Goal: Task Accomplishment & Management: Complete application form

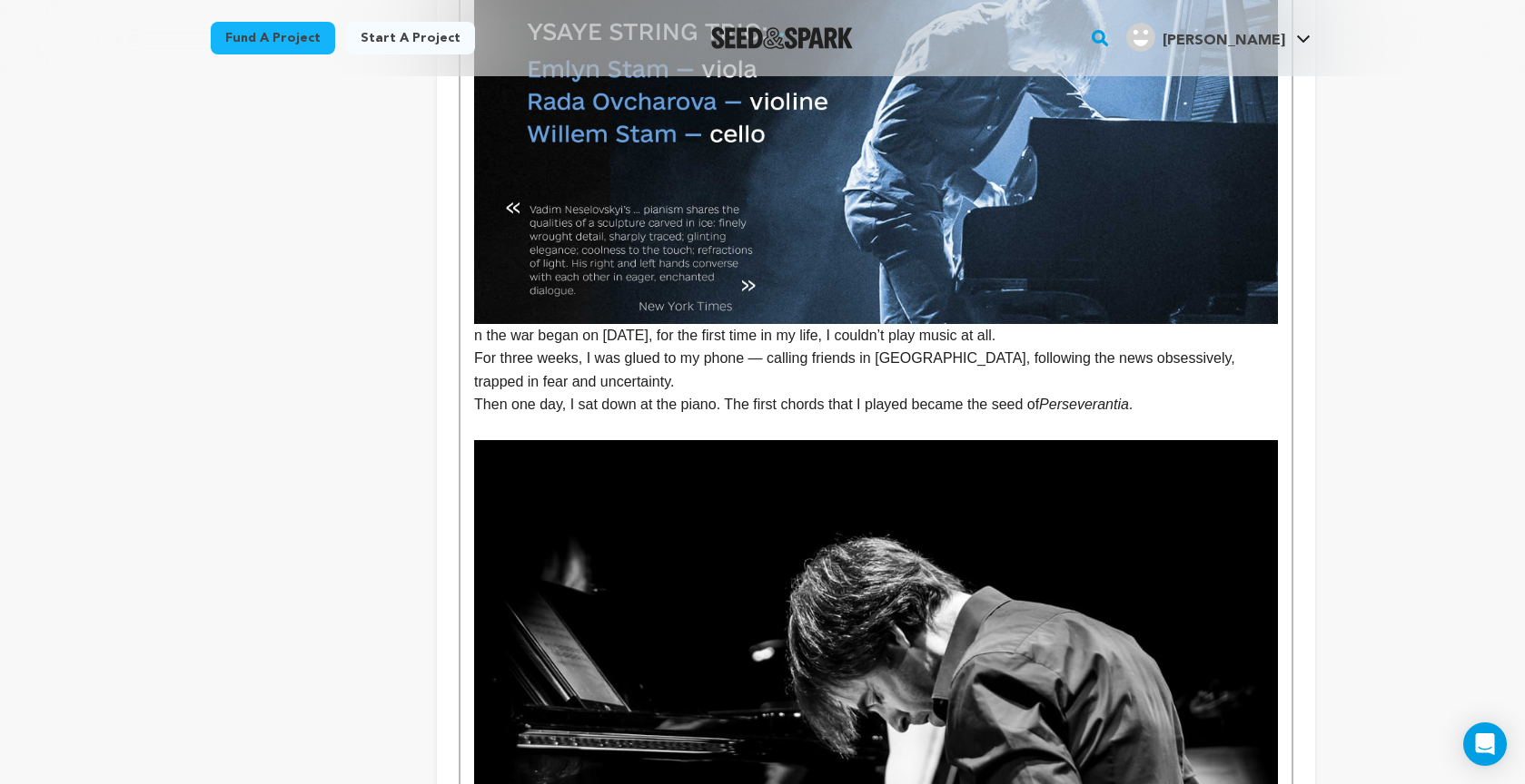
scroll to position [813, 0]
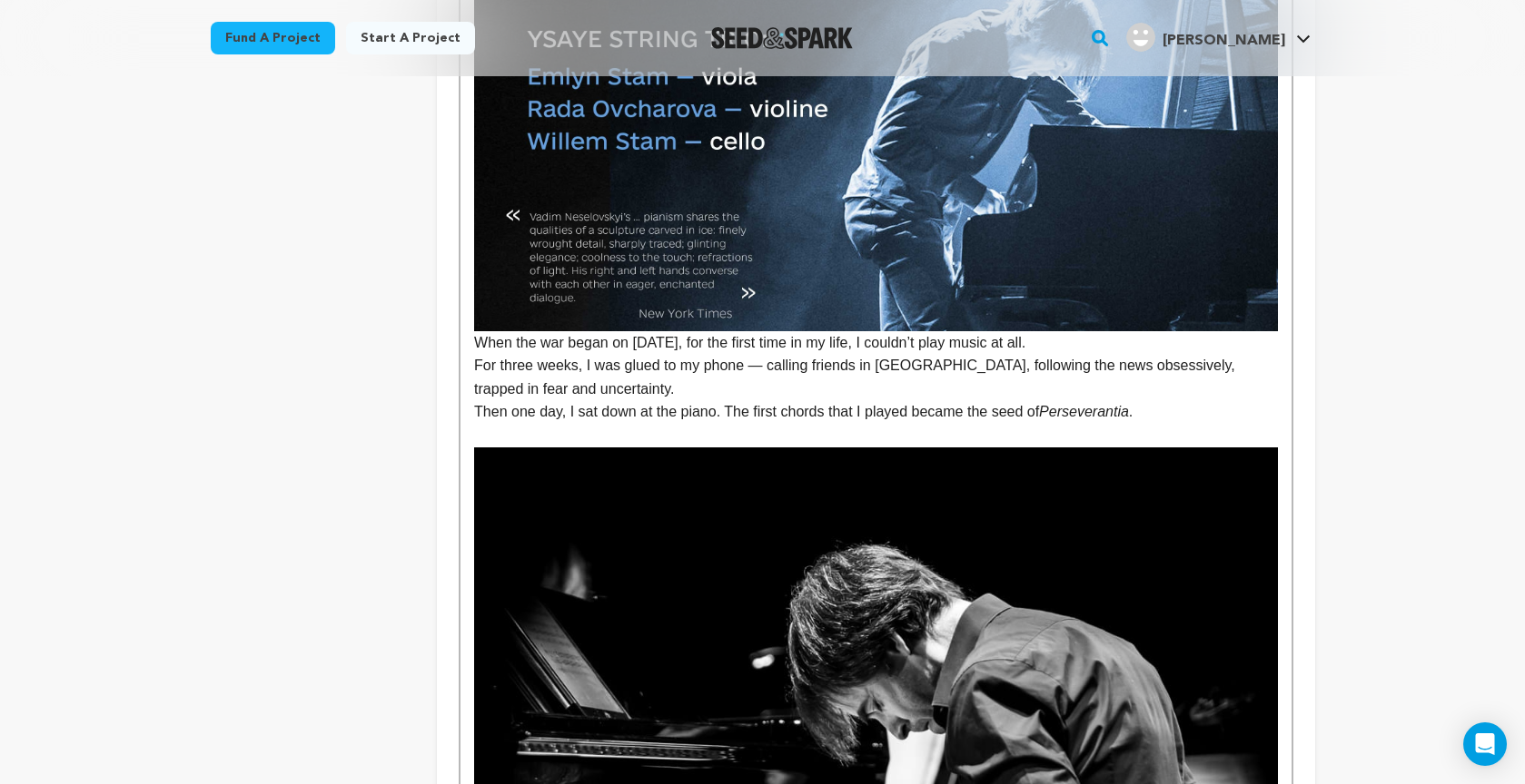
drag, startPoint x: 474, startPoint y: 342, endPoint x: 491, endPoint y: 384, distance: 45.3
click at [475, 344] on p "When the war began on February 24, 2022, for the first time in my life, I could…" at bounding box center [875, 19] width 803 height 670
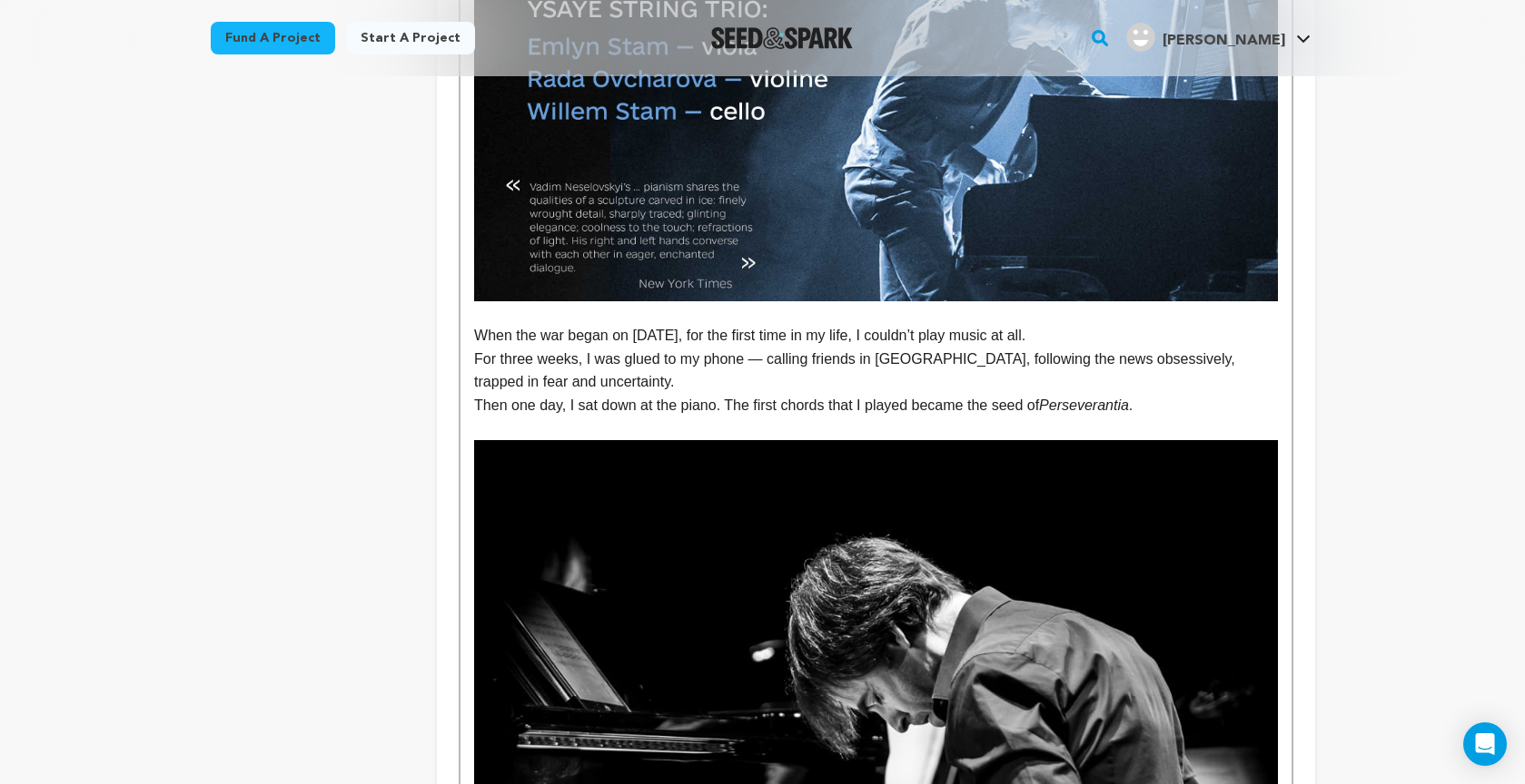
scroll to position [838, 0]
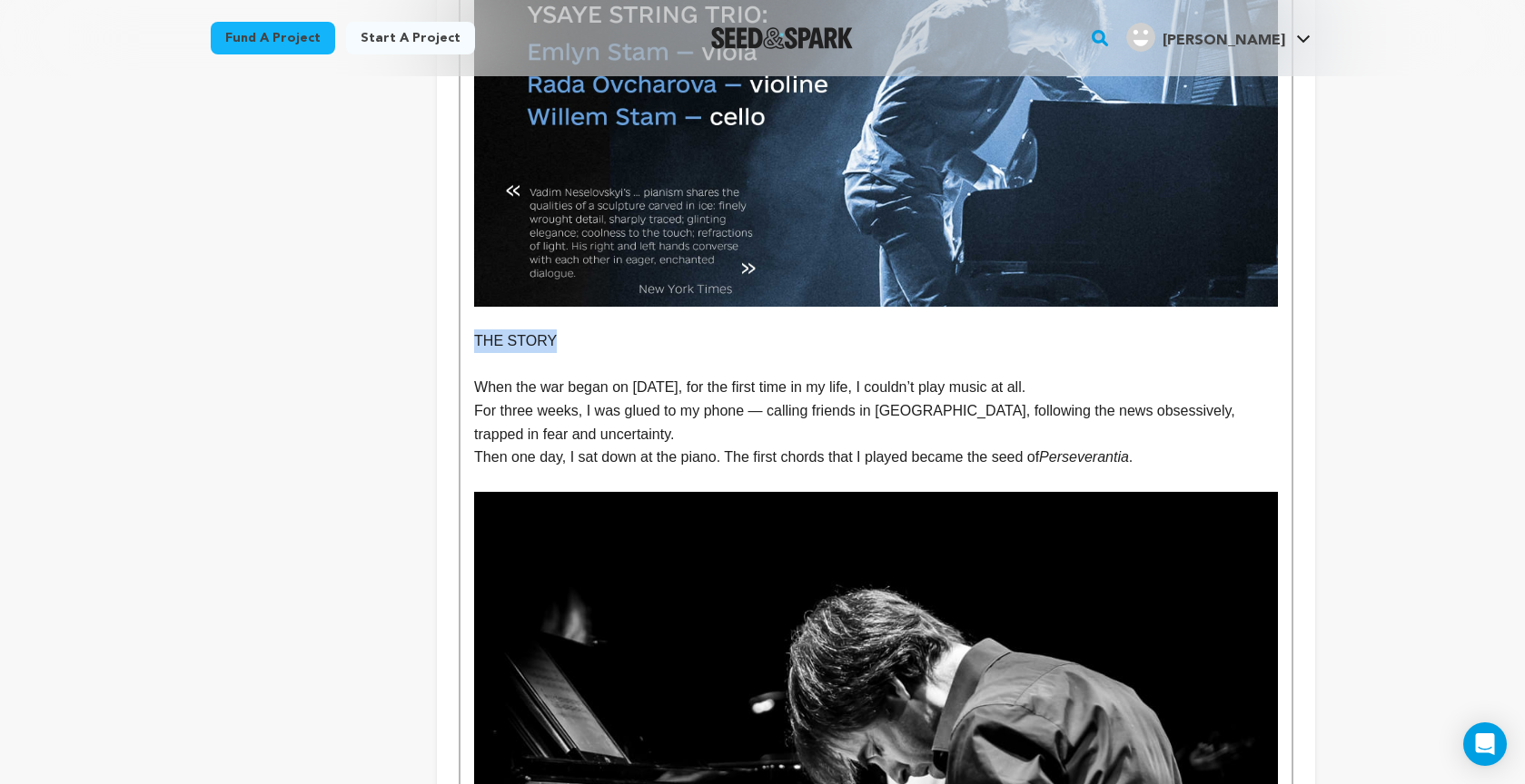
drag, startPoint x: 505, startPoint y: 337, endPoint x: 557, endPoint y: 334, distance: 52.1
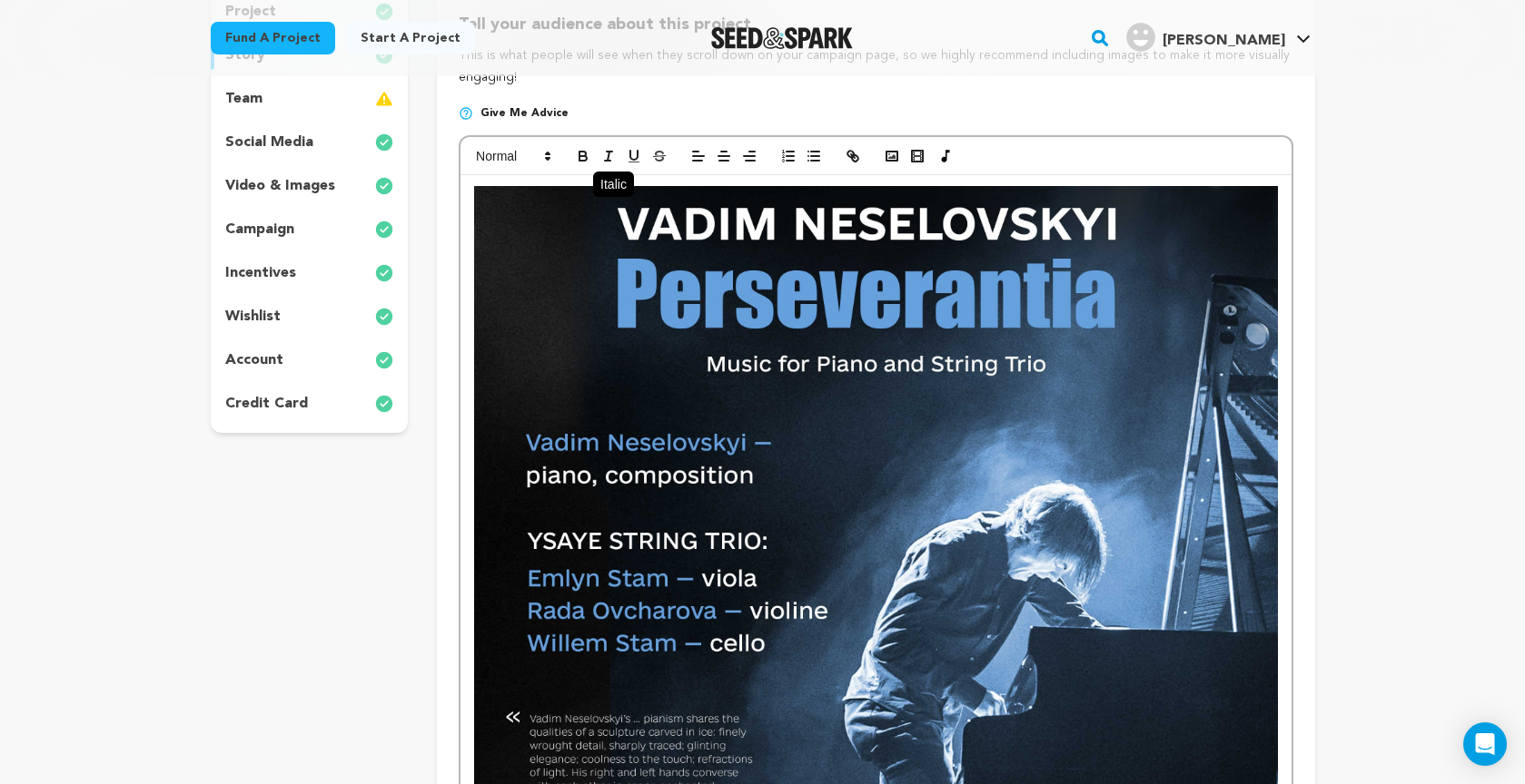
scroll to position [310, 0]
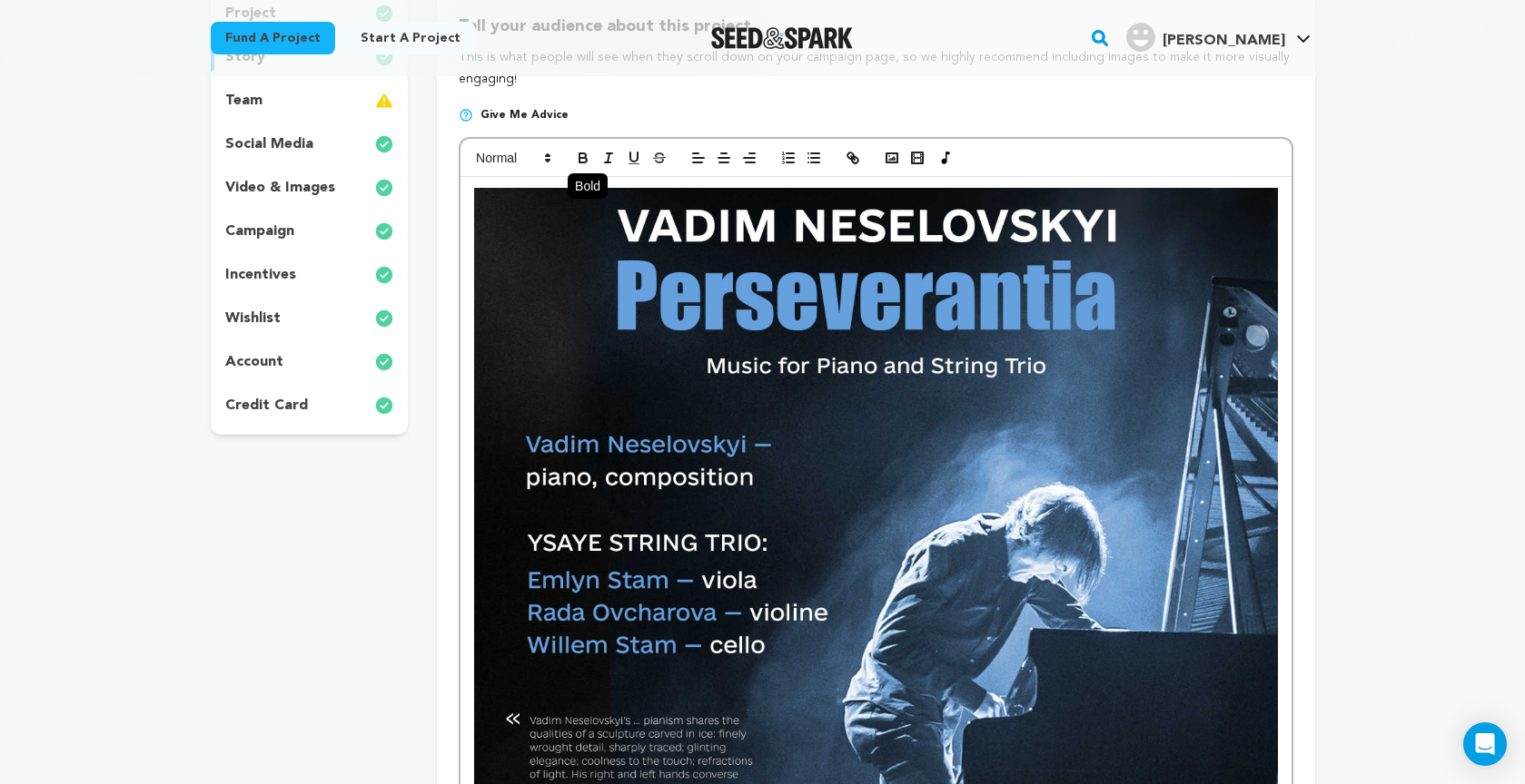
click at [584, 151] on icon "button" at bounding box center [583, 158] width 16 height 16
click at [609, 159] on line "button" at bounding box center [609, 158] width 2 height 9
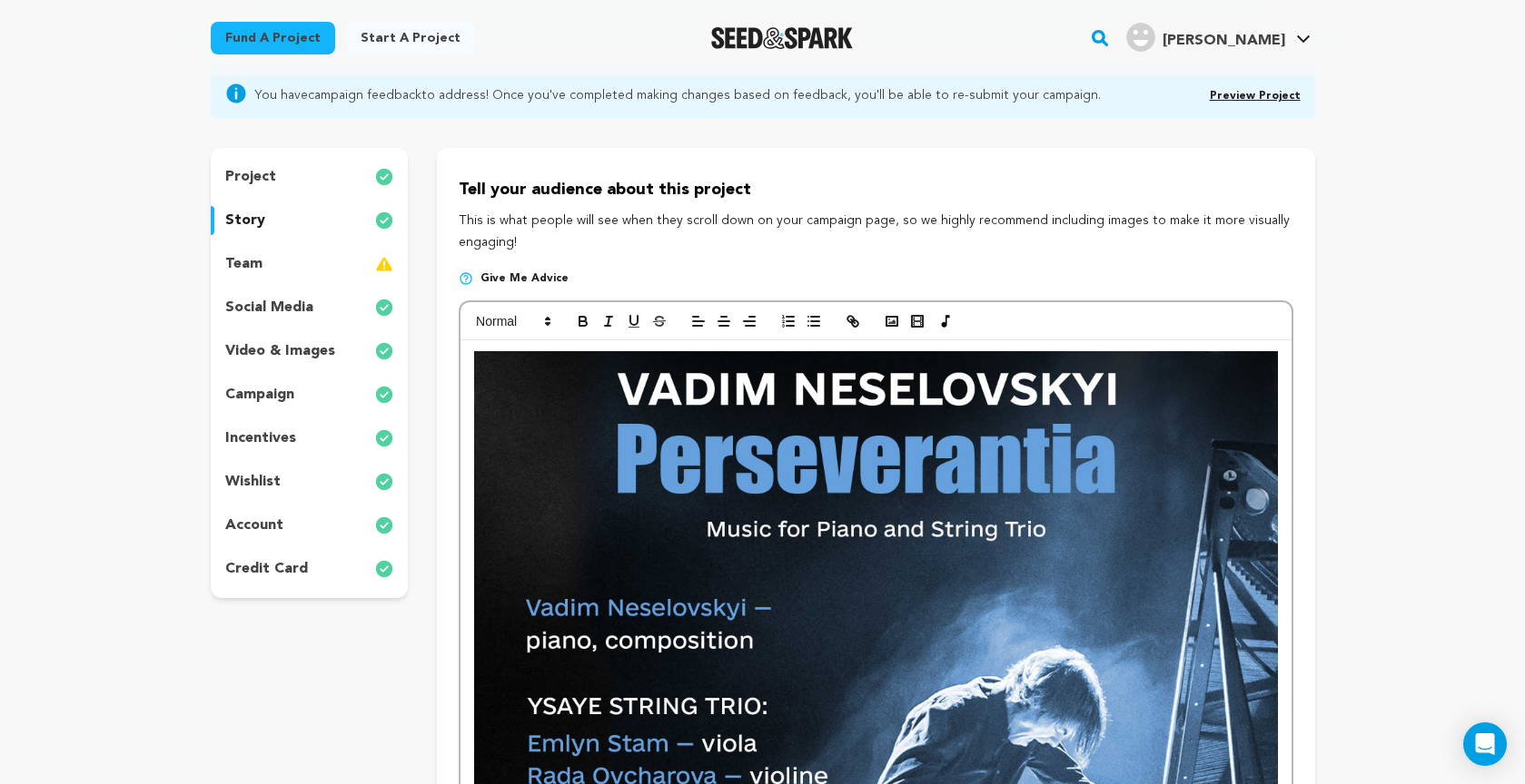
scroll to position [140, 0]
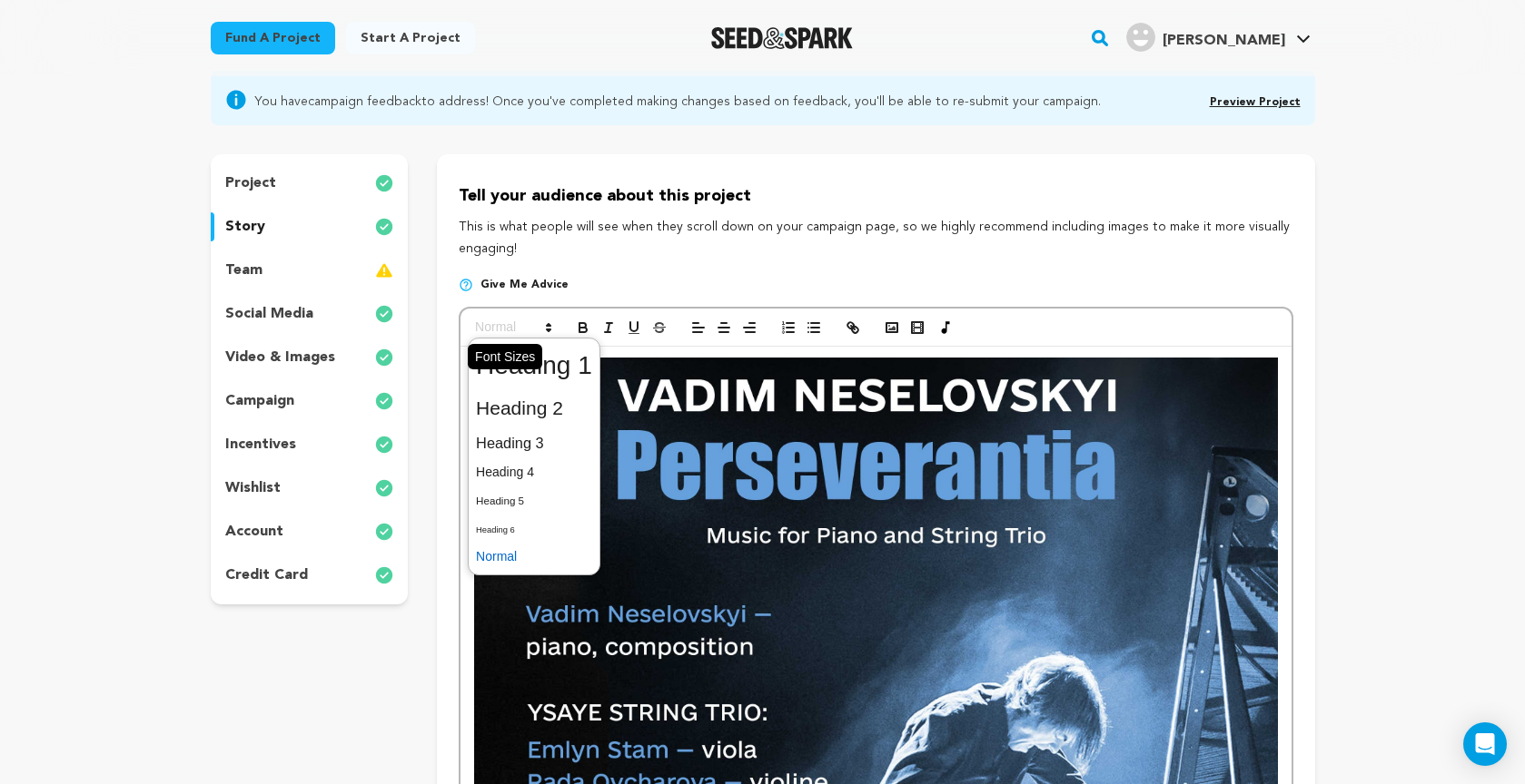
click at [544, 325] on icon at bounding box center [548, 327] width 16 height 16
click at [546, 372] on span at bounding box center [533, 366] width 116 height 48
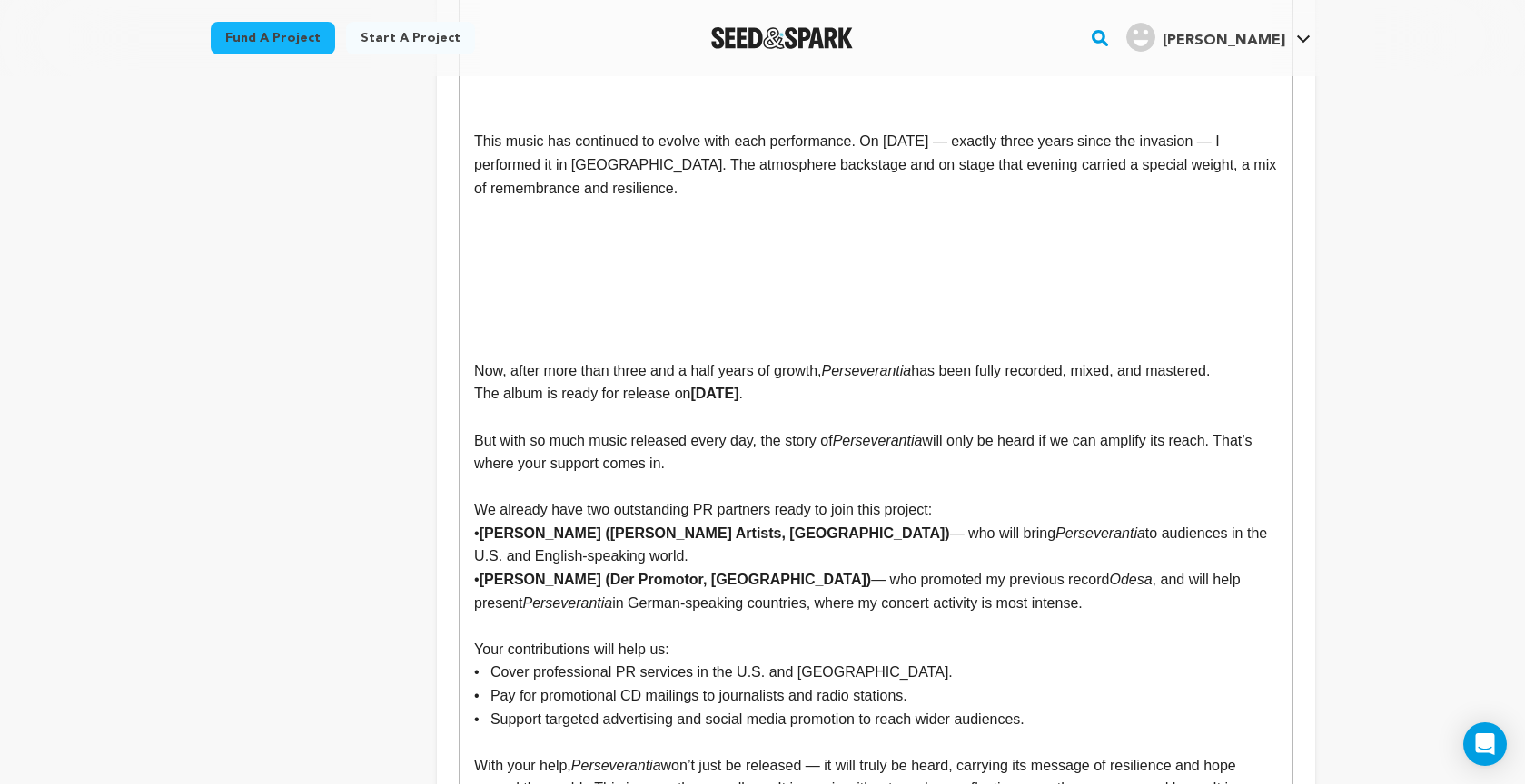
scroll to position [3905, 0]
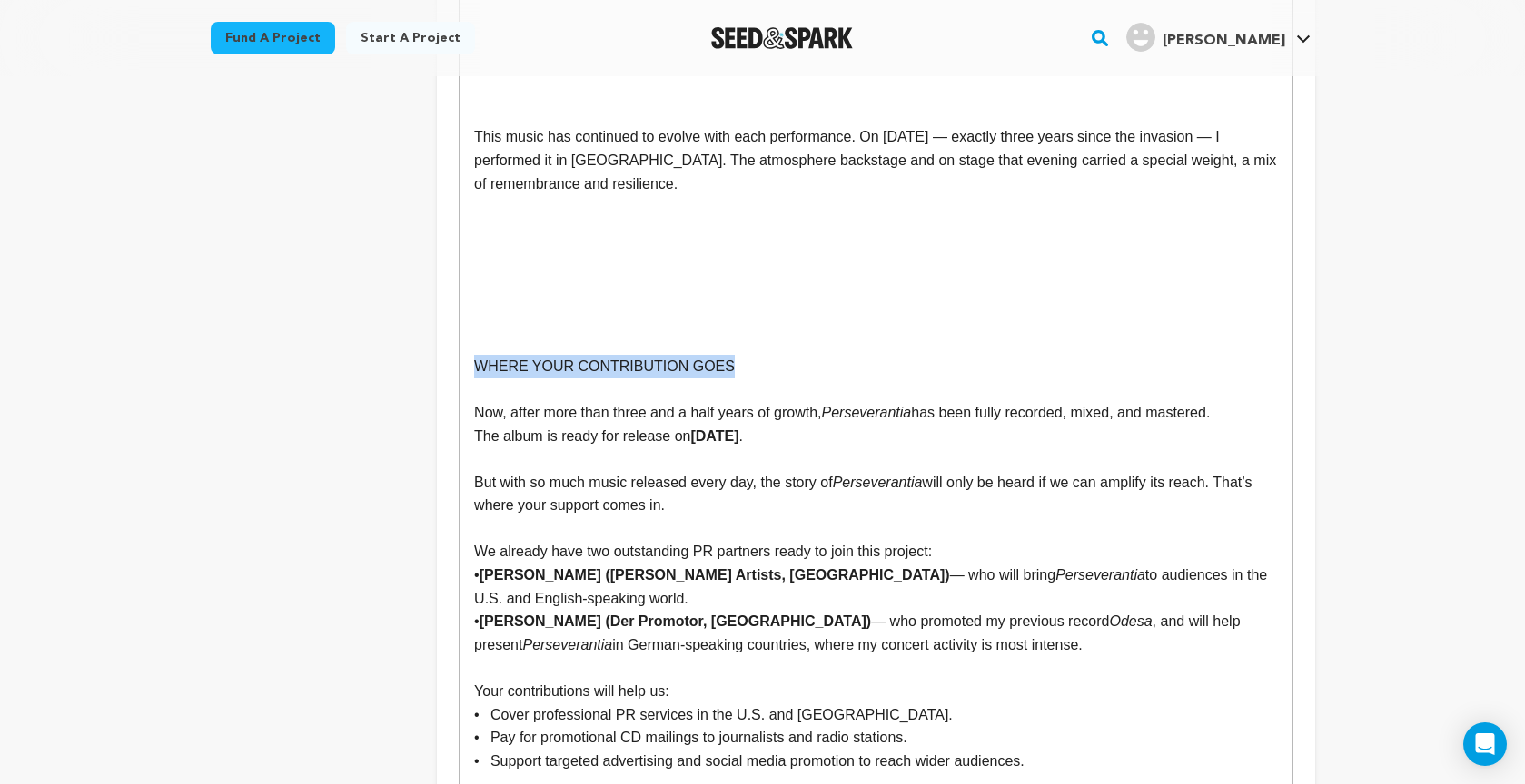
drag, startPoint x: 696, startPoint y: 327, endPoint x: 456, endPoint y: 277, distance: 245.2
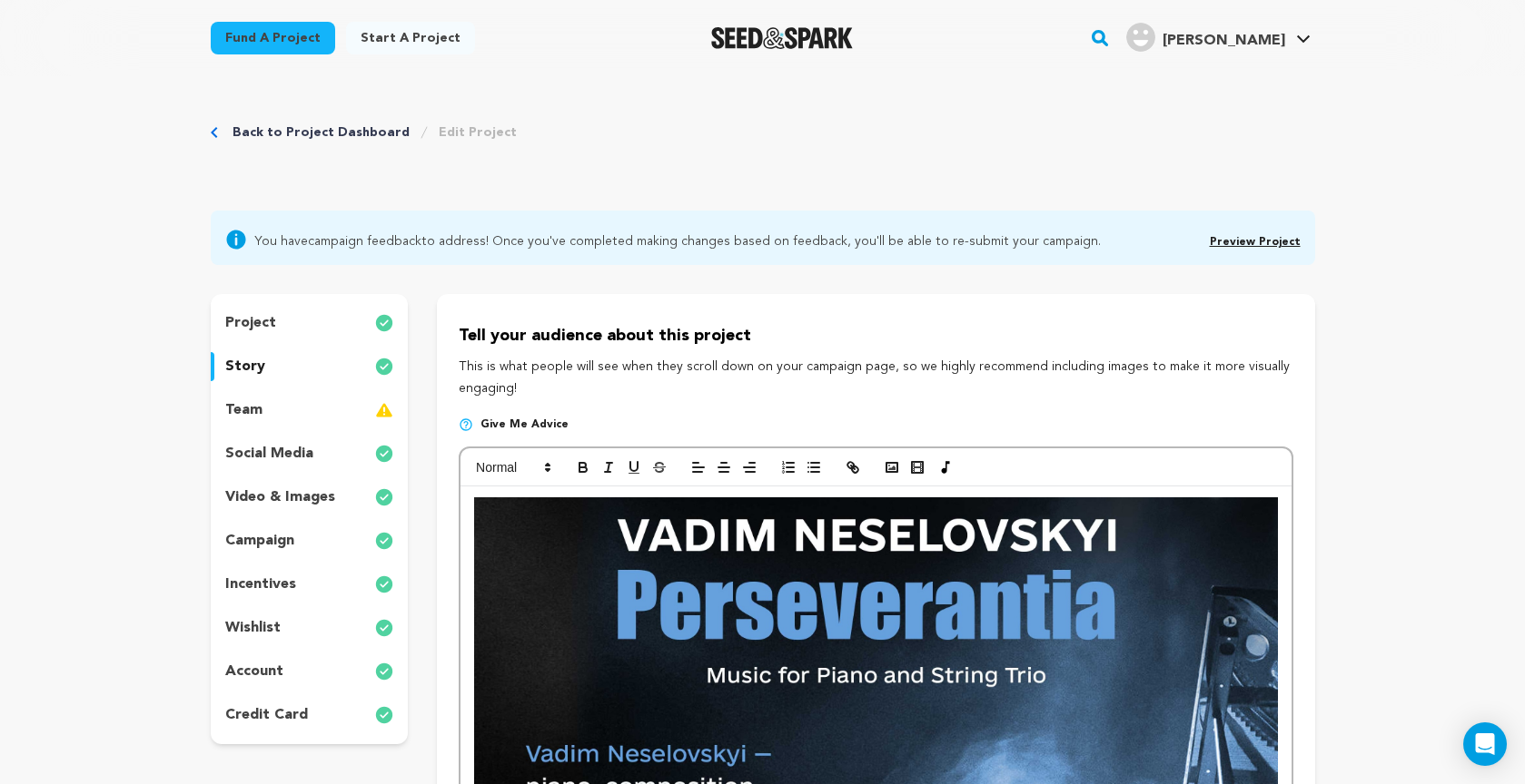
scroll to position [0, 0]
drag, startPoint x: 605, startPoint y: 458, endPoint x: 593, endPoint y: 466, distance: 14.4
click at [605, 459] on icon "button" at bounding box center [609, 467] width 16 height 16
click at [582, 467] on icon "button" at bounding box center [583, 469] width 7 height 5
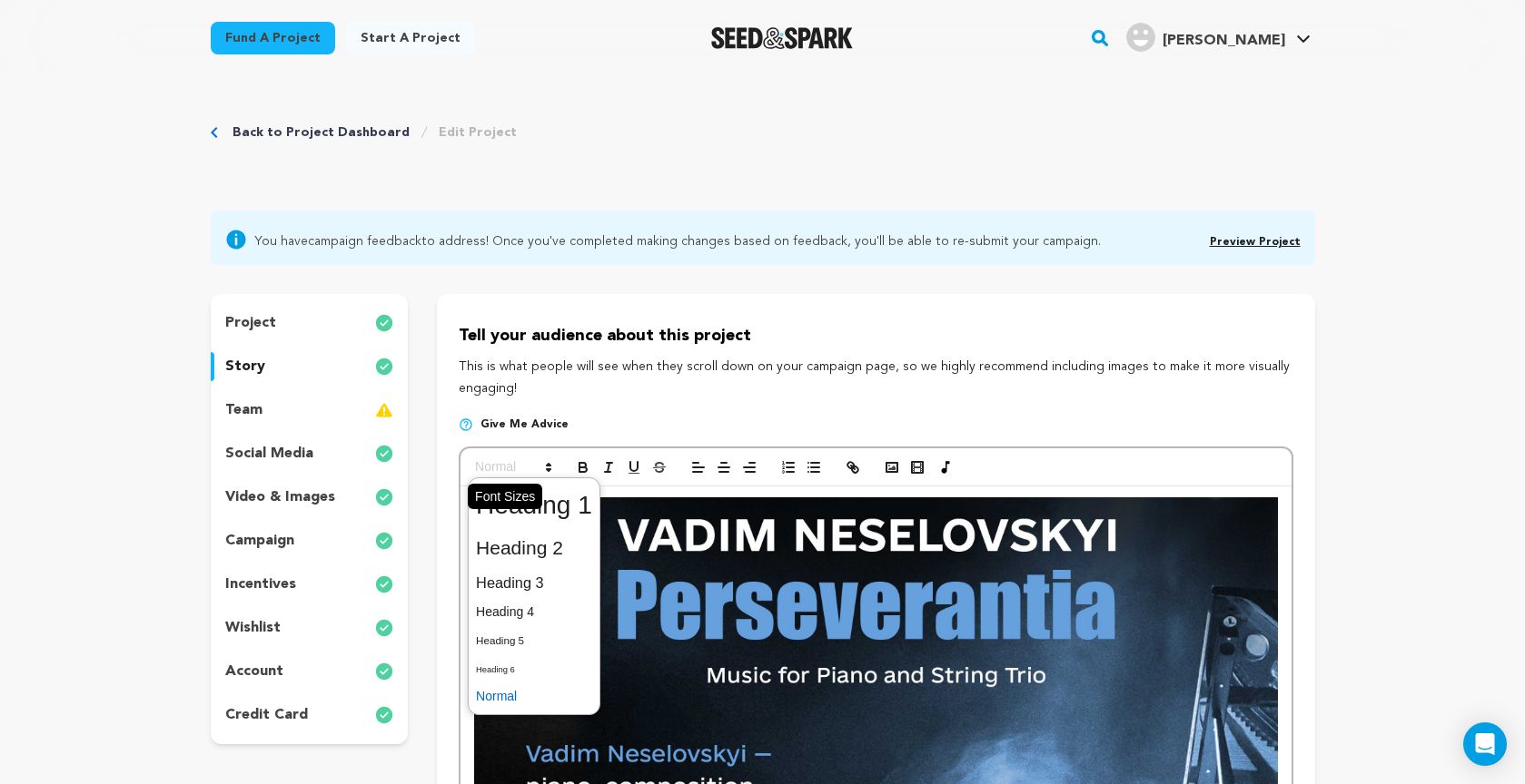
click at [546, 464] on icon at bounding box center [548, 467] width 16 height 16
drag, startPoint x: 576, startPoint y: 505, endPoint x: 619, endPoint y: 505, distance: 43.0
click at [576, 505] on span at bounding box center [533, 506] width 116 height 48
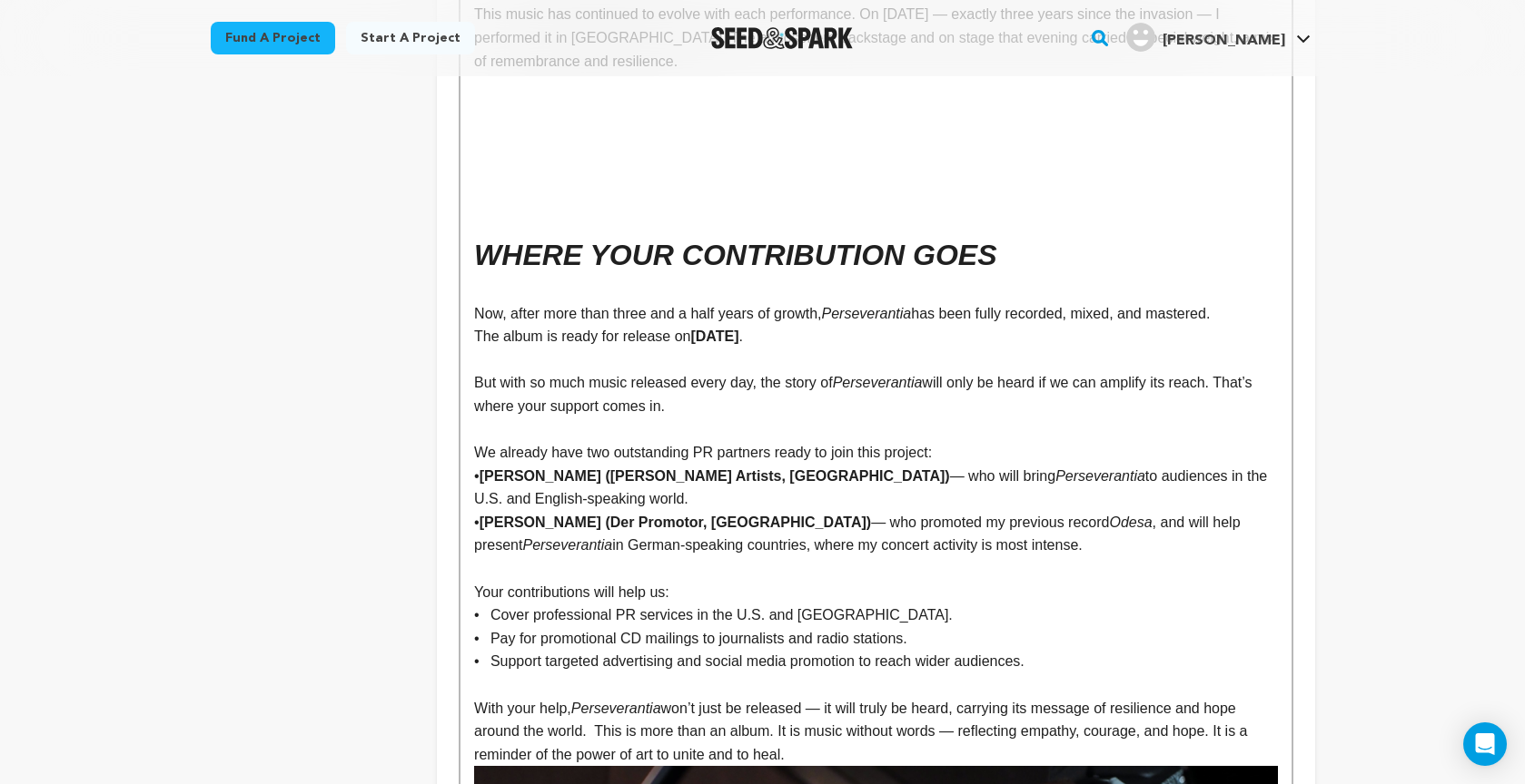
scroll to position [4029, 0]
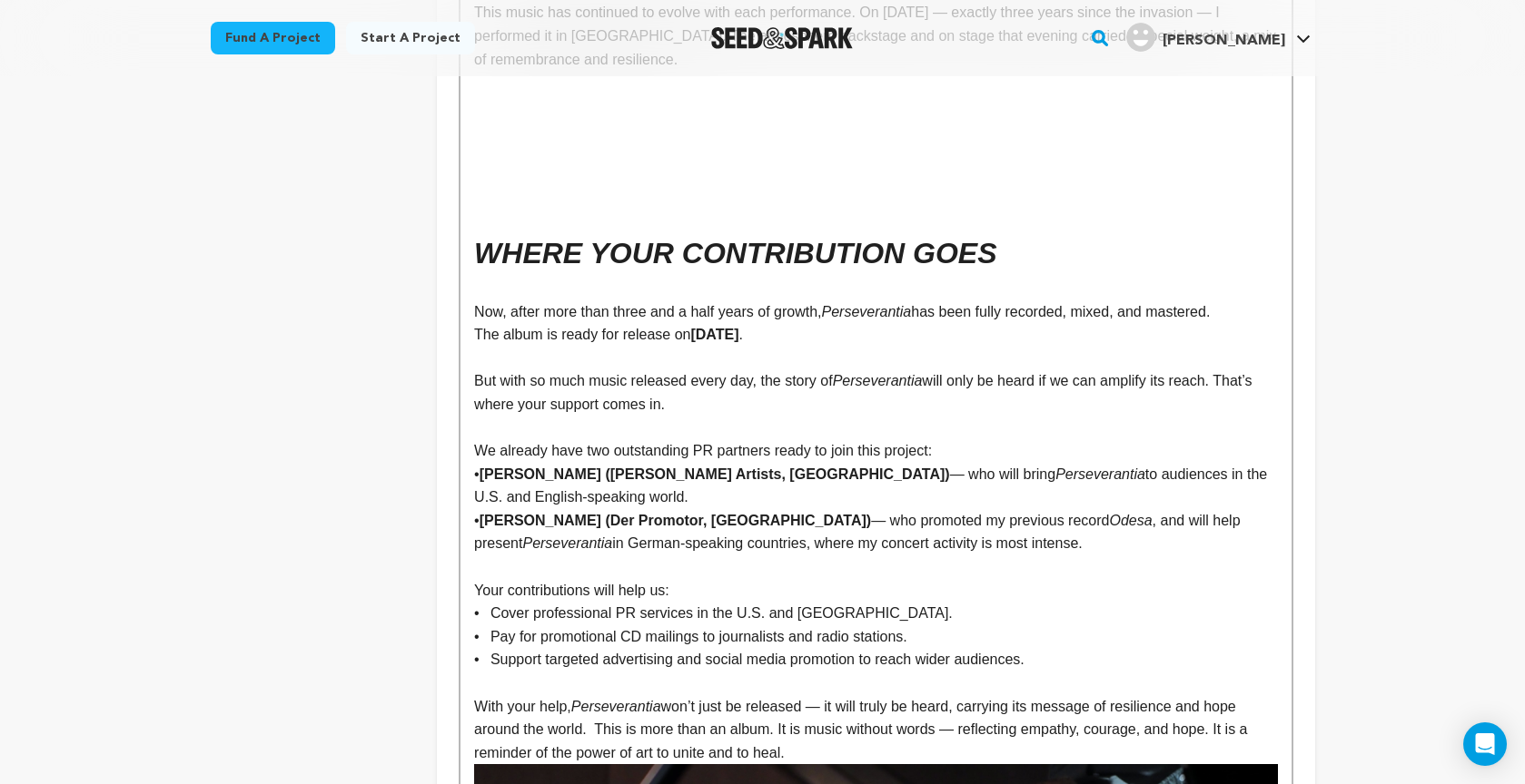
click at [609, 462] on p "• Christina Jensen (Jensen Artists, USA) — who will bring Perseverantia to audi…" at bounding box center [875, 485] width 803 height 47
click at [901, 601] on p "• Cover professional PR services in the U.S. and Europe." at bounding box center [875, 613] width 803 height 24
drag, startPoint x: 781, startPoint y: 565, endPoint x: 813, endPoint y: 598, distance: 46.0
click at [781, 601] on p "• Cover professional PR services in the U.S. and [GEOGRAPHIC_DATA]" at bounding box center [875, 613] width 803 height 24
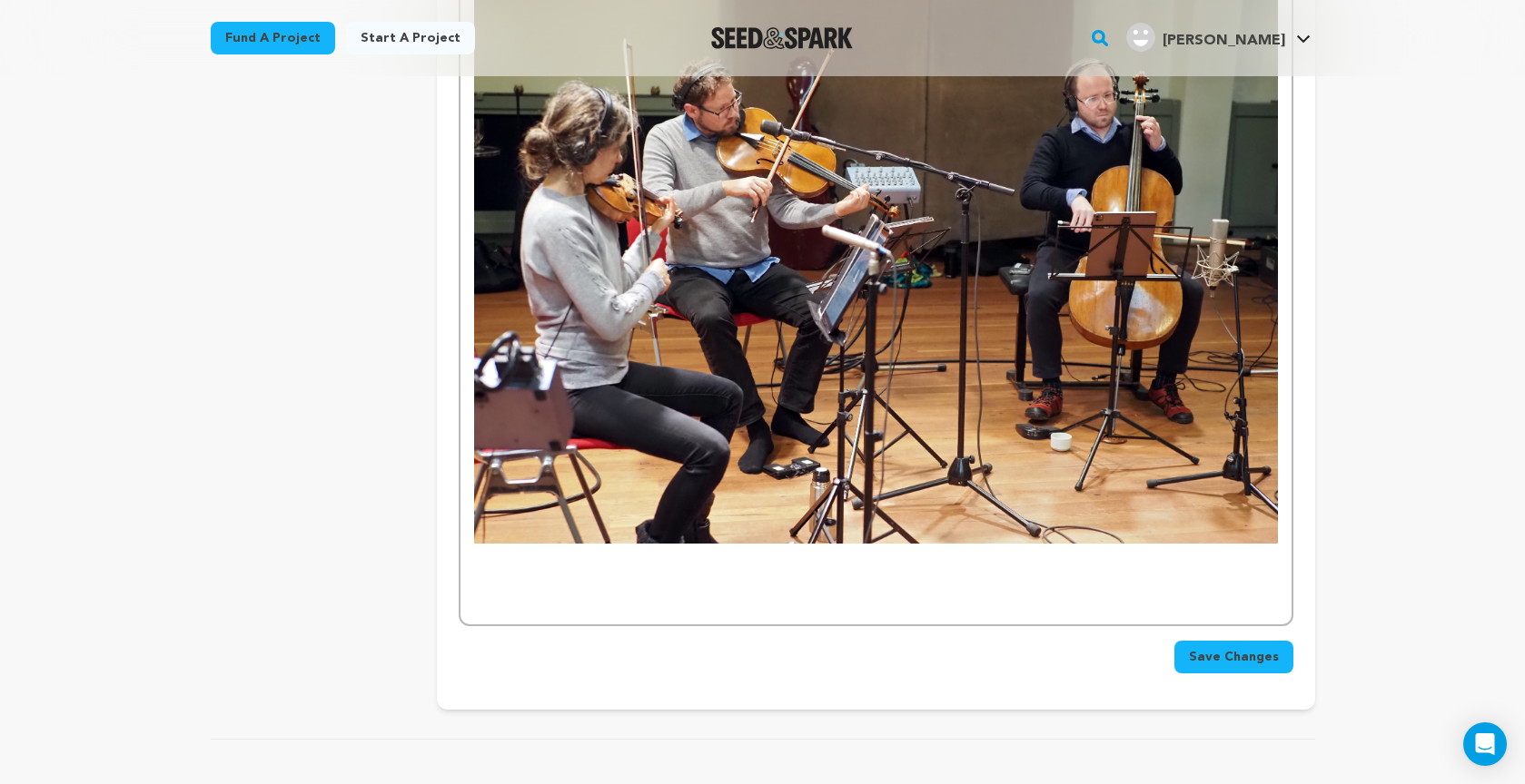
scroll to position [5435, 0]
click at [521, 567] on p at bounding box center [875, 579] width 803 height 24
drag, startPoint x: 861, startPoint y: 522, endPoint x: 972, endPoint y: 514, distance: 111.3
click at [971, 567] on p "STAY UP TO DATE" at bounding box center [875, 579] width 803 height 24
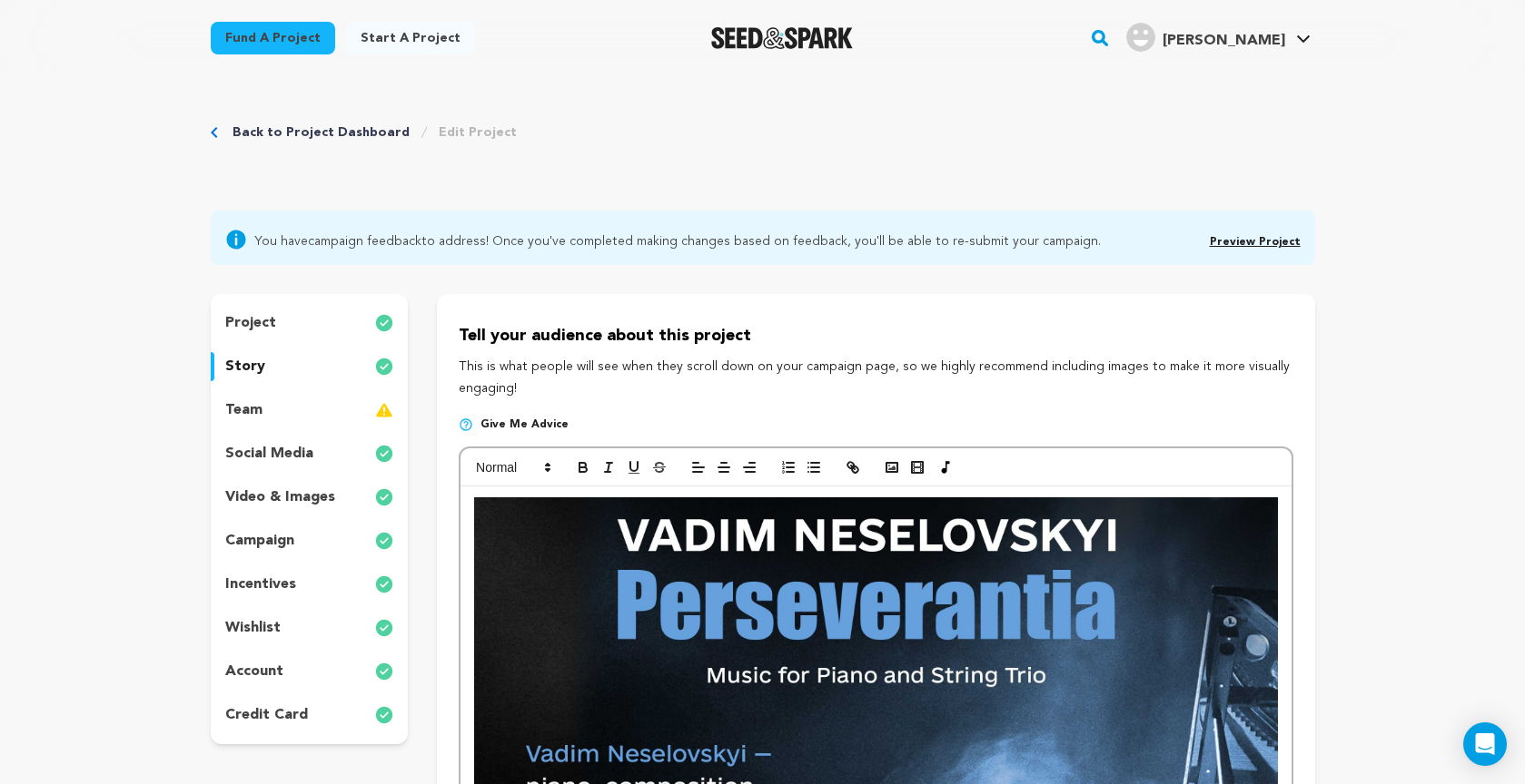
scroll to position [0, 0]
click at [578, 462] on icon "button" at bounding box center [583, 467] width 16 height 16
click at [515, 471] on span at bounding box center [512, 467] width 89 height 22
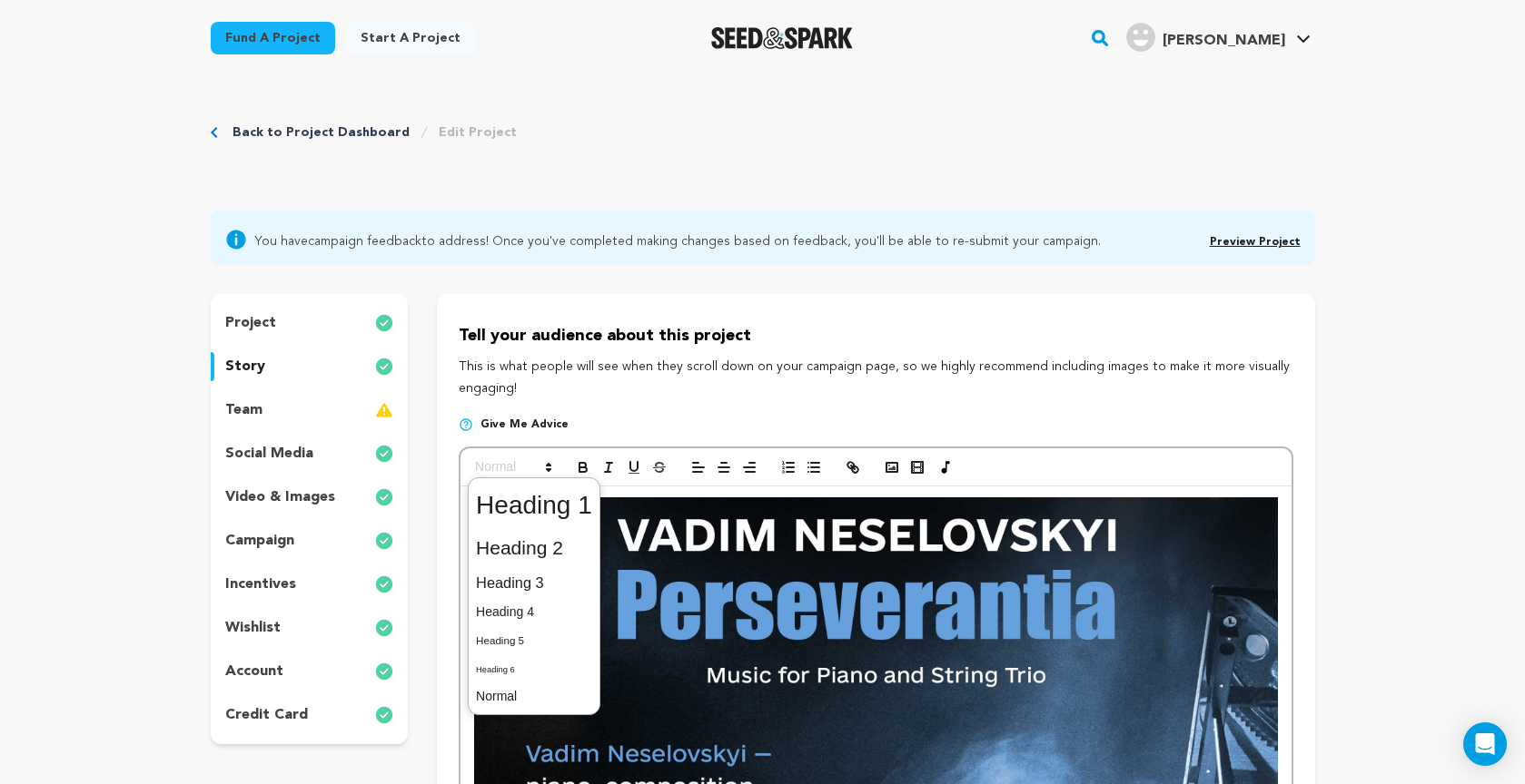
drag, startPoint x: 567, startPoint y: 509, endPoint x: 588, endPoint y: 521, distance: 24.2
click at [567, 509] on span at bounding box center [533, 506] width 116 height 48
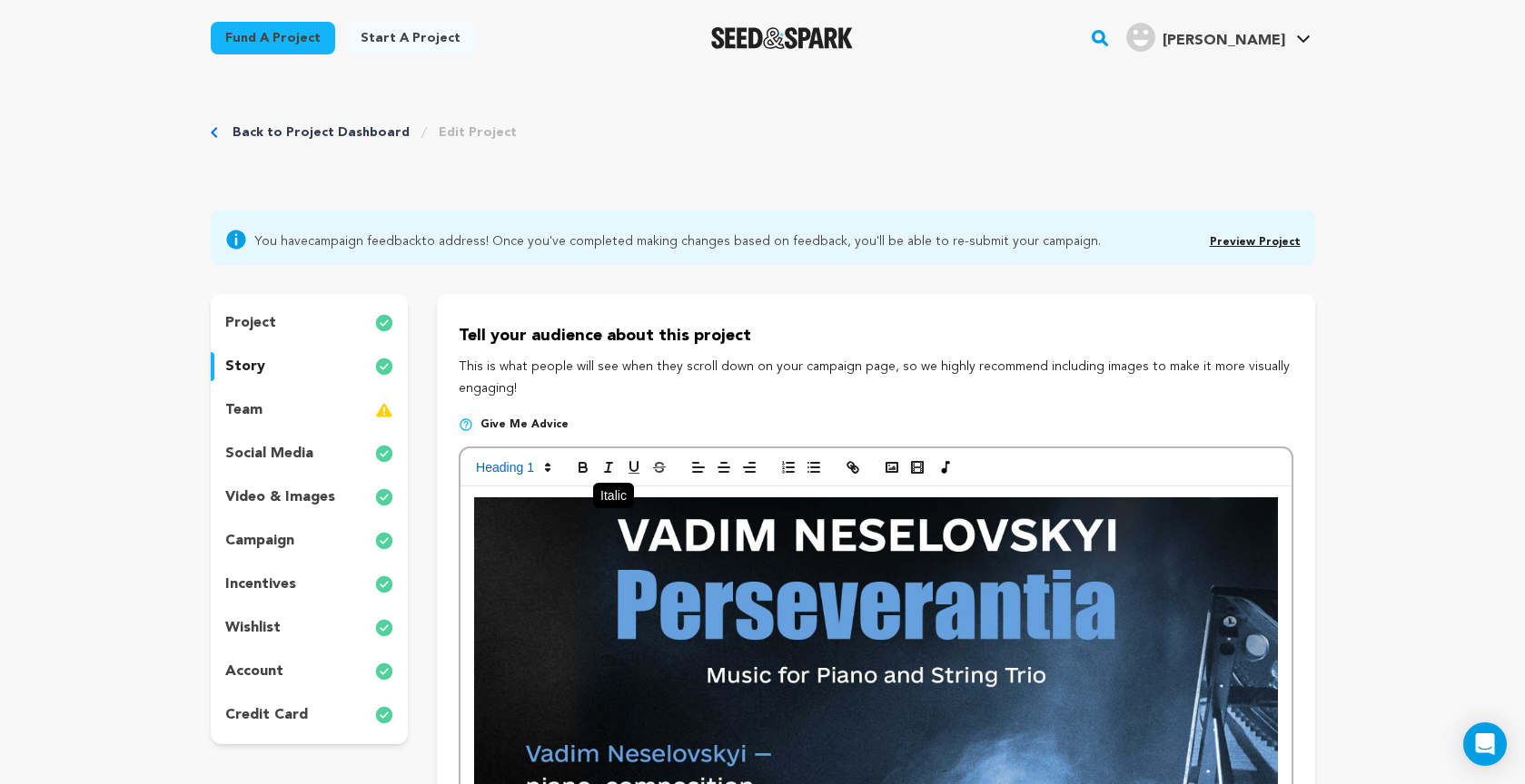
click at [609, 469] on line "button" at bounding box center [609, 466] width 2 height 9
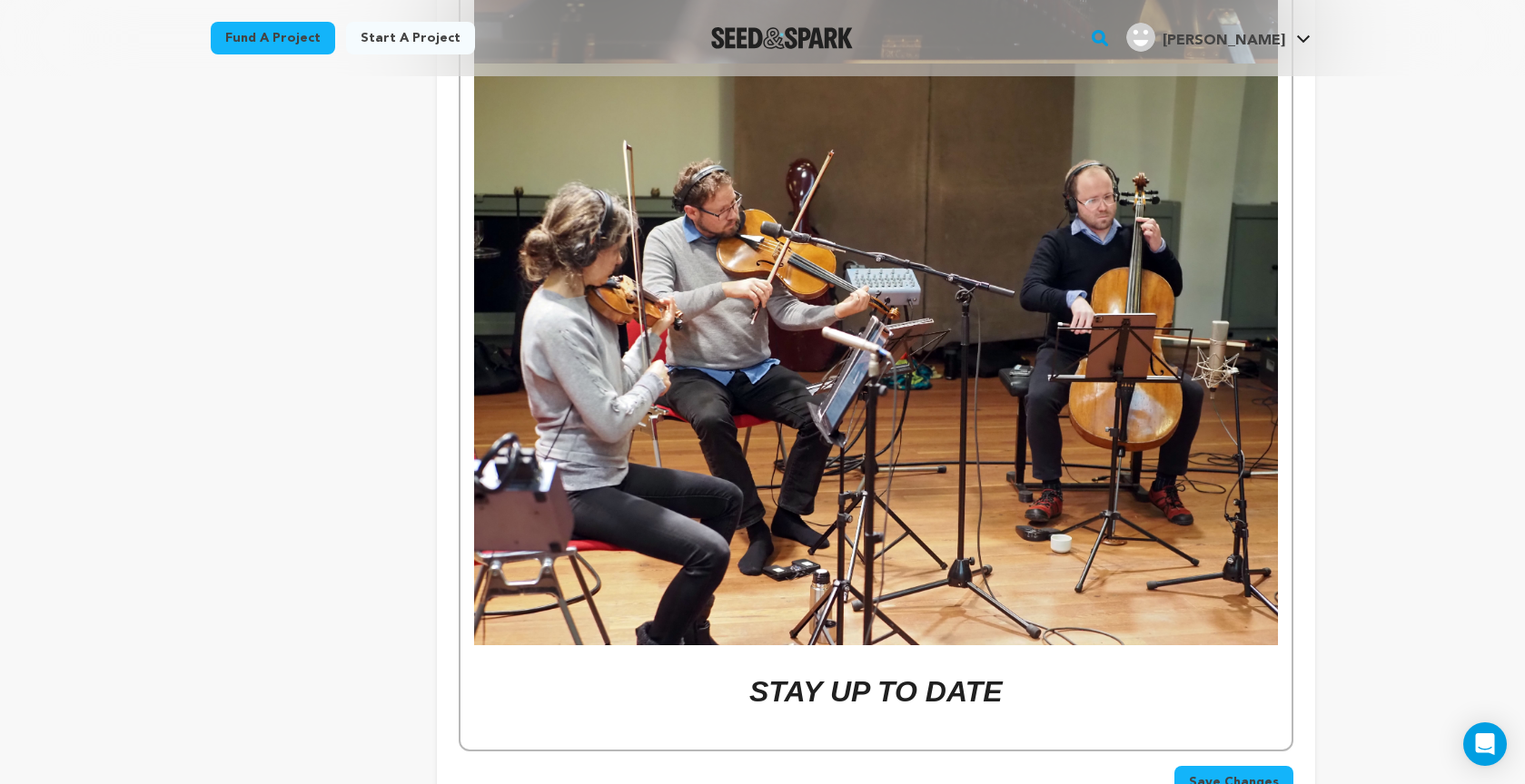
scroll to position [5332, 0]
click at [1023, 669] on h1 "STAY UP TO DATE" at bounding box center [875, 692] width 803 height 47
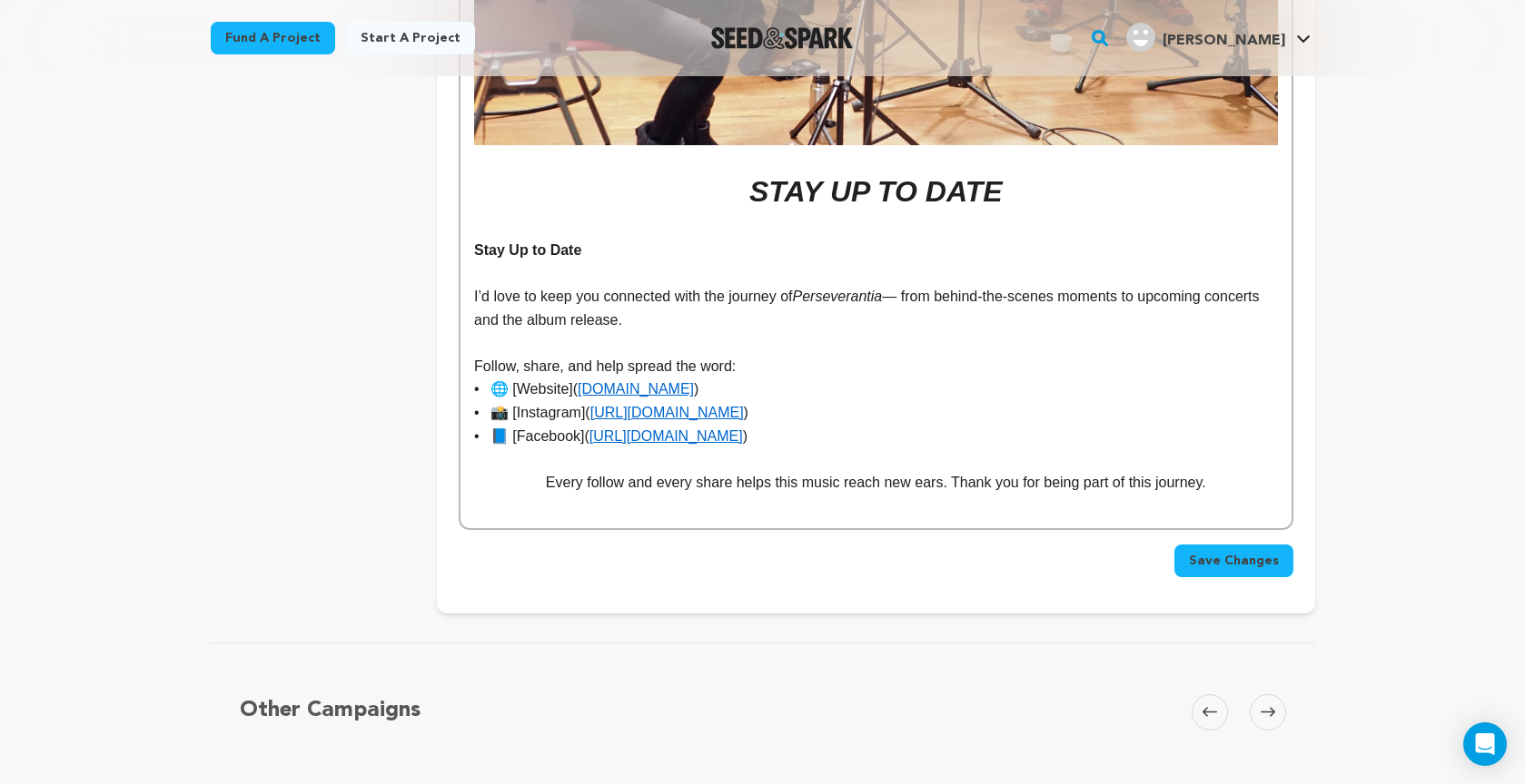
scroll to position [5833, 0]
drag, startPoint x: 592, startPoint y: 194, endPoint x: 437, endPoint y: 196, distance: 155.0
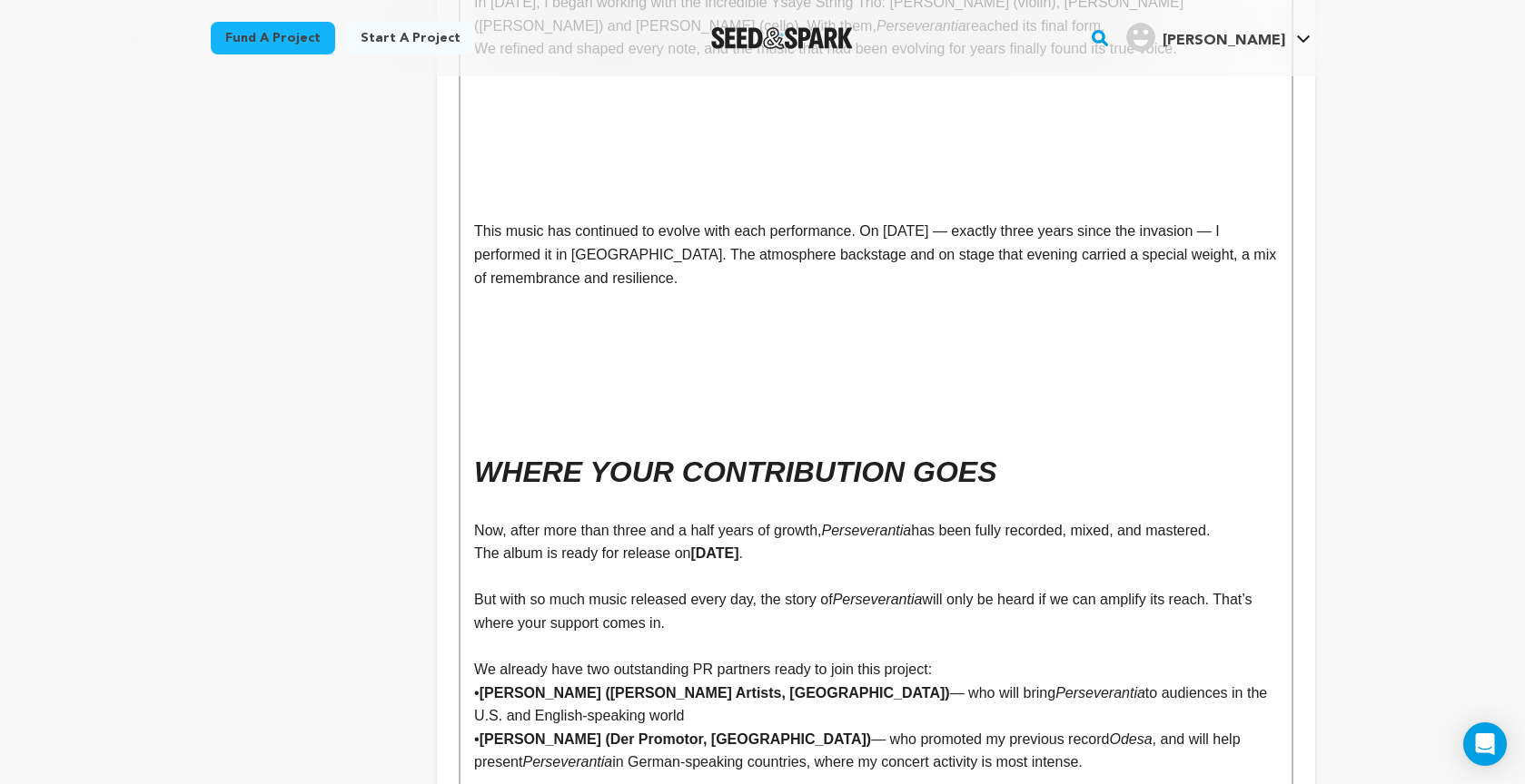
scroll to position [3812, 0]
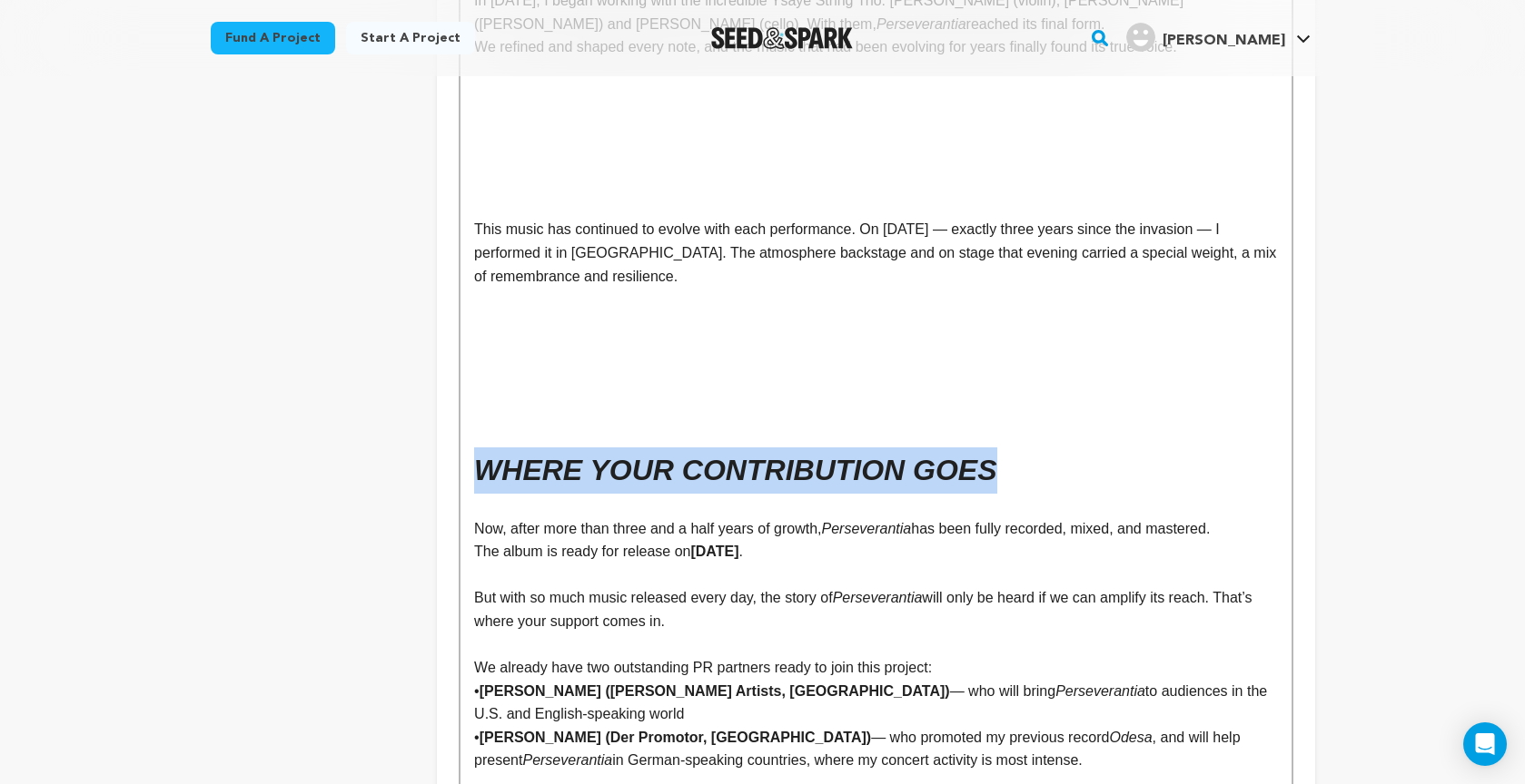
drag, startPoint x: 994, startPoint y: 430, endPoint x: 810, endPoint y: 293, distance: 229.4
click at [479, 448] on h1 "WHERE YOUR CONTRIBUTION GOES" at bounding box center [875, 470] width 803 height 47
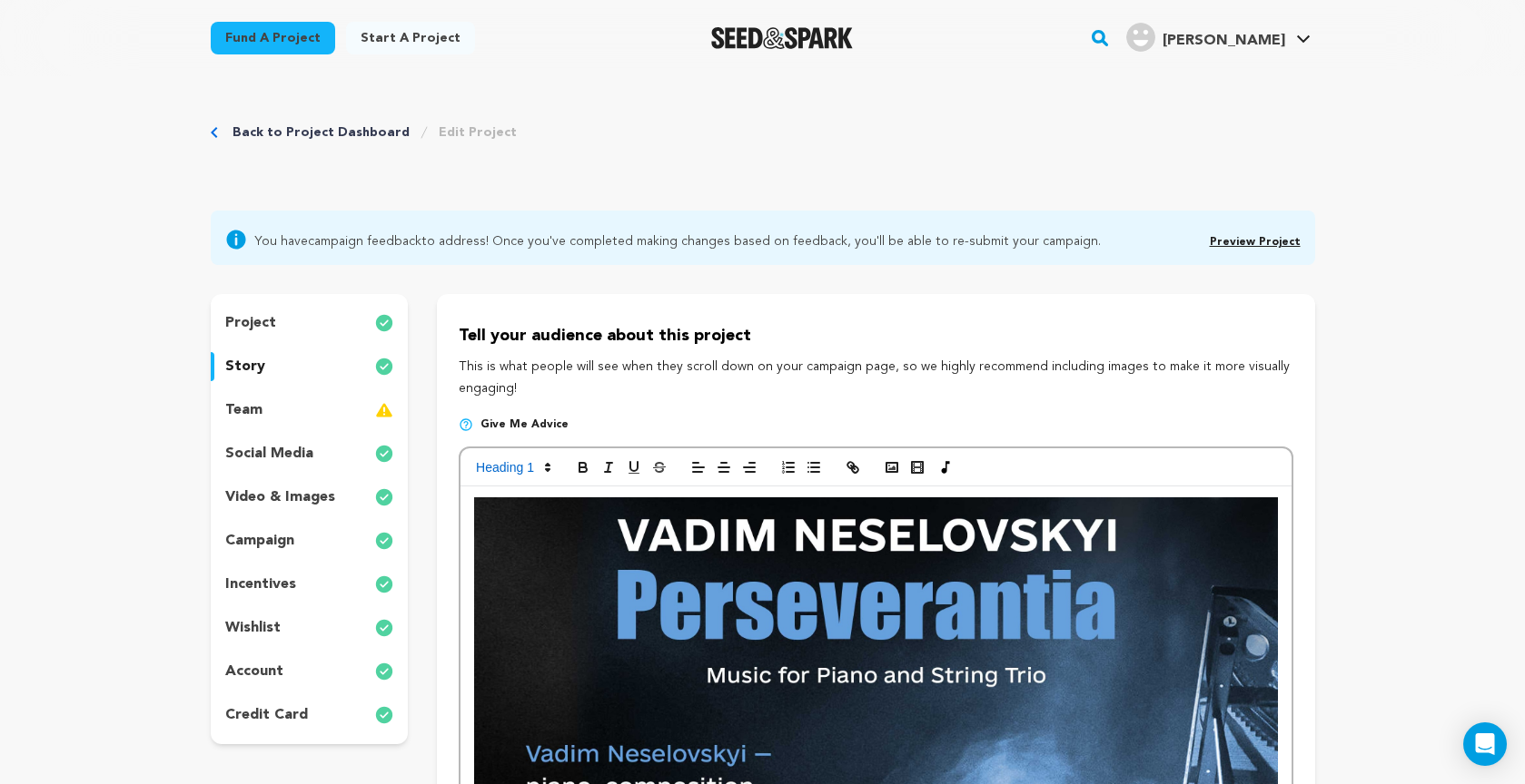
scroll to position [0, 0]
click at [716, 468] on icon "button" at bounding box center [724, 467] width 16 height 16
click at [721, 468] on icon "button" at bounding box center [724, 467] width 16 height 16
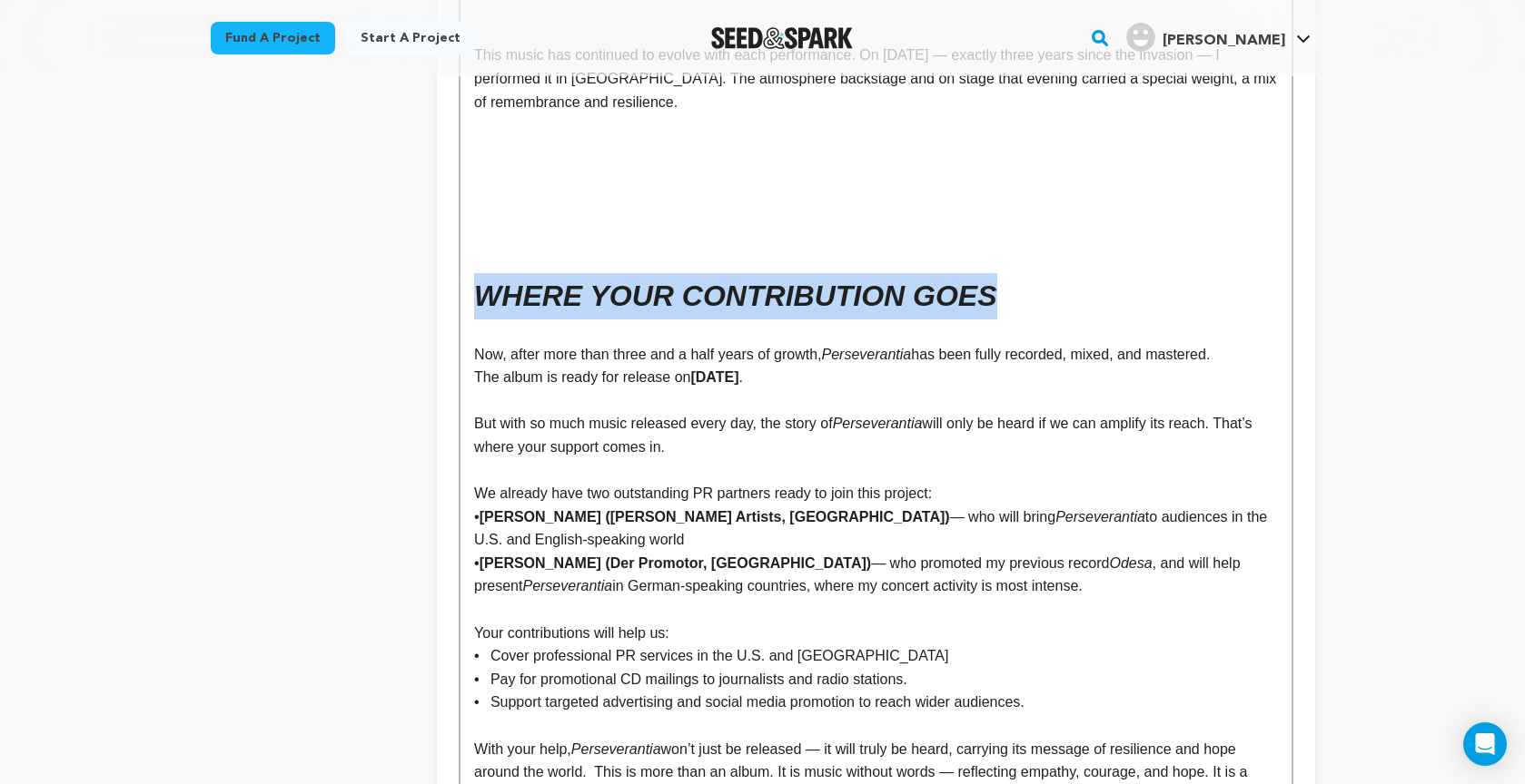
scroll to position [3989, 0]
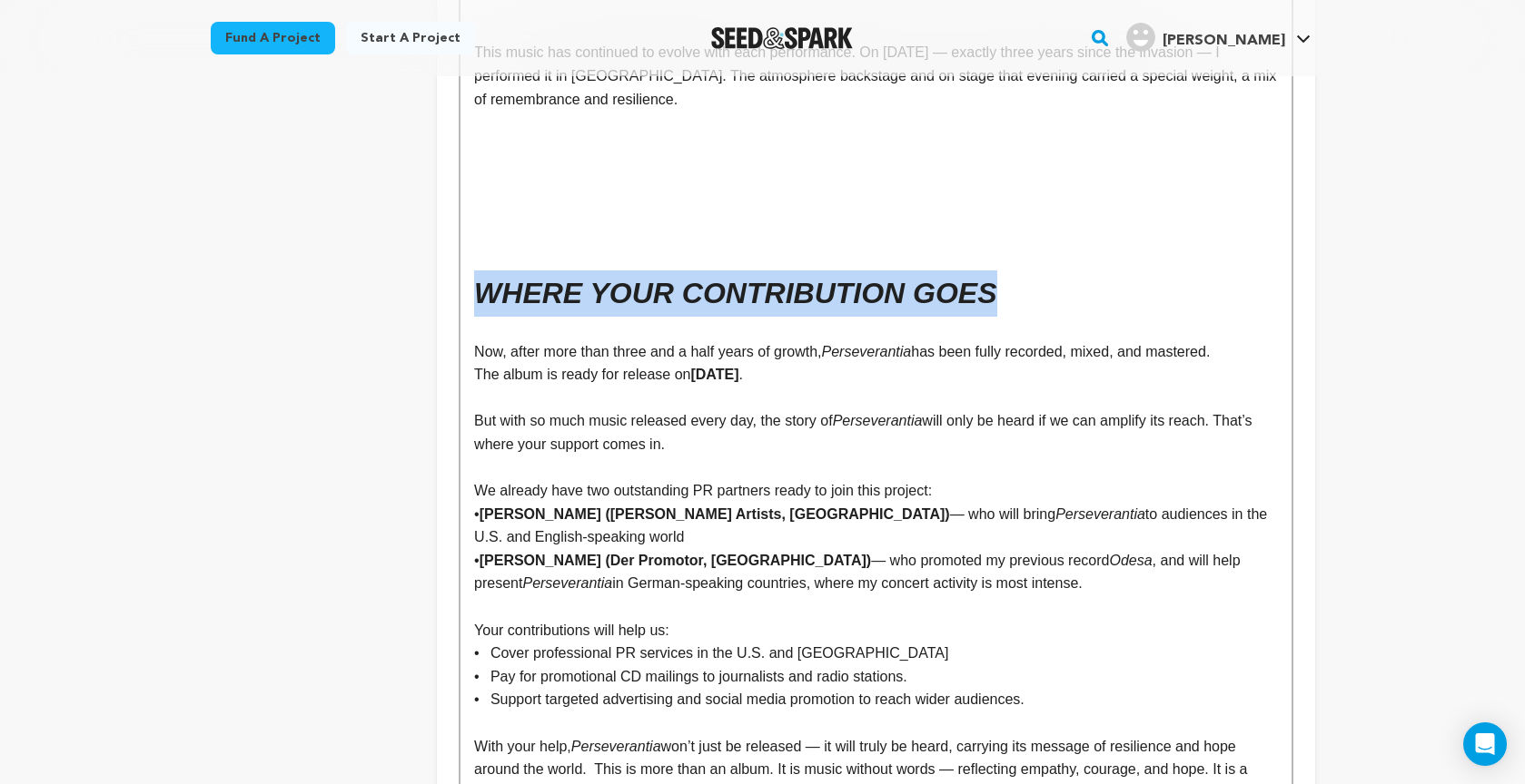
click at [476, 277] on em "WHERE YOUR CONTRIBUTION GOES" at bounding box center [735, 293] width 522 height 33
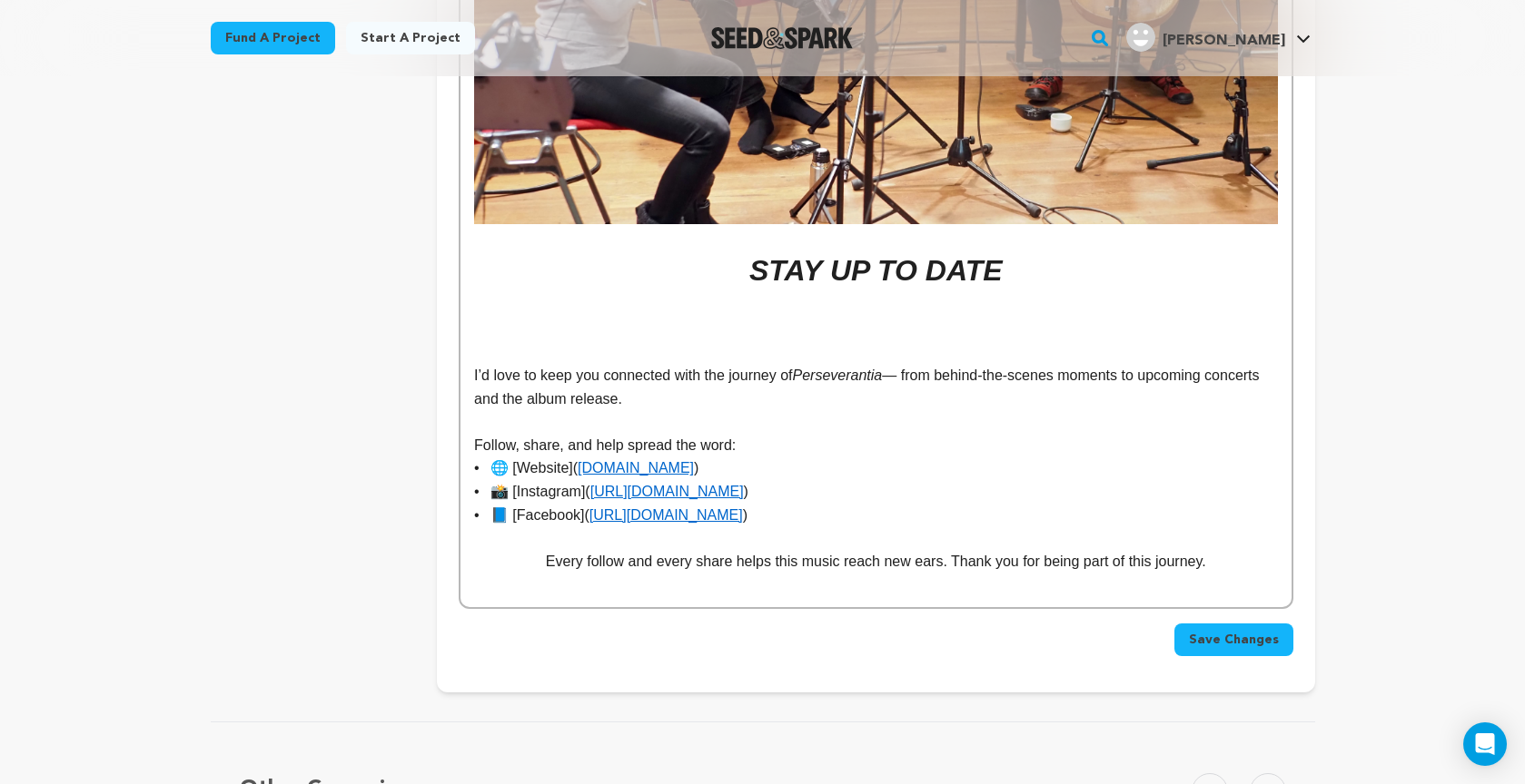
scroll to position [5760, 0]
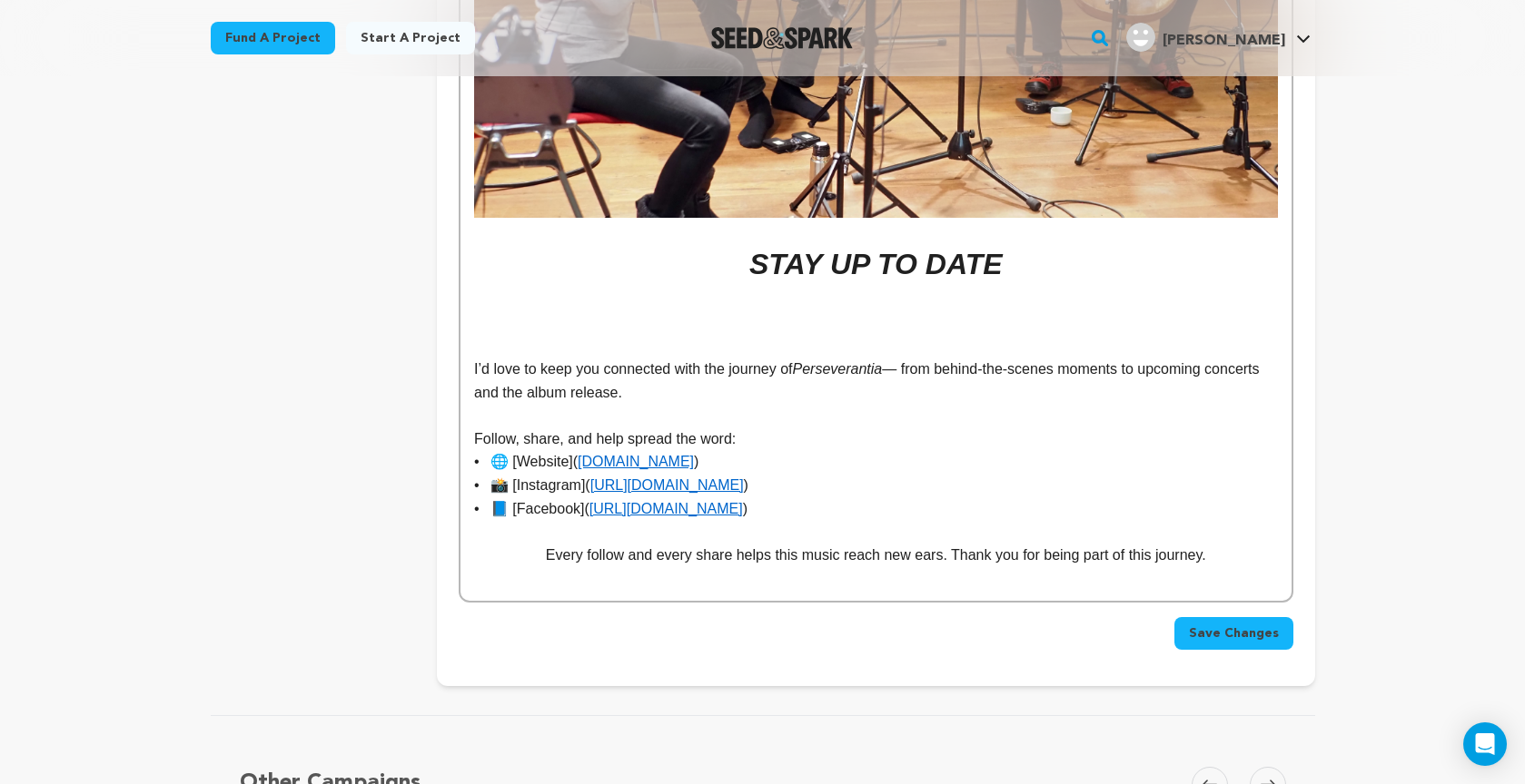
drag, startPoint x: 752, startPoint y: 212, endPoint x: 454, endPoint y: 227, distance: 298.4
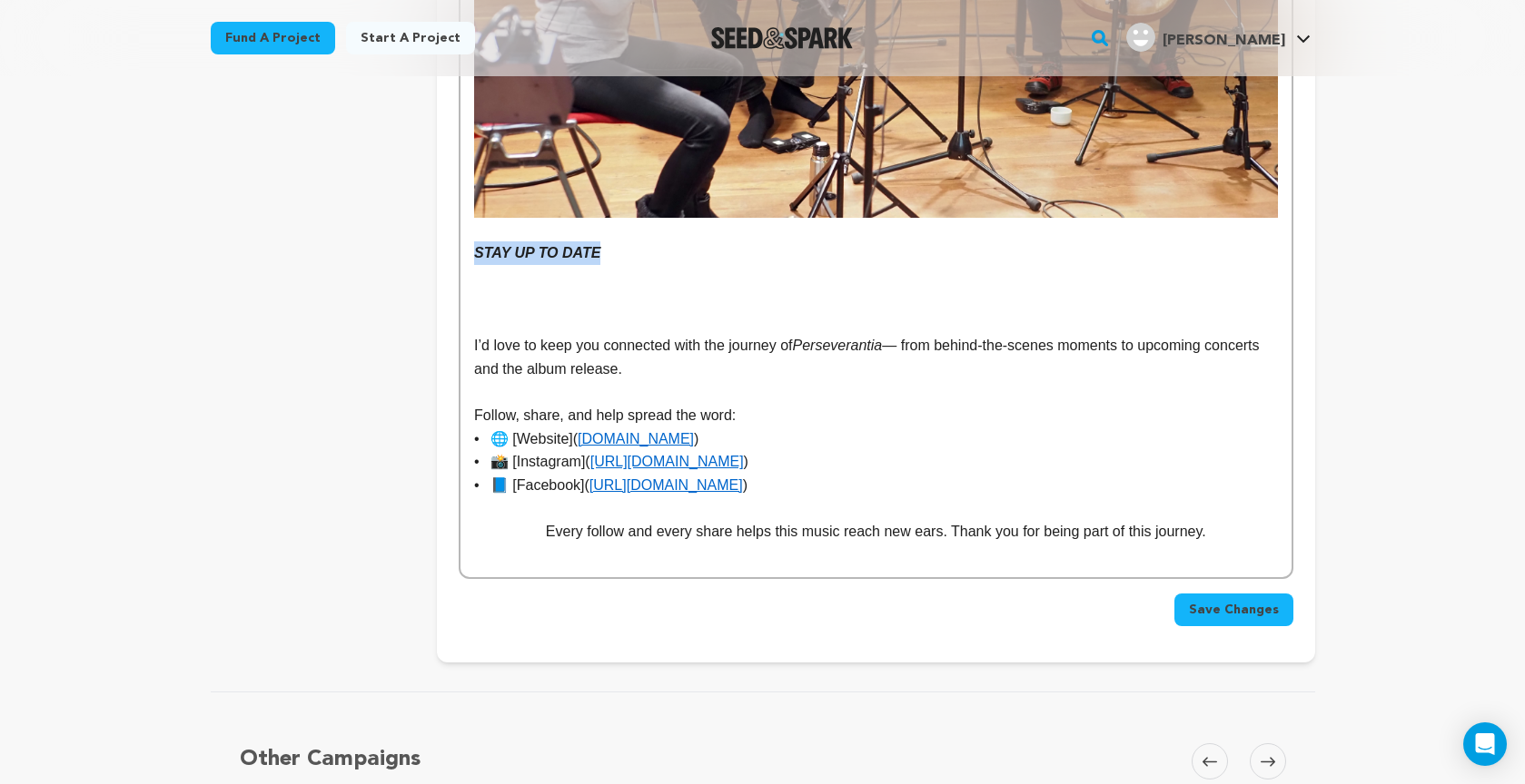
drag, startPoint x: 583, startPoint y: 203, endPoint x: 480, endPoint y: 208, distance: 103.1
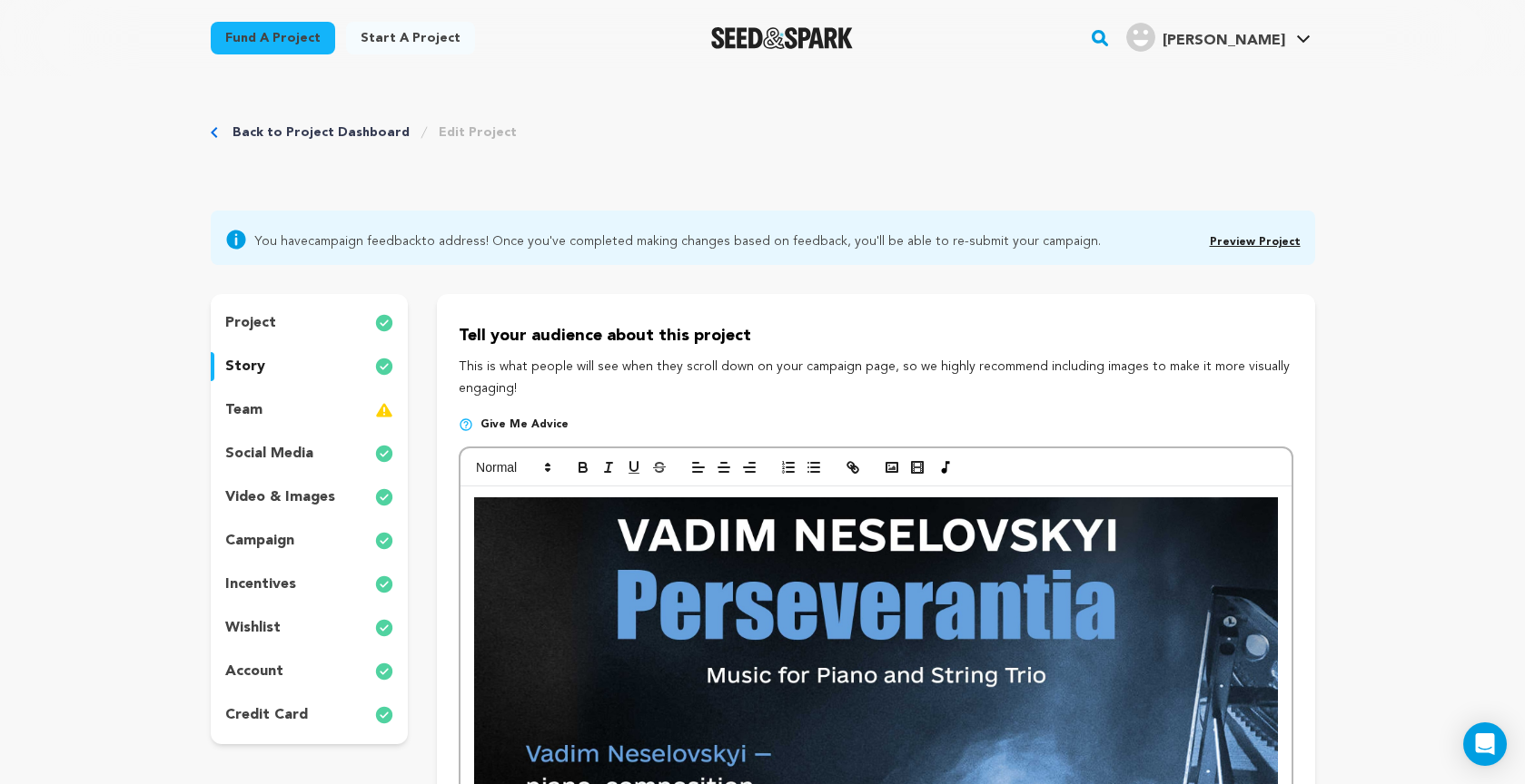
scroll to position [0, 0]
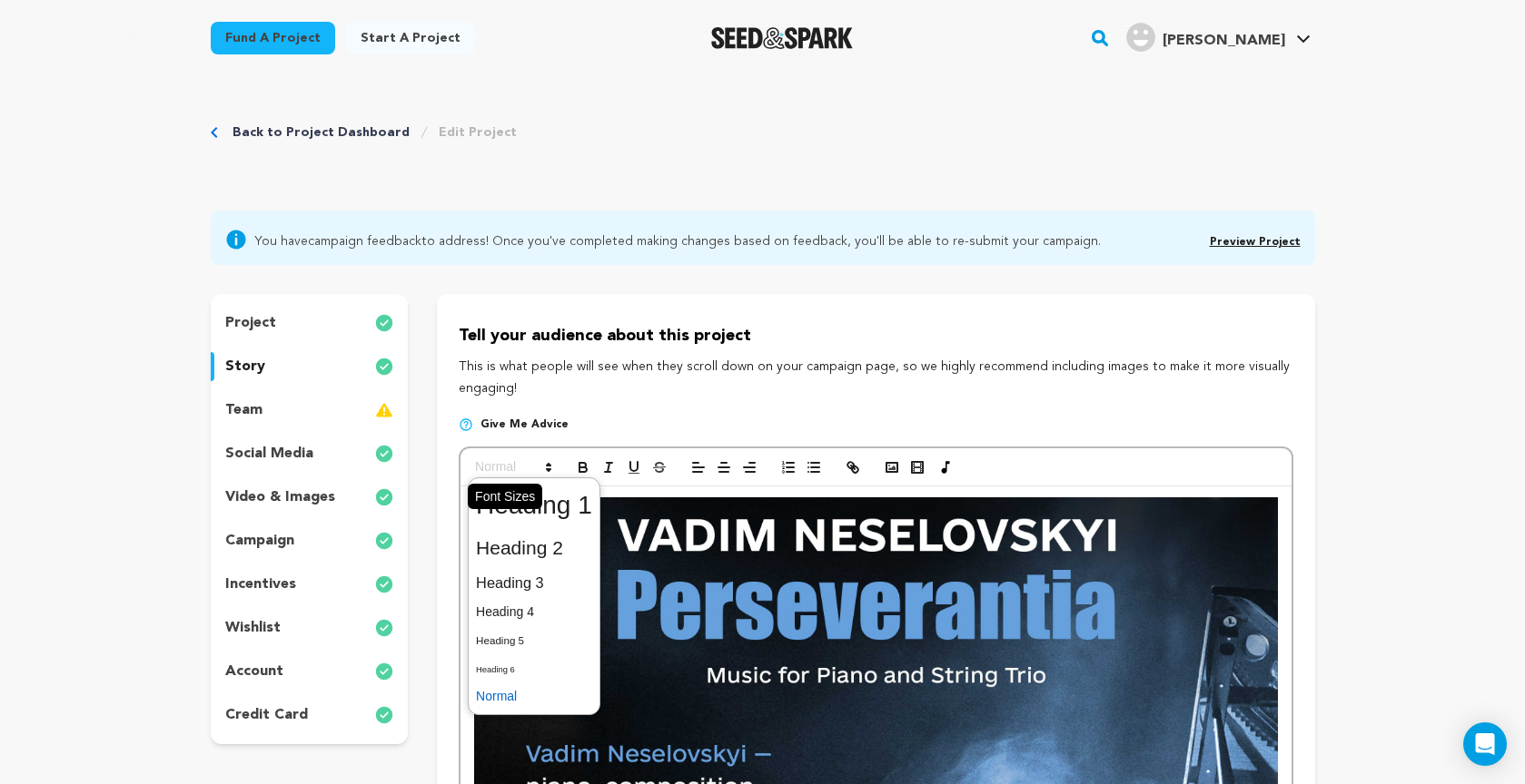
click at [521, 465] on span at bounding box center [512, 467] width 89 height 22
drag, startPoint x: 527, startPoint y: 496, endPoint x: 631, endPoint y: 520, distance: 106.7
click at [527, 496] on span at bounding box center [533, 506] width 116 height 48
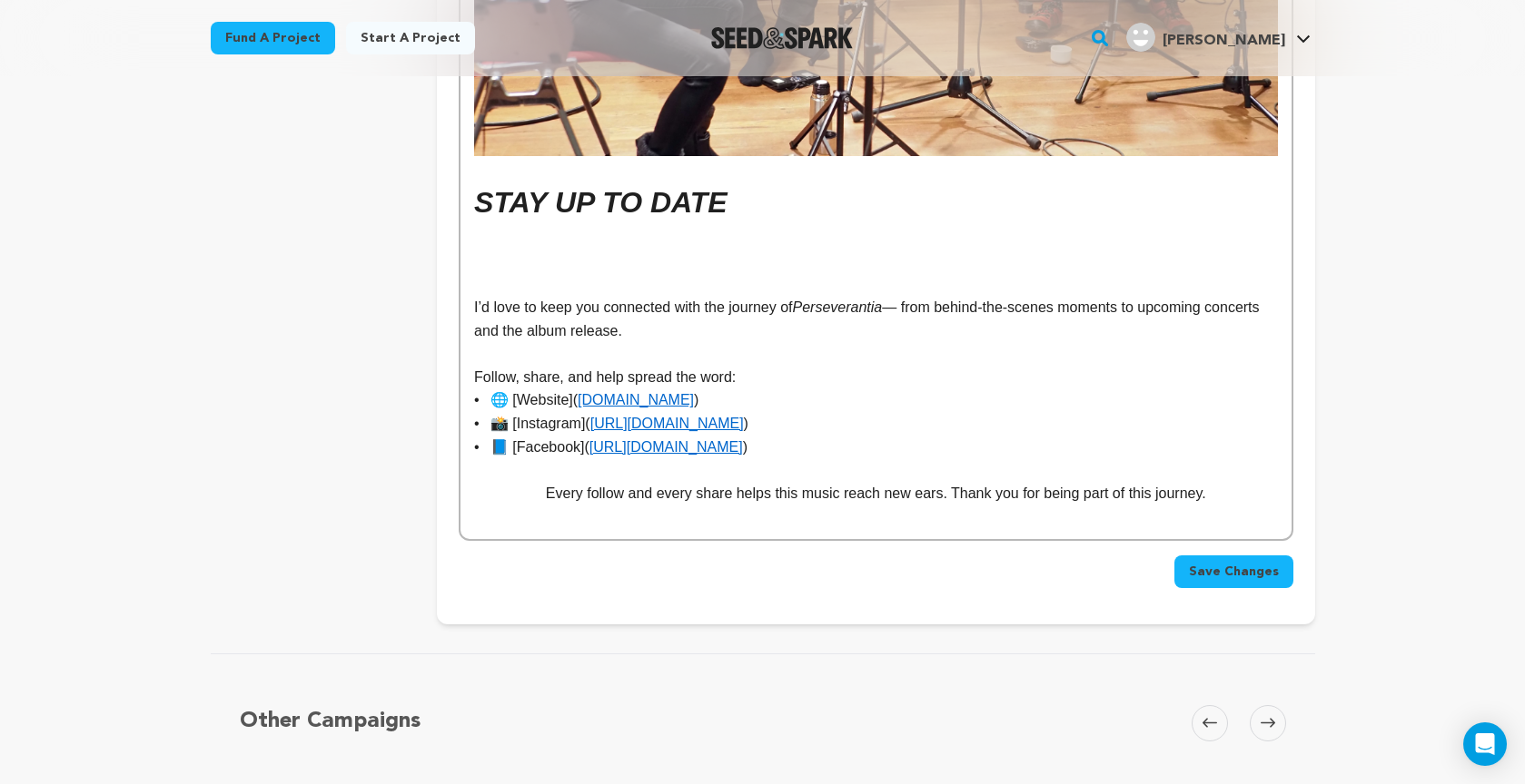
scroll to position [5819, 0]
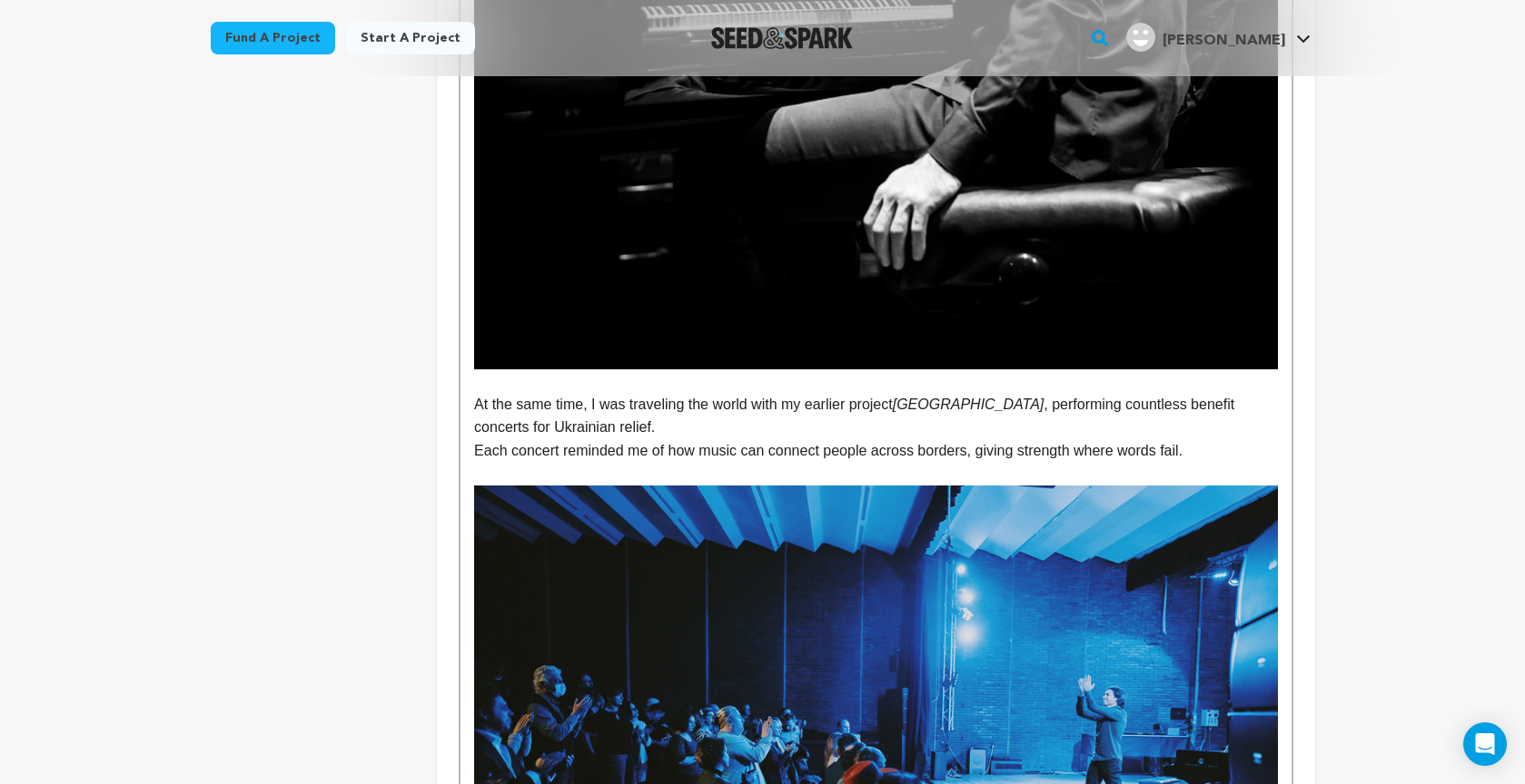
scroll to position [1791, 0]
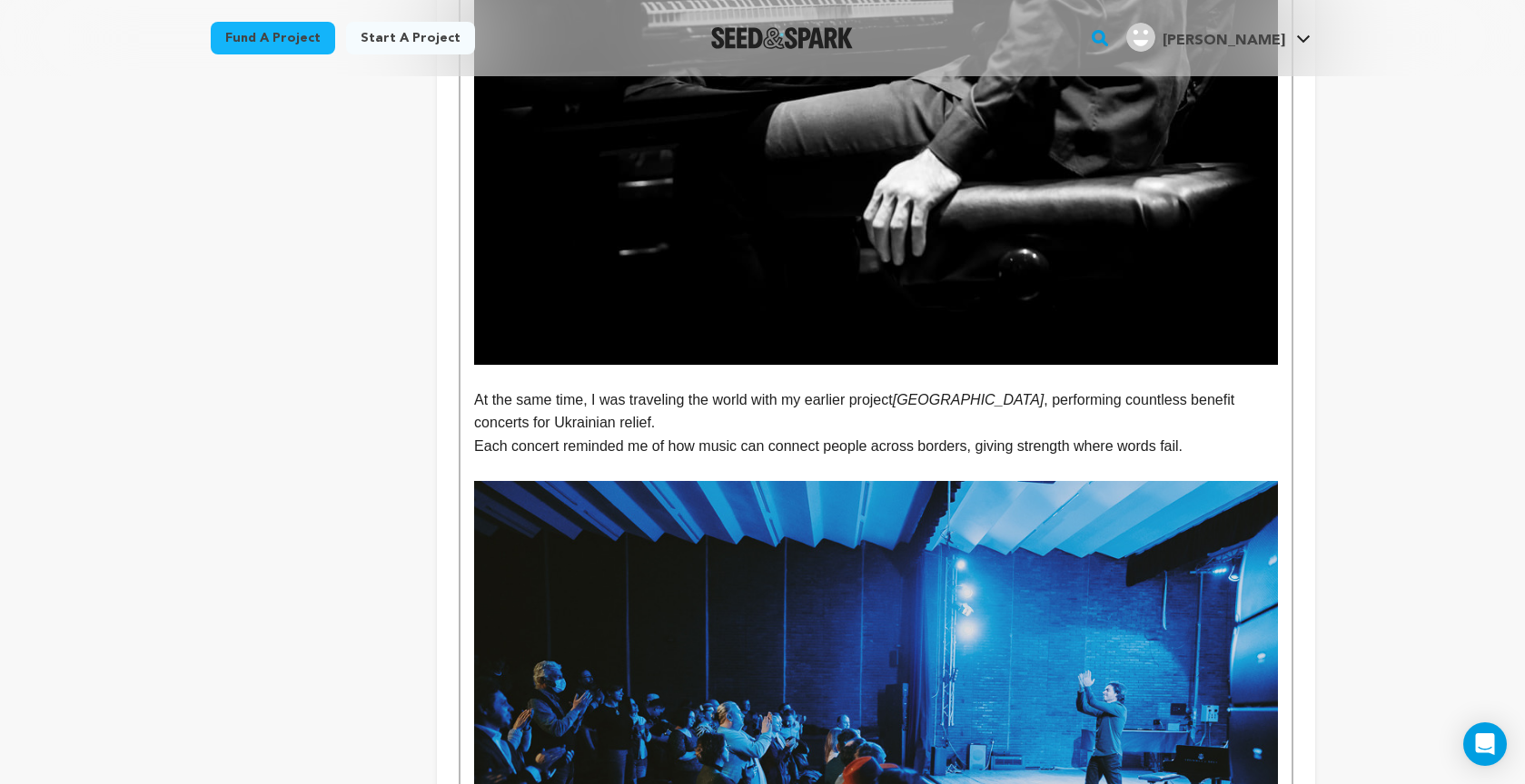
click at [940, 399] on em "Odessa" at bounding box center [968, 400] width 152 height 16
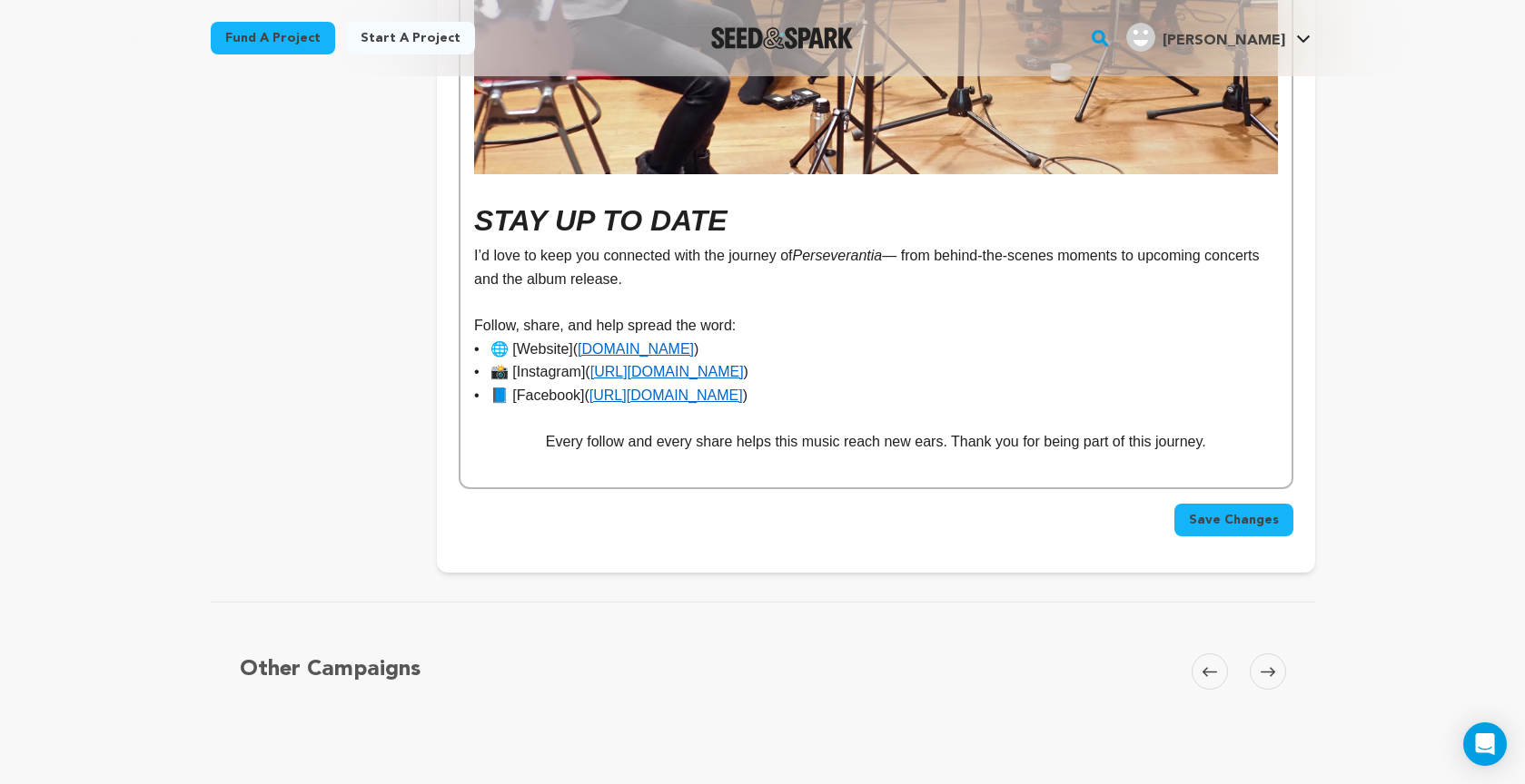
scroll to position [5805, 0]
click at [1216, 510] on span "Save Changes" at bounding box center [1233, 519] width 90 height 18
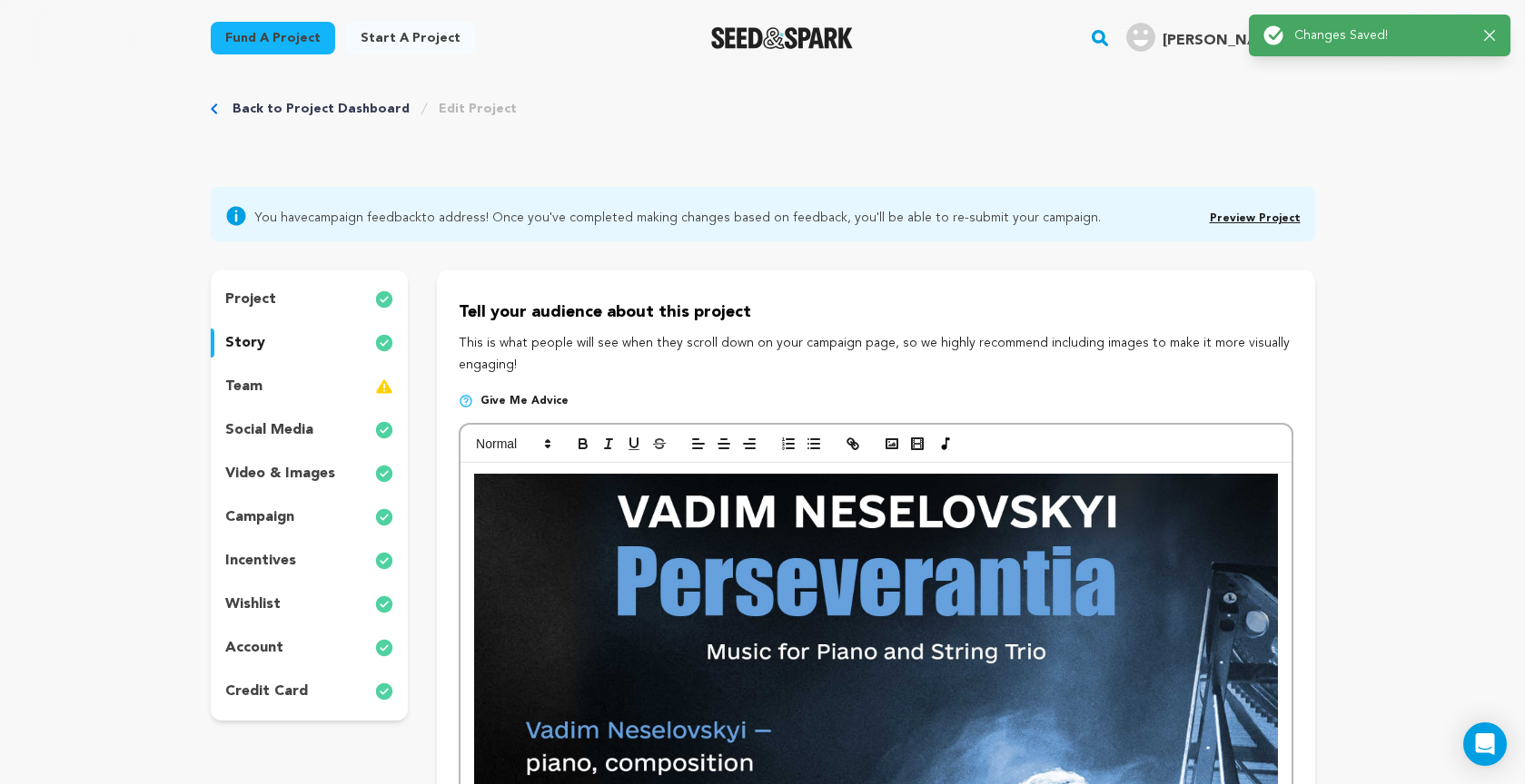
scroll to position [0, 0]
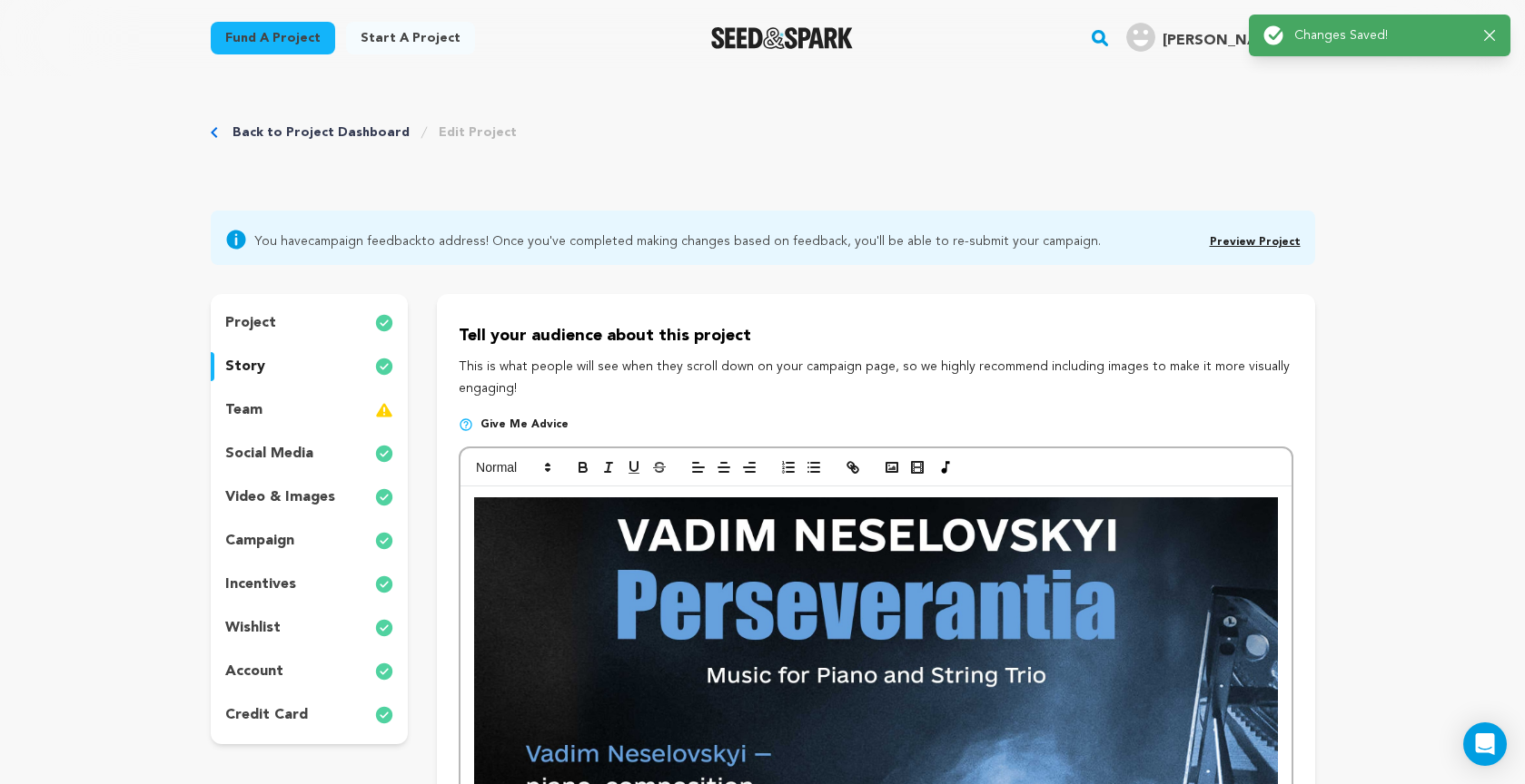
click at [1253, 238] on link "Preview Project" at bounding box center [1254, 242] width 90 height 11
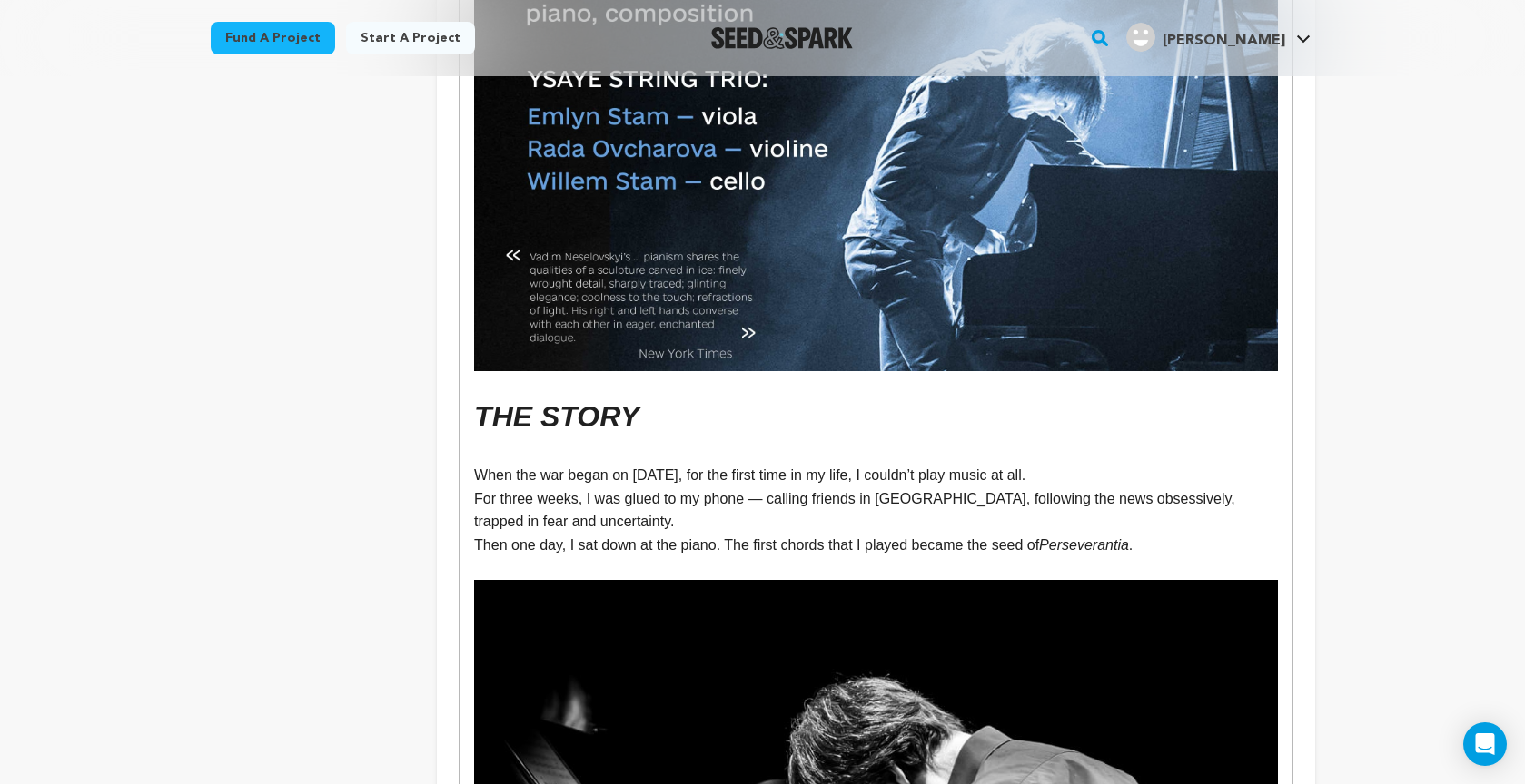
scroll to position [784, 0]
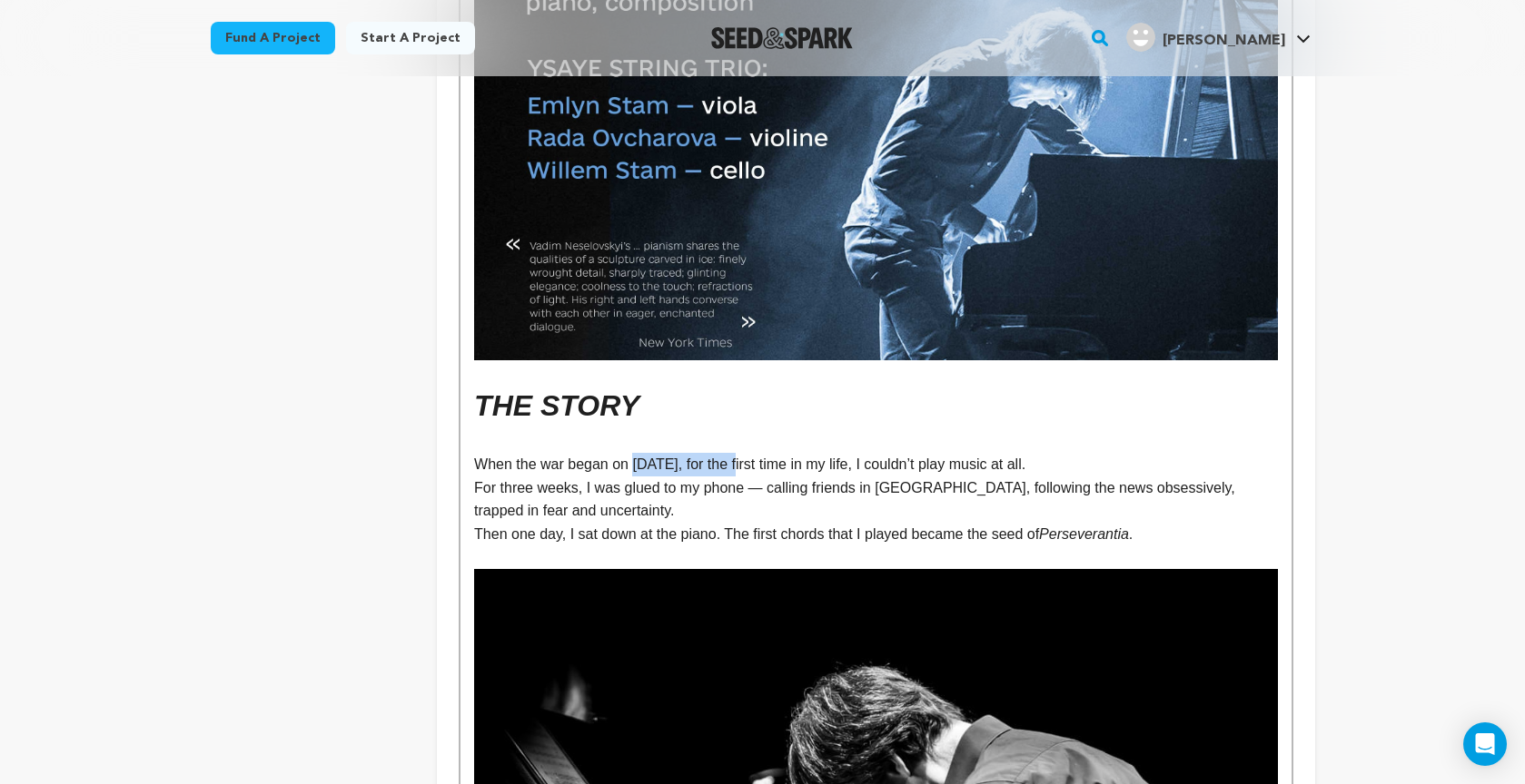
drag, startPoint x: 644, startPoint y: 462, endPoint x: 756, endPoint y: 465, distance: 112.0
click at [756, 465] on p "When the war began on February 24, 2022, for the first time in my life, I could…" at bounding box center [875, 464] width 803 height 24
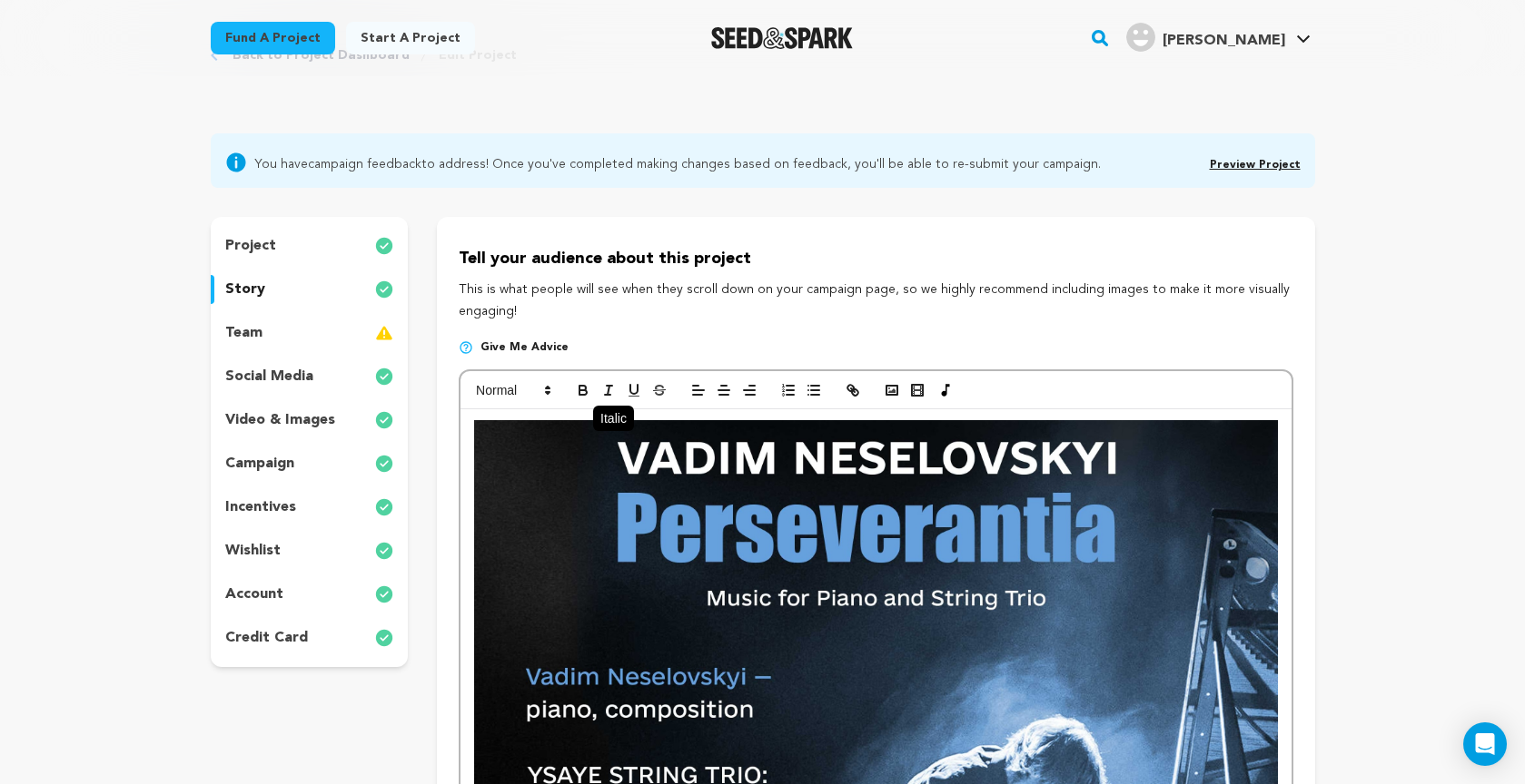
scroll to position [76, 0]
click at [608, 387] on line "button" at bounding box center [609, 387] width 5 height 0
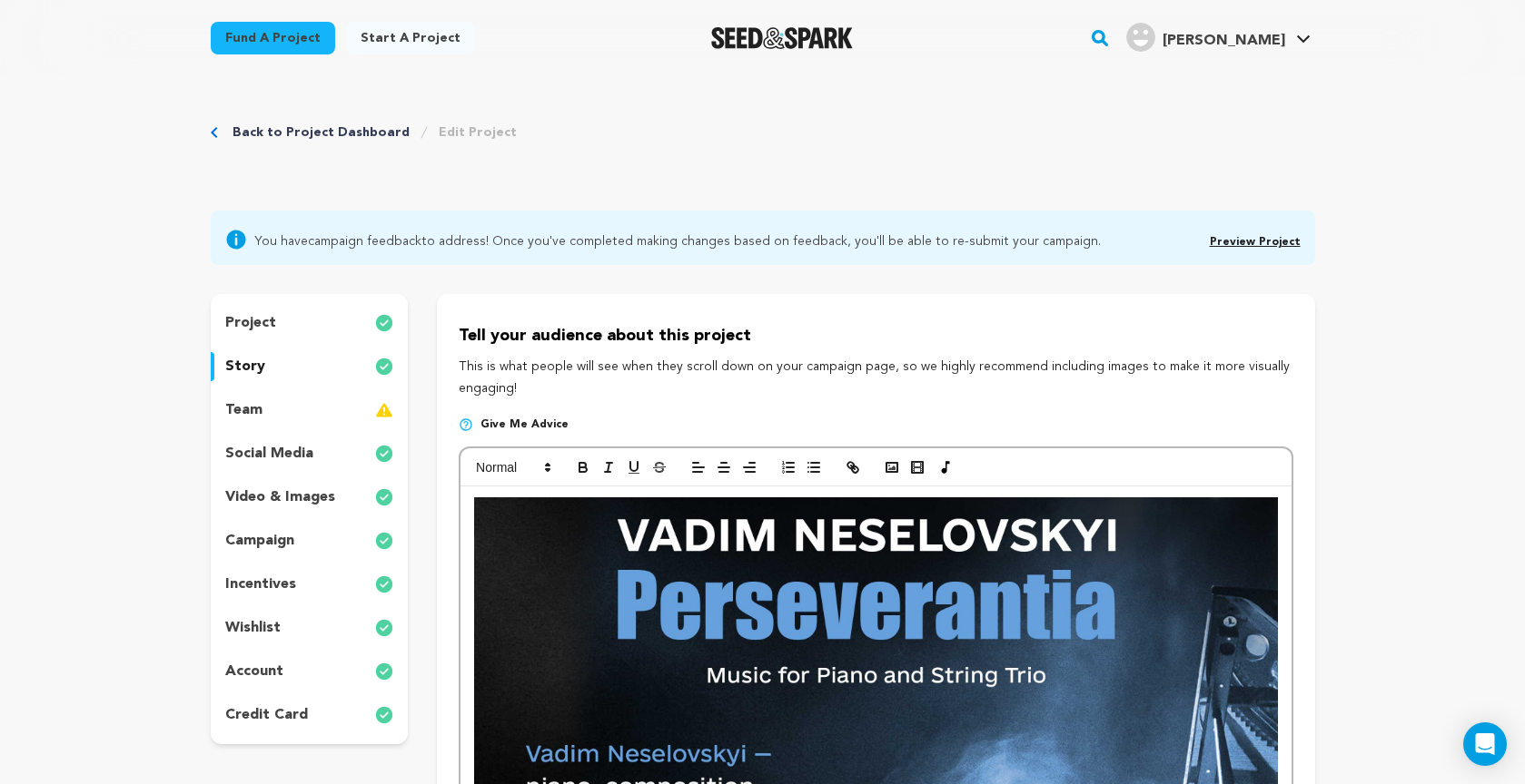
scroll to position [0, 0]
click at [580, 467] on icon "button" at bounding box center [583, 469] width 7 height 5
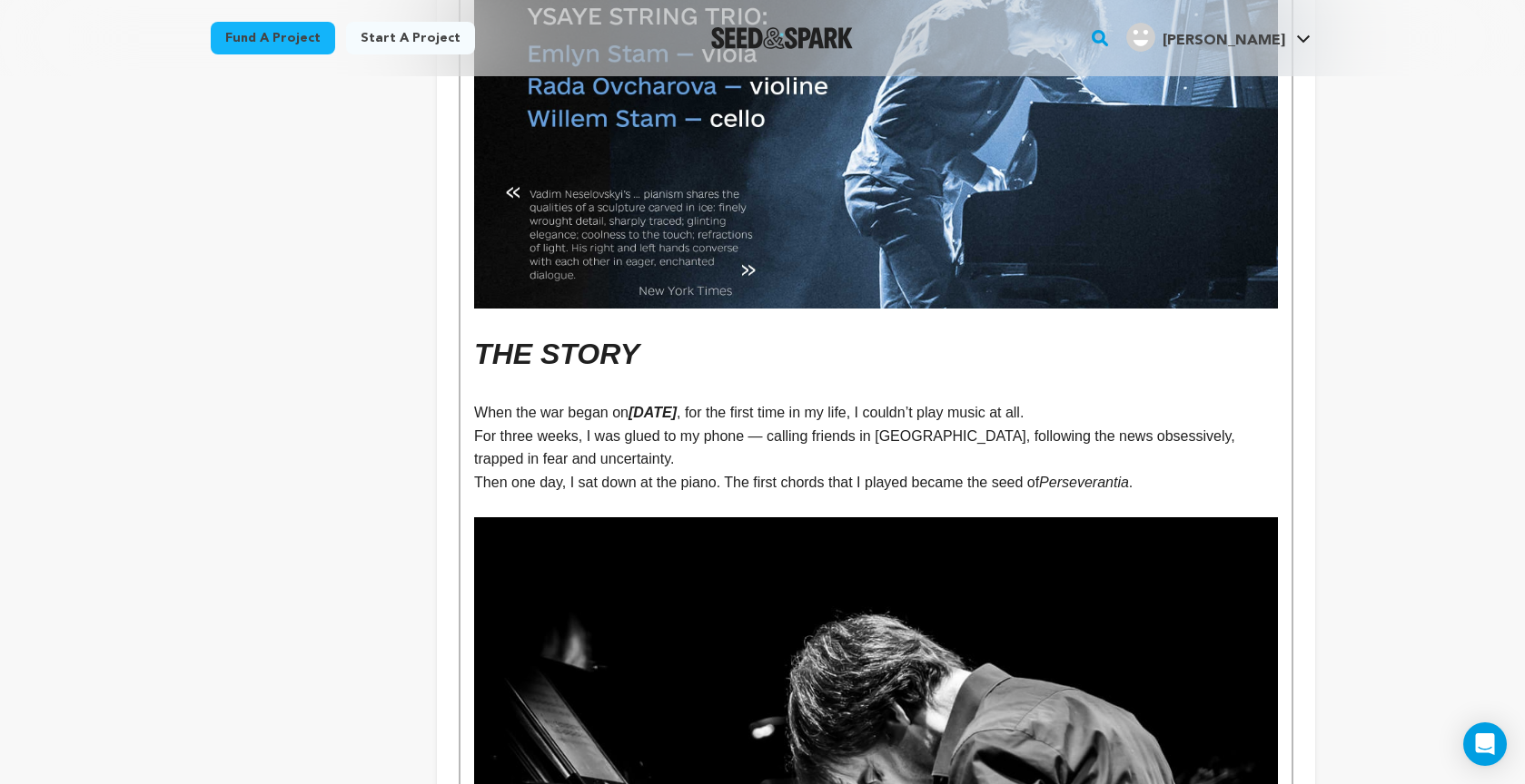
scroll to position [851, 0]
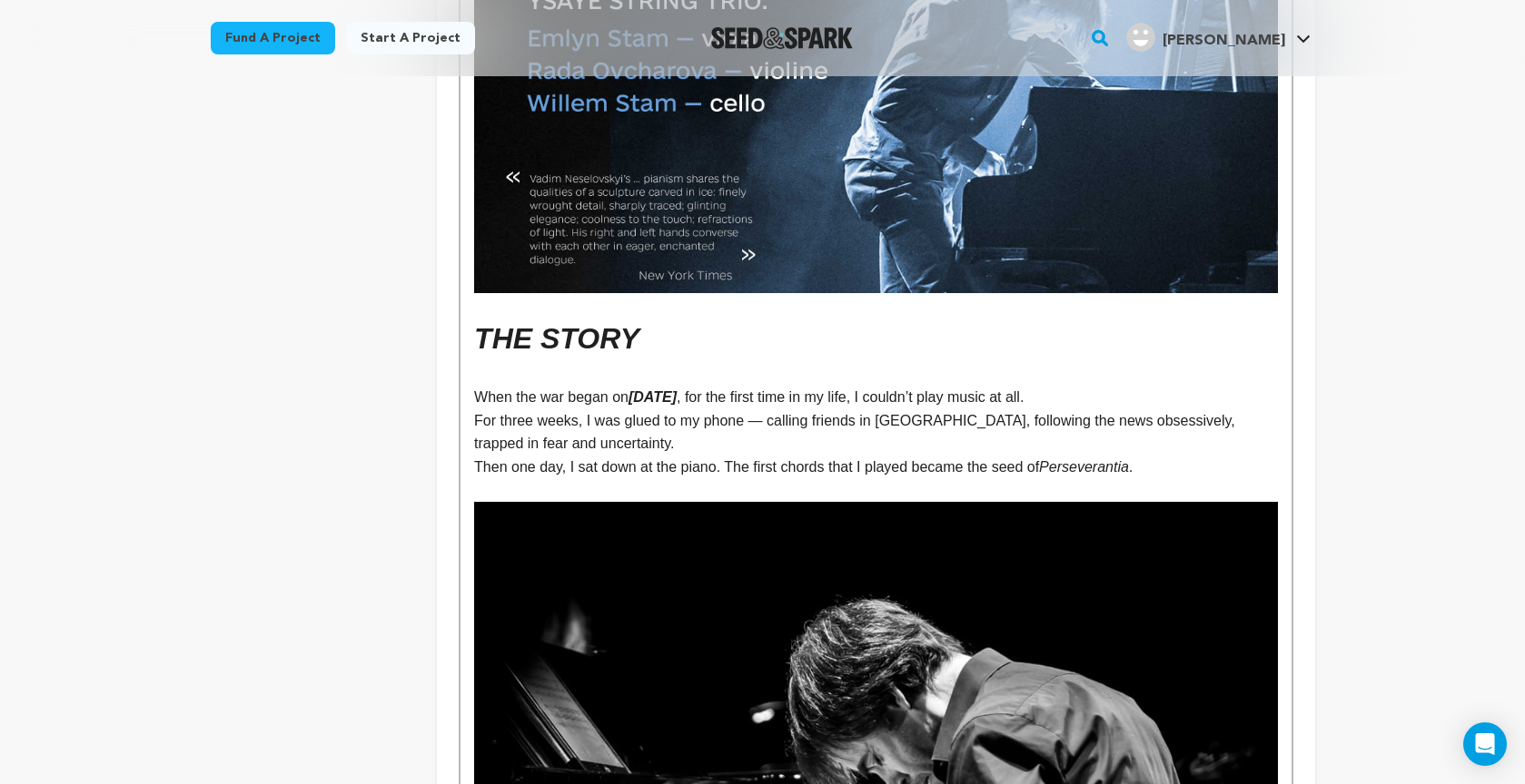
drag, startPoint x: 1087, startPoint y: 462, endPoint x: 1136, endPoint y: 447, distance: 51.2
click at [1157, 463] on p "Then one day, I sat down at the piano. The first chords that I played became th…" at bounding box center [875, 467] width 803 height 24
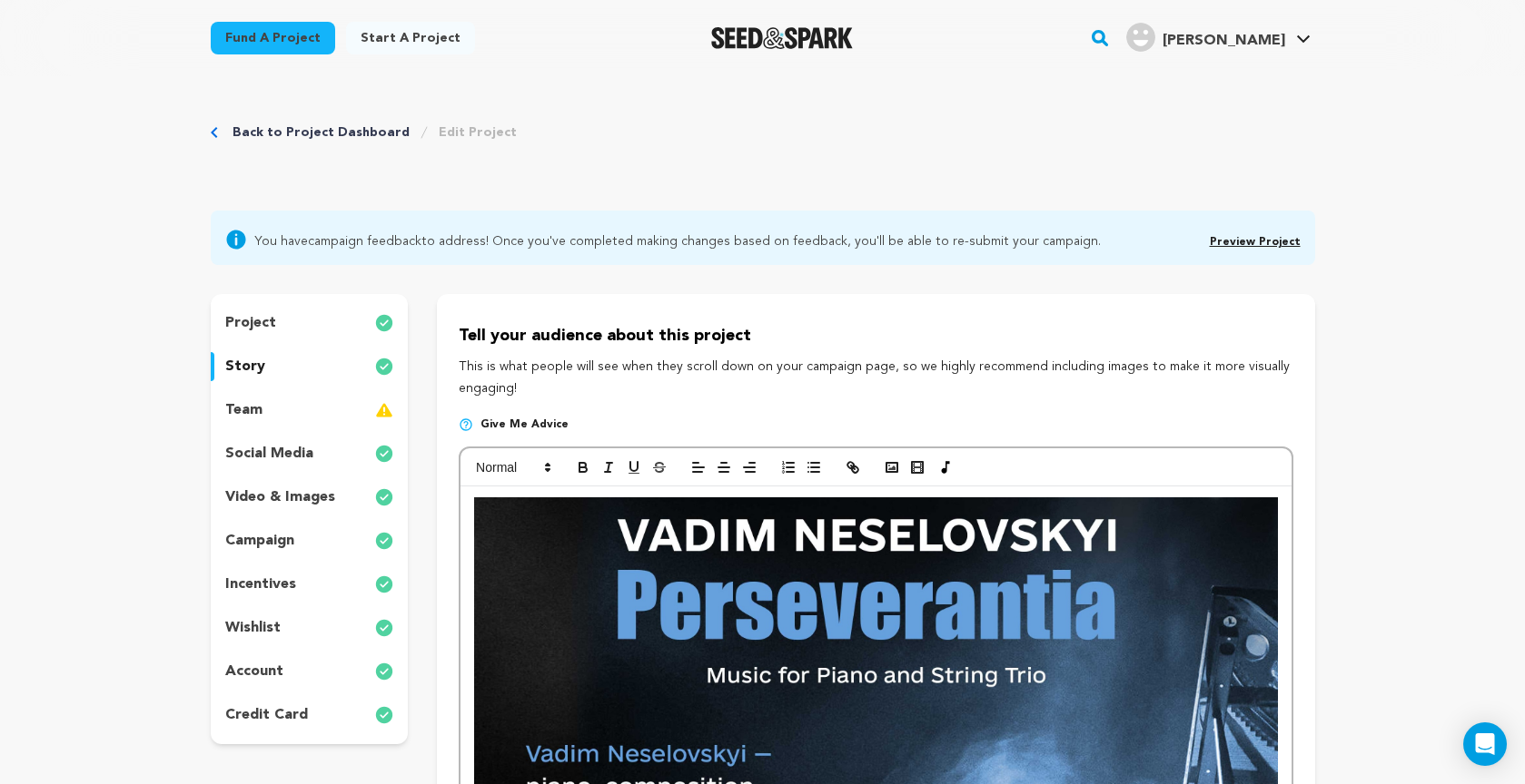
scroll to position [0, 0]
click at [584, 470] on icon "button" at bounding box center [583, 469] width 7 height 5
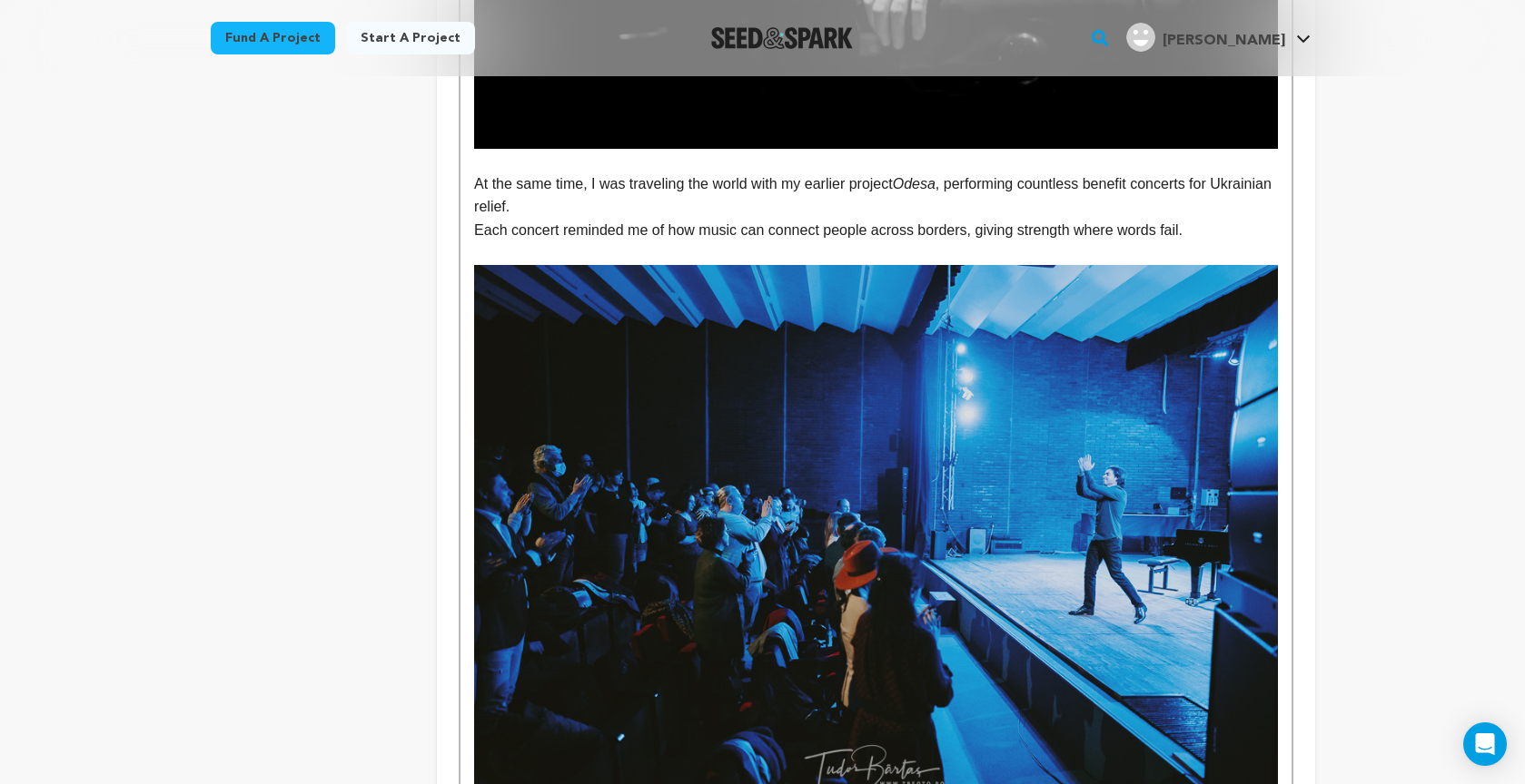
scroll to position [2015, 0]
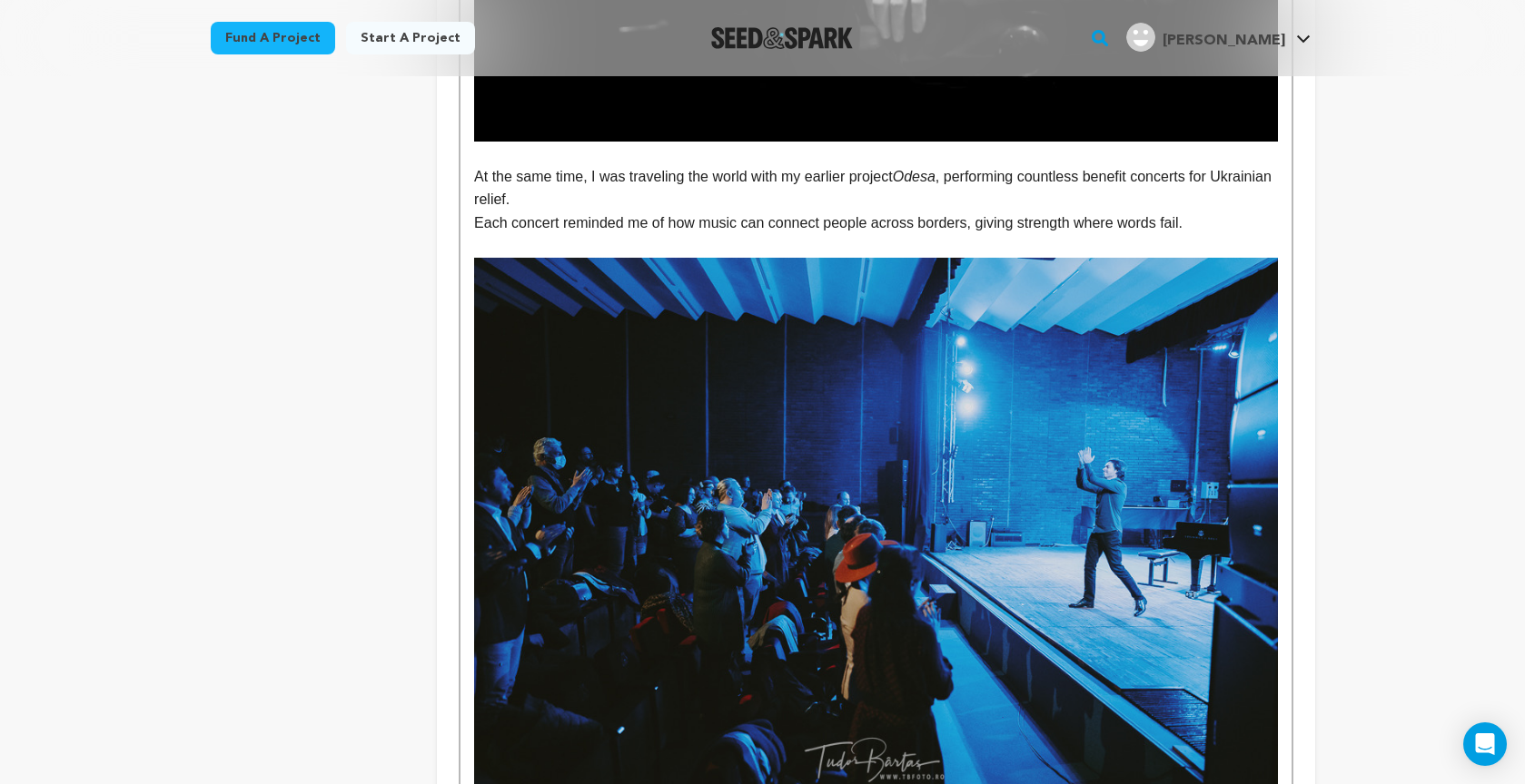
drag, startPoint x: 908, startPoint y: 169, endPoint x: 944, endPoint y: 176, distance: 36.7
click at [952, 173] on p "At the same time, I was traveling the world with my earlier project Odesa , per…" at bounding box center [875, 188] width 803 height 47
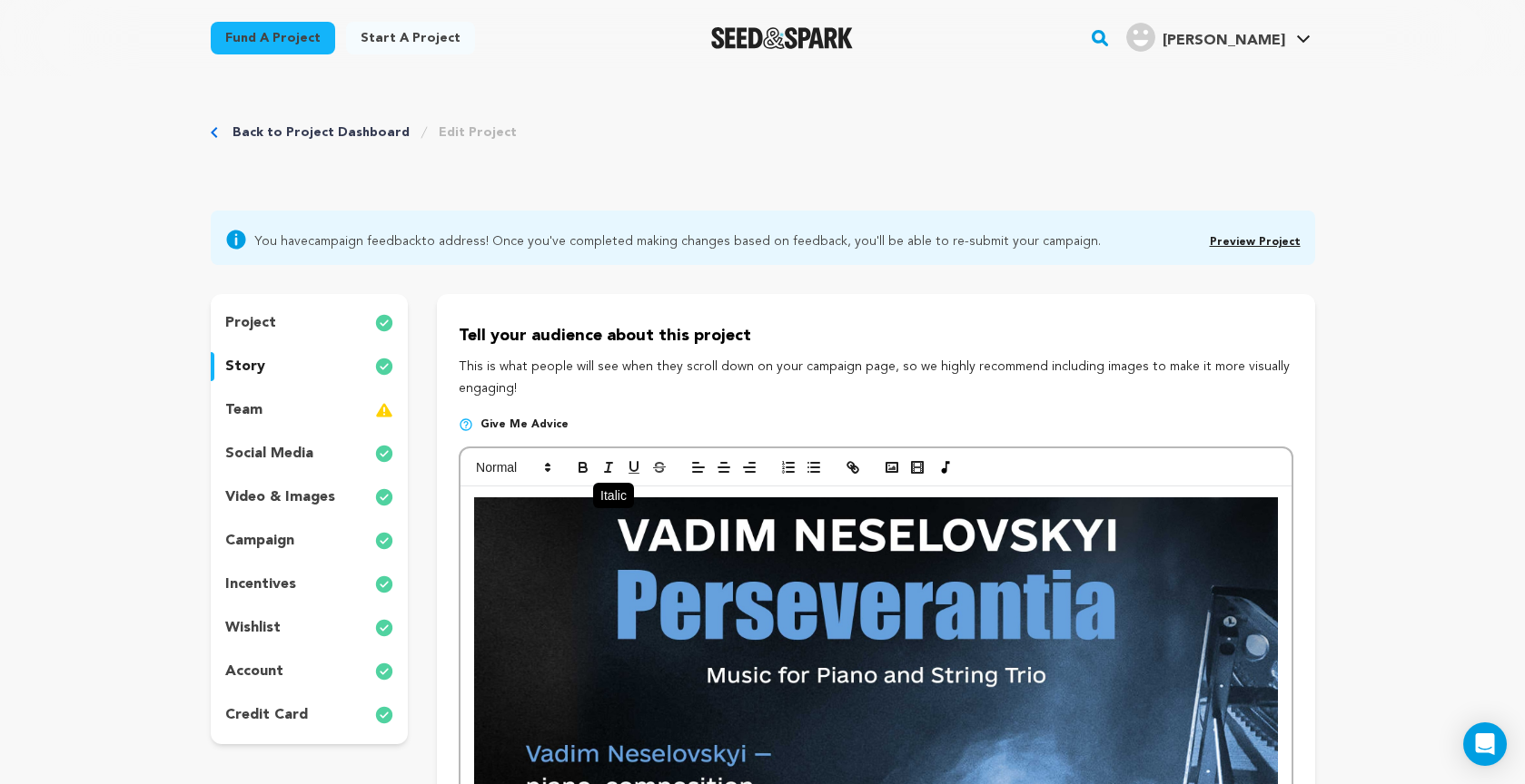
scroll to position [0, 0]
click at [585, 469] on icon "button" at bounding box center [583, 467] width 16 height 16
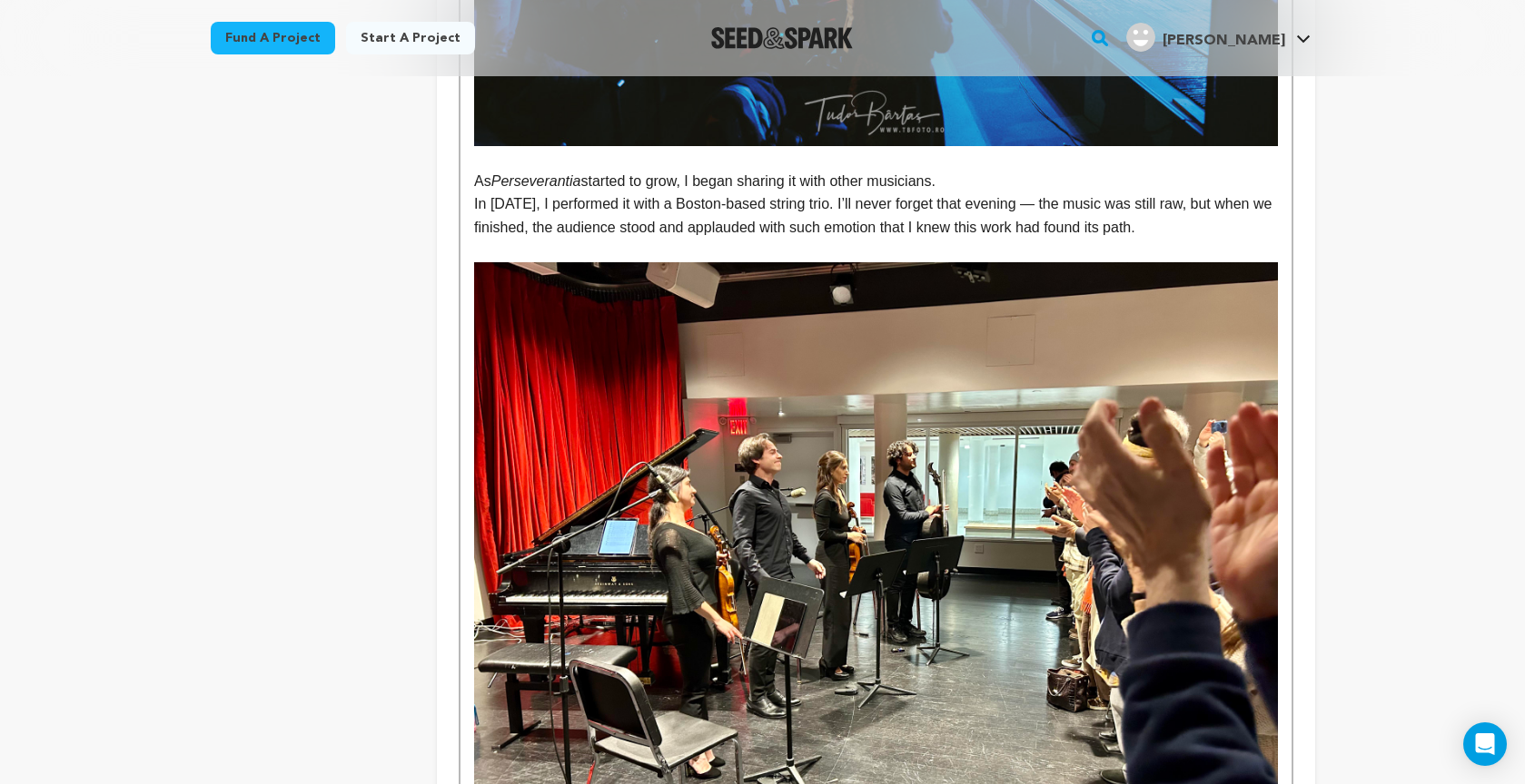
scroll to position [2662, 0]
drag, startPoint x: 509, startPoint y: 171, endPoint x: 586, endPoint y: 175, distance: 77.1
click at [584, 174] on p "As Perseverantia started to grow, I began sharing it with other musicians." at bounding box center [875, 182] width 803 height 24
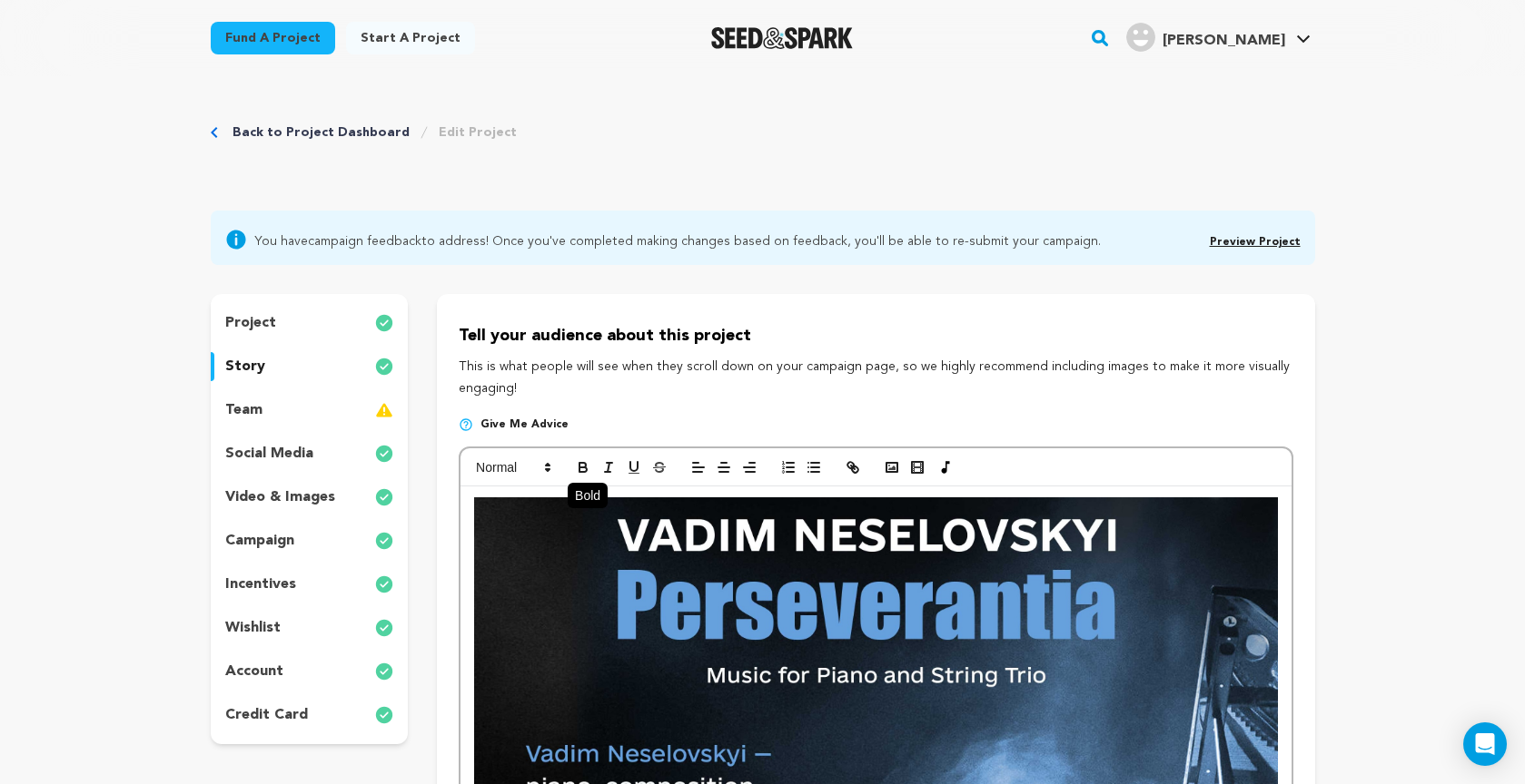
scroll to position [0, 0]
click at [584, 459] on icon "button" at bounding box center [583, 467] width 16 height 16
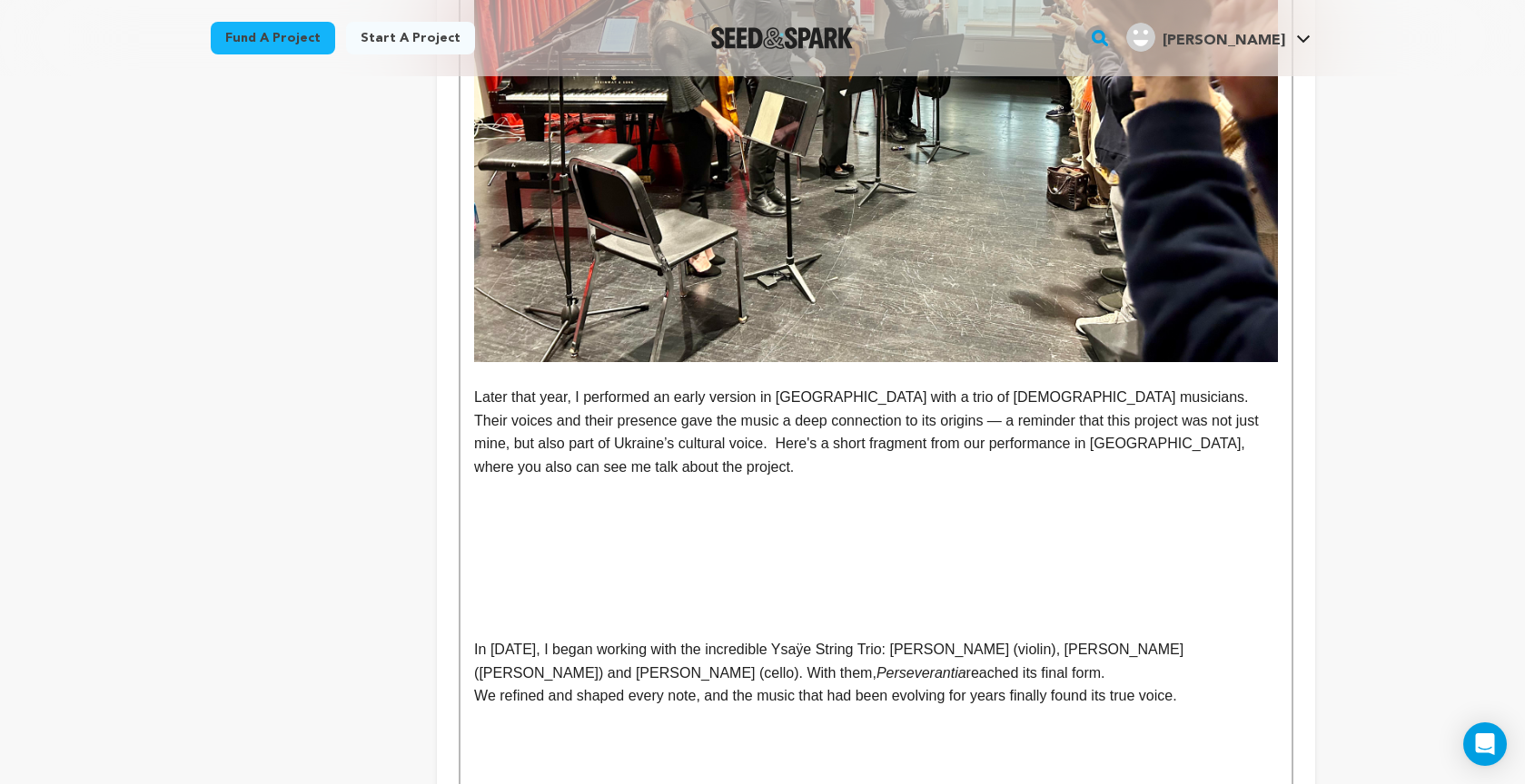
scroll to position [3165, 0]
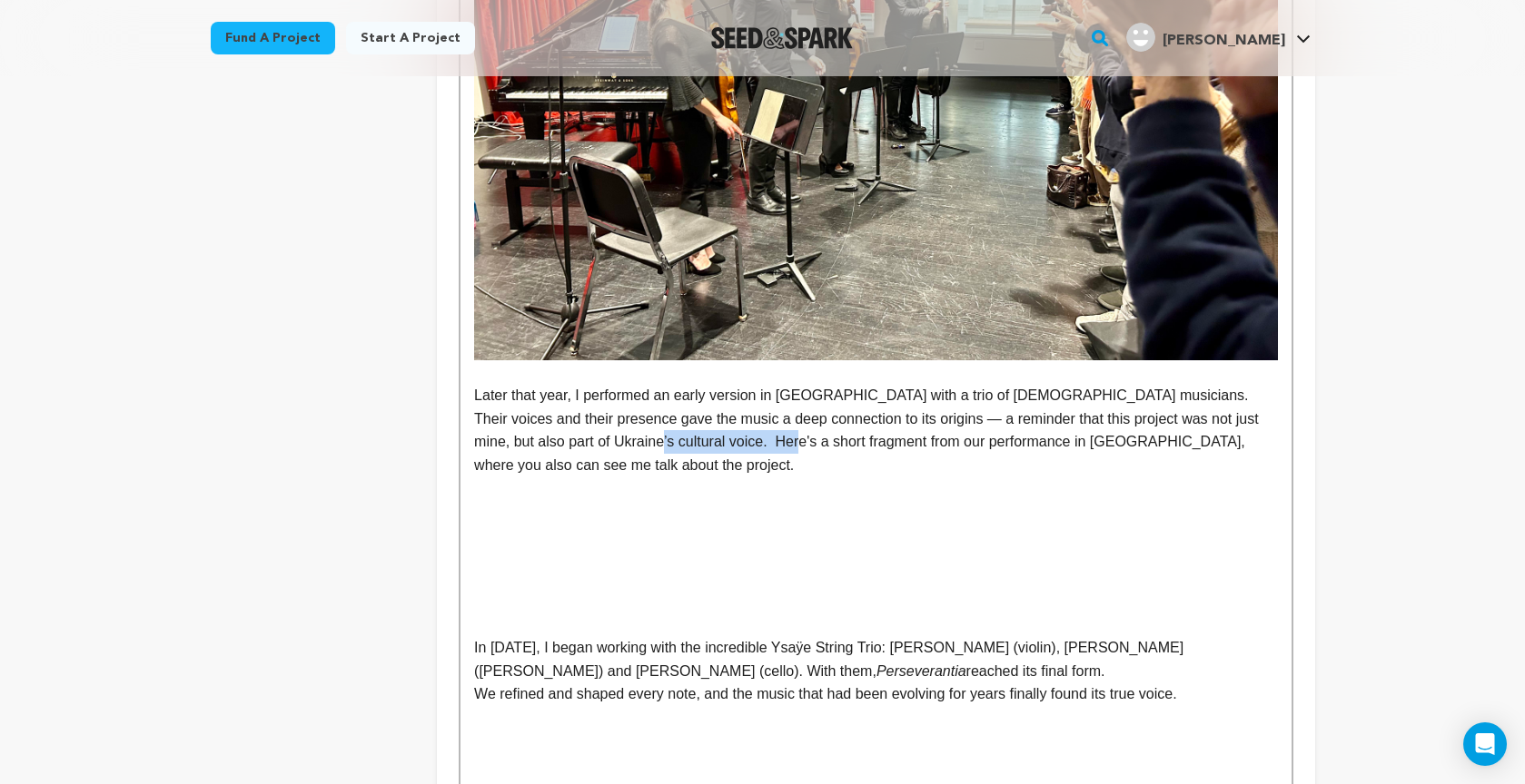
drag, startPoint x: 577, startPoint y: 431, endPoint x: 732, endPoint y: 433, distance: 155.0
click at [732, 433] on p "Later that year, I performed an early version in Europe with a trio of Ukrainia…" at bounding box center [875, 430] width 803 height 92
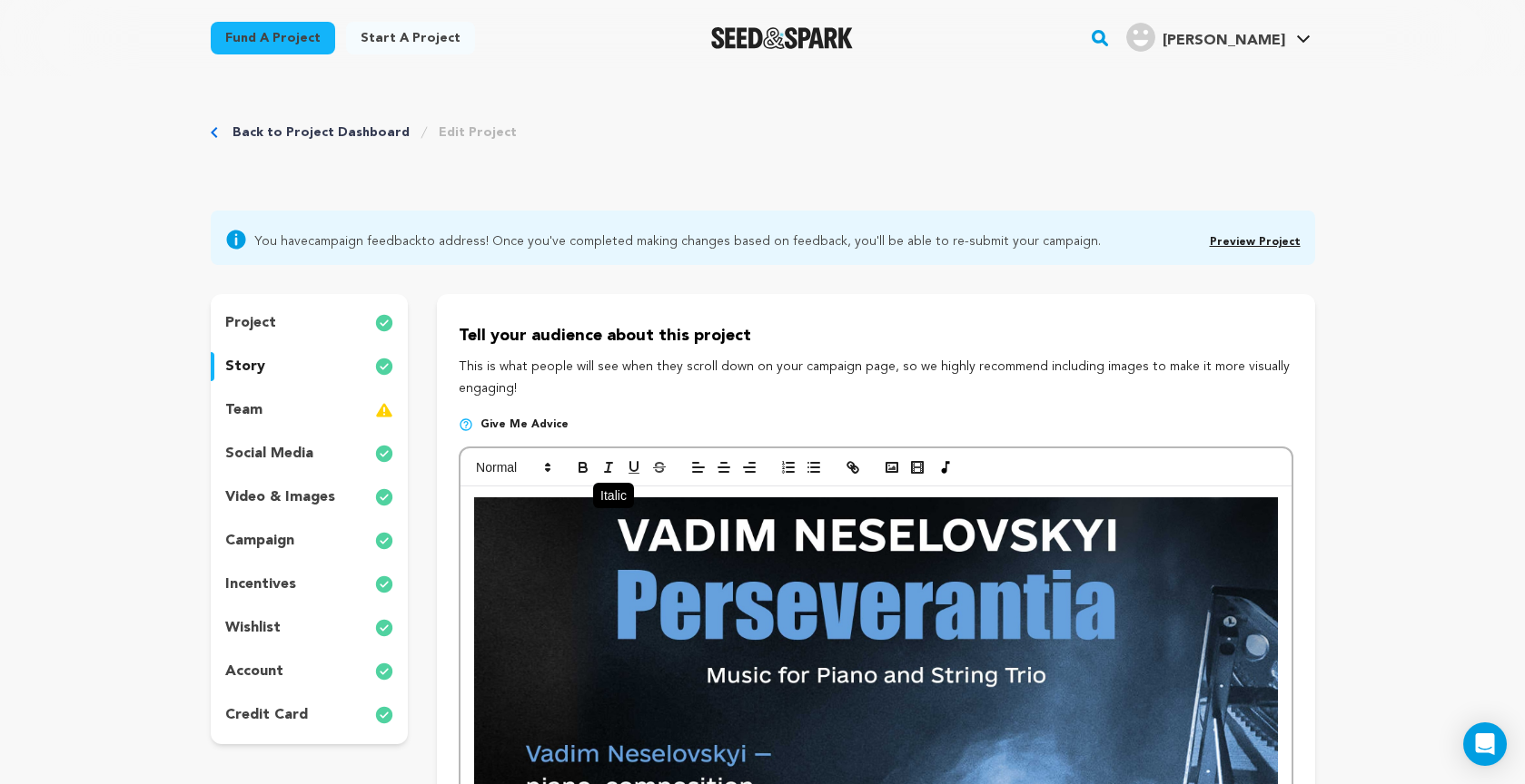
scroll to position [0, 0]
click at [586, 467] on icon "button" at bounding box center [583, 469] width 7 height 5
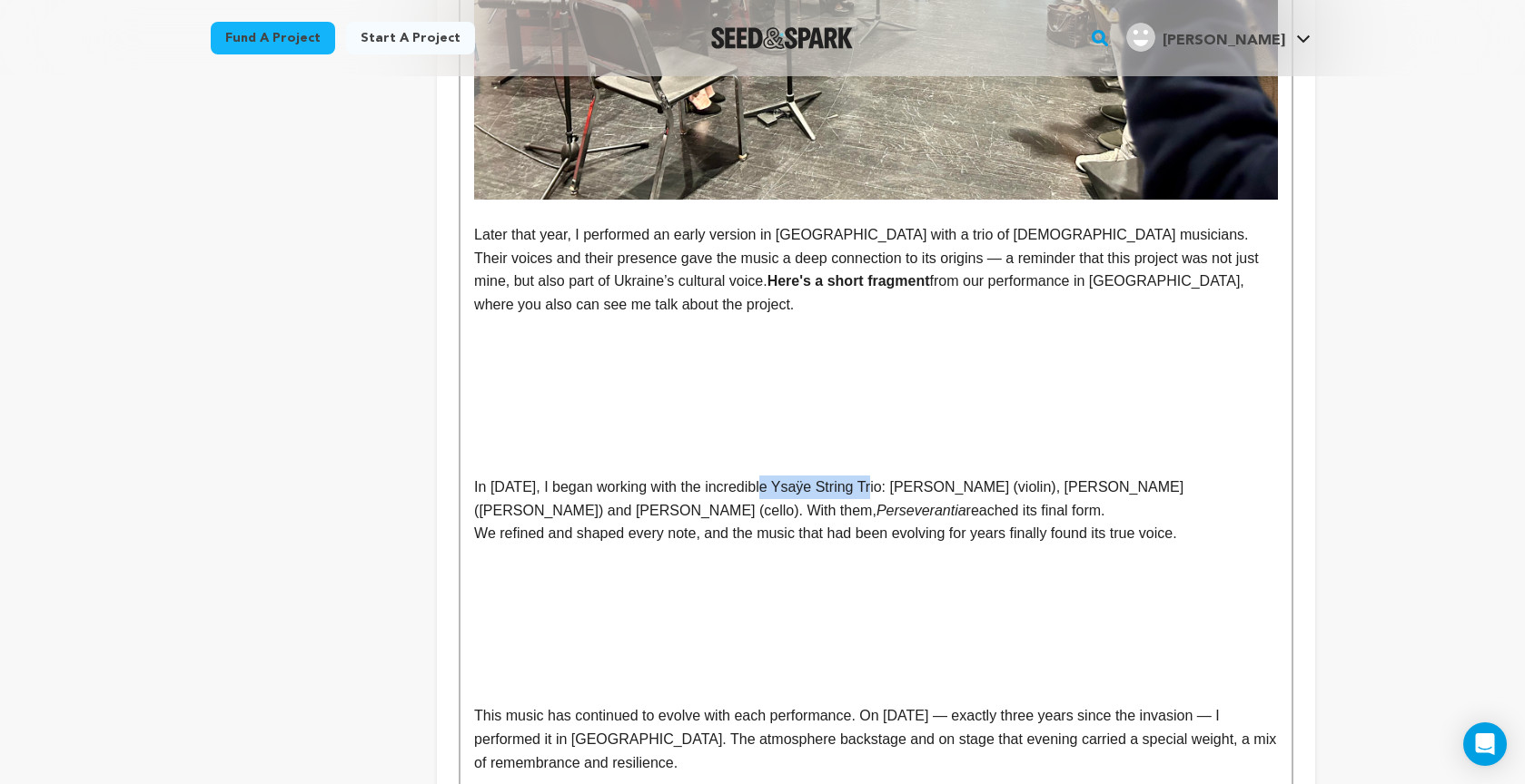
scroll to position [3325, 0]
drag, startPoint x: 784, startPoint y: 473, endPoint x: 879, endPoint y: 473, distance: 95.0
click at [873, 476] on p "In 2024, I began working with the incredible Ysaÿe String Trio: Rada Ovcharova …" at bounding box center [875, 499] width 803 height 47
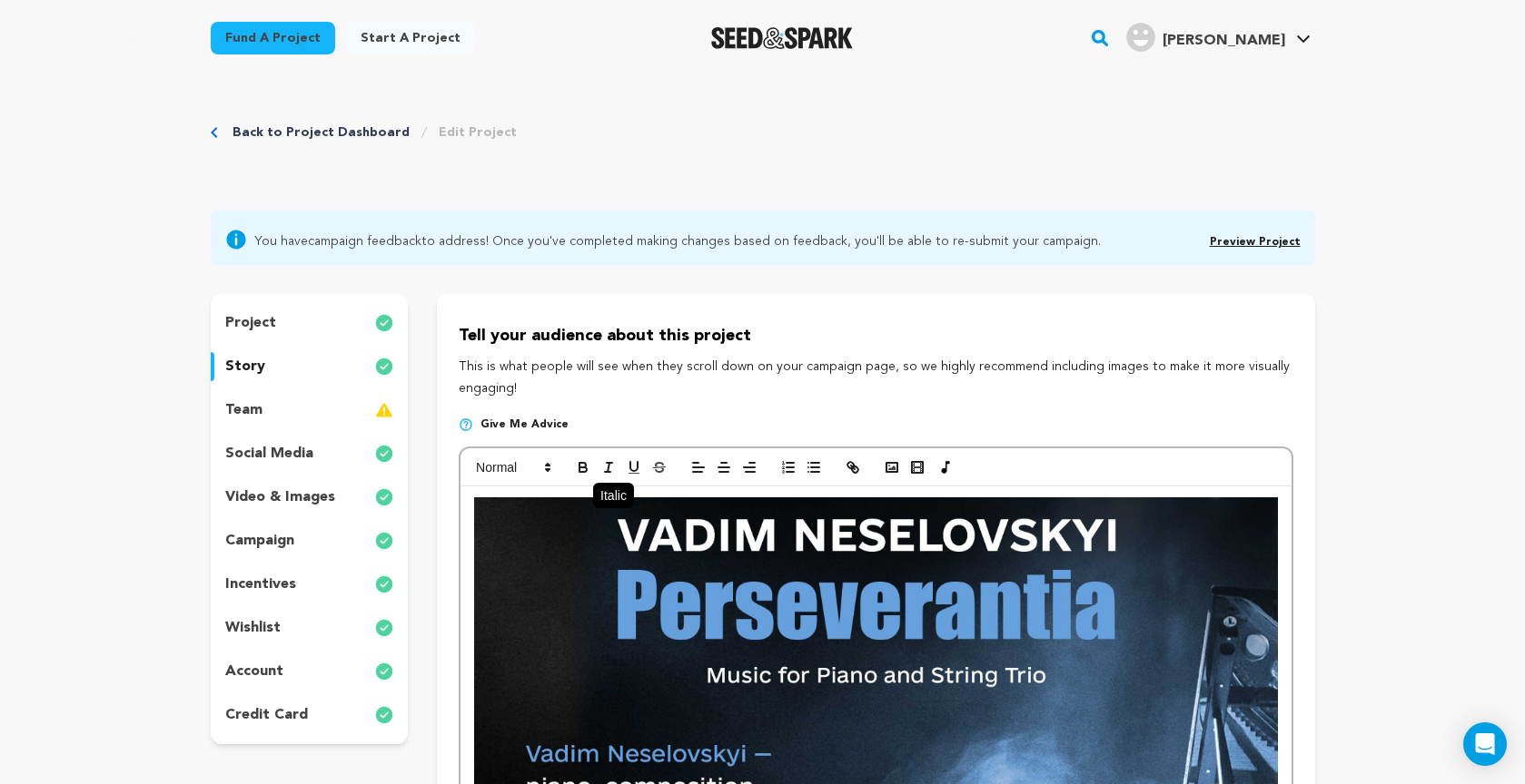
scroll to position [0, 0]
click at [578, 466] on icon "button" at bounding box center [583, 467] width 16 height 16
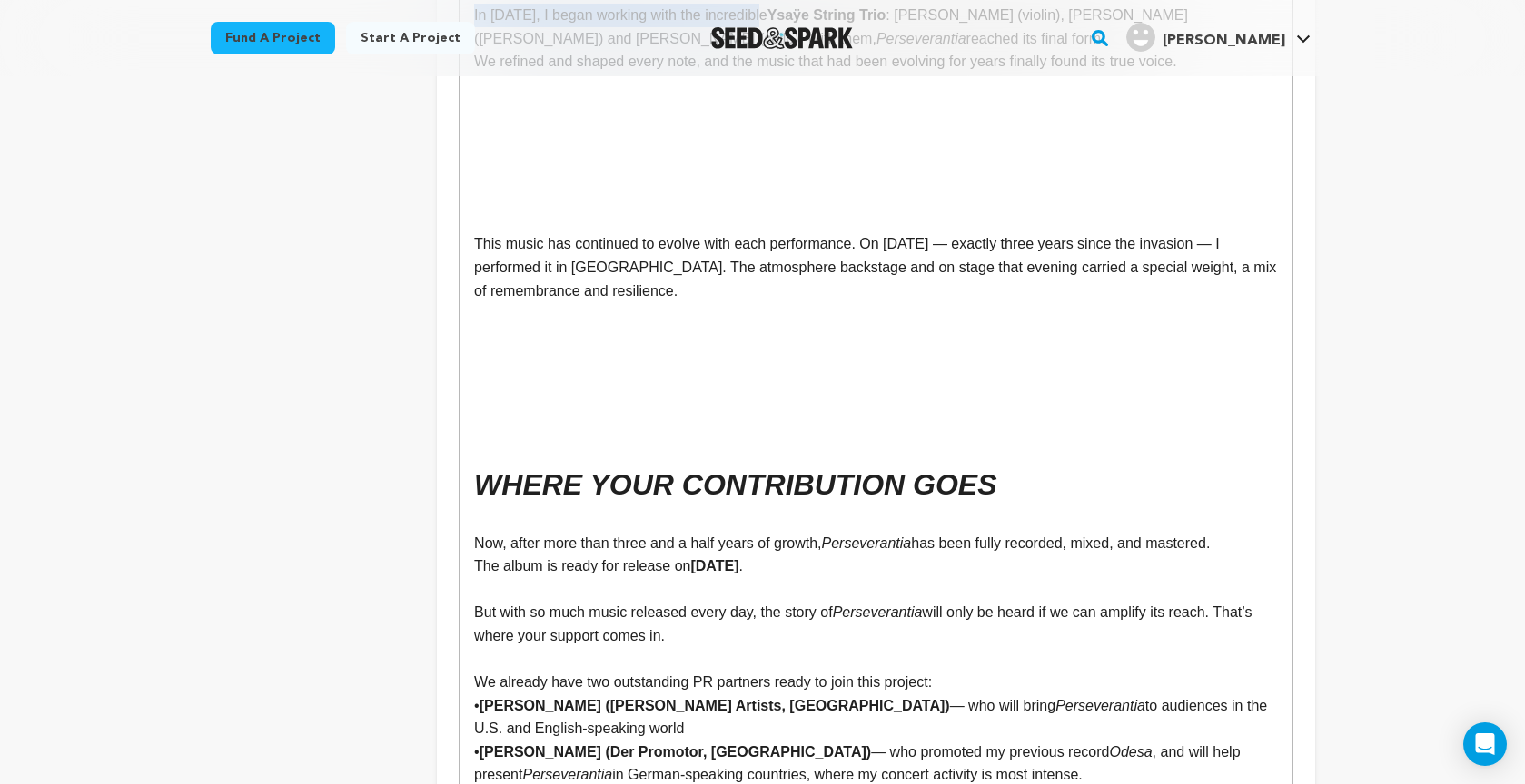
scroll to position [3794, 0]
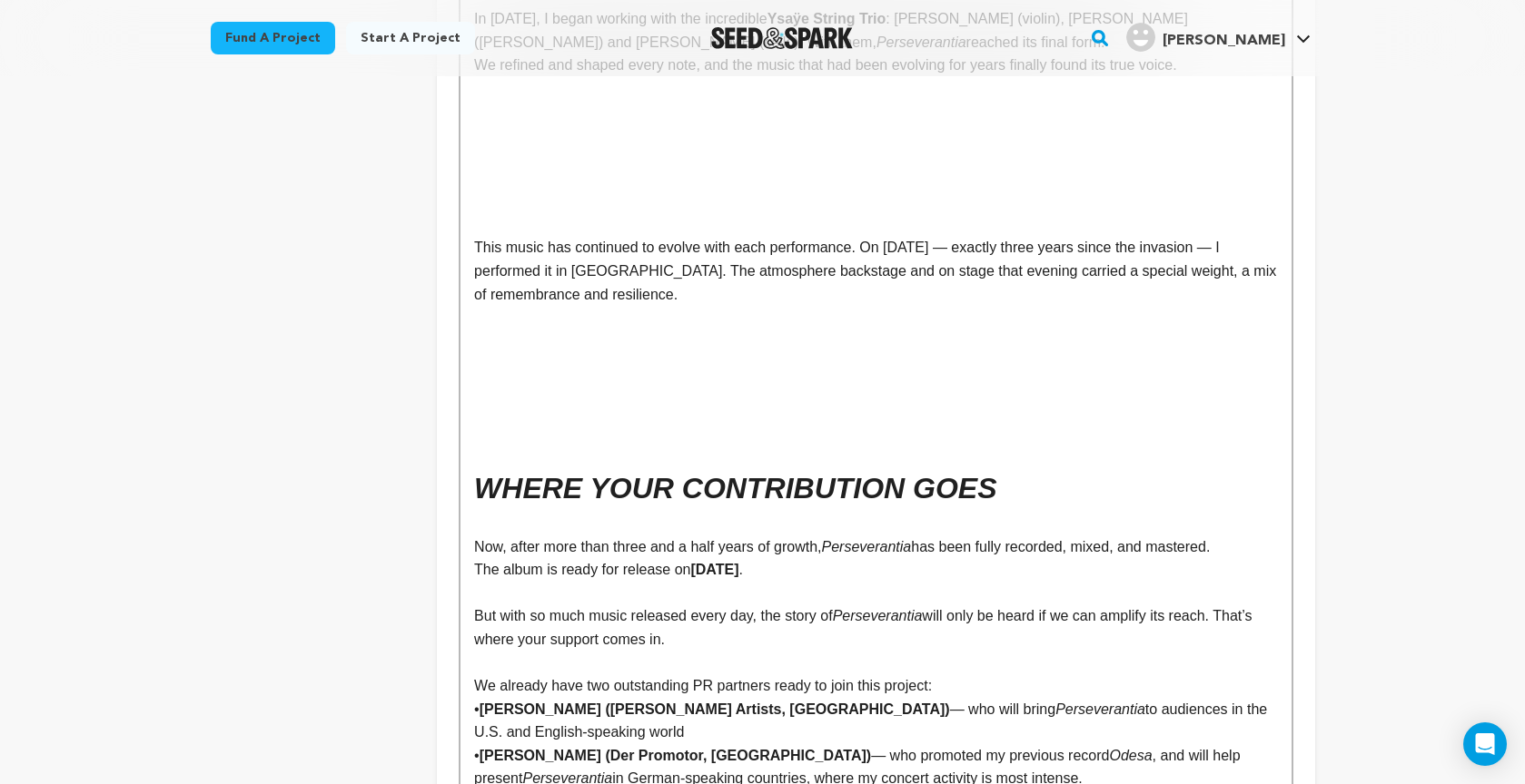
click at [477, 442] on p at bounding box center [875, 454] width 803 height 24
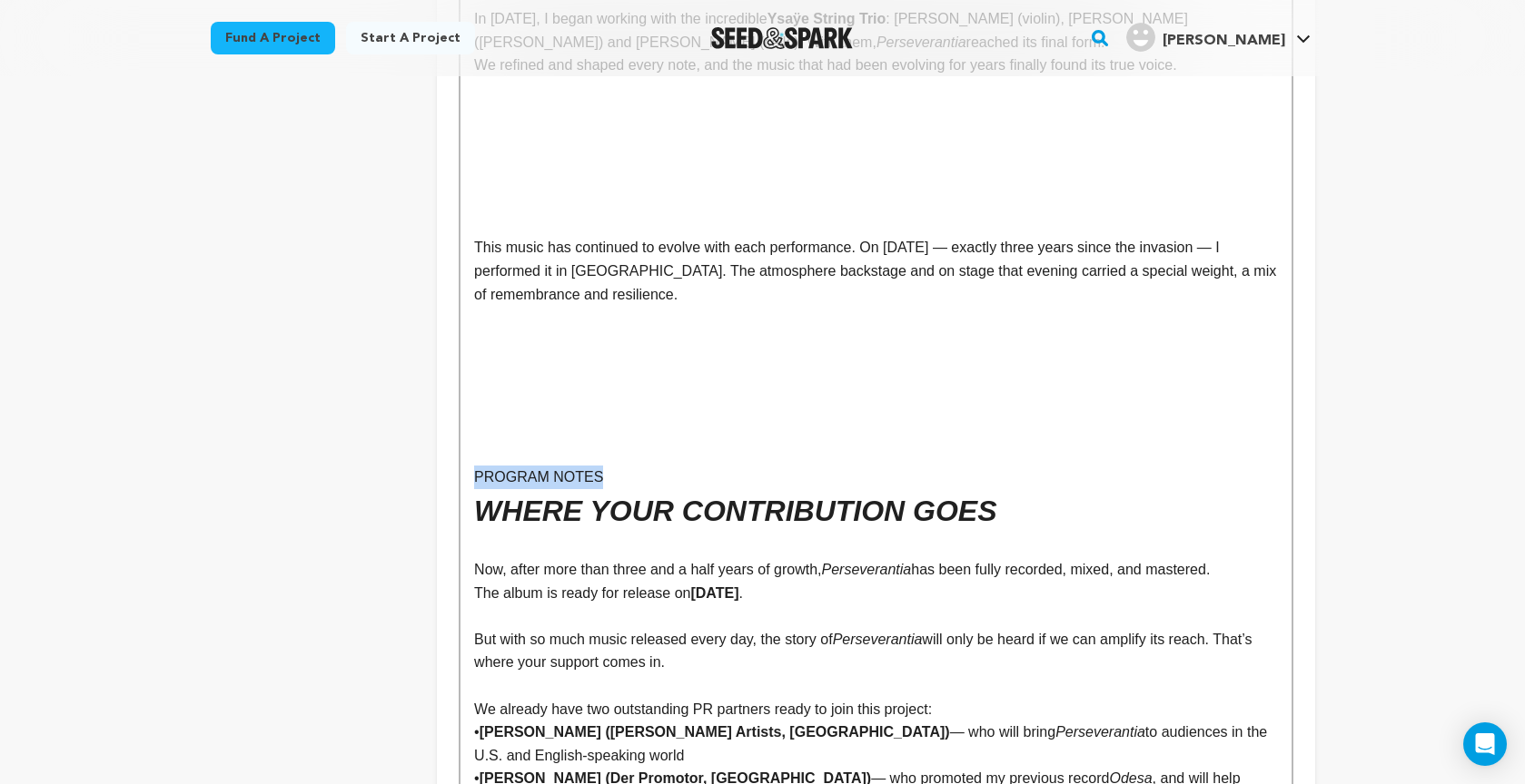
drag, startPoint x: 601, startPoint y: 457, endPoint x: 485, endPoint y: 441, distance: 117.1
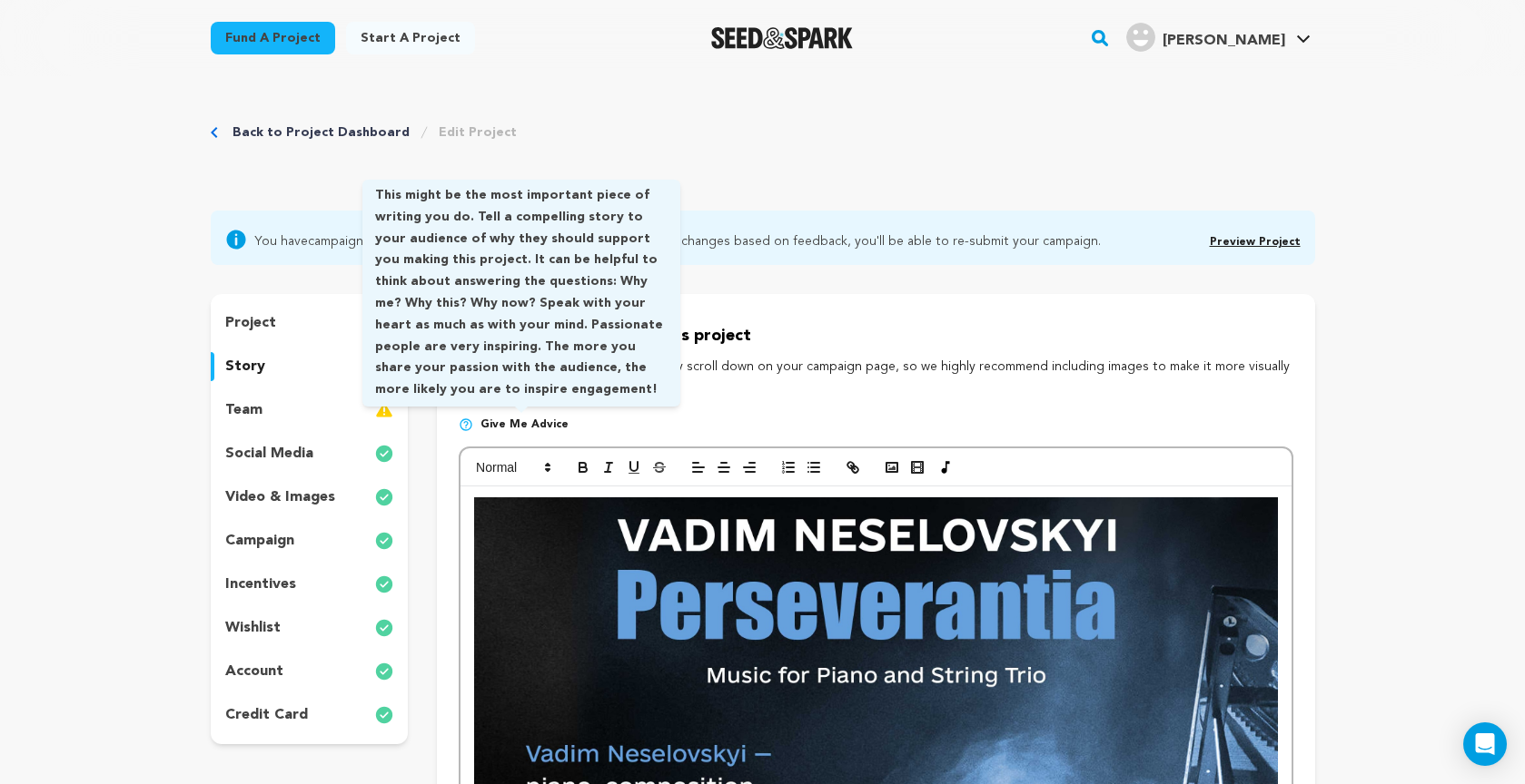
scroll to position [0, 0]
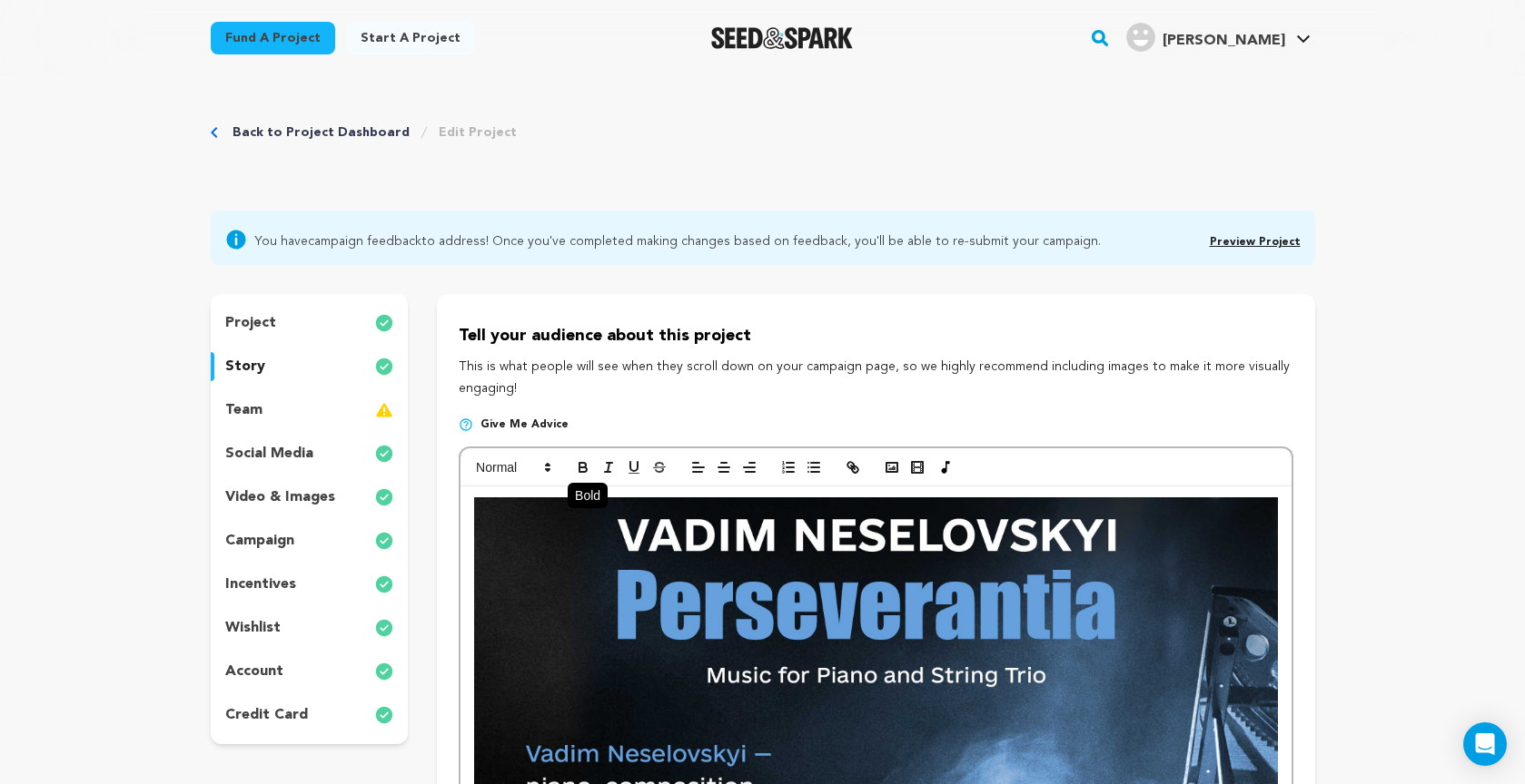
click at [578, 460] on icon "button" at bounding box center [583, 467] width 16 height 16
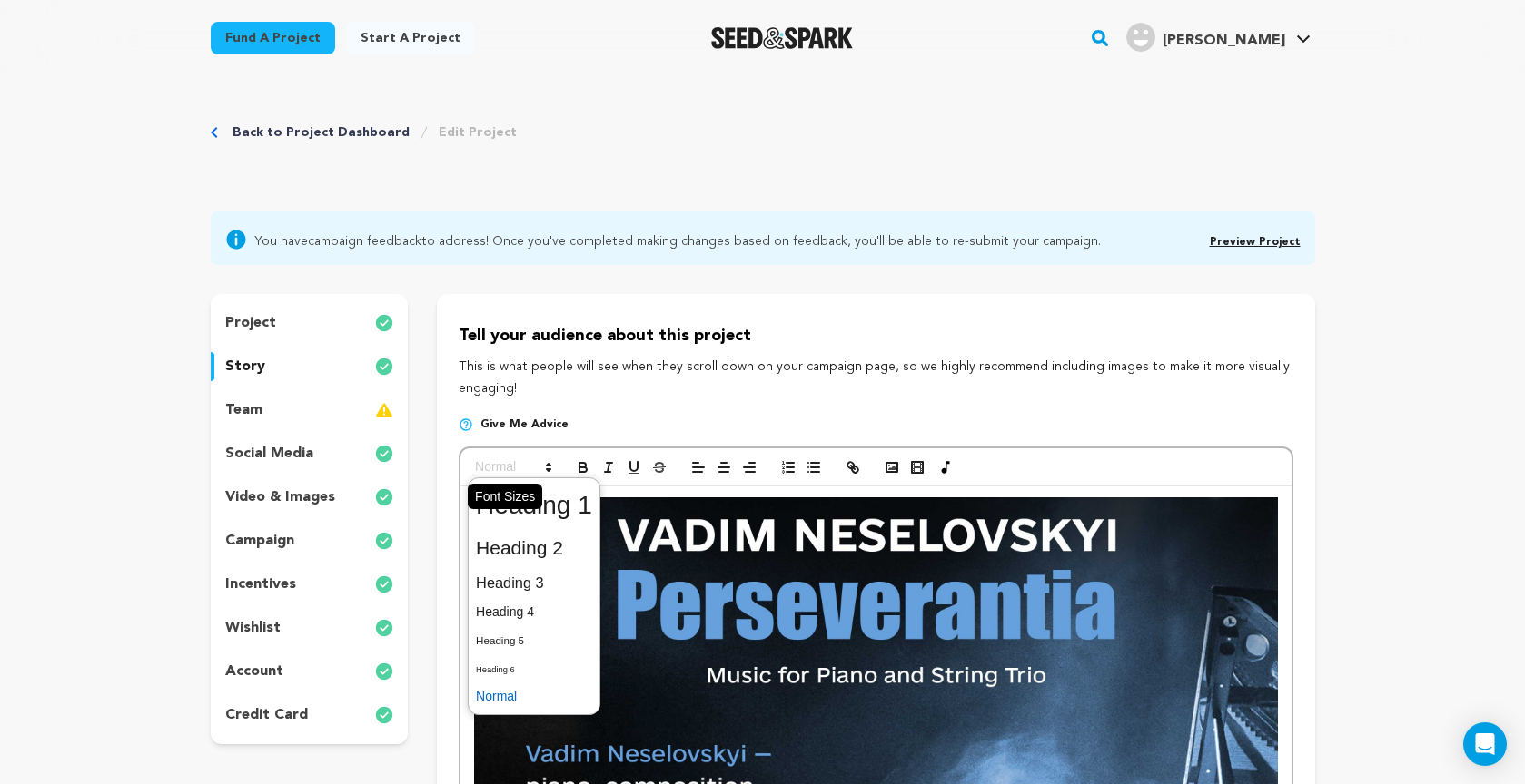
click at [540, 463] on icon at bounding box center [548, 467] width 16 height 16
click at [543, 496] on span at bounding box center [533, 506] width 116 height 48
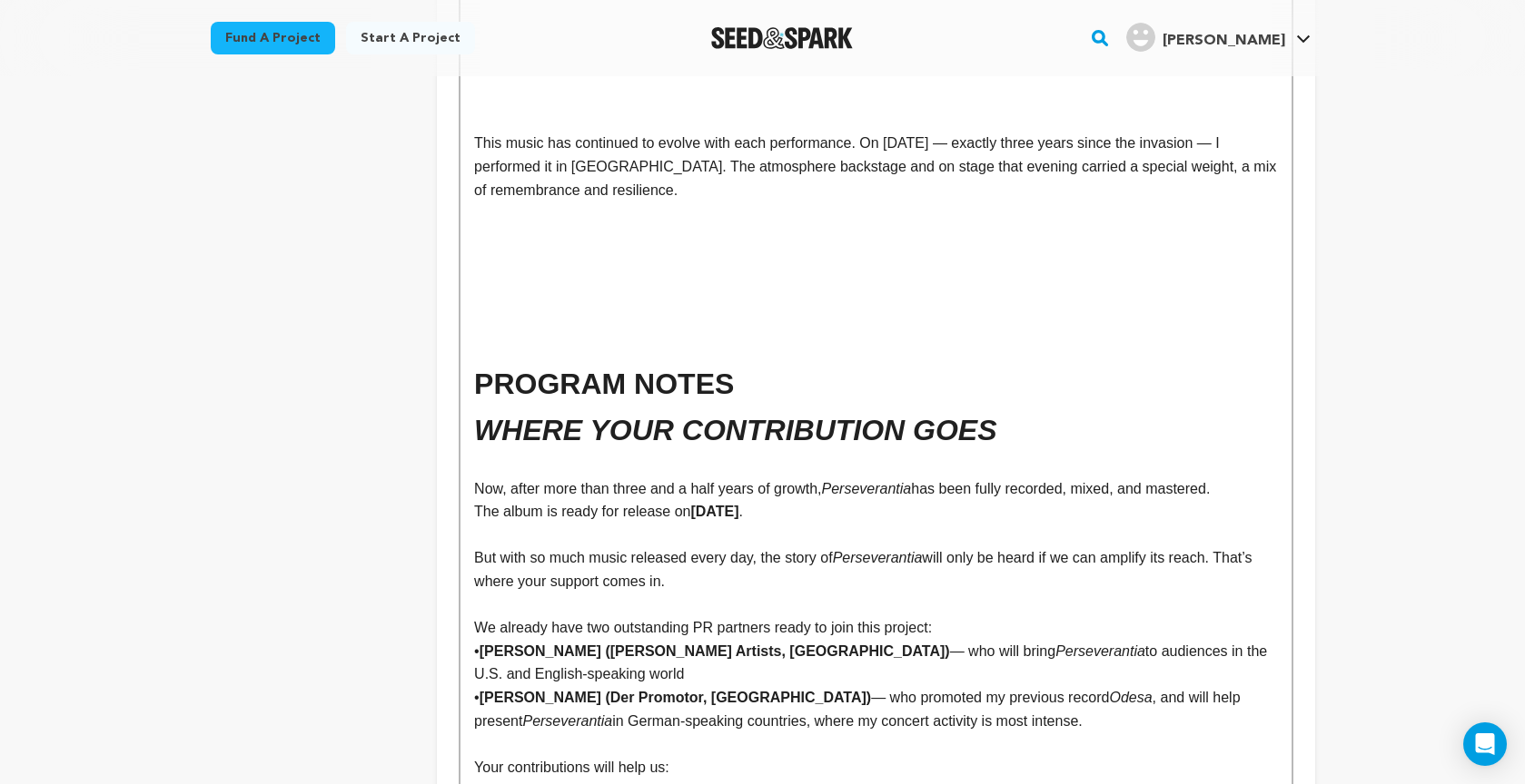
scroll to position [3899, 0]
click at [770, 367] on h1 "PROGRAM NOTES" at bounding box center [875, 383] width 803 height 47
click at [1012, 361] on h1 "PERSEVERANTIA: PROGRAM NOTES" at bounding box center [875, 383] width 803 height 47
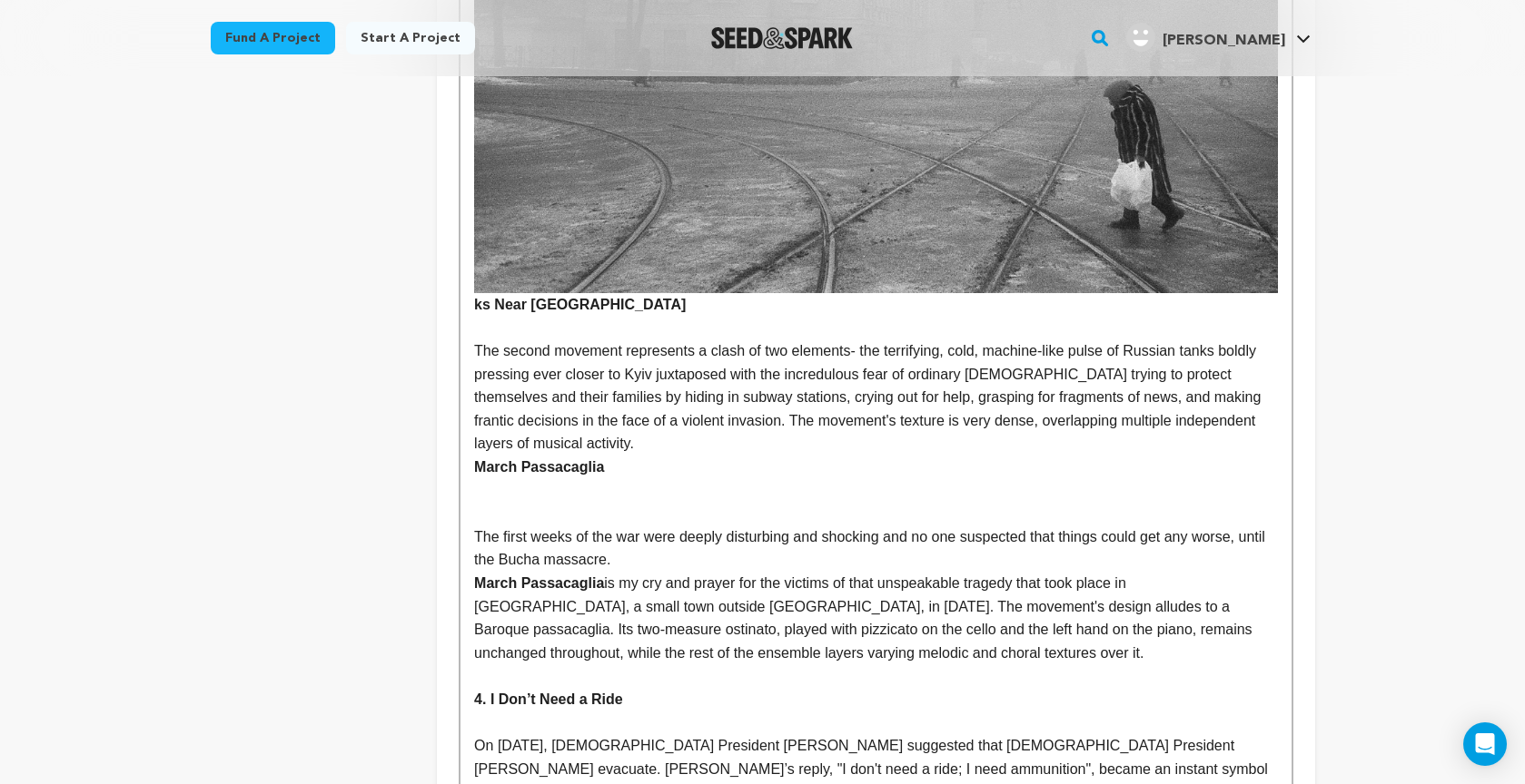
scroll to position [5115, 0]
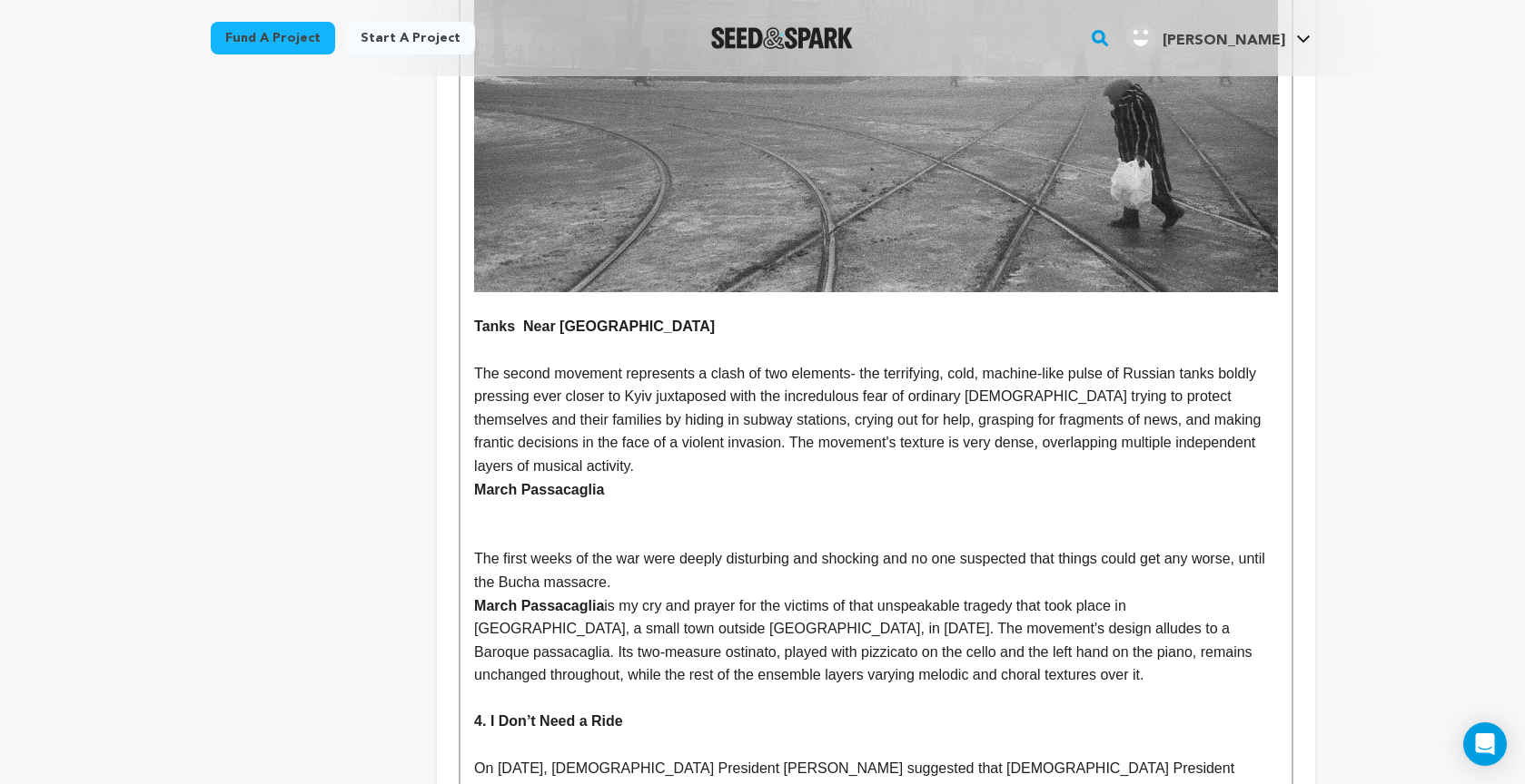
drag, startPoint x: 478, startPoint y: 452, endPoint x: 483, endPoint y: 464, distance: 13.0
click at [477, 482] on strong "March Passacaglia" at bounding box center [538, 490] width 130 height 16
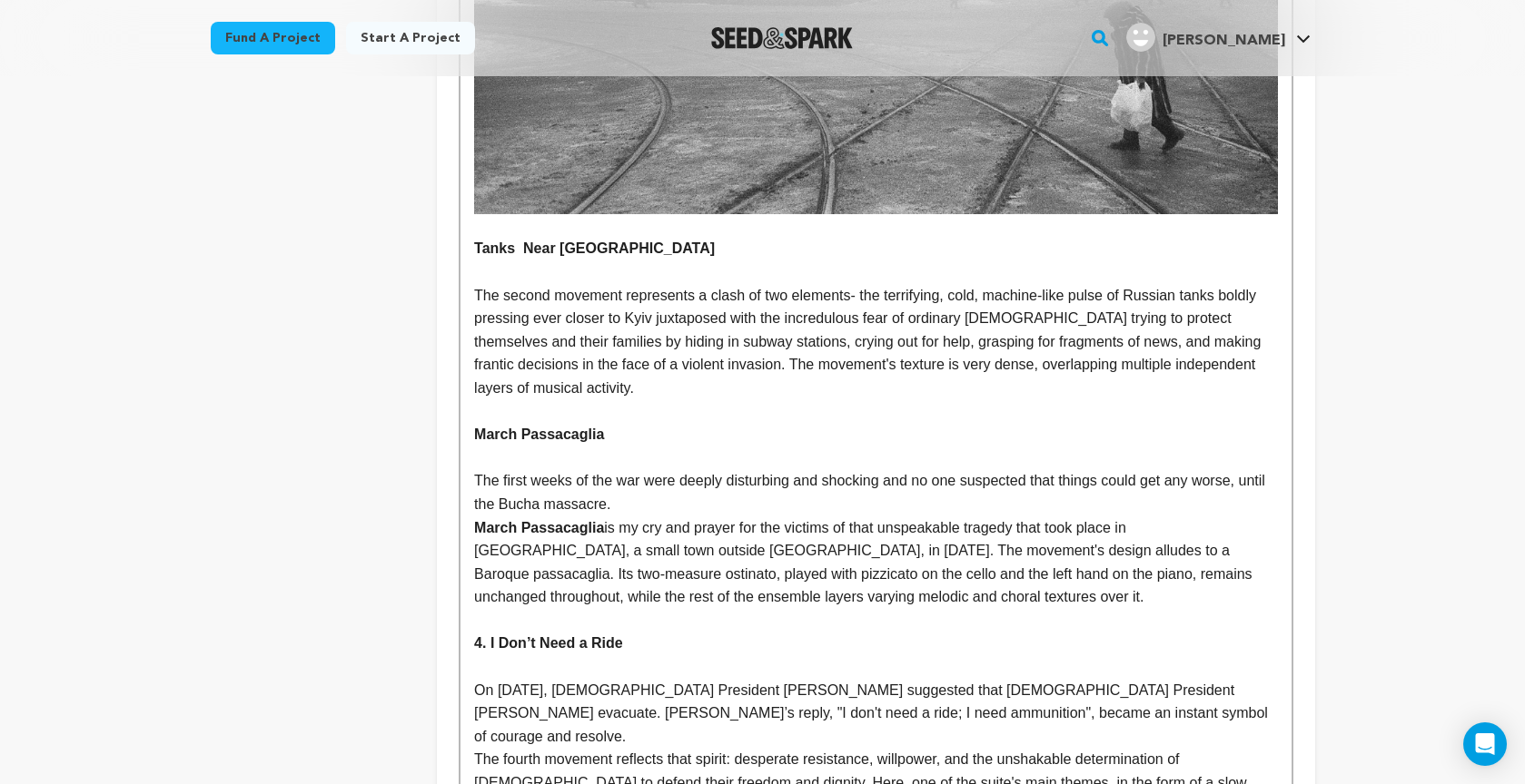
scroll to position [5189, 0]
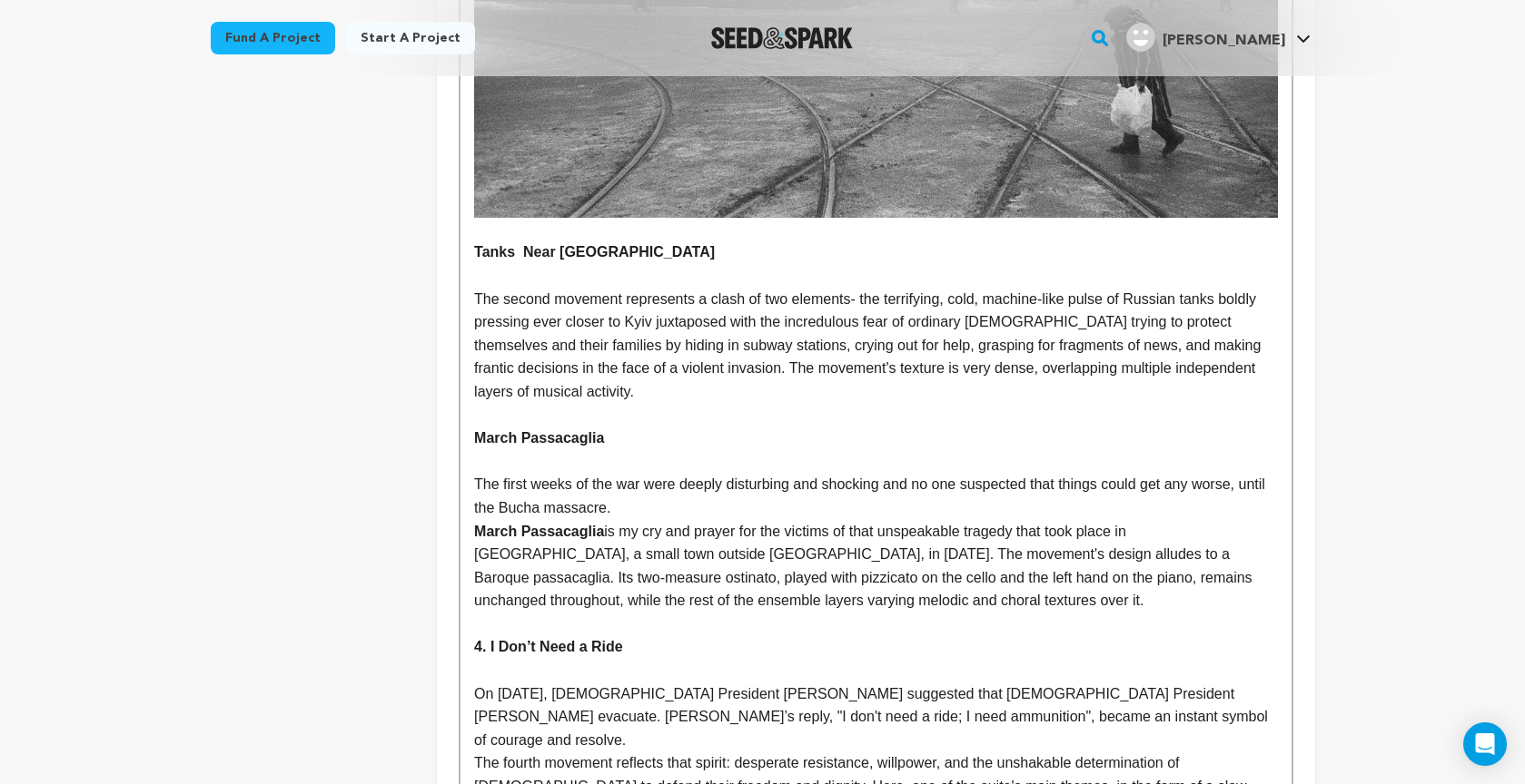
drag, startPoint x: 476, startPoint y: 218, endPoint x: 494, endPoint y: 256, distance: 42.0
click at [476, 244] on strong "Tanks Near Kyiv" at bounding box center [594, 252] width 240 height 16
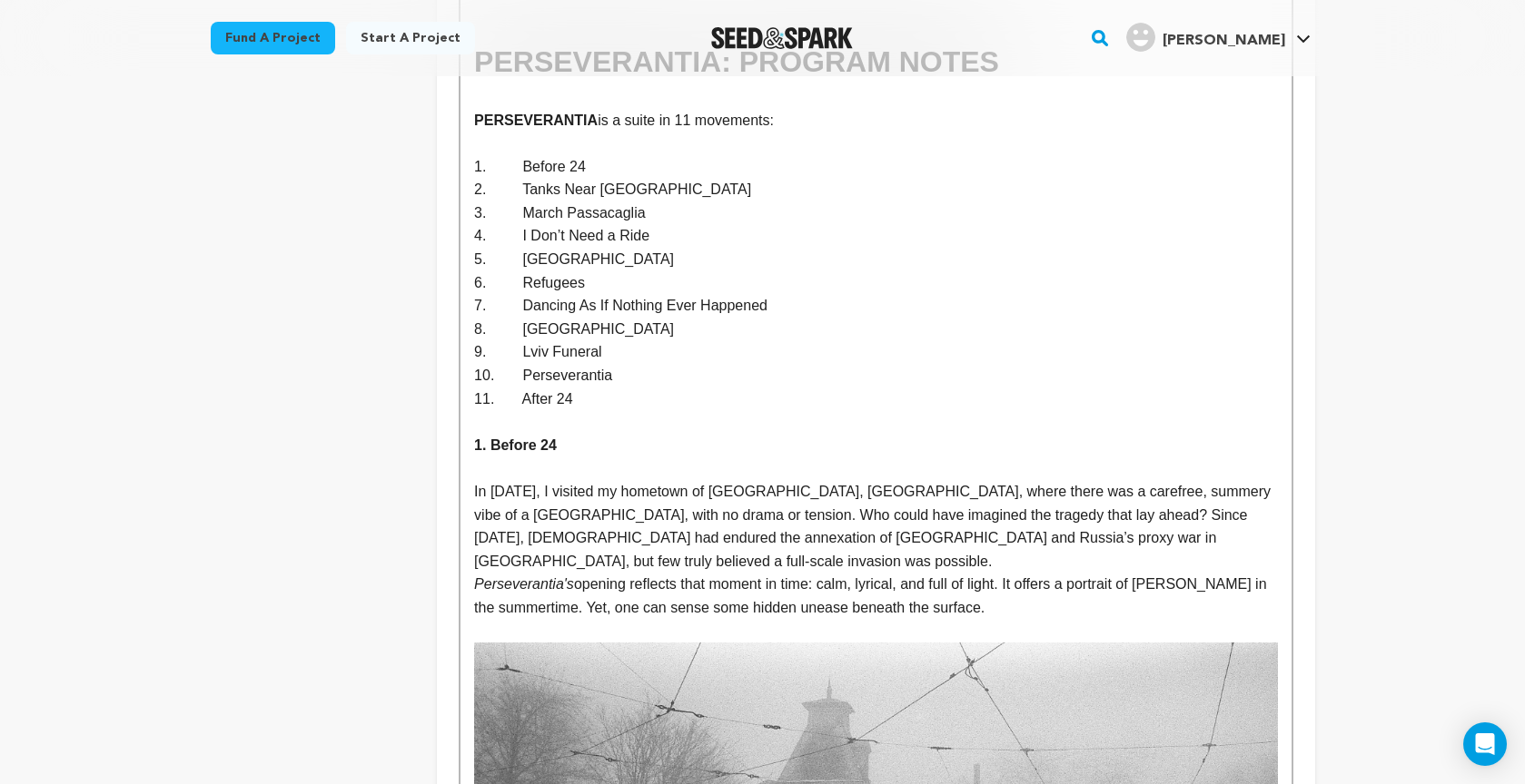
scroll to position [4225, 0]
click at [488, 434] on strong "1. Before 24" at bounding box center [514, 442] width 82 height 16
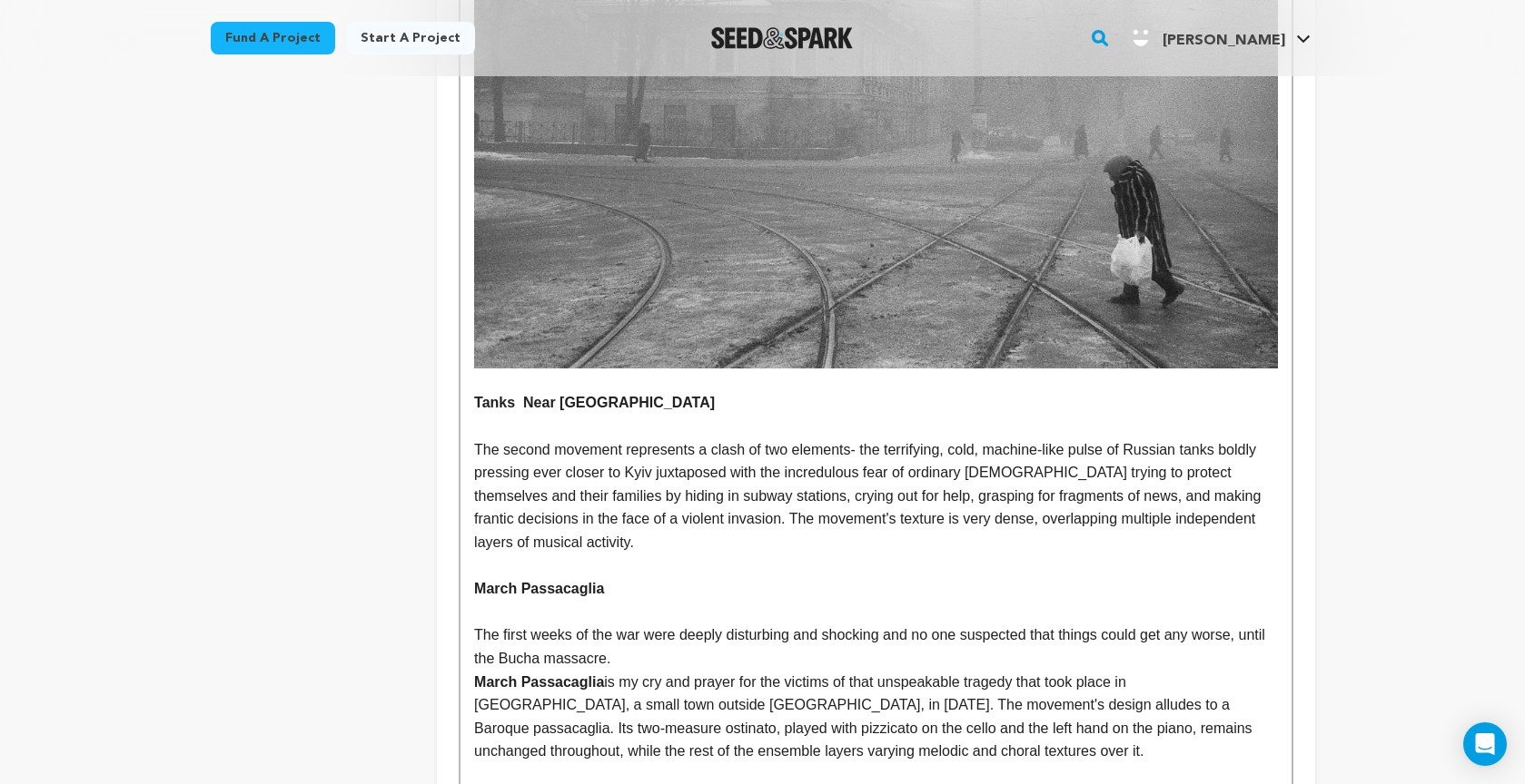
scroll to position [5051, 0]
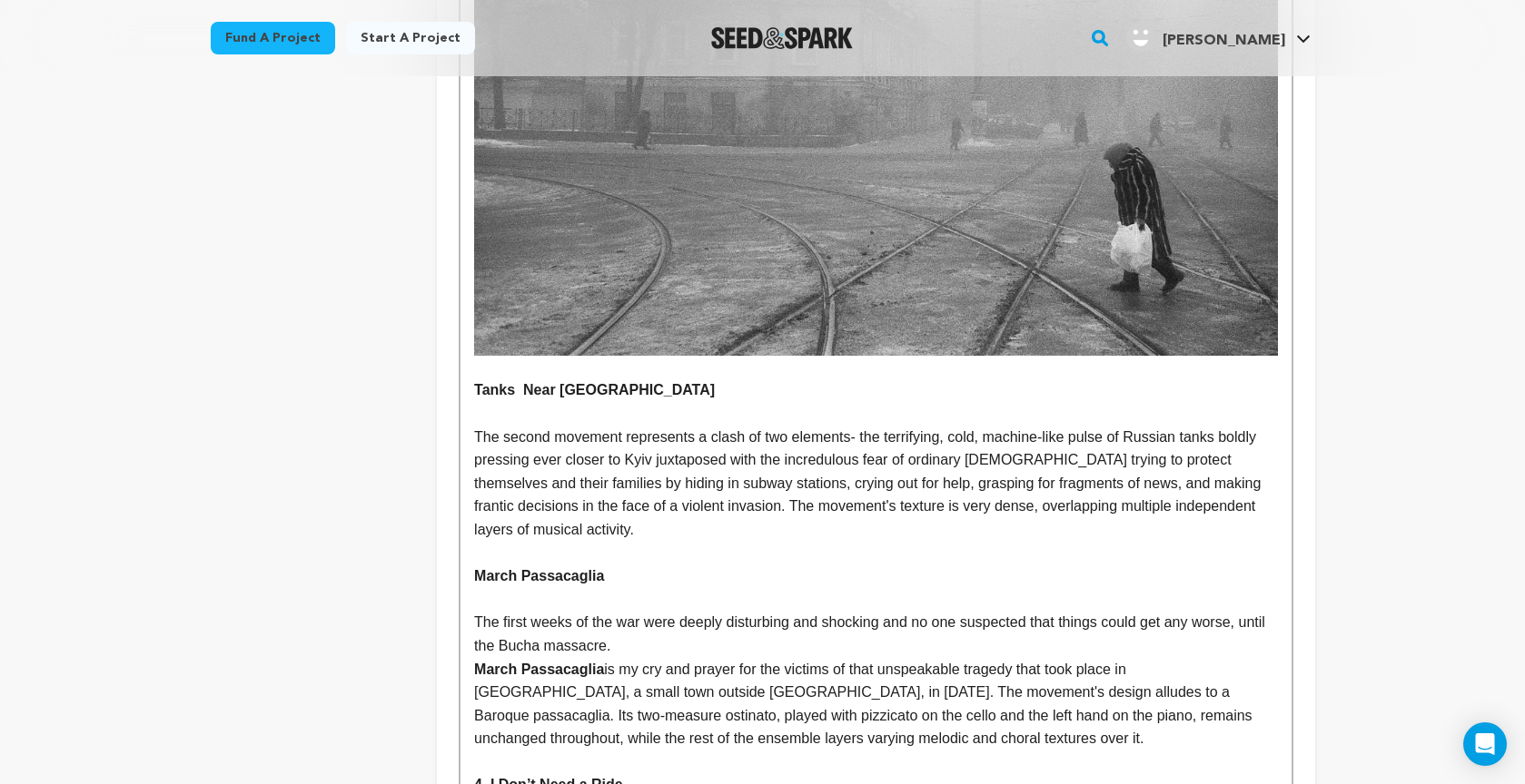
click at [477, 382] on strong "Tanks Near Kyiv" at bounding box center [594, 390] width 240 height 16
click at [476, 569] on strong "March Passacaglia" at bounding box center [538, 577] width 130 height 16
click at [512, 378] on li "Tanks Near Kyiv" at bounding box center [886, 390] width 781 height 24
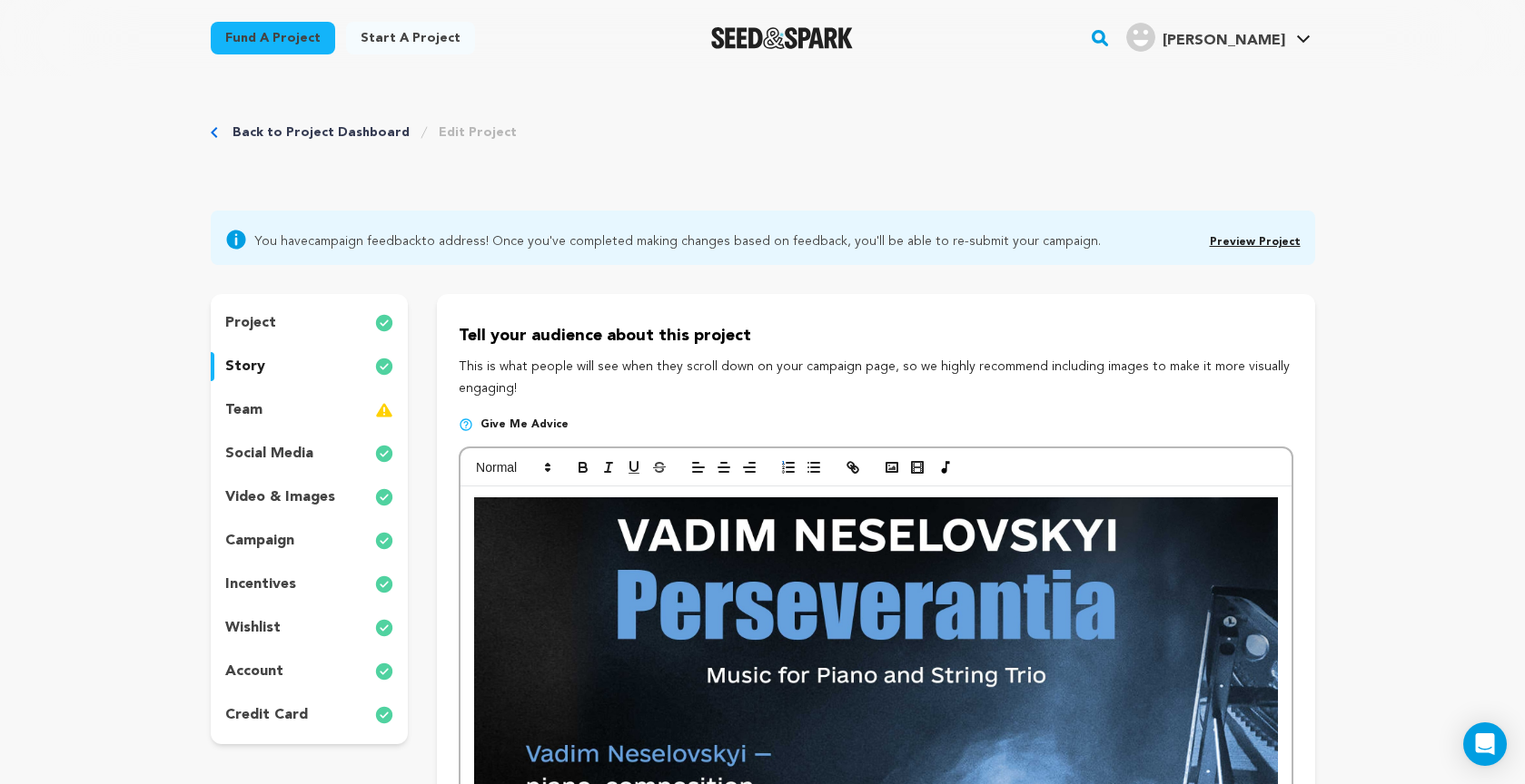
scroll to position [0, 0]
click at [786, 467] on icon "button" at bounding box center [788, 467] width 16 height 16
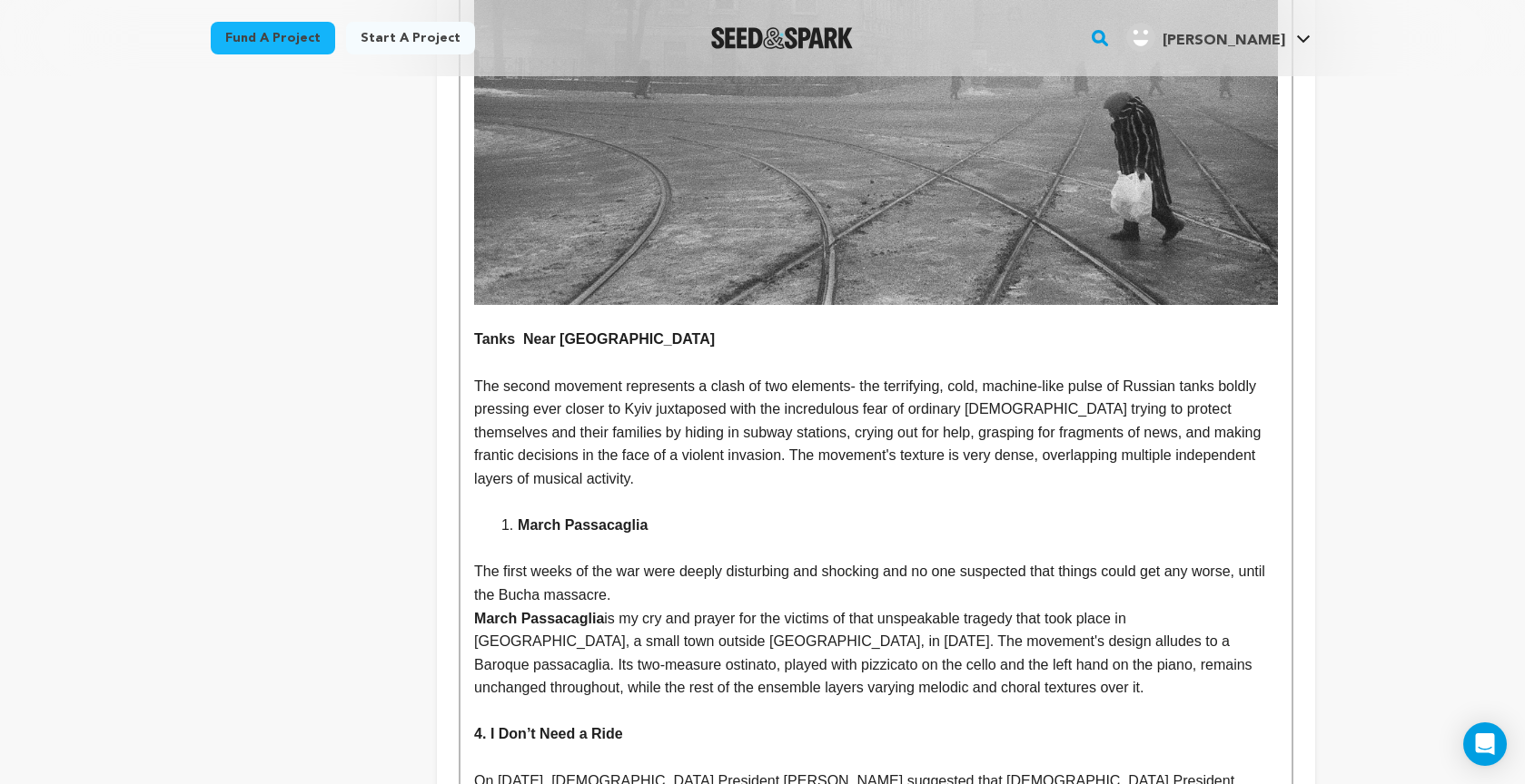
scroll to position [5104, 0]
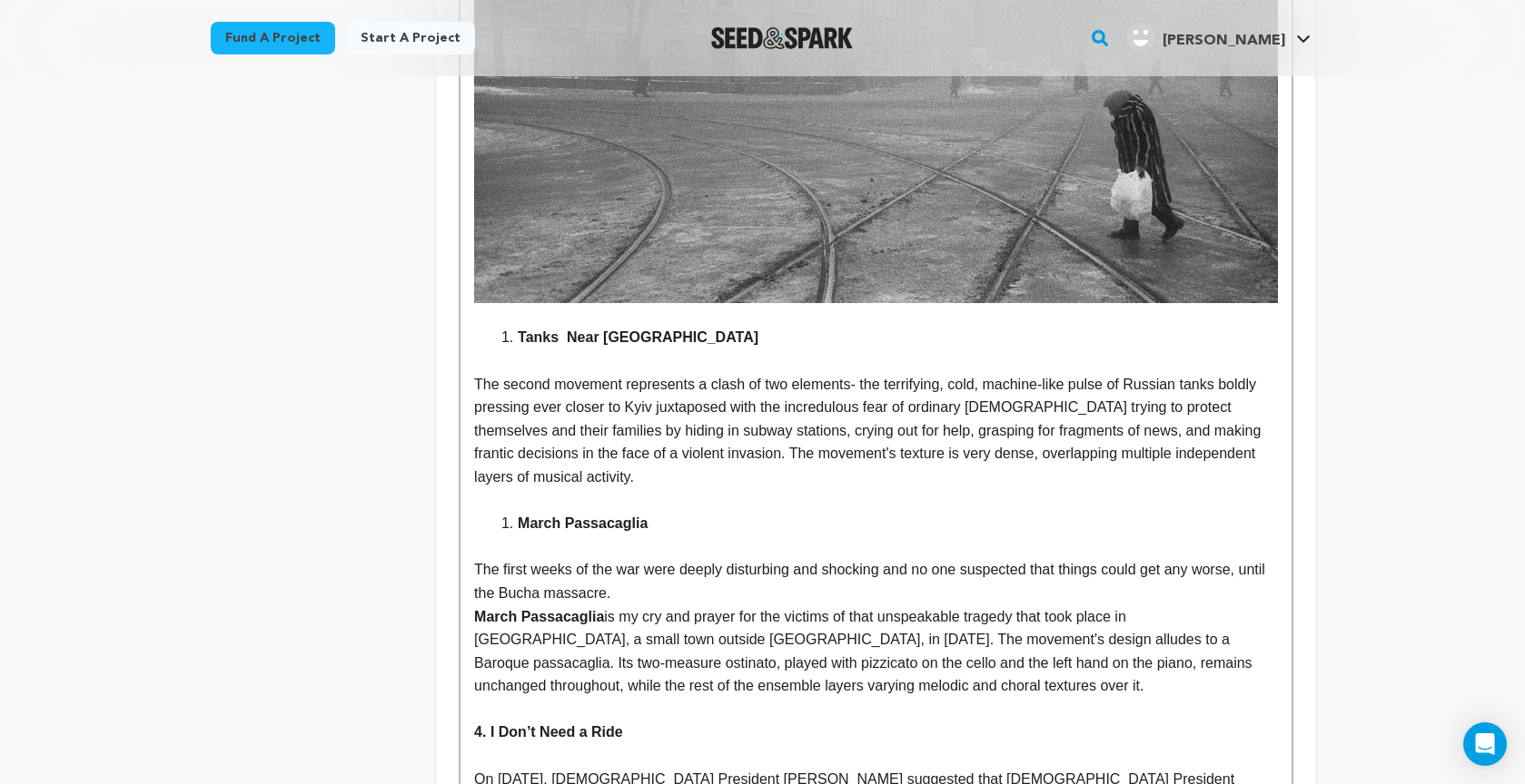
click at [657, 326] on li "Tanks Near Kyiv" at bounding box center [886, 337] width 781 height 24
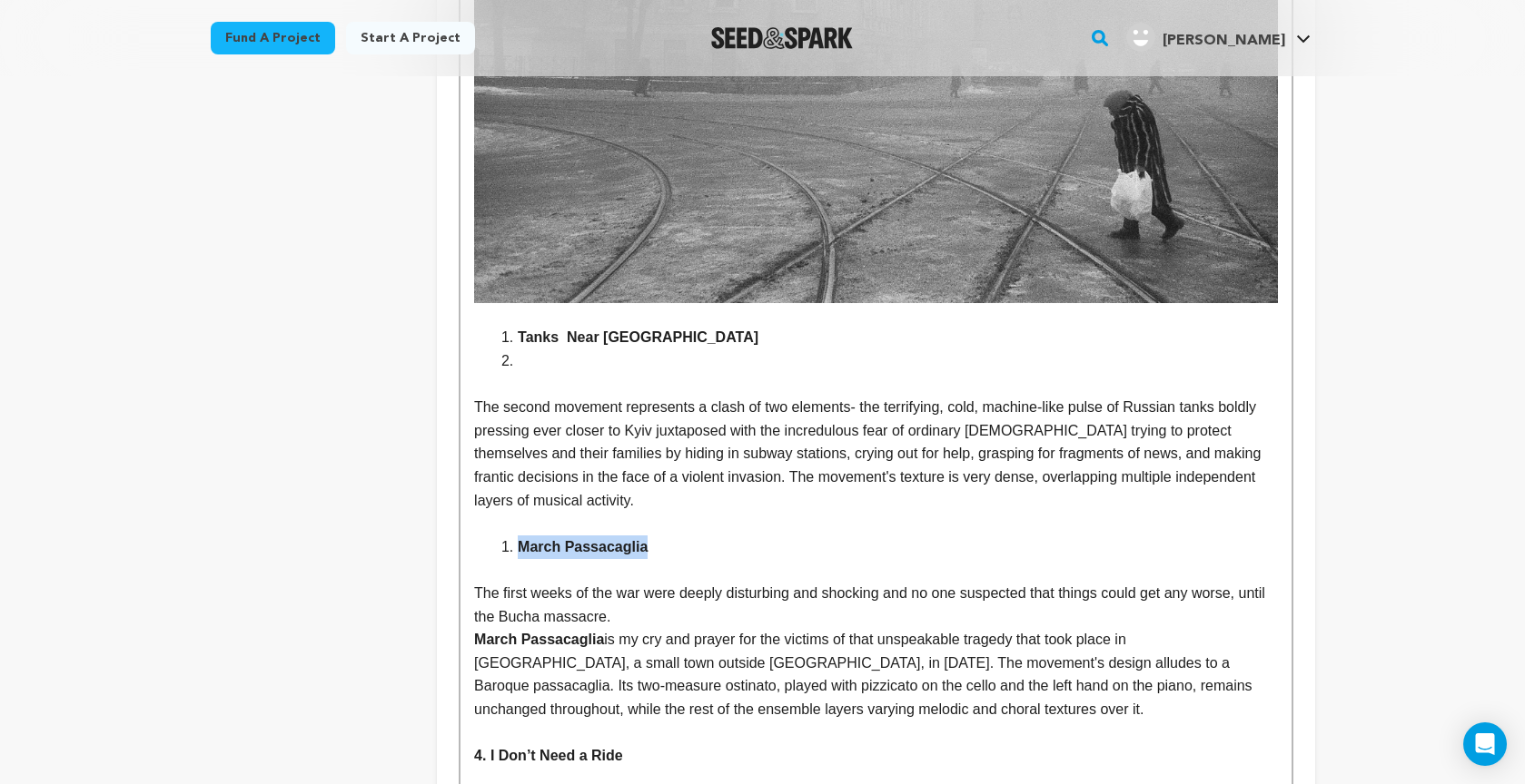
drag, startPoint x: 518, startPoint y: 513, endPoint x: 676, endPoint y: 509, distance: 158.1
click at [675, 536] on li "March Passacaglia" at bounding box center [886, 548] width 781 height 24
copy strong "March Passacaglia"
click at [533, 349] on li "﻿" at bounding box center [886, 361] width 781 height 24
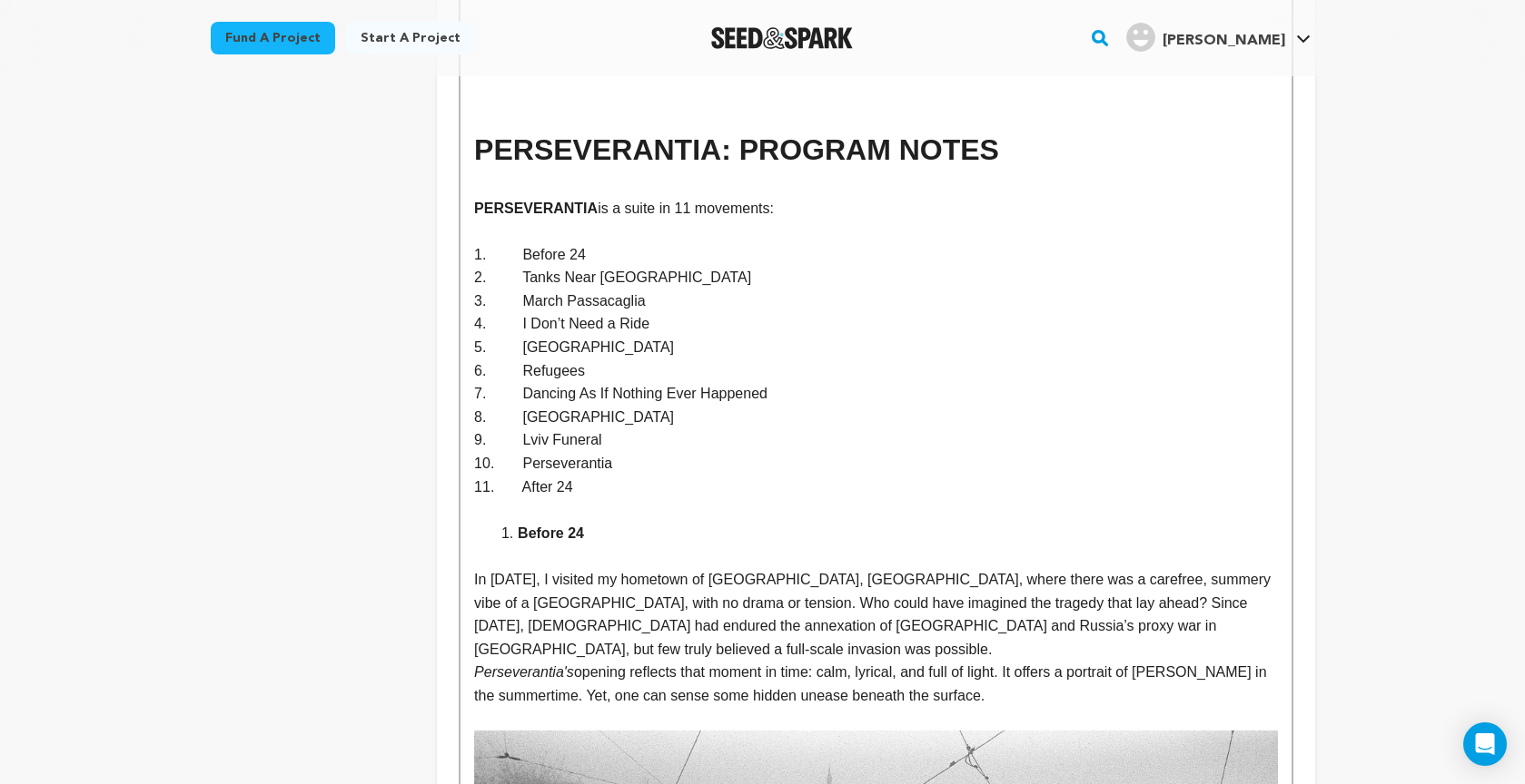
scroll to position [4102, 0]
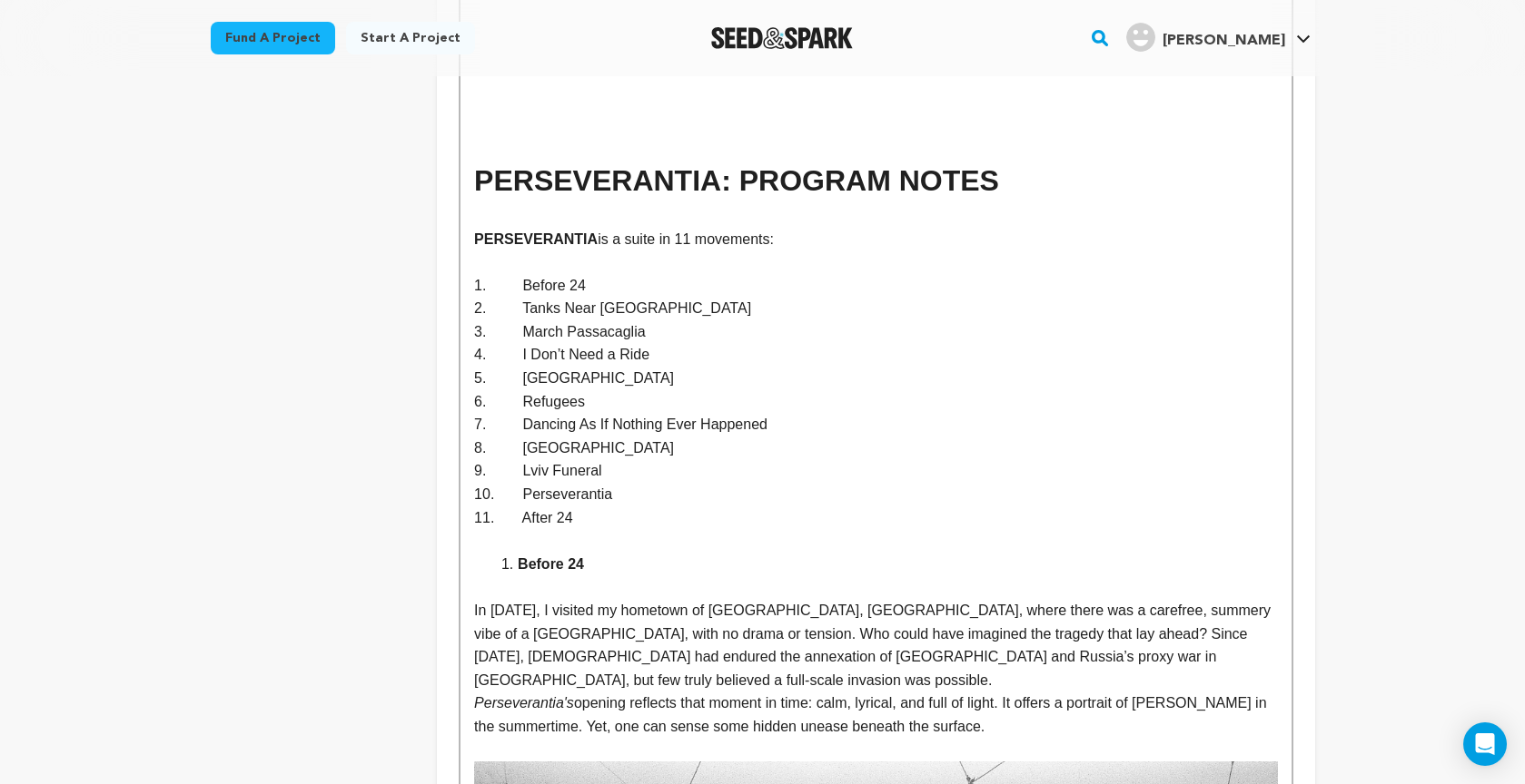
click at [568, 297] on p "2. Tanks Near Kyiv" at bounding box center [875, 309] width 803 height 24
drag, startPoint x: 597, startPoint y: 541, endPoint x: 492, endPoint y: 537, distance: 105.1
click at [484, 553] on ol "Before 24" at bounding box center [875, 565] width 803 height 24
click at [735, 553] on li "Before 24" at bounding box center [886, 565] width 781 height 24
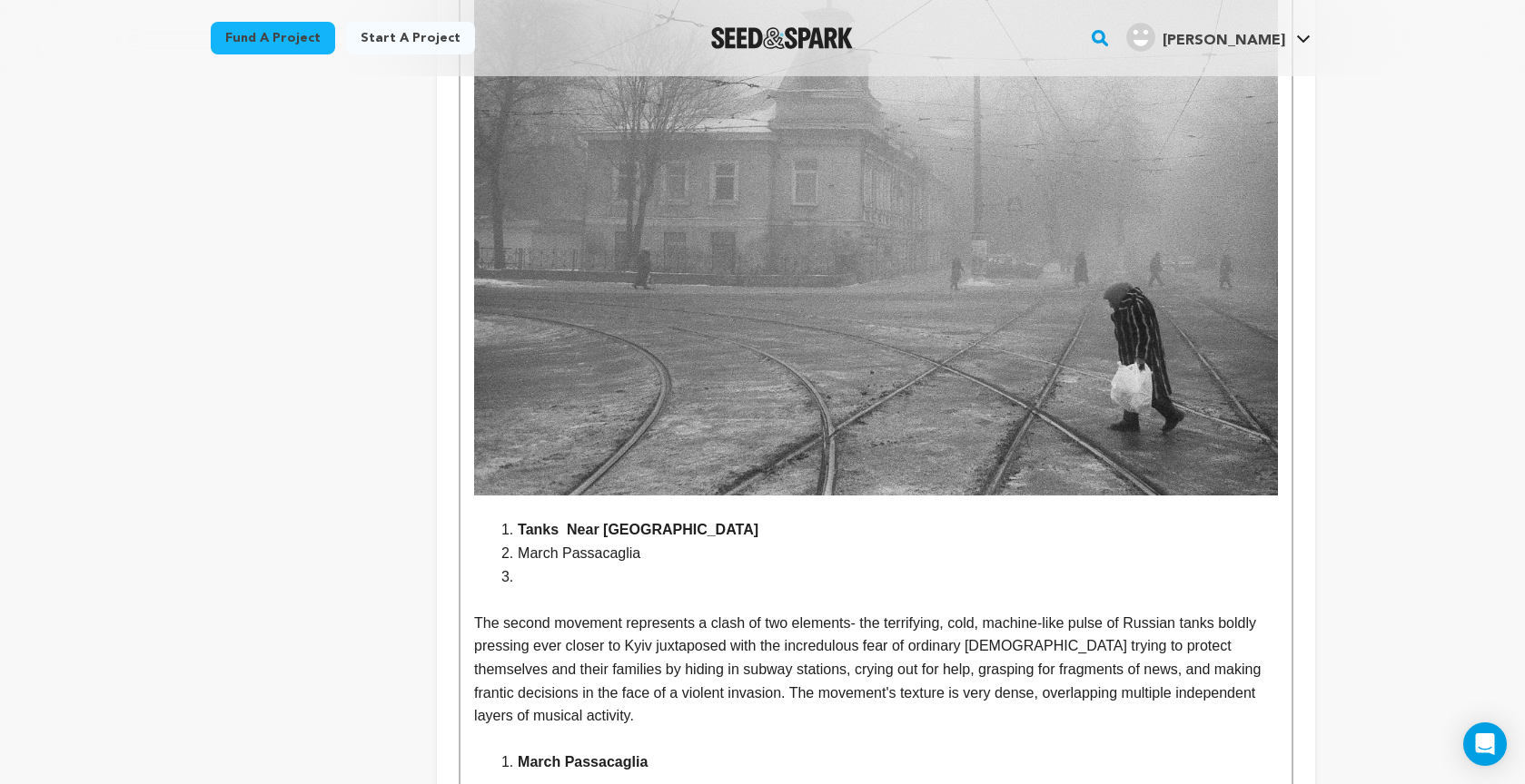
scroll to position [4912, 0]
drag, startPoint x: 501, startPoint y: 496, endPoint x: 658, endPoint y: 499, distance: 157.0
click at [654, 517] on li "Tanks Near Kyiv" at bounding box center [886, 529] width 781 height 24
click at [659, 517] on li "Tanks Near Kyiv" at bounding box center [886, 529] width 781 height 24
drag, startPoint x: 656, startPoint y: 499, endPoint x: 440, endPoint y: 497, distance: 216.0
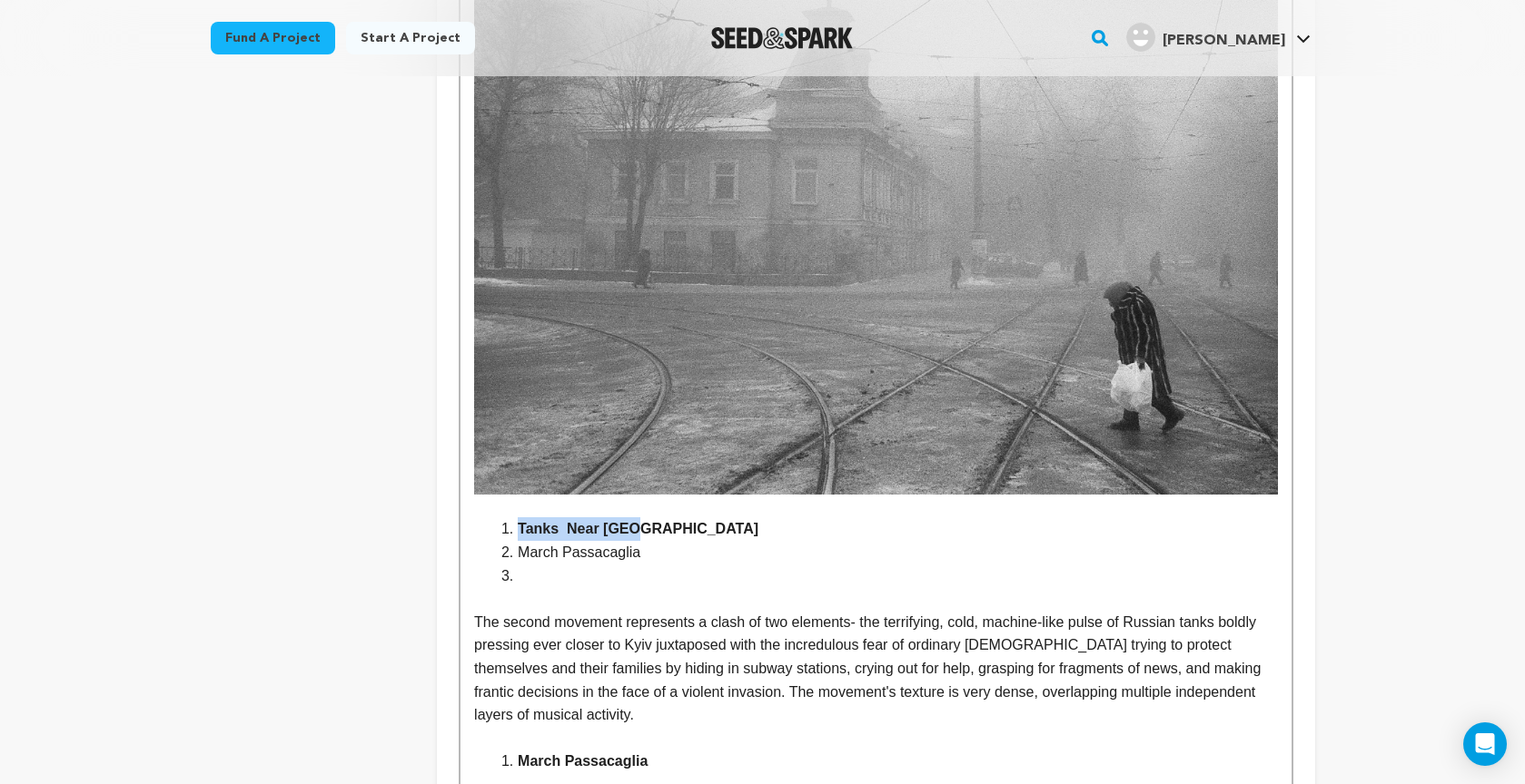
drag, startPoint x: 496, startPoint y: 519, endPoint x: 638, endPoint y: 555, distance: 146.5
click at [638, 555] on div "THE STORY When the war began on February 24, 2022 , for the first time in my li…" at bounding box center [876, 25] width 830 height 8903
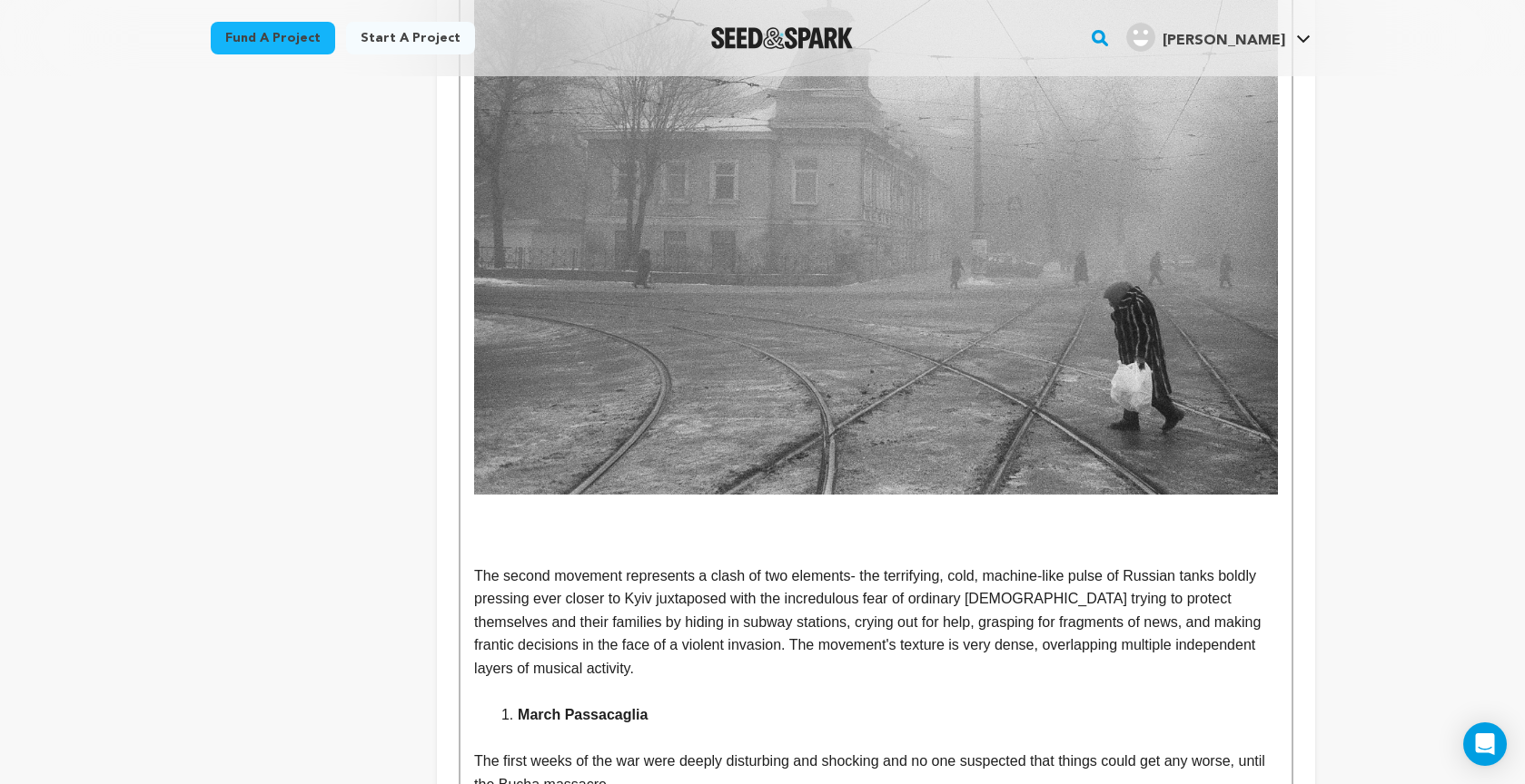
click at [516, 704] on li "March Passacaglia" at bounding box center [886, 716] width 781 height 24
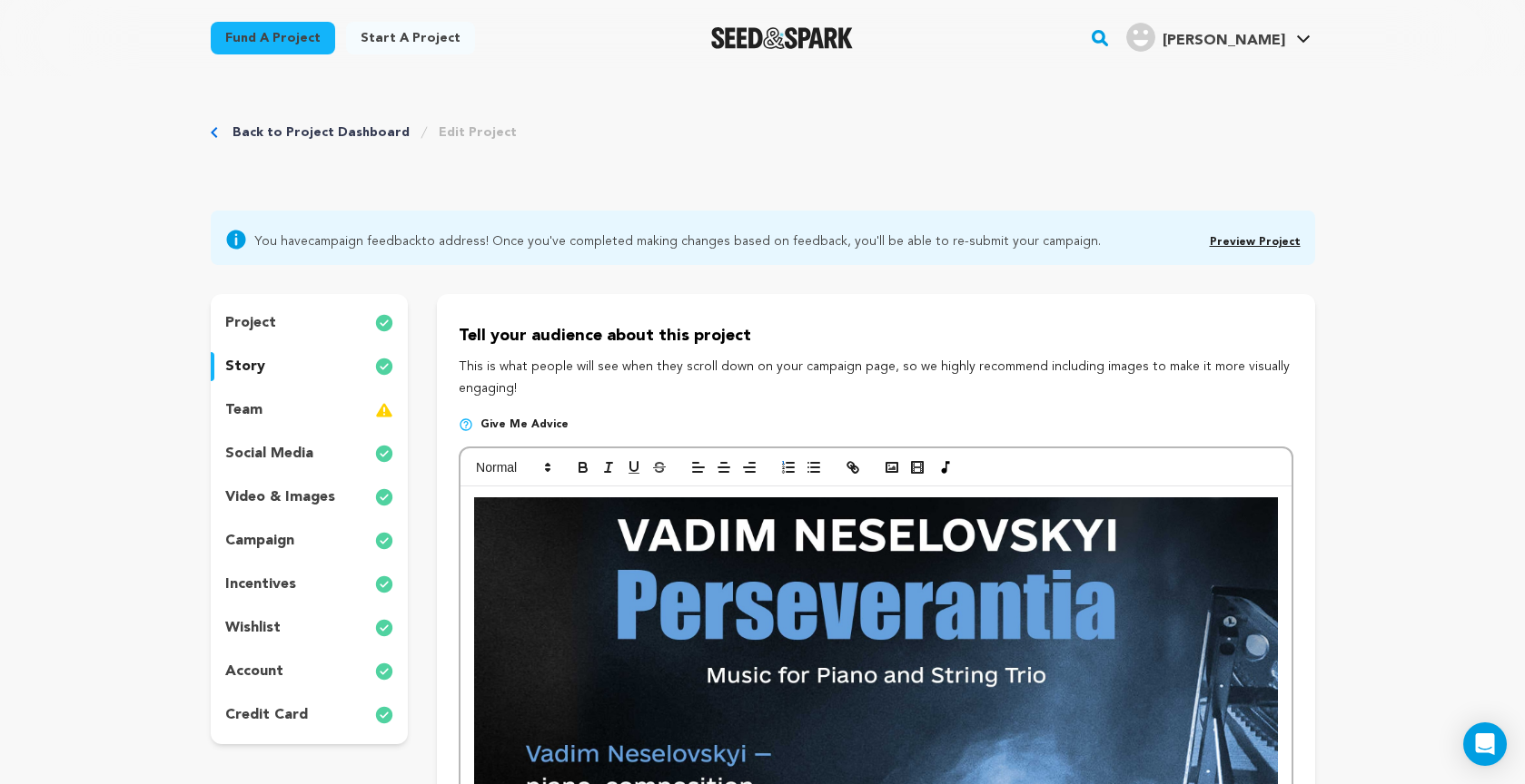
scroll to position [0, 0]
click at [698, 464] on icon "button" at bounding box center [698, 467] width 16 height 16
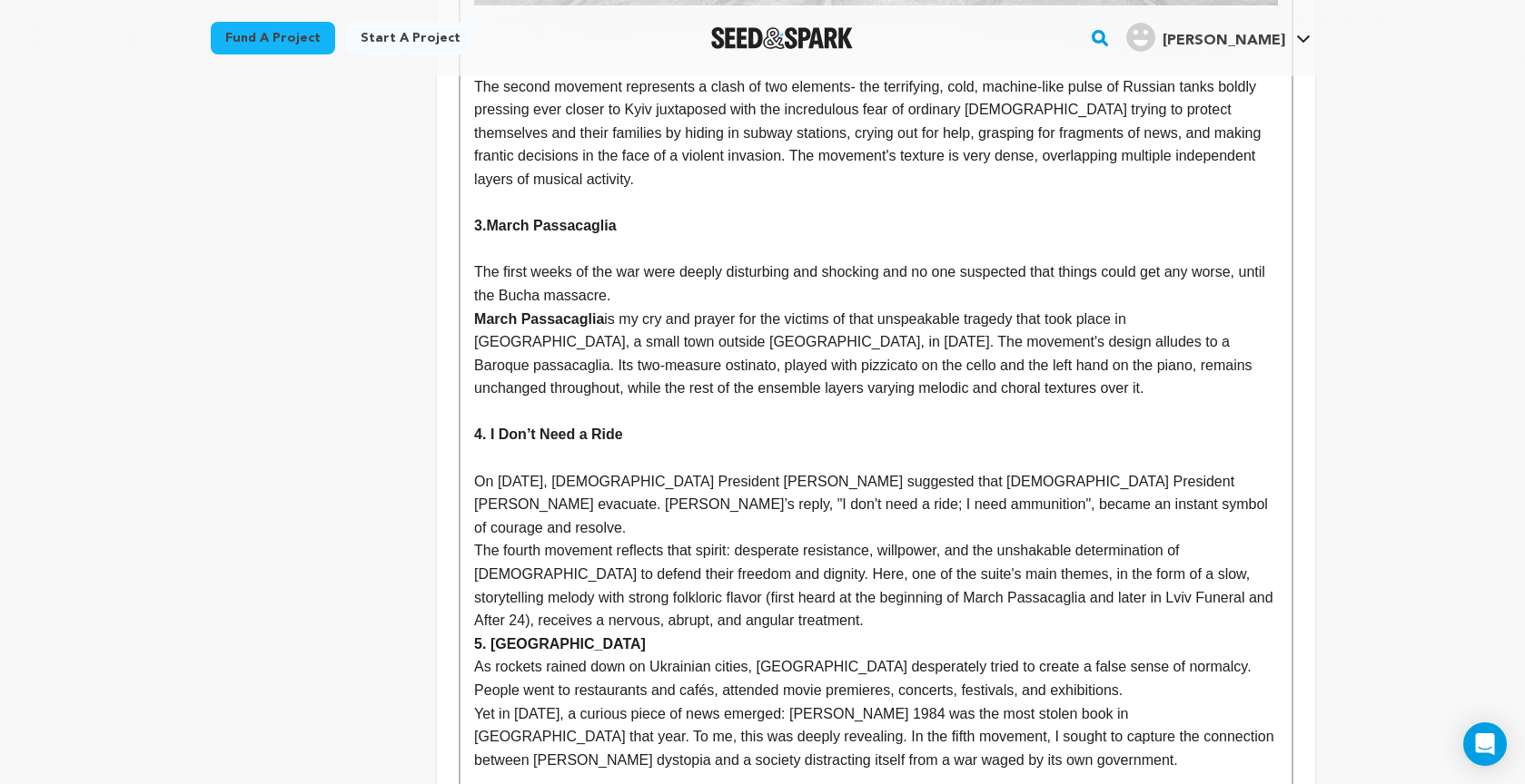
scroll to position [5389, 0]
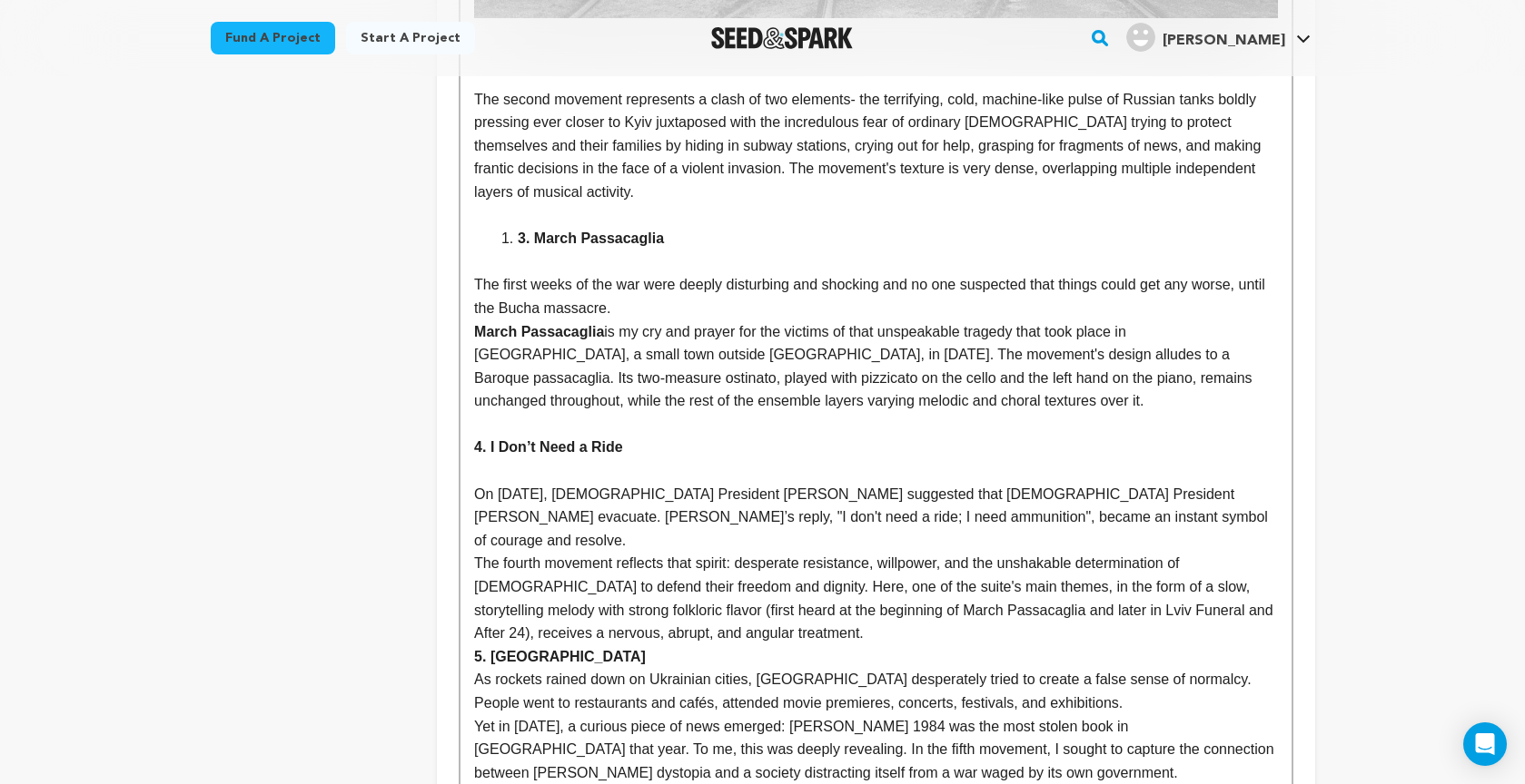
drag, startPoint x: 515, startPoint y: 200, endPoint x: 483, endPoint y: 198, distance: 32.1
click at [483, 227] on ol "3. March Passacaglia" at bounding box center [875, 239] width 803 height 24
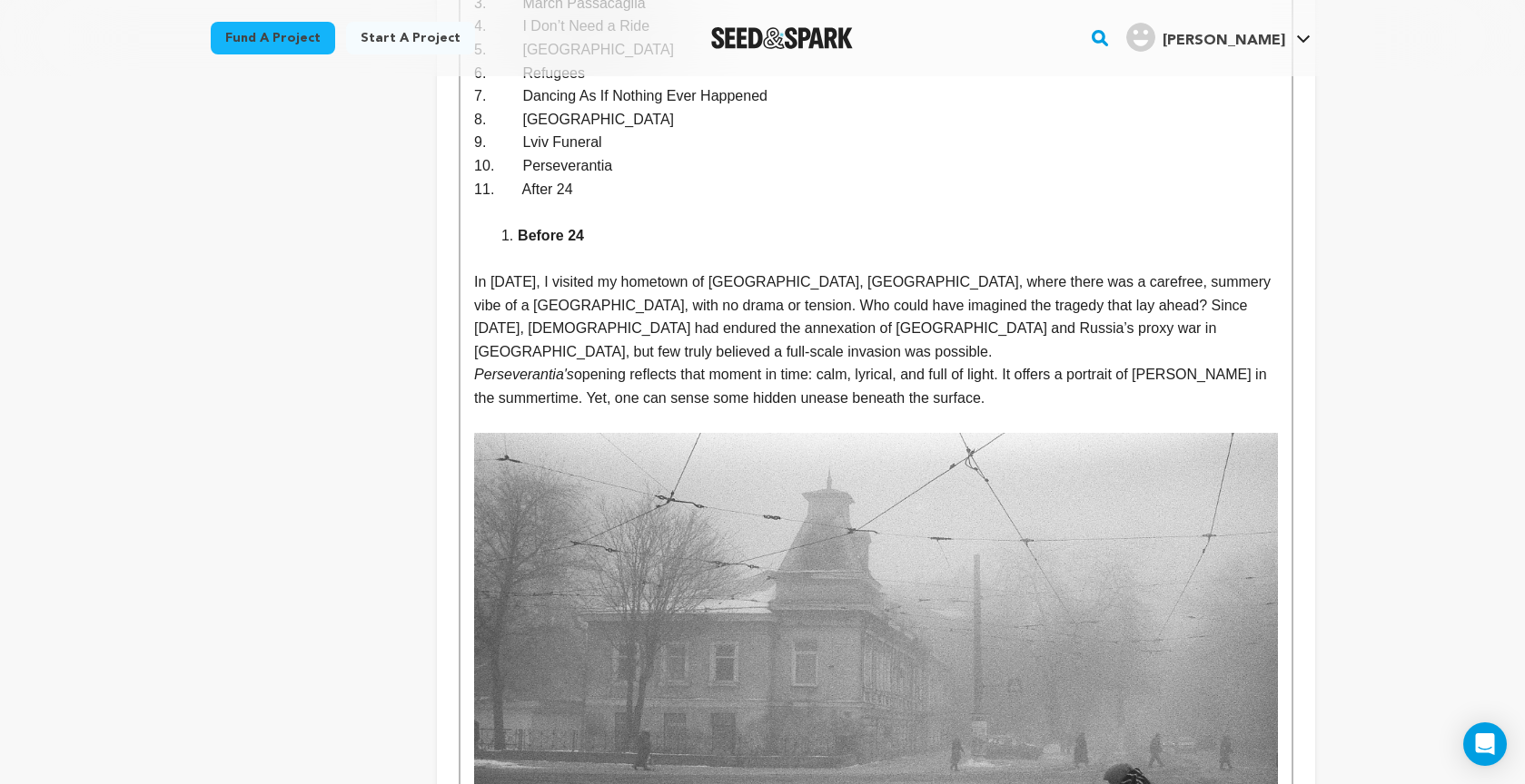
scroll to position [4296, 0]
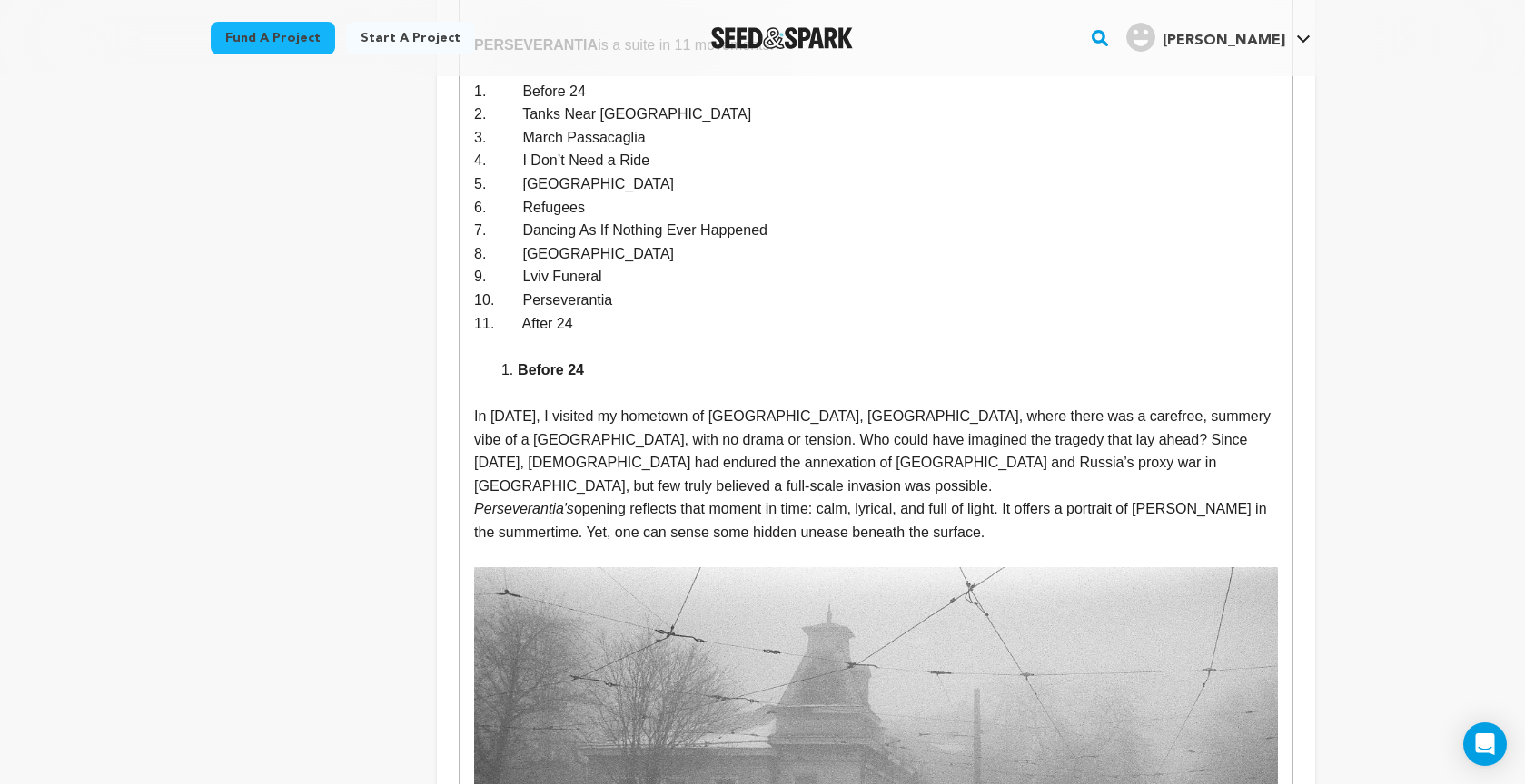
drag, startPoint x: 516, startPoint y: 345, endPoint x: 536, endPoint y: 356, distance: 22.8
click at [519, 358] on li "Before 24" at bounding box center [886, 370] width 781 height 24
click at [516, 358] on li "1. Before 24" at bounding box center [886, 370] width 781 height 24
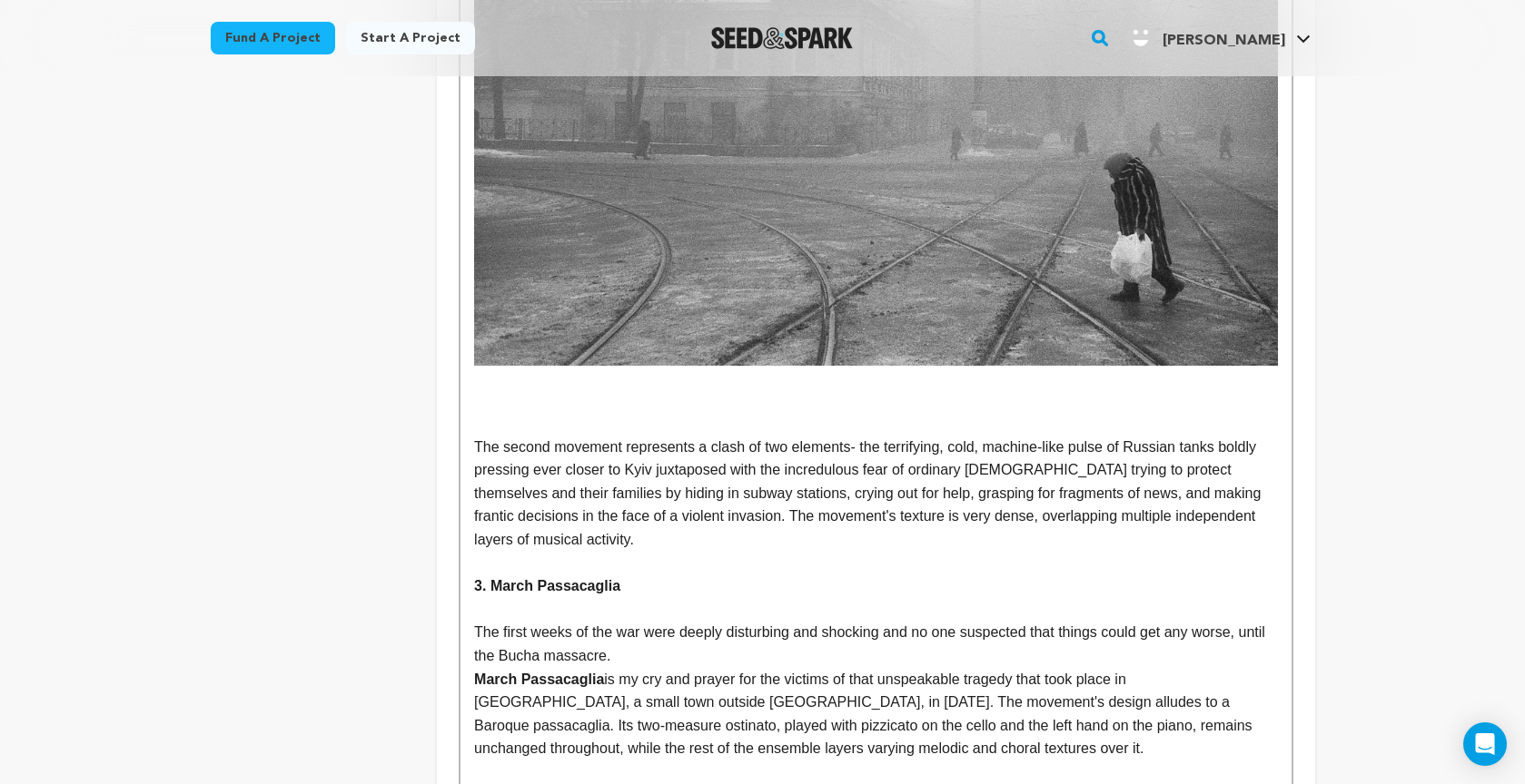
scroll to position [5047, 0]
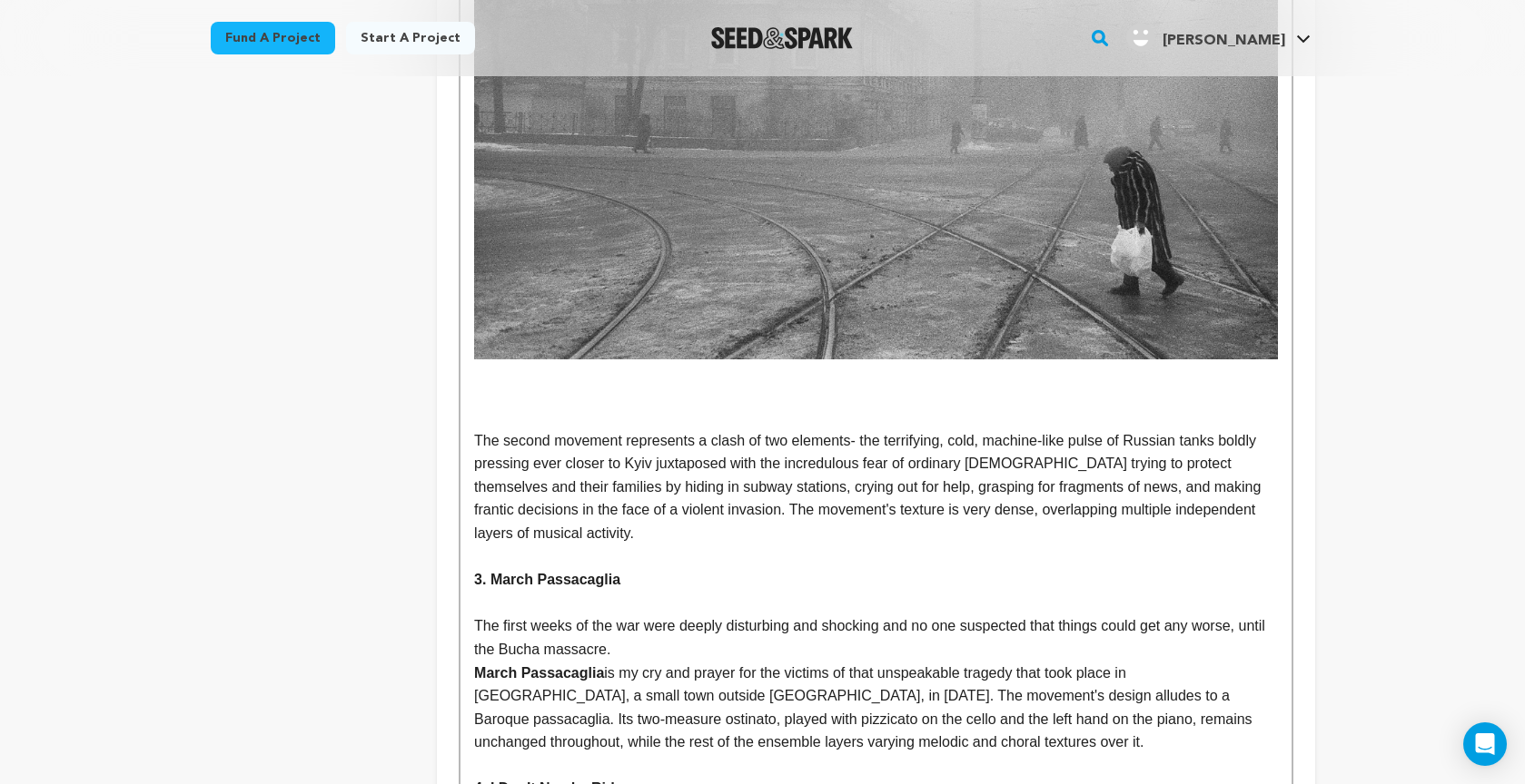
drag, startPoint x: 474, startPoint y: 407, endPoint x: 600, endPoint y: 459, distance: 136.3
click at [477, 430] on p "The second movement represents a clash of two elements- the terrifying, cold, m…" at bounding box center [875, 487] width 803 height 116
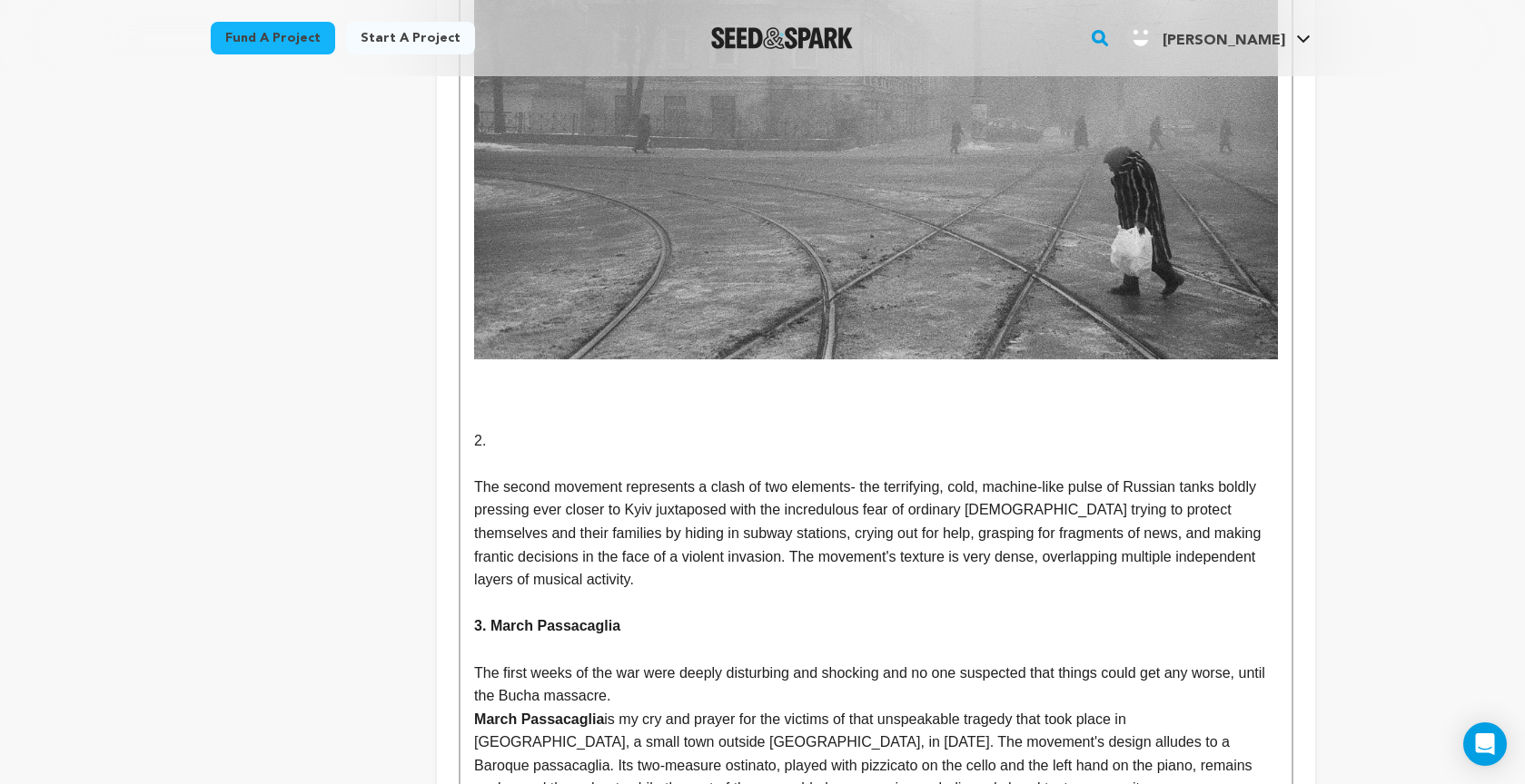
click at [529, 430] on p "2." at bounding box center [875, 442] width 803 height 24
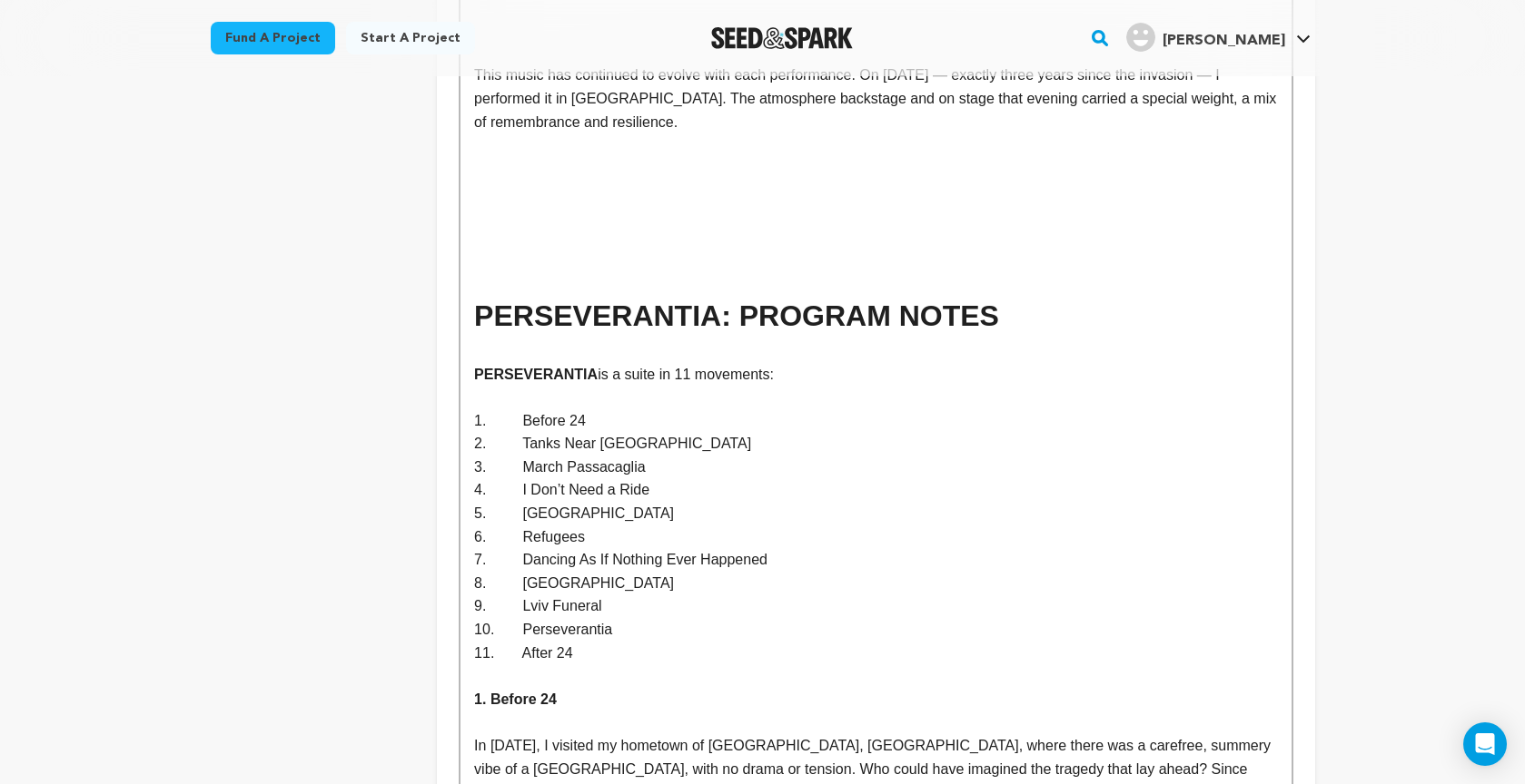
scroll to position [3970, 0]
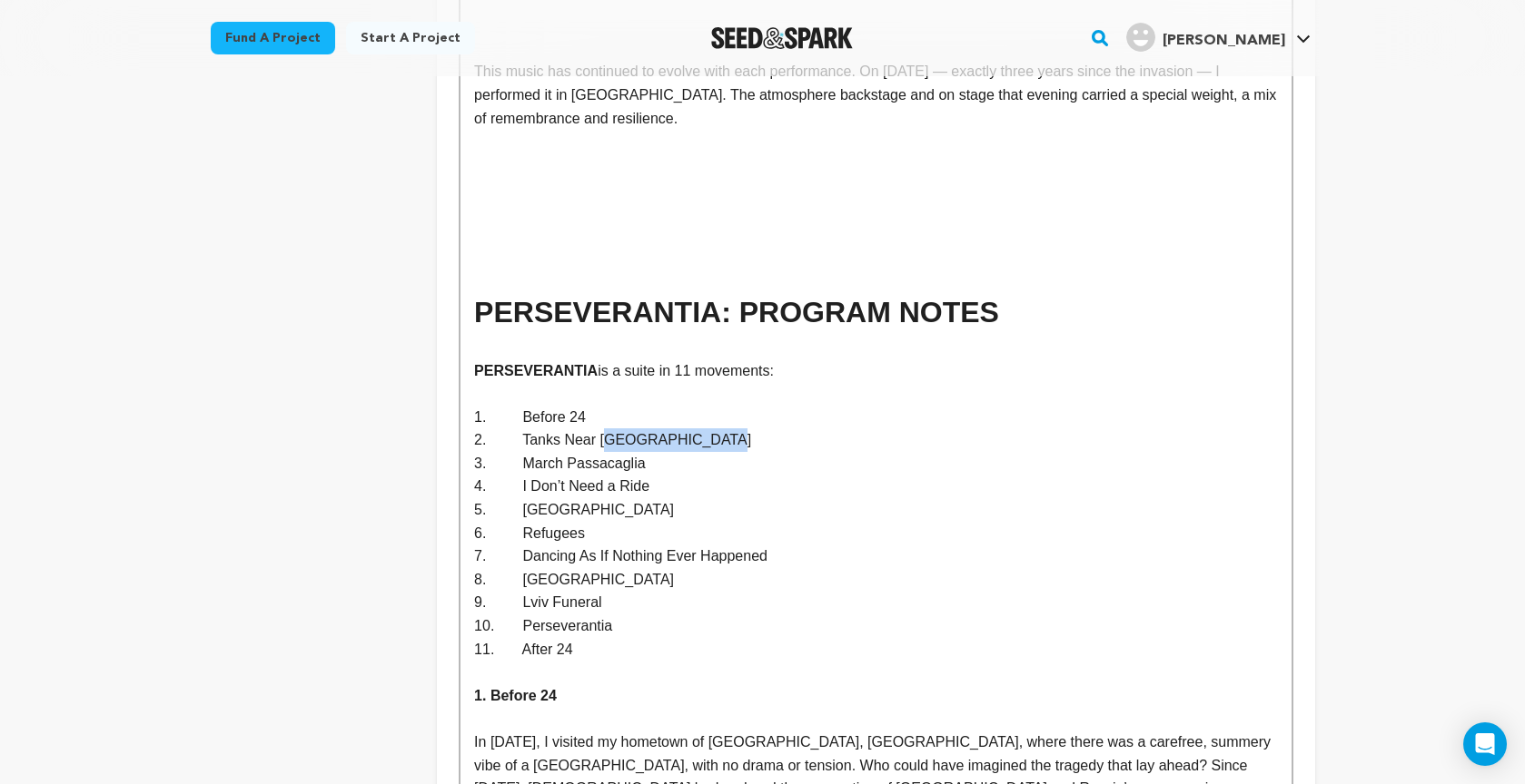
drag, startPoint x: 676, startPoint y: 418, endPoint x: 598, endPoint y: 417, distance: 78.0
click at [567, 429] on p "2. Tanks Near [GEOGRAPHIC_DATA]" at bounding box center [875, 441] width 803 height 24
copy p "Tanks Near Kyiv"
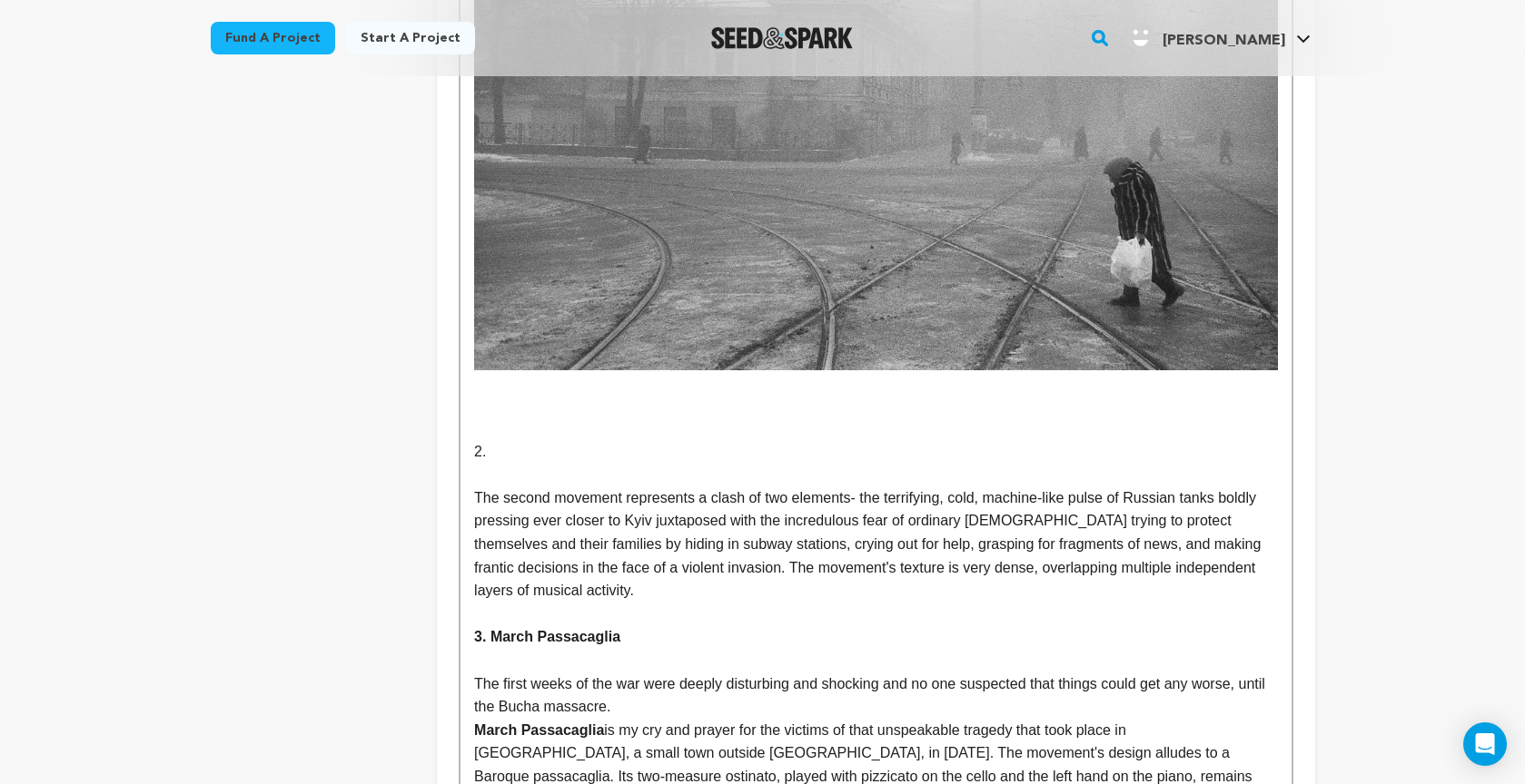
scroll to position [5041, 0]
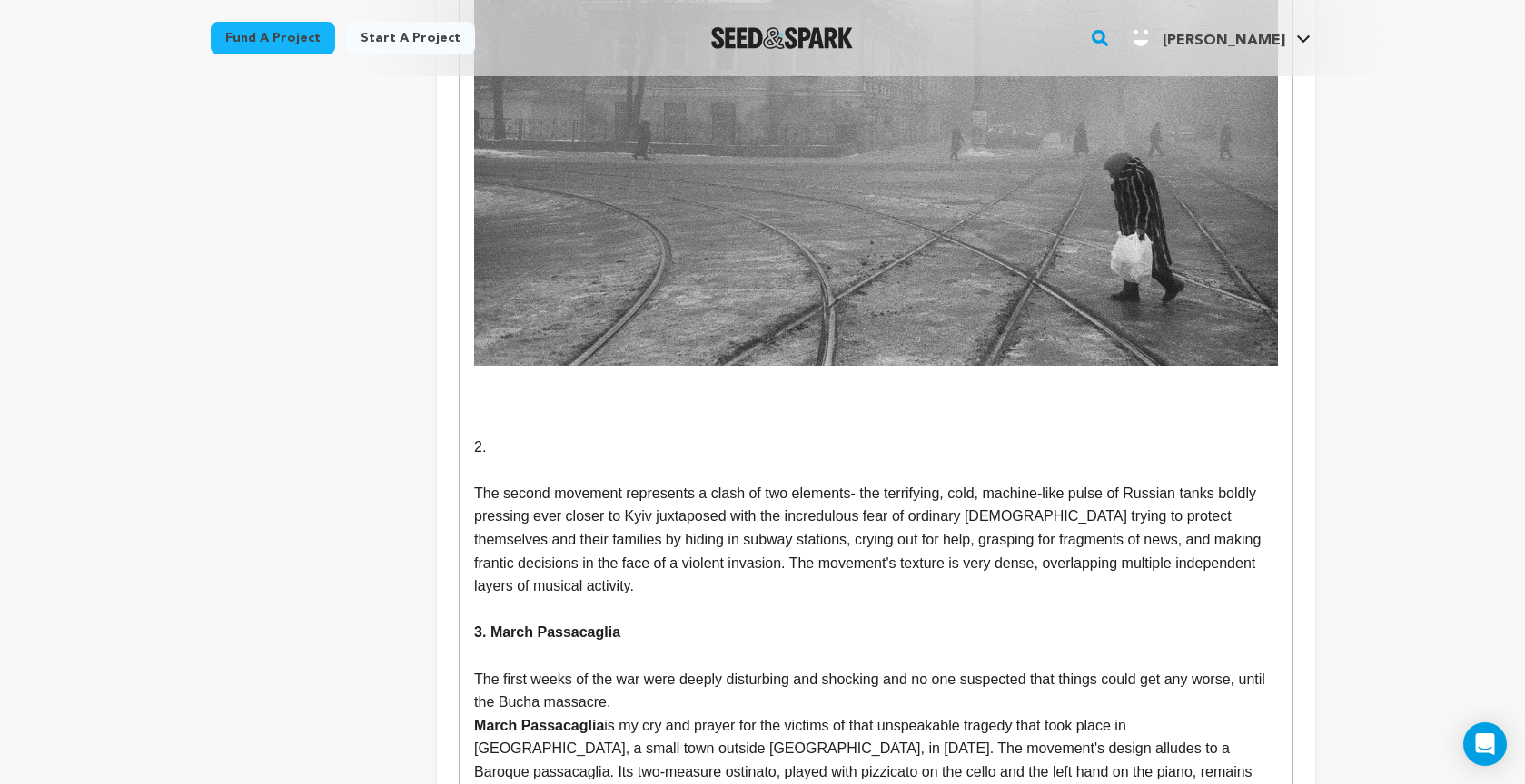
click at [503, 436] on p "2." at bounding box center [875, 448] width 803 height 24
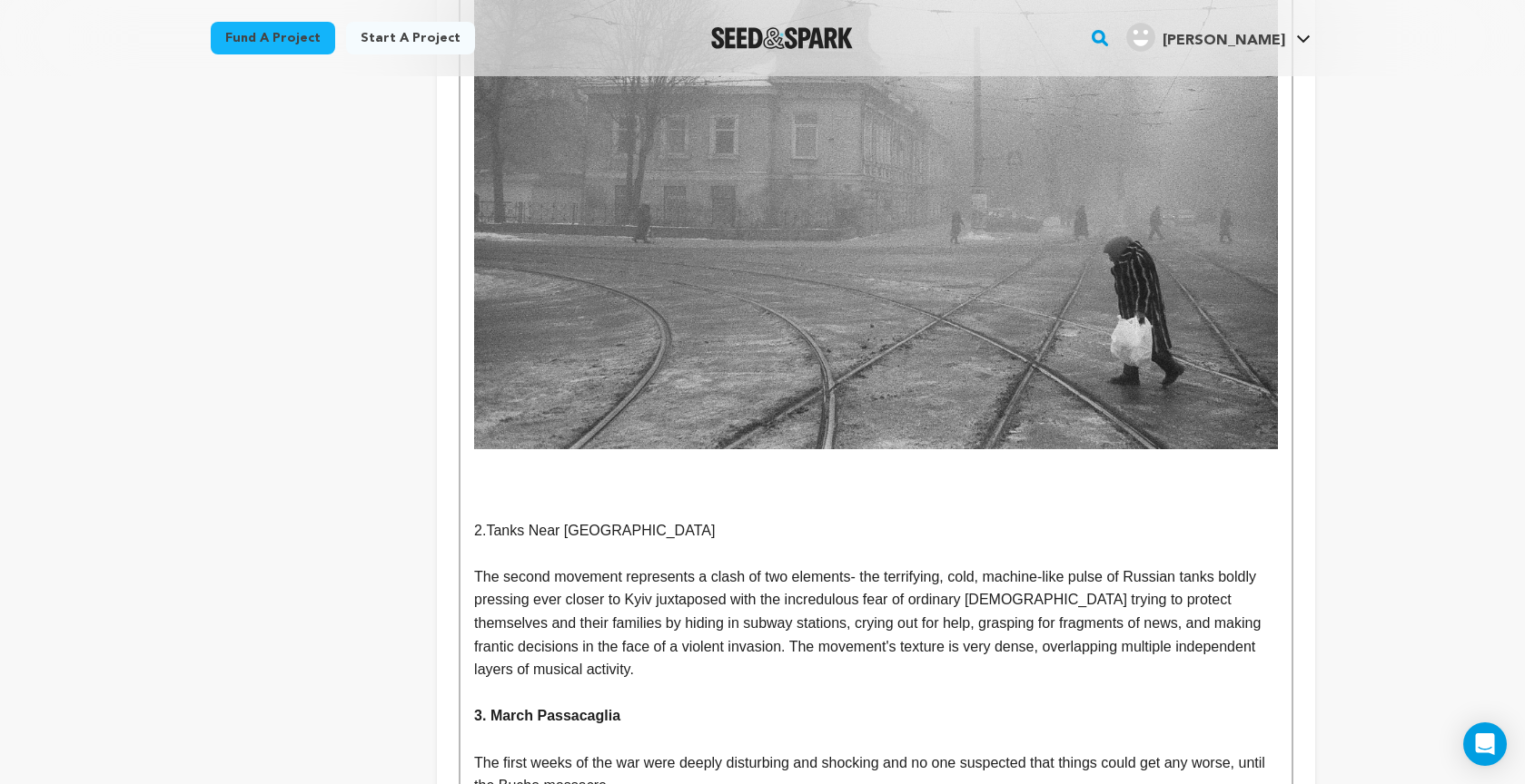
scroll to position [4968, 0]
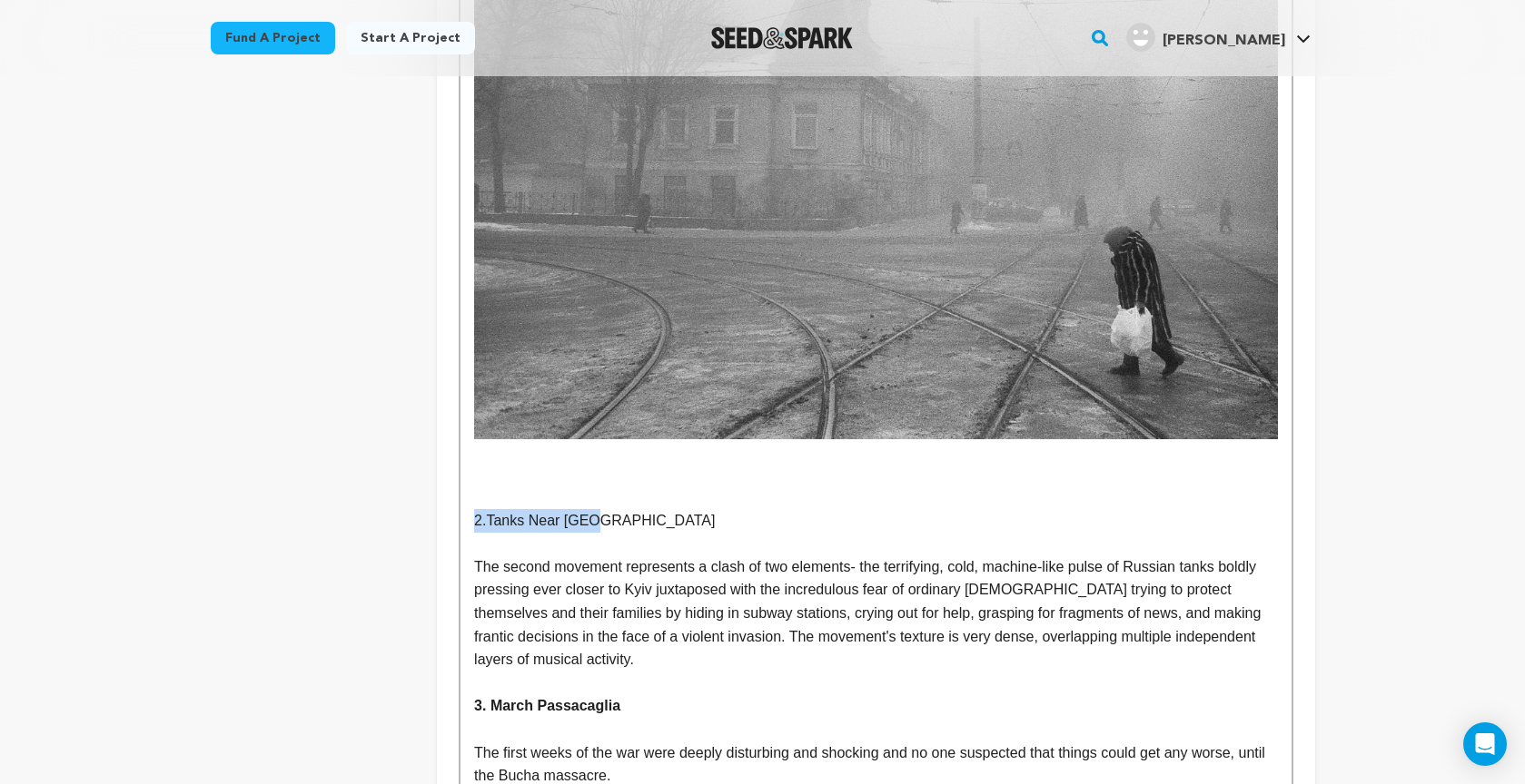
drag, startPoint x: 599, startPoint y: 488, endPoint x: 458, endPoint y: 477, distance: 141.4
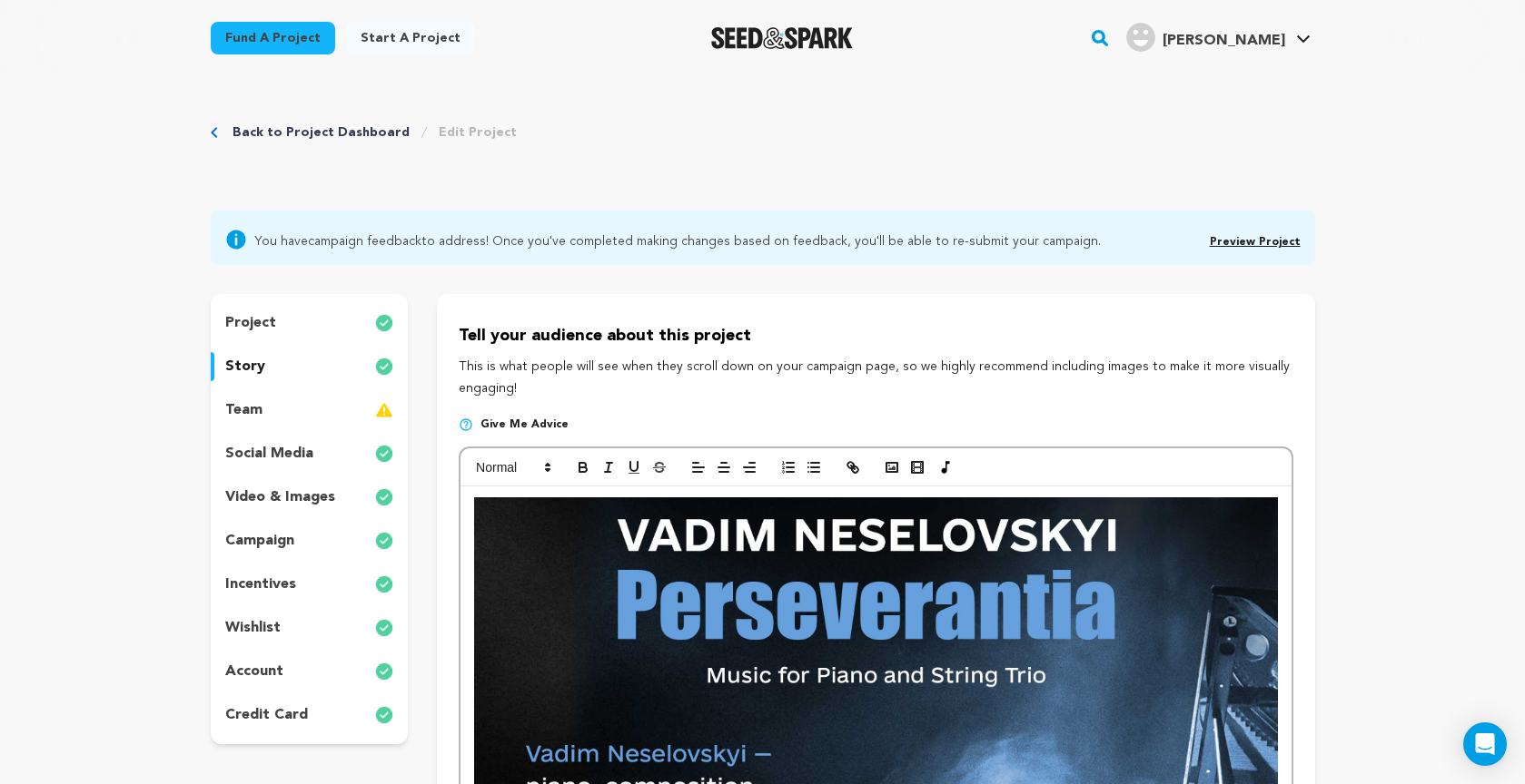
scroll to position [0, 0]
click at [585, 470] on icon "button" at bounding box center [583, 469] width 7 height 5
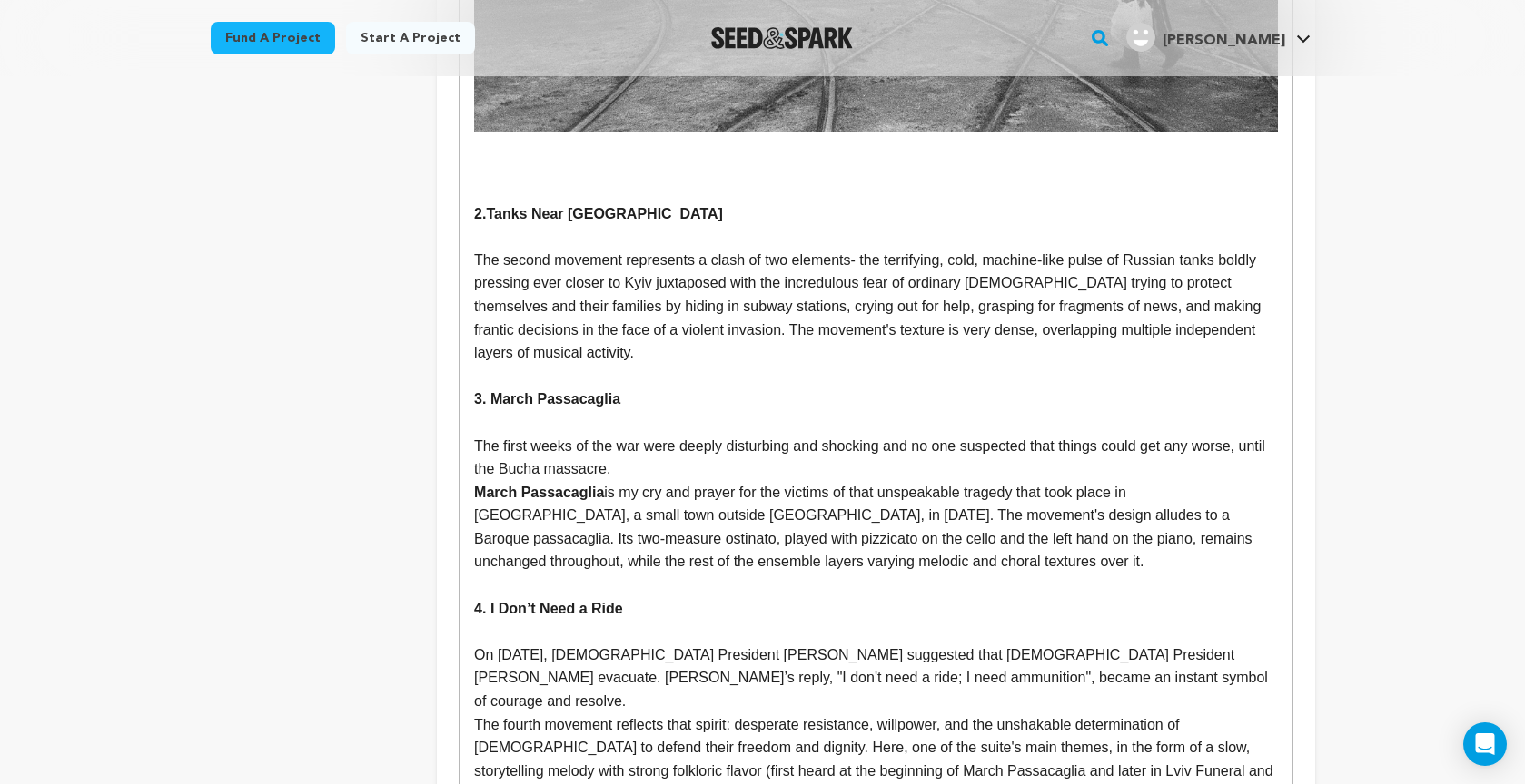
scroll to position [5282, 0]
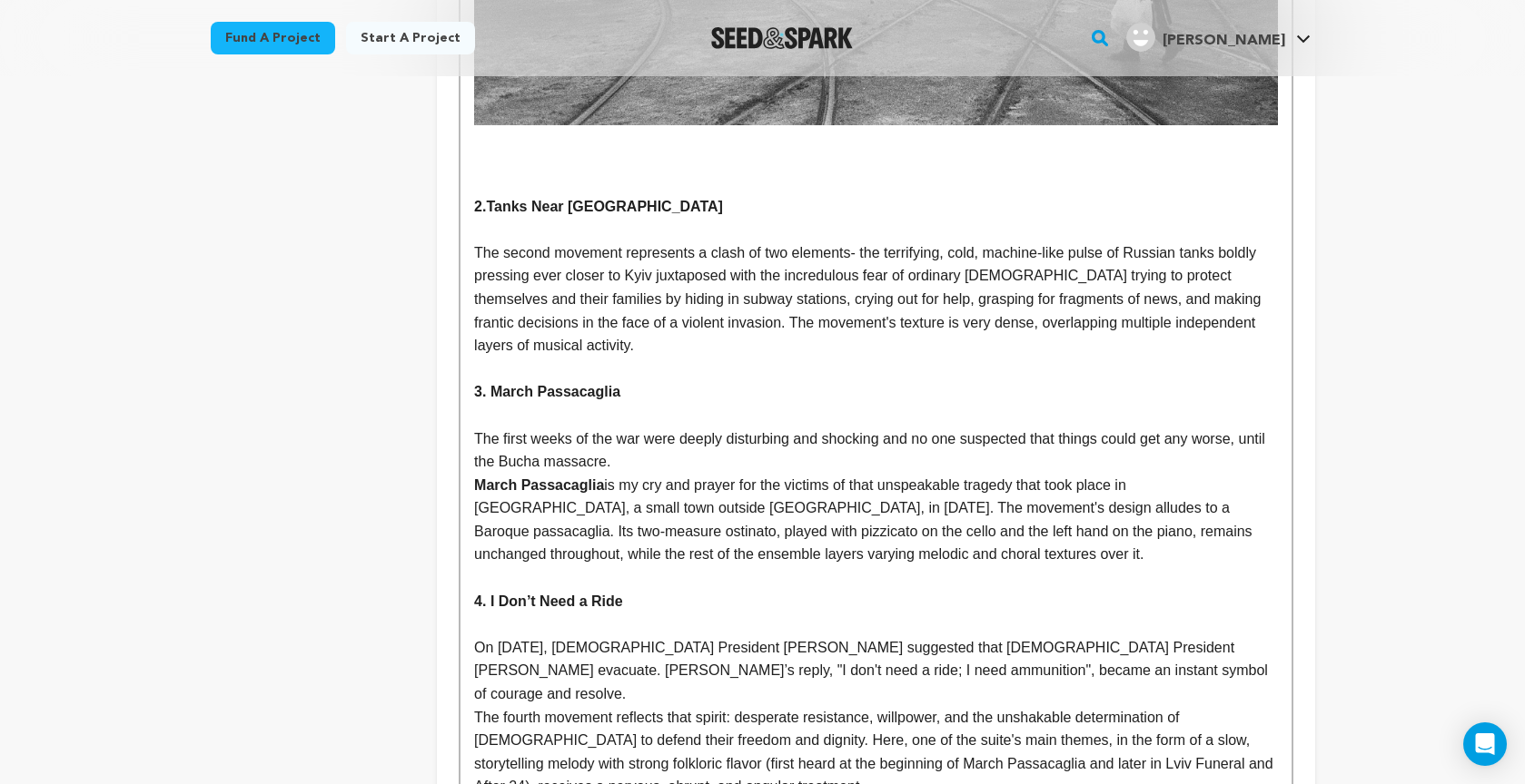
drag, startPoint x: 651, startPoint y: 176, endPoint x: 637, endPoint y: 208, distance: 34.9
click at [651, 196] on p "2.Tanks Near Kyiv" at bounding box center [875, 207] width 803 height 24
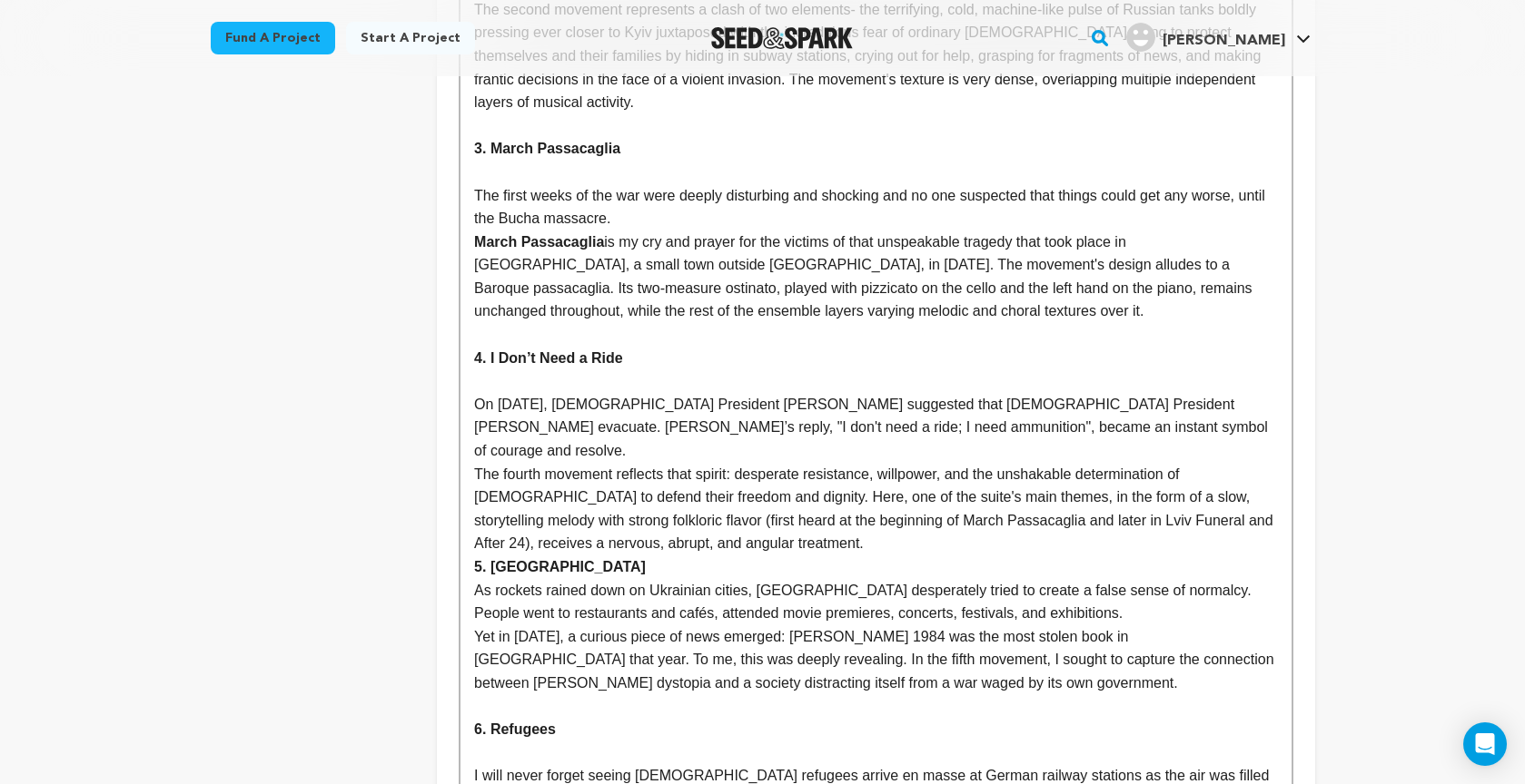
scroll to position [5526, 0]
click at [750, 473] on p "The fourth movement reflects that spirit: desperate resistance, willpower, and …" at bounding box center [875, 508] width 803 height 92
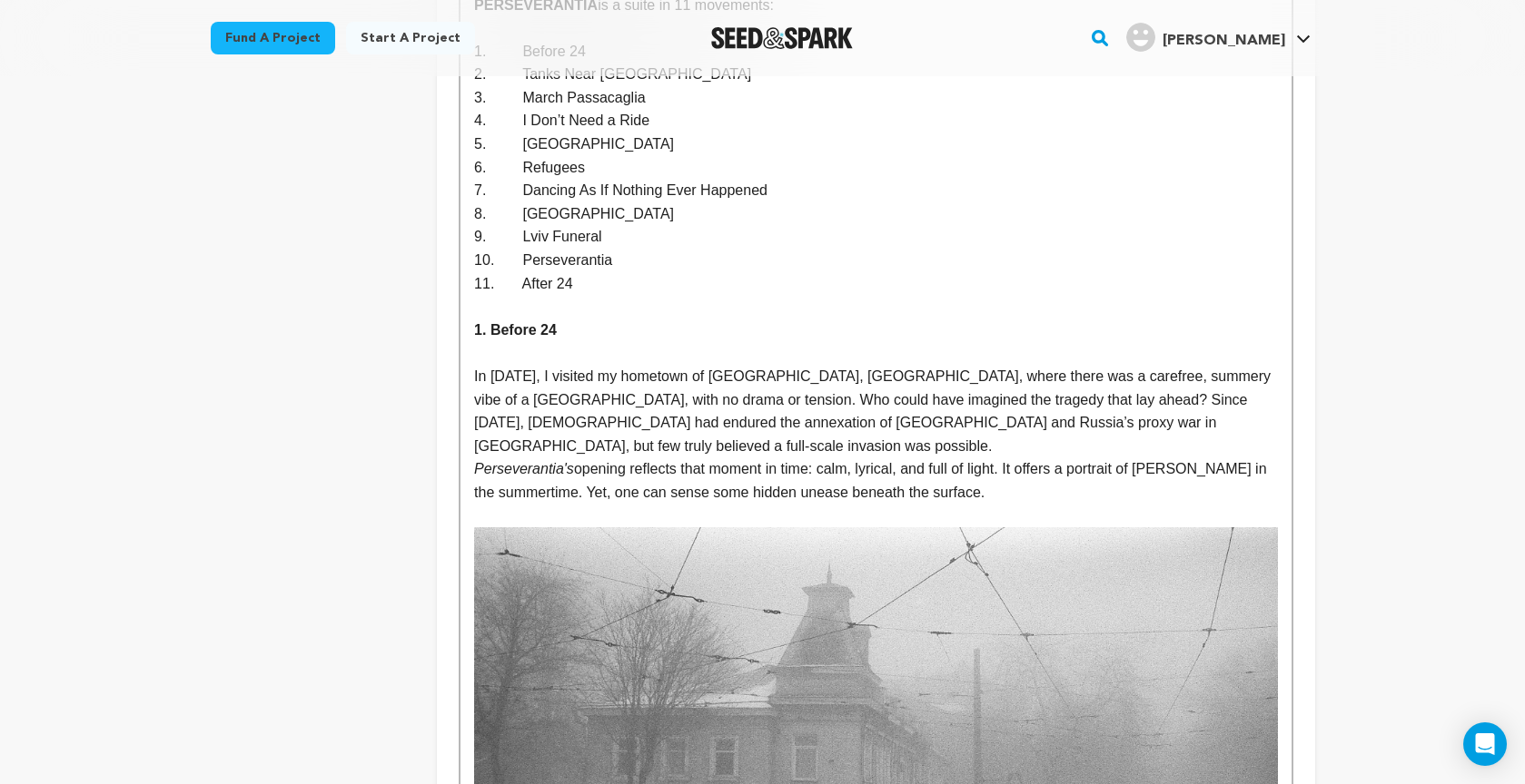
scroll to position [4333, 0]
click at [572, 322] on p "1. Before 24" at bounding box center [875, 333] width 803 height 24
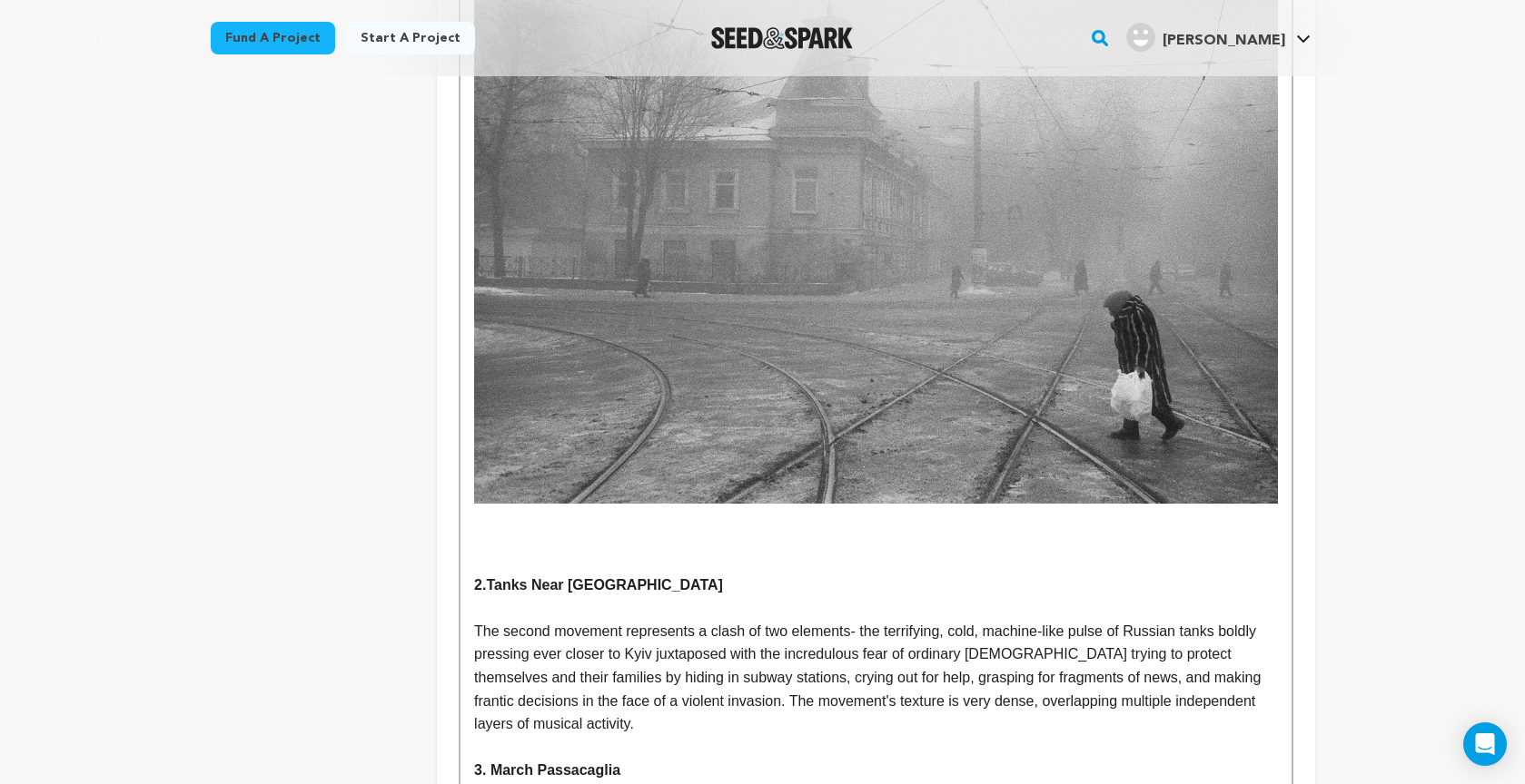
scroll to position [4909, 0]
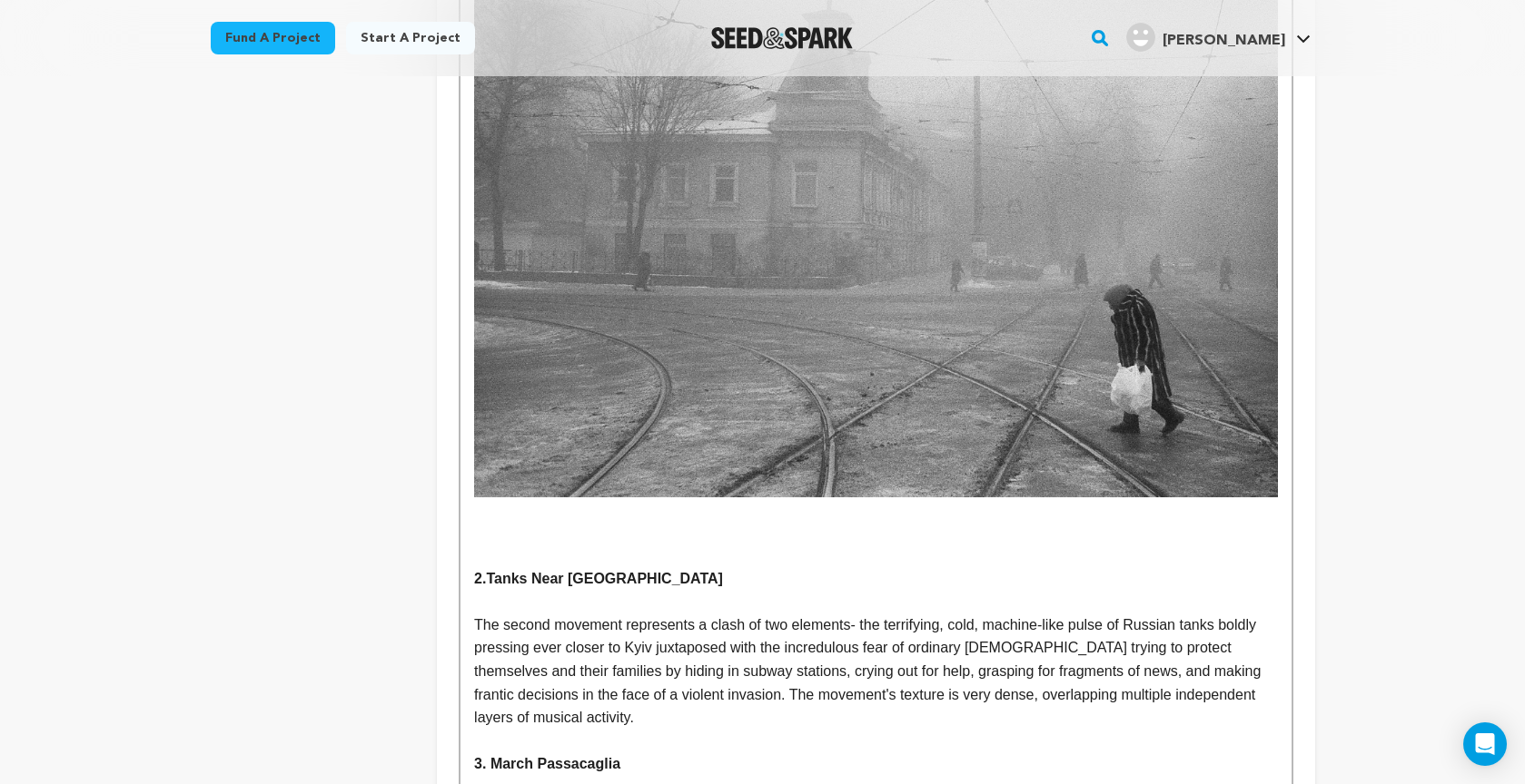
click at [619, 568] on p "2.Tanks Near Kyiv" at bounding box center [875, 580] width 803 height 24
click at [612, 687] on p "The second movement represents a clash of two elements- the terrifying, cold, m…" at bounding box center [875, 671] width 803 height 116
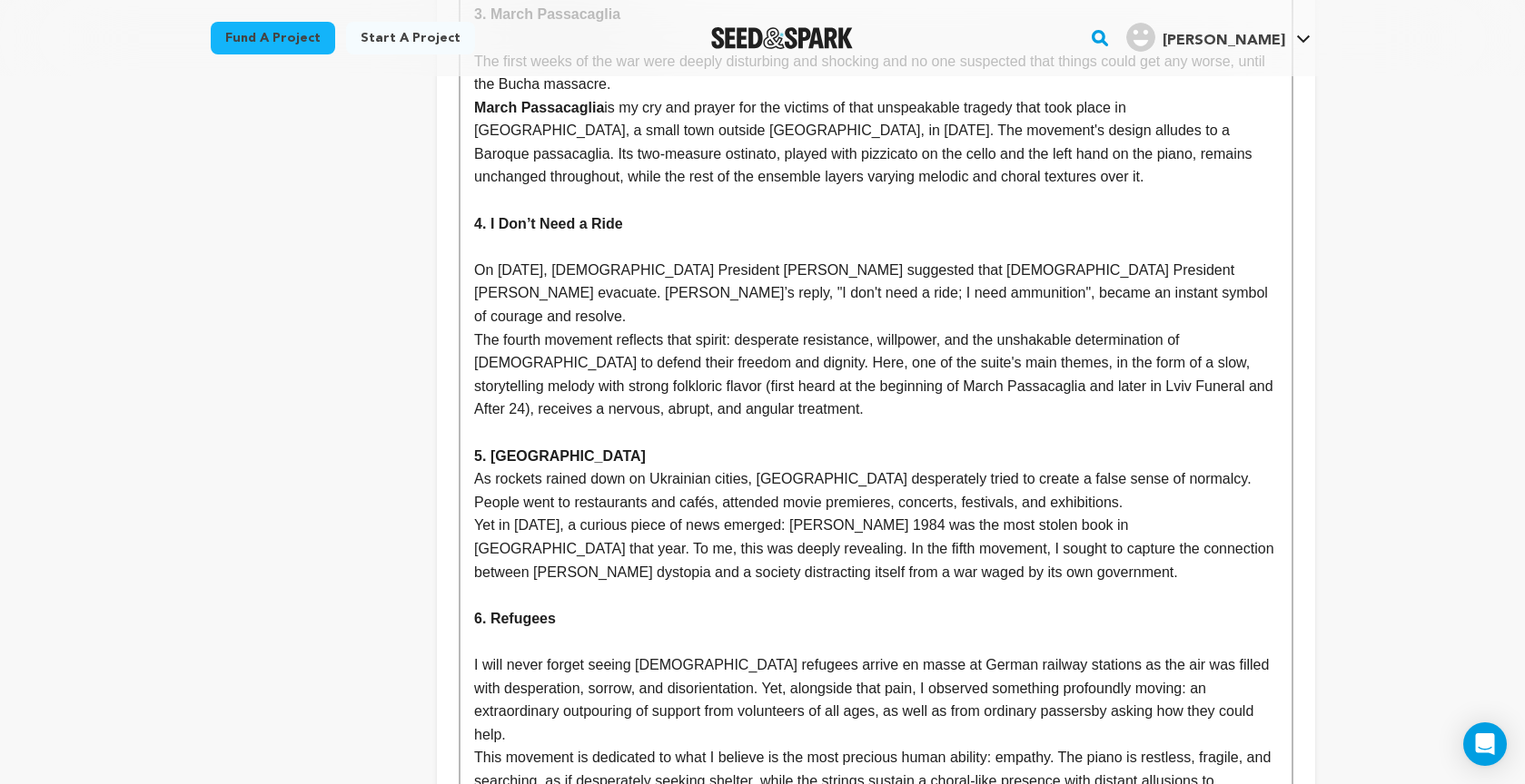
scroll to position [5656, 0]
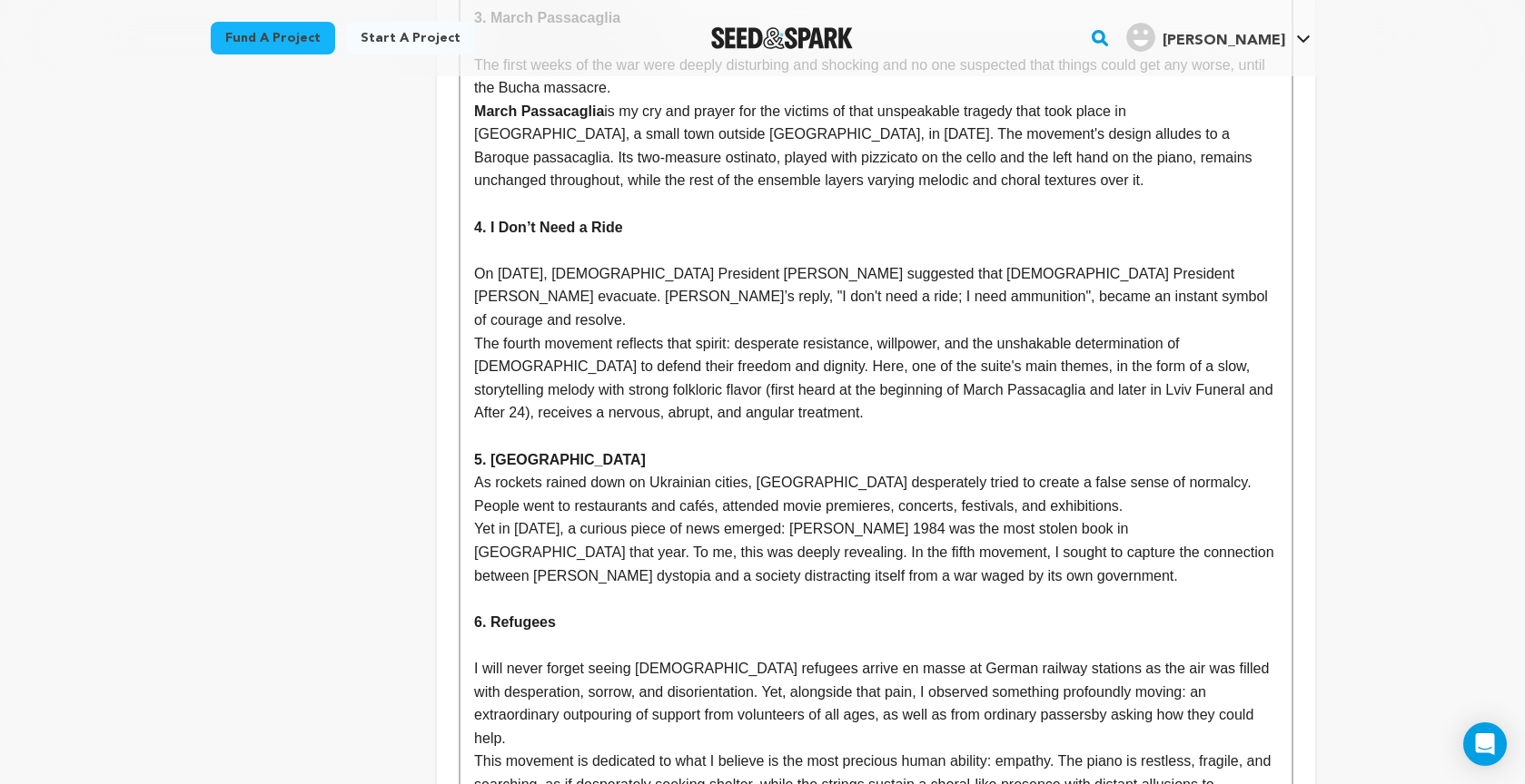
click at [552, 449] on p "5. [GEOGRAPHIC_DATA]" at bounding box center [875, 460] width 803 height 24
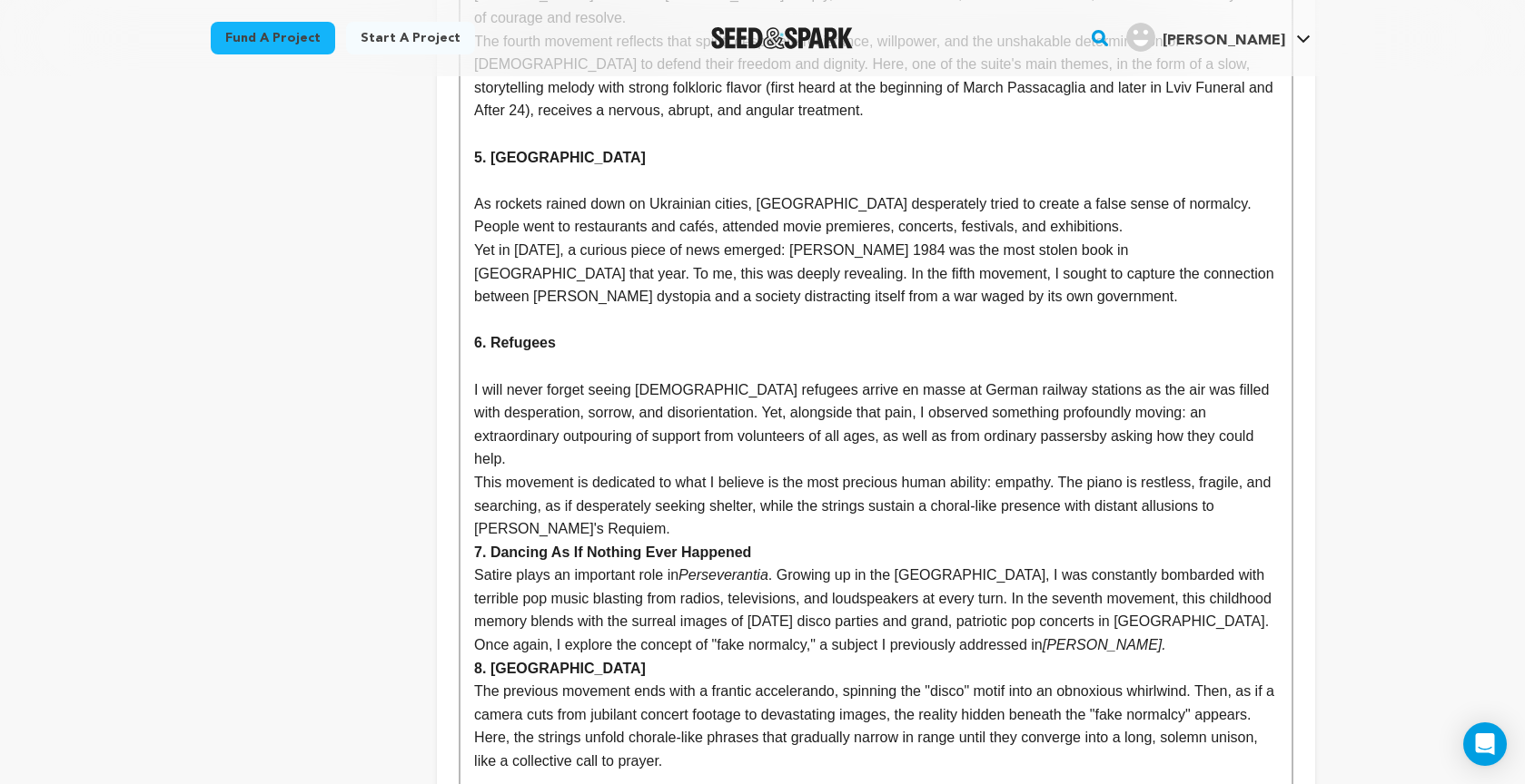
scroll to position [5965, 0]
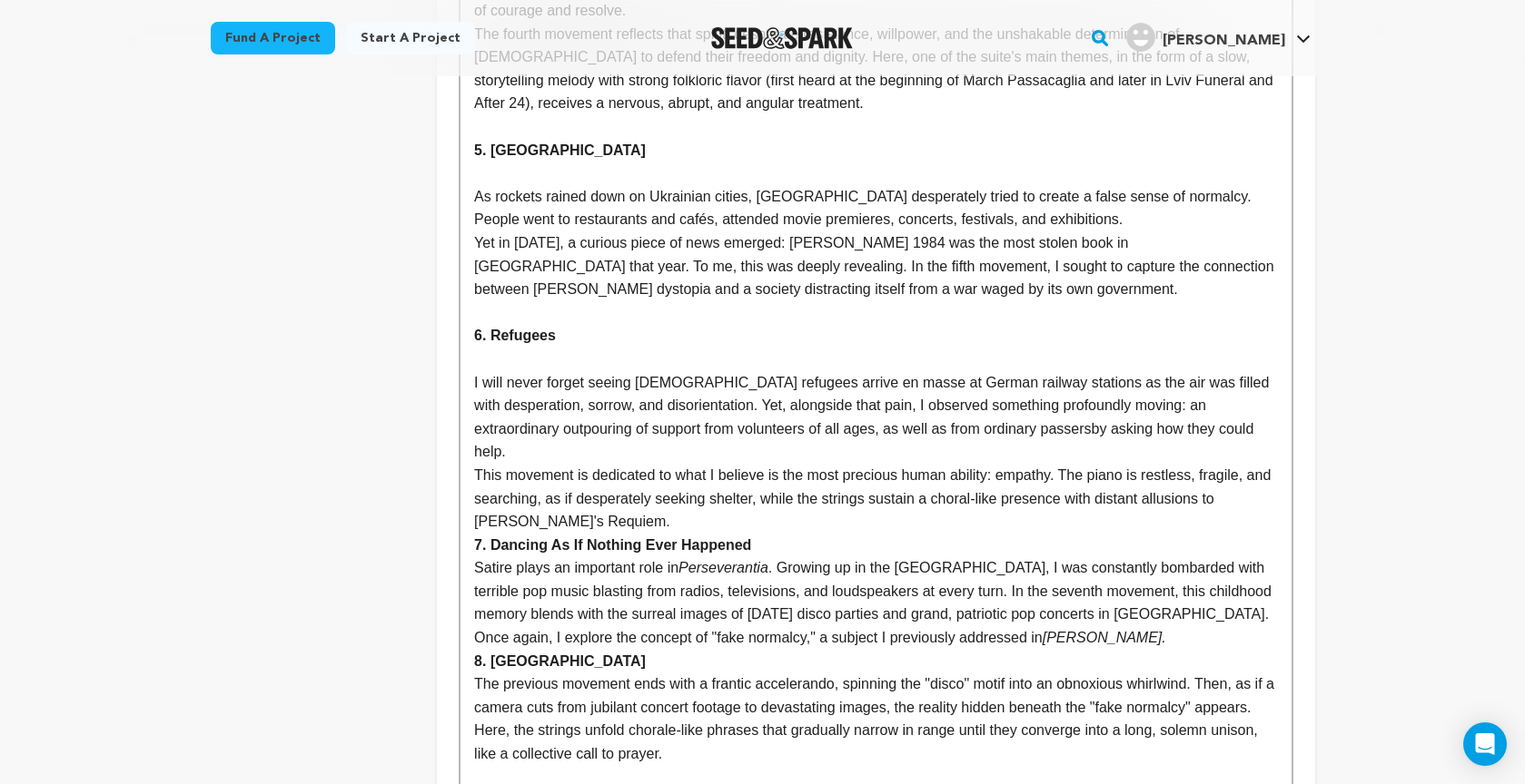
click at [617, 463] on p "This movement is dedicated to what I believe is the most precious human ability…" at bounding box center [875, 498] width 803 height 69
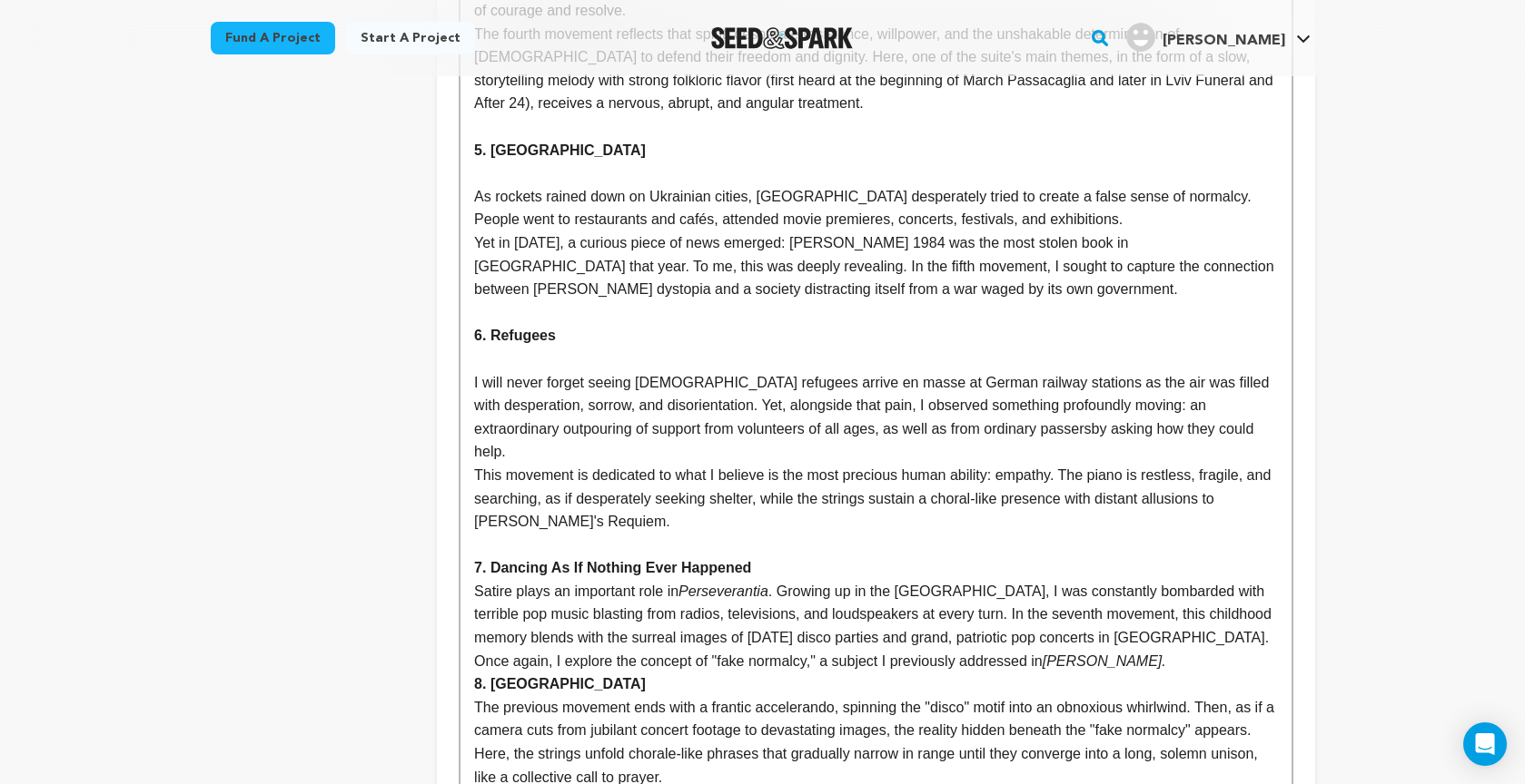
click at [774, 557] on p "7. Dancing As If Nothing Ever Happened" at bounding box center [875, 569] width 803 height 24
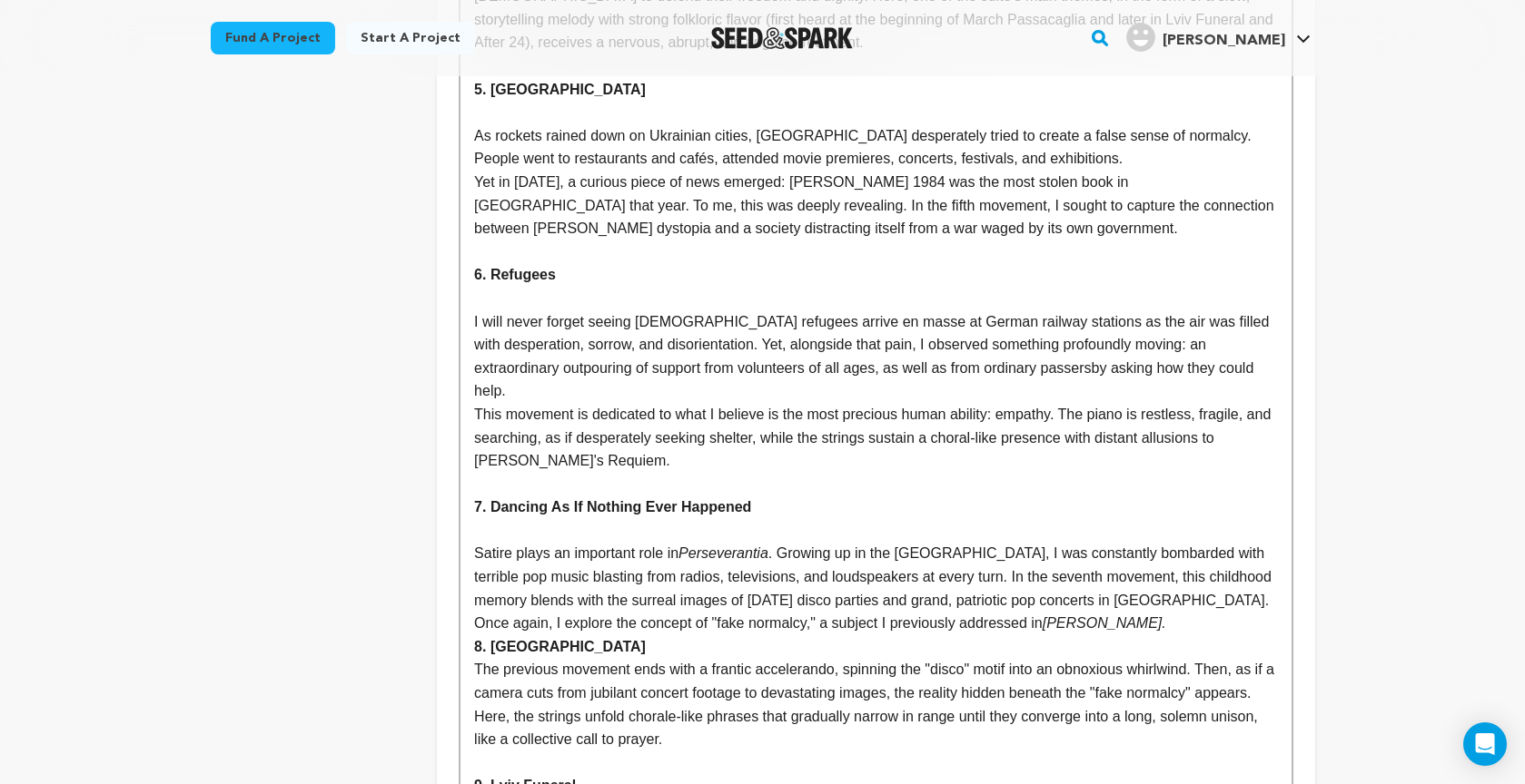
scroll to position [6027, 0]
click at [1118, 611] on p "Once again, I explore the concept of "fake normalcy," a subject I previously ad…" at bounding box center [875, 623] width 803 height 24
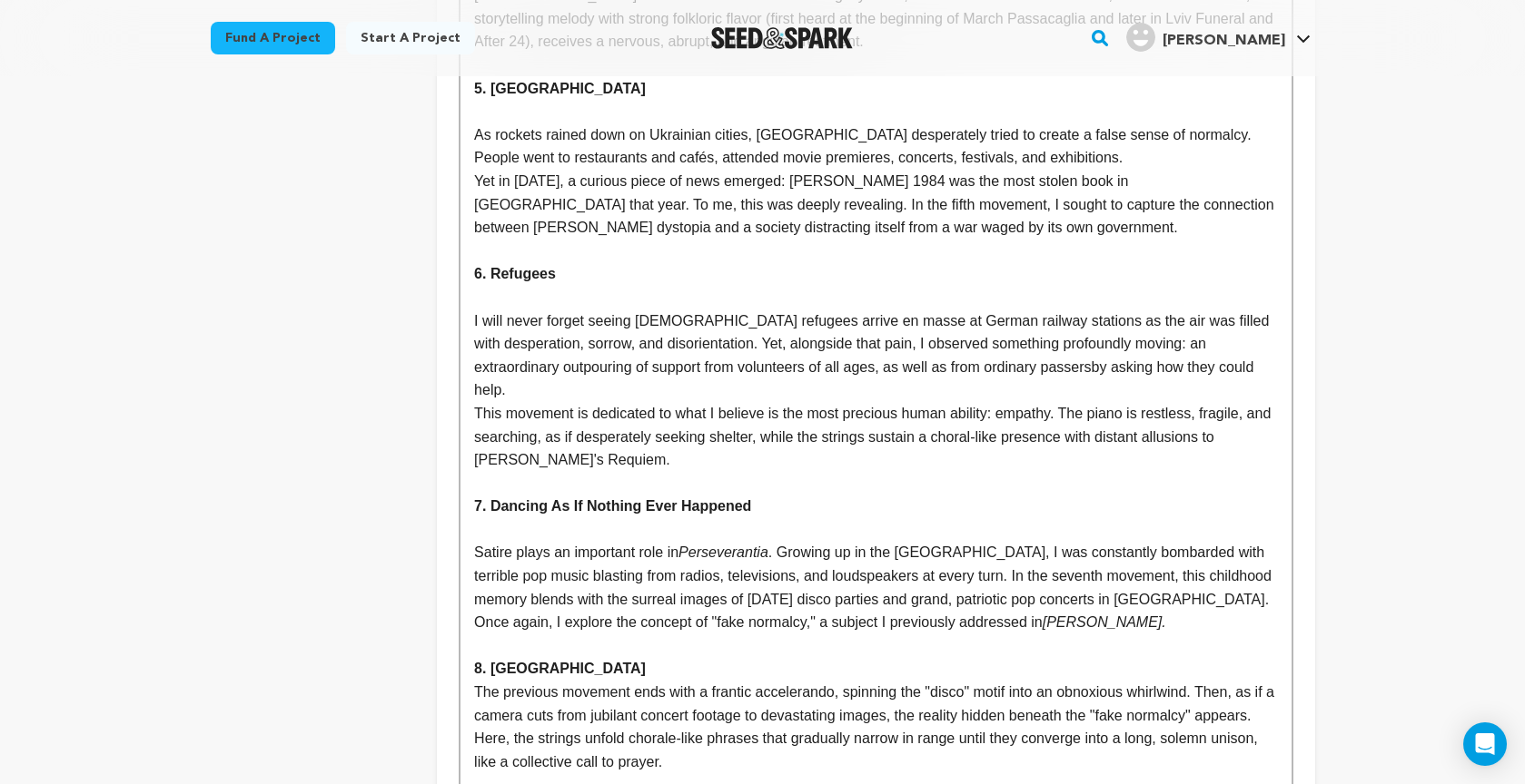
click at [569, 657] on p "8. [GEOGRAPHIC_DATA]" at bounding box center [875, 669] width 803 height 24
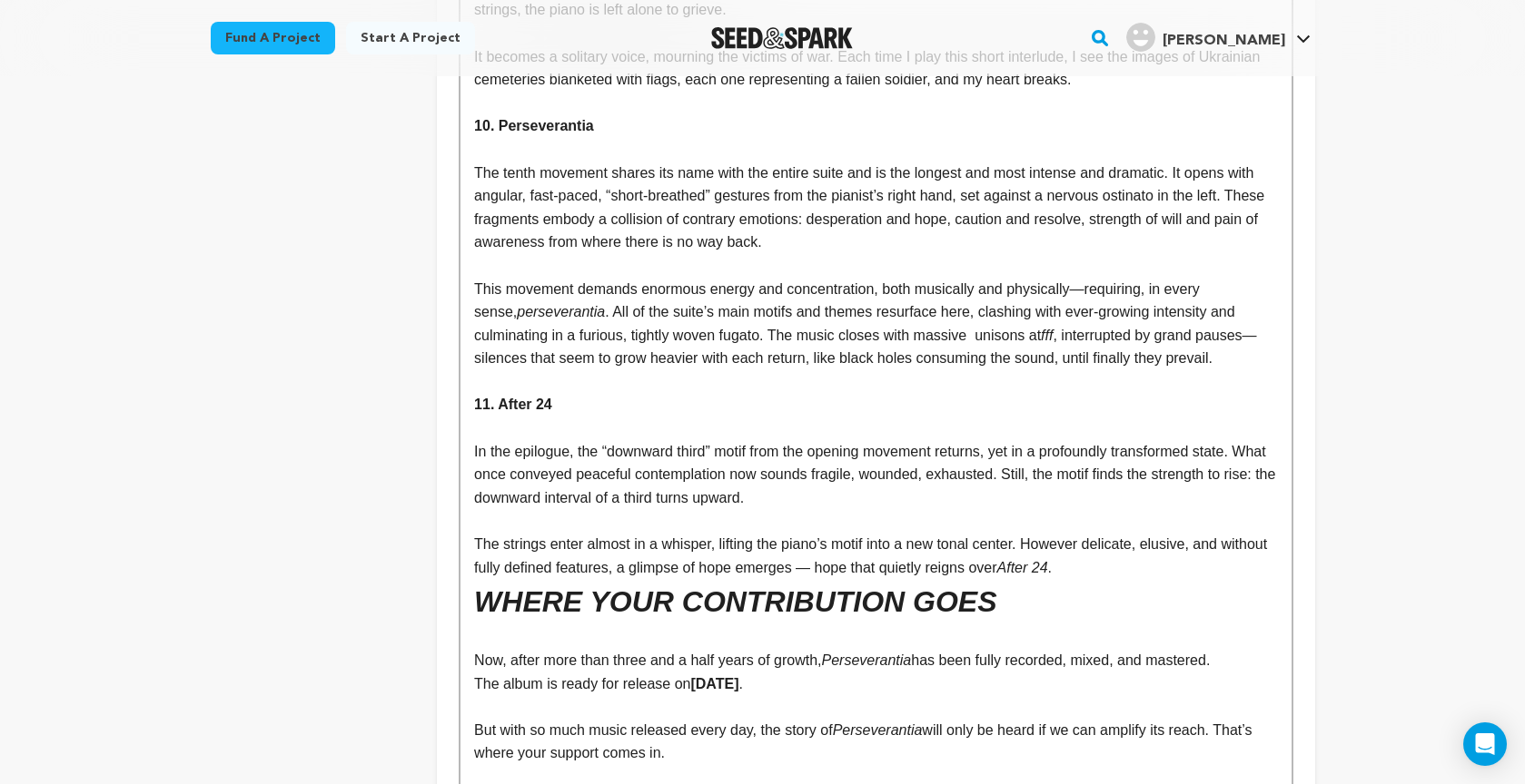
scroll to position [6925, 0]
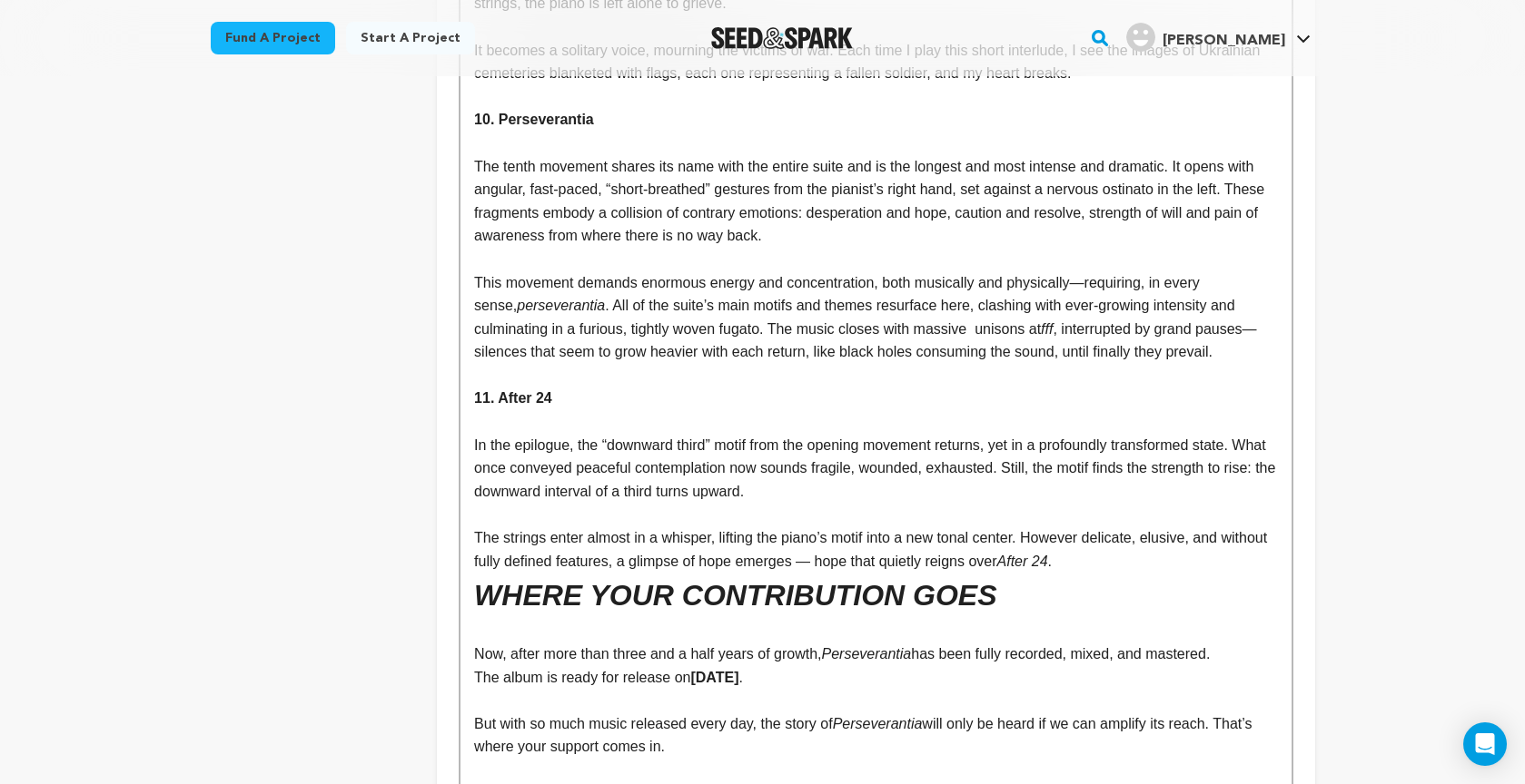
click at [1141, 526] on p "The strings enter almost in a whisper, lifting the piano’s motif into a new ton…" at bounding box center [875, 549] width 803 height 47
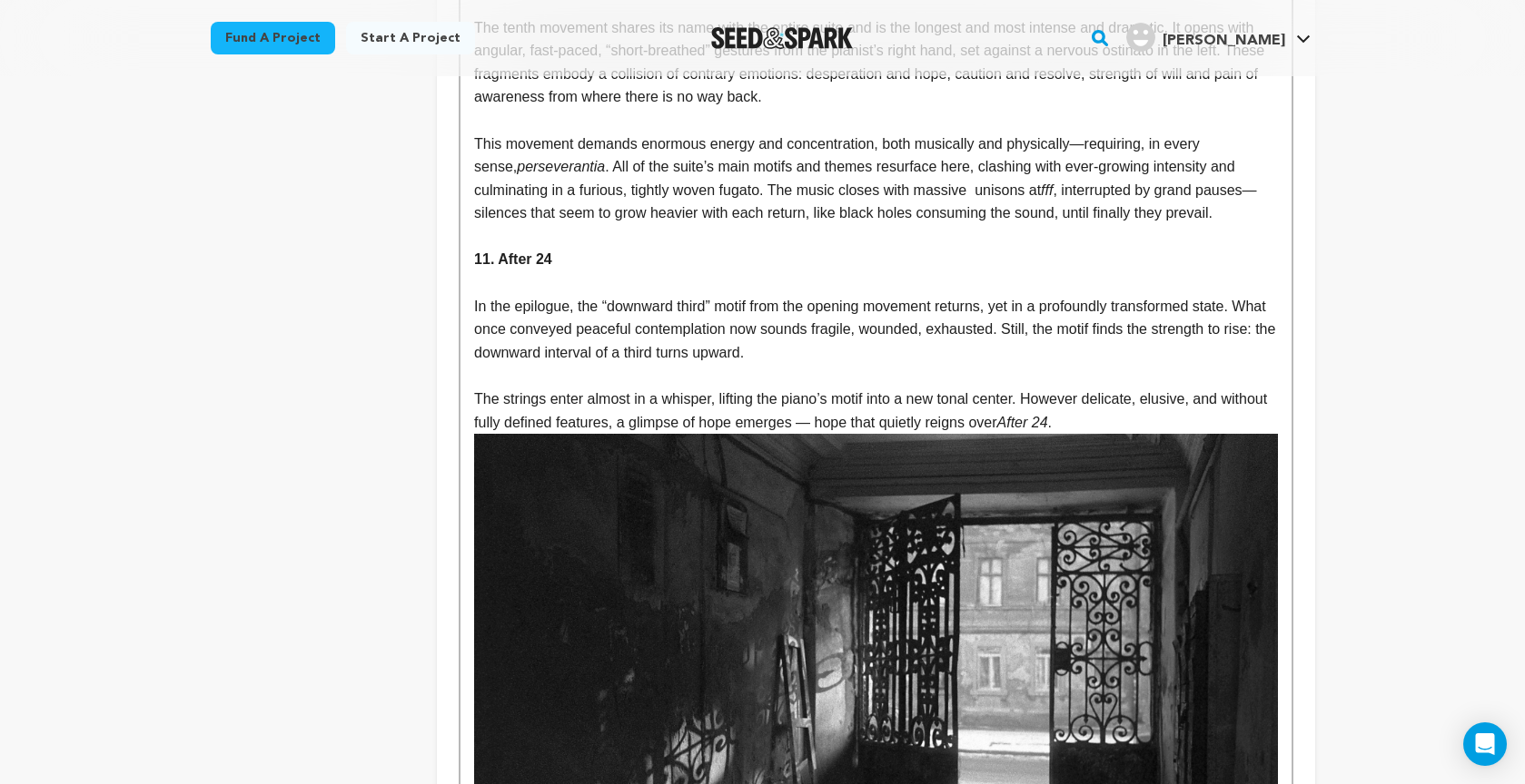
scroll to position [7070, 0]
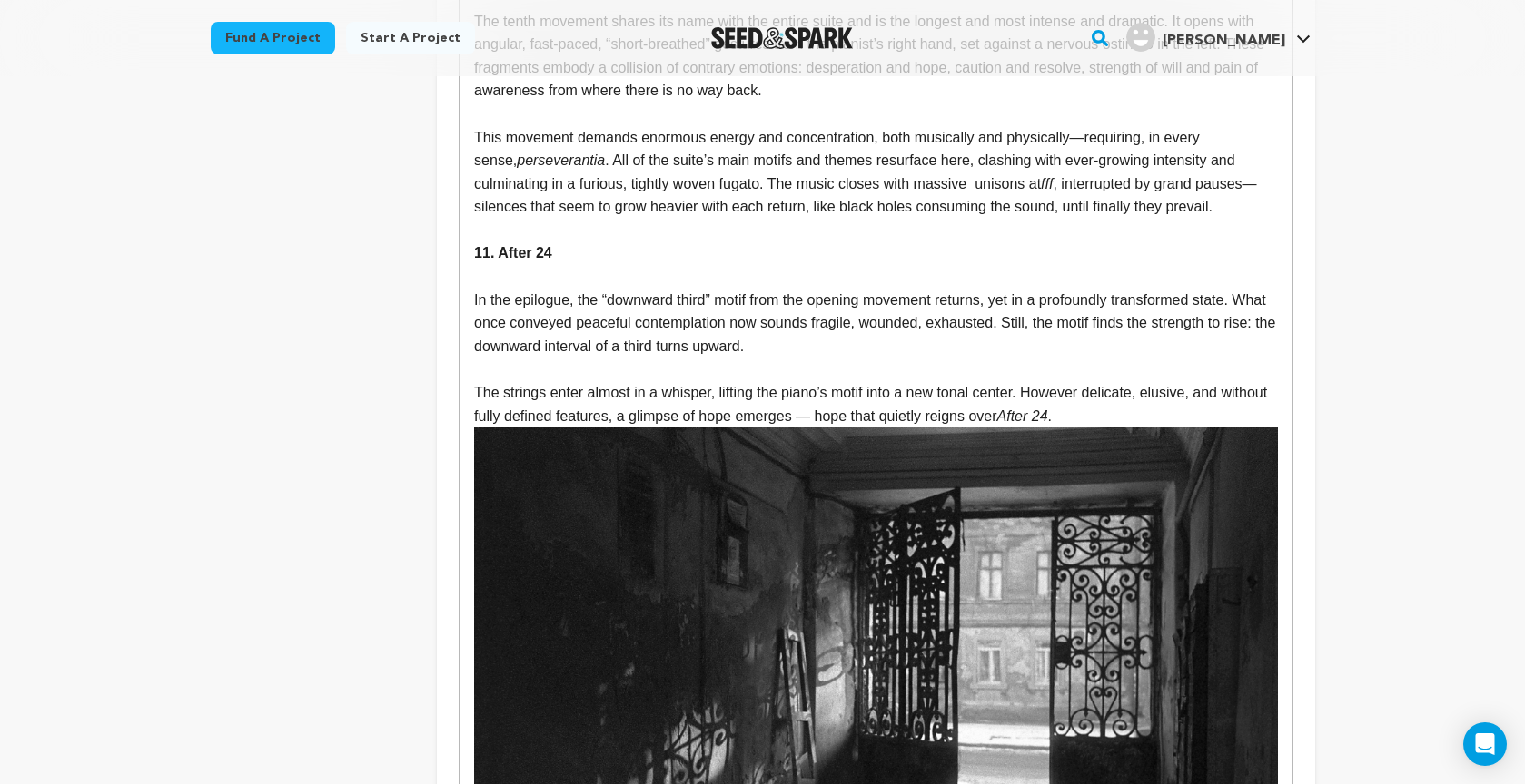
click at [1149, 381] on p "The strings enter almost in a whisper, lifting the piano’s motif into a new ton…" at bounding box center [875, 404] width 803 height 47
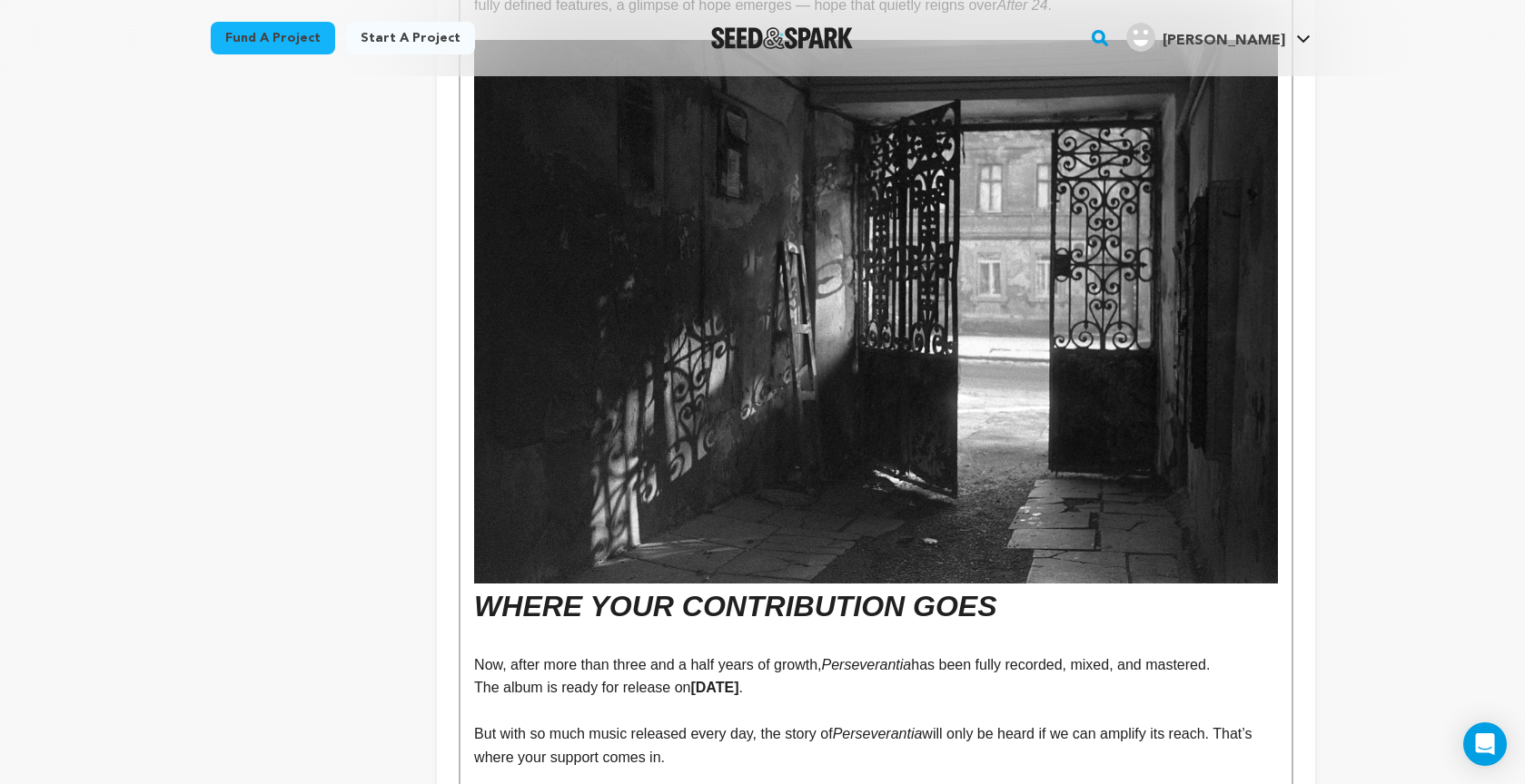
scroll to position [7493, 0]
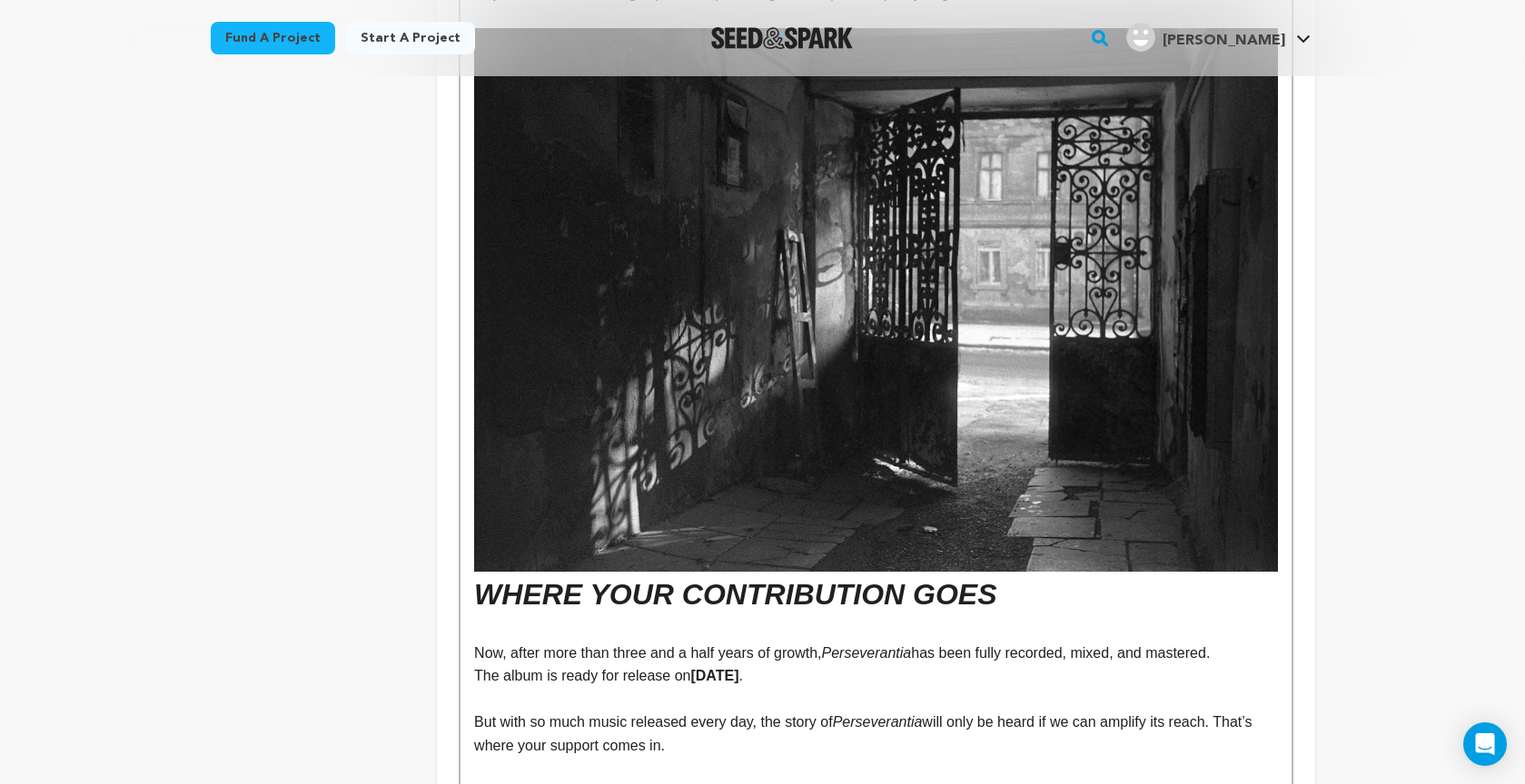
click at [474, 516] on em "WHERE YOUR CONTRIBUTION GOES" at bounding box center [875, 319] width 803 height 583
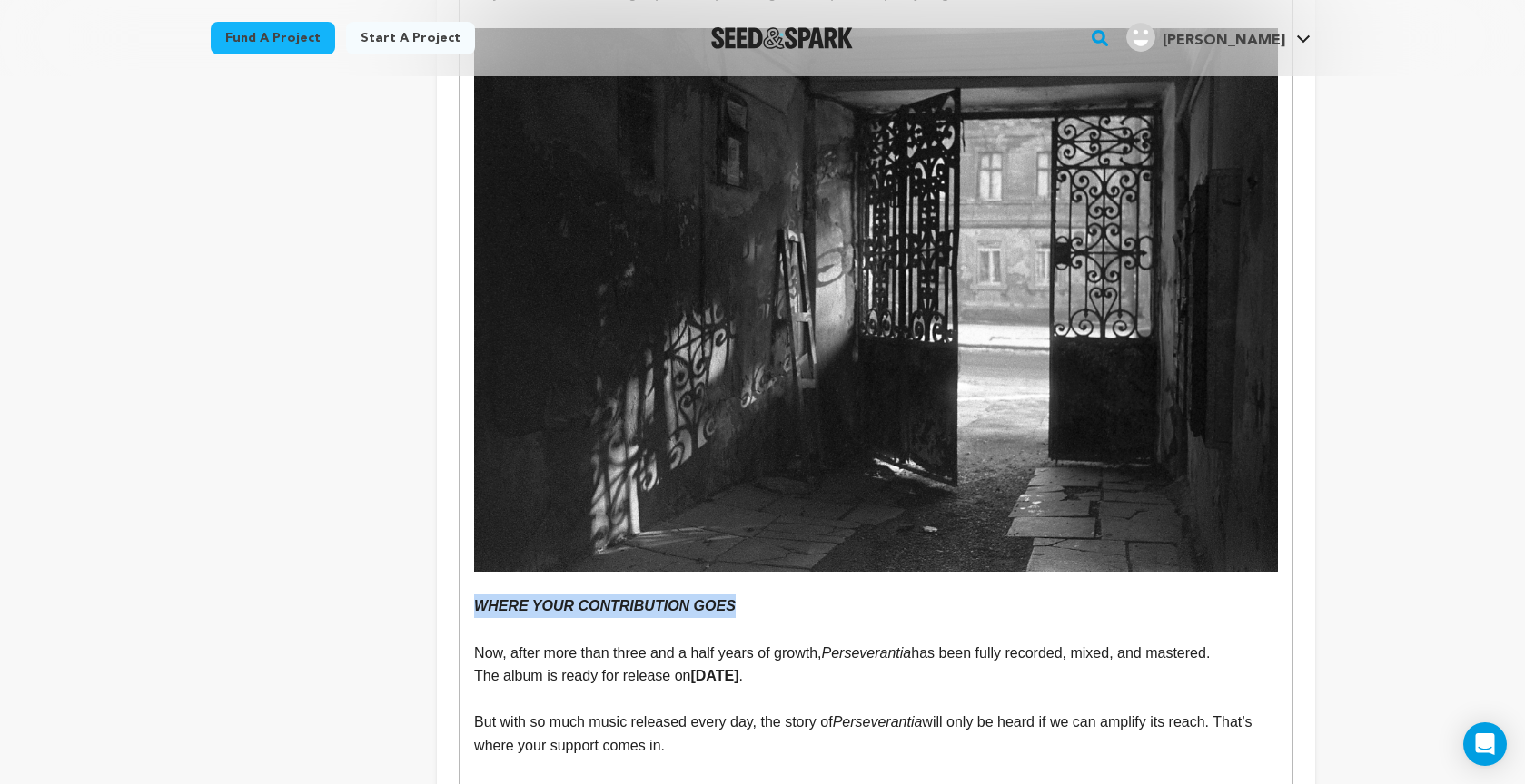
drag, startPoint x: 703, startPoint y: 529, endPoint x: 481, endPoint y: 489, distance: 225.6
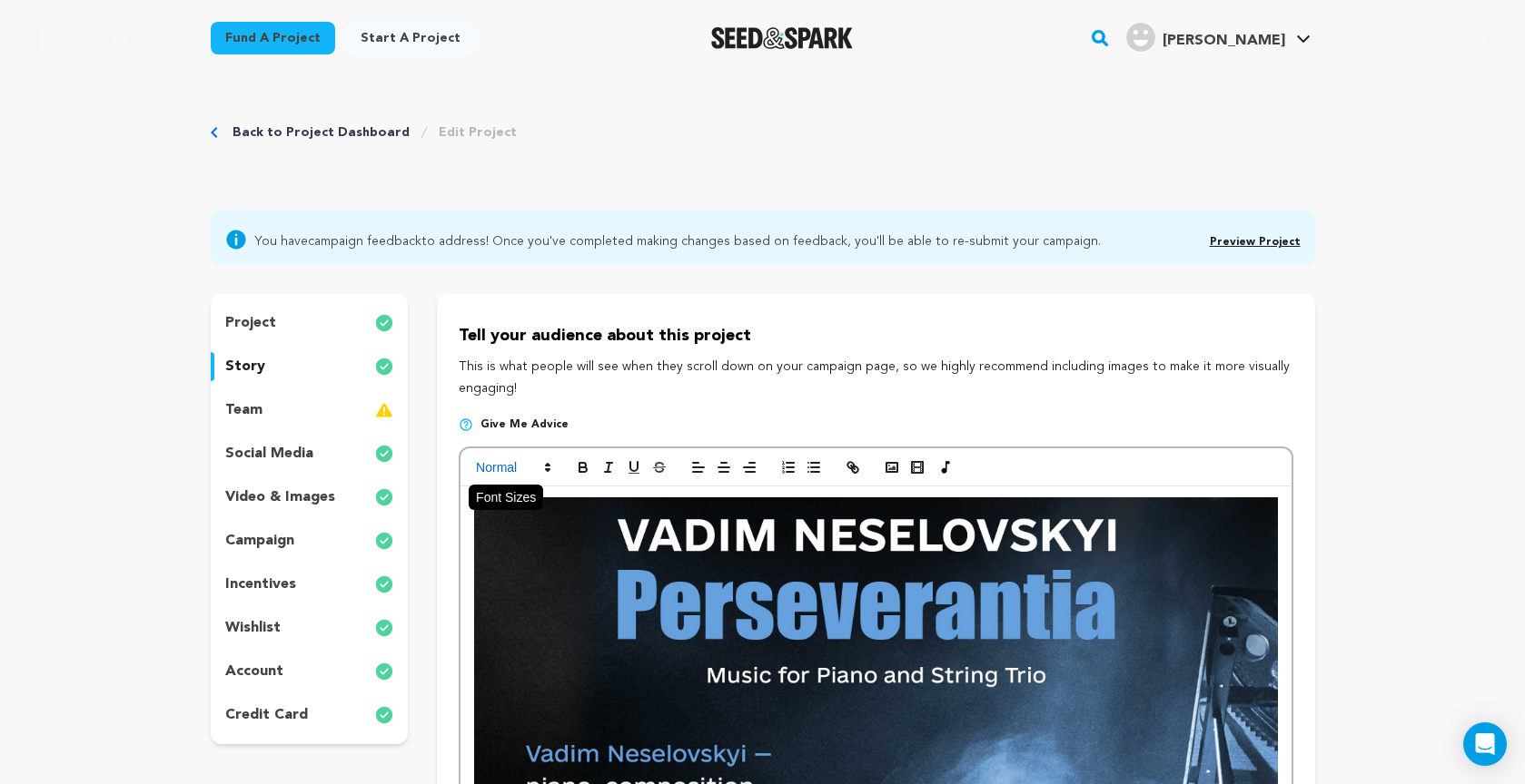
scroll to position [0, 0]
click at [510, 465] on span at bounding box center [512, 467] width 89 height 22
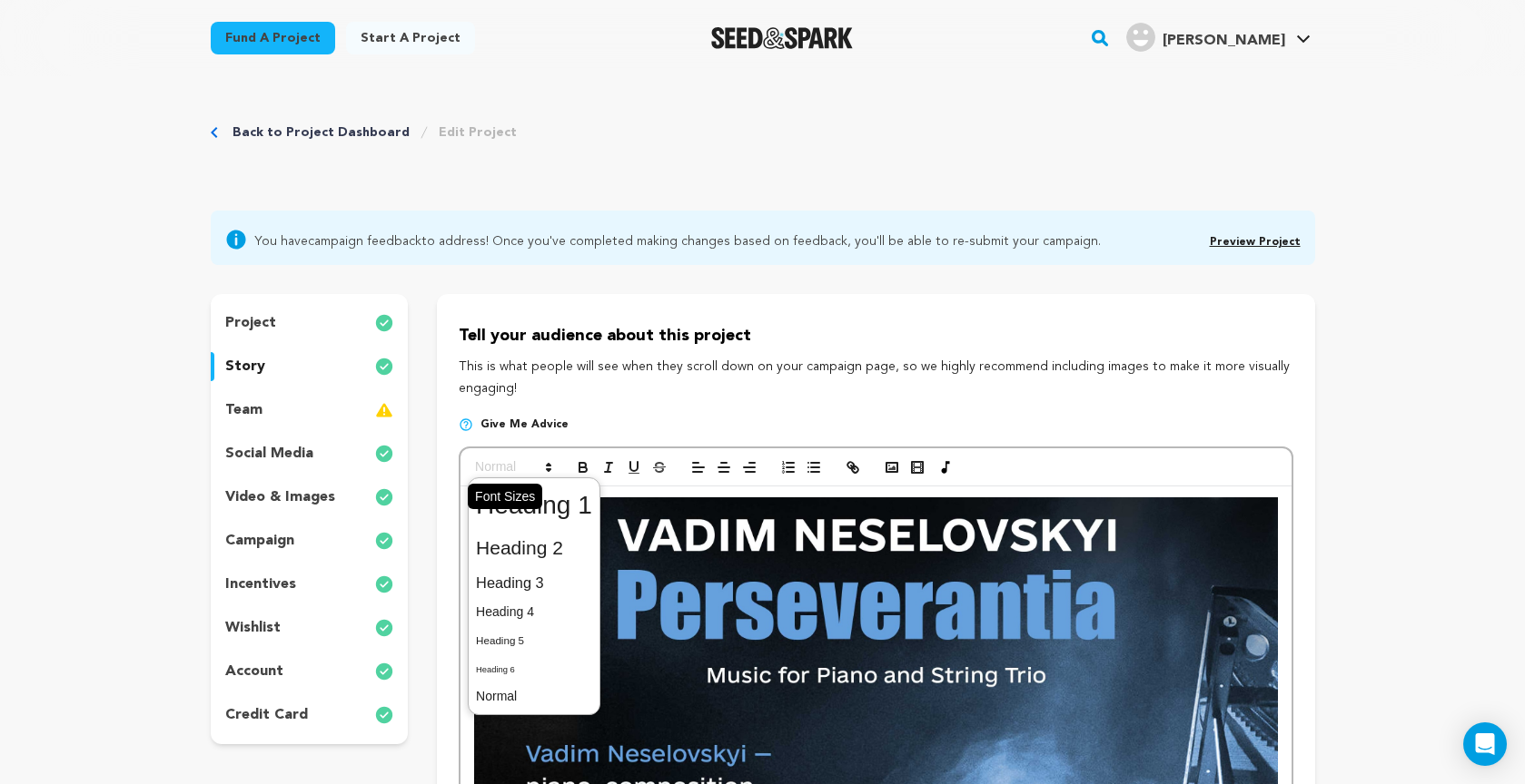
click at [521, 478] on span at bounding box center [512, 467] width 89 height 22
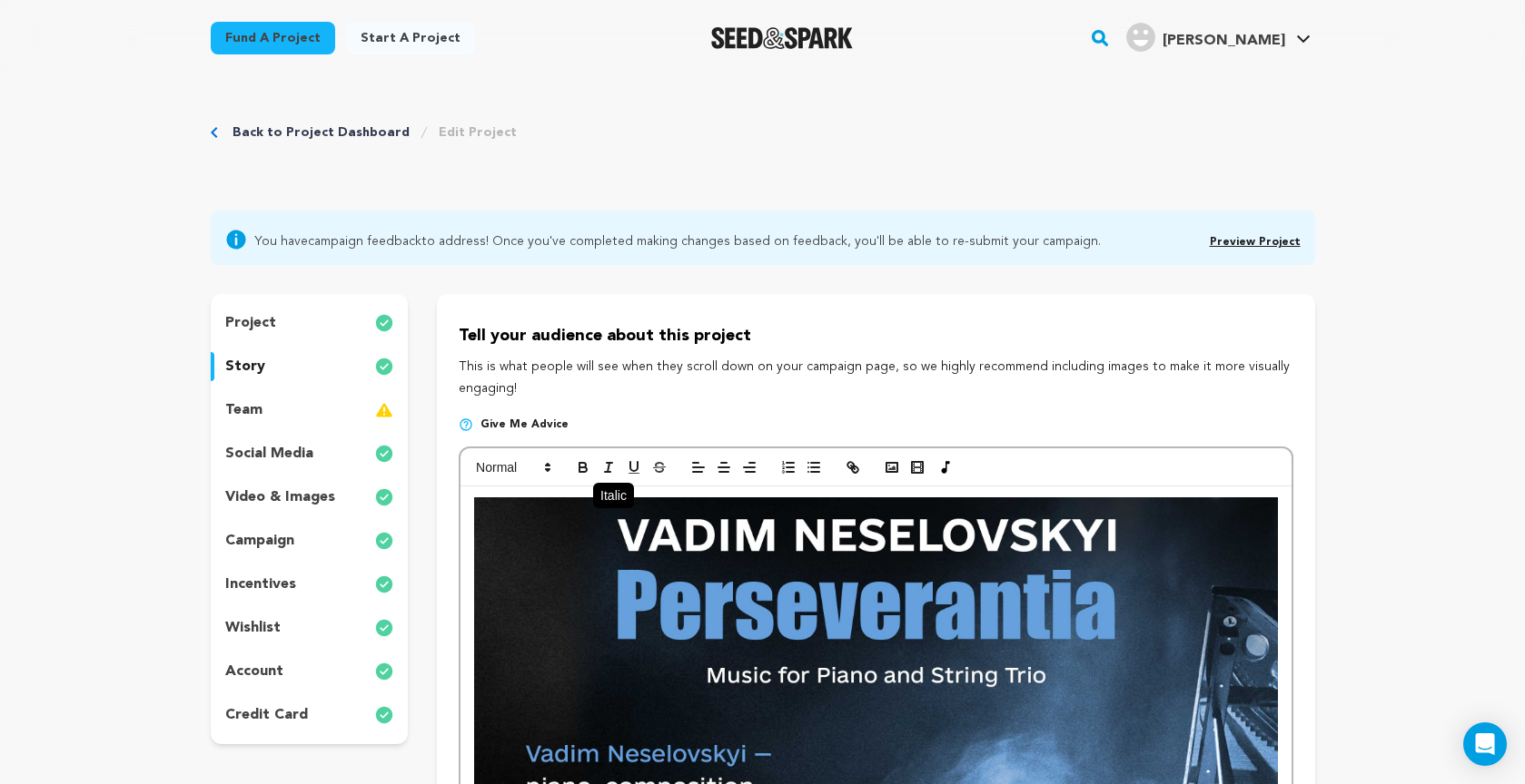
click at [603, 462] on icon "button" at bounding box center [609, 467] width 16 height 16
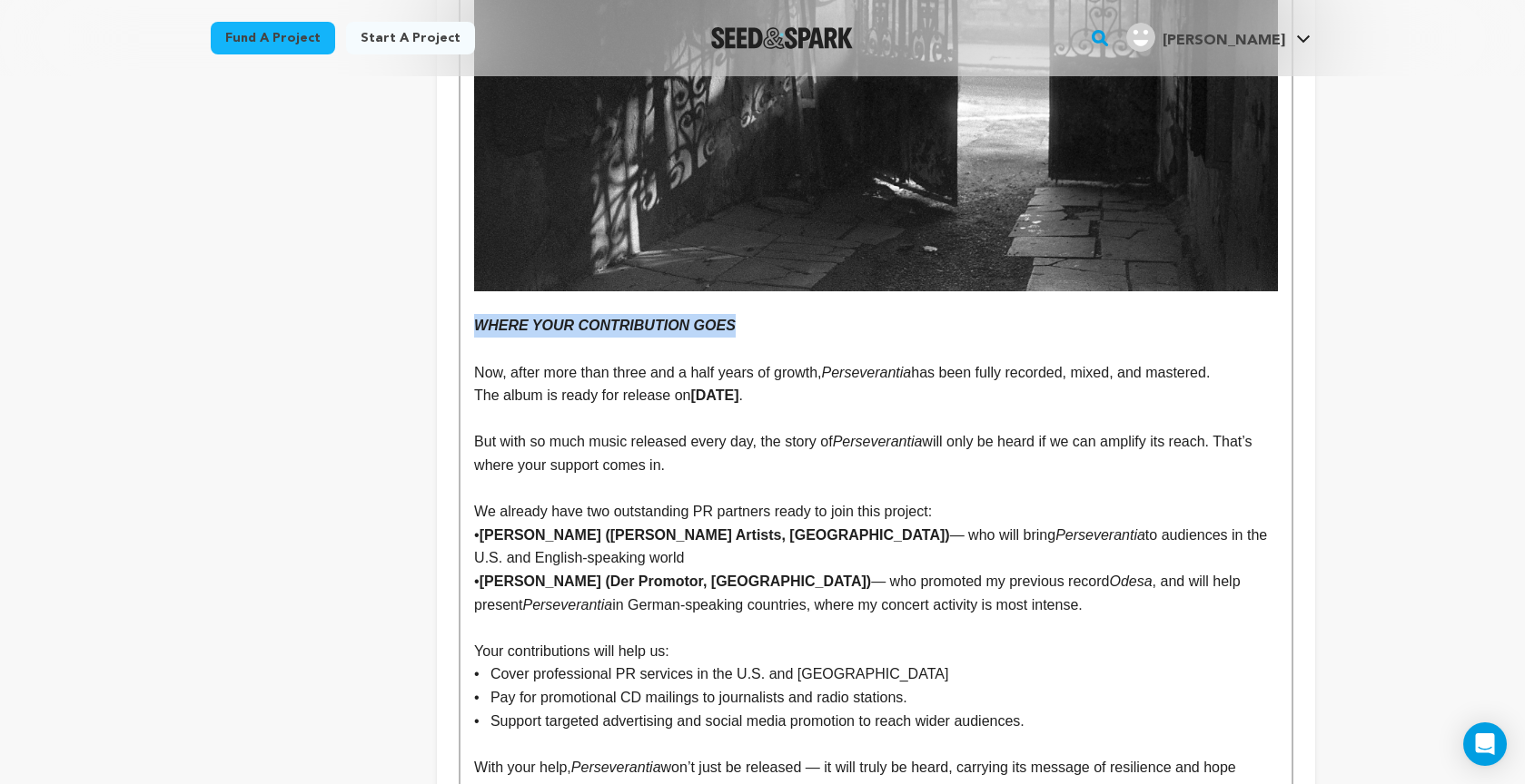
scroll to position [7769, 0]
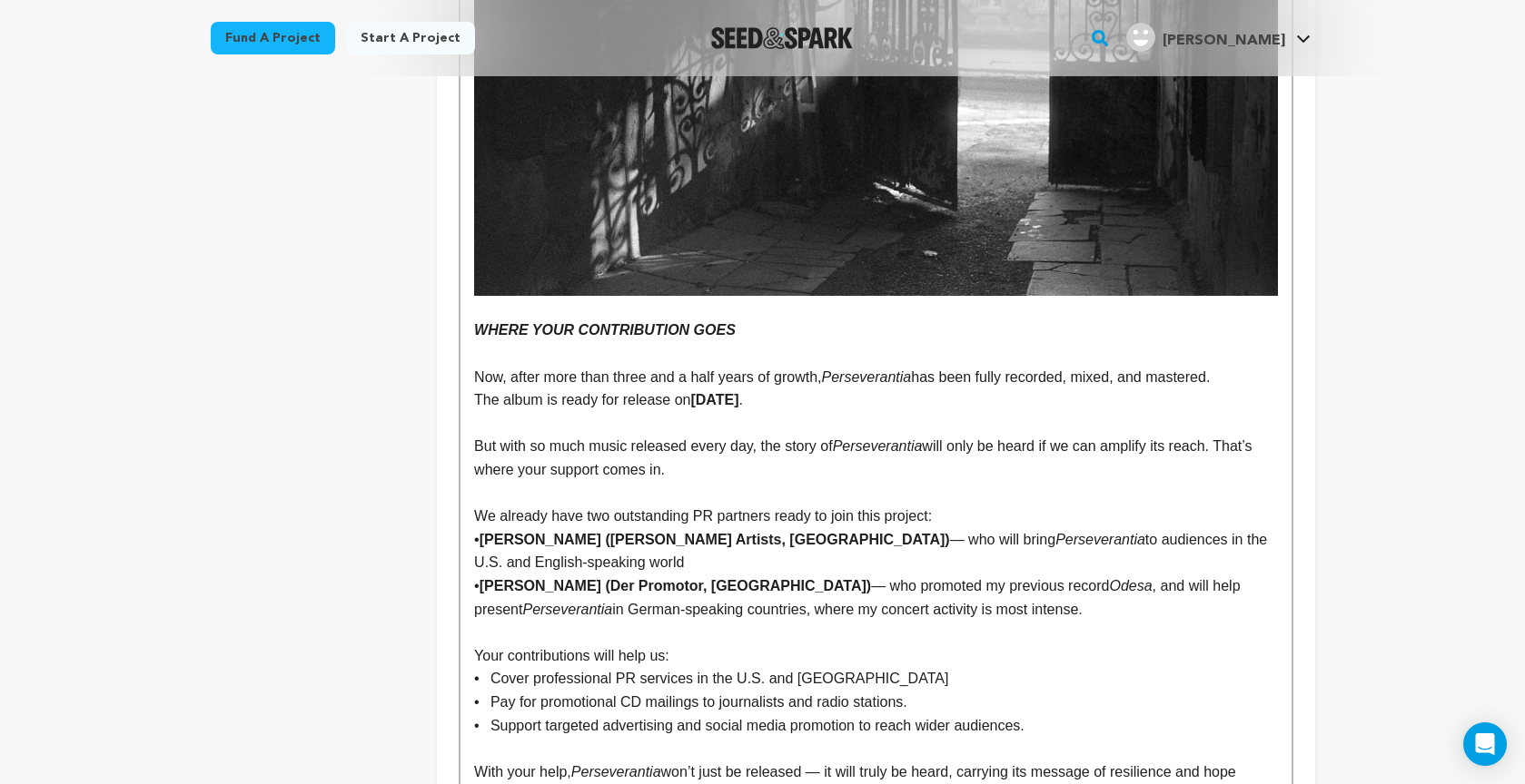
drag, startPoint x: 732, startPoint y: 251, endPoint x: 741, endPoint y: 247, distance: 9.8
click at [733, 319] on p "﻿ WHERE YOUR CONTRIBUTION GOES" at bounding box center [875, 330] width 803 height 24
drag, startPoint x: 741, startPoint y: 250, endPoint x: 474, endPoint y: 250, distance: 267.0
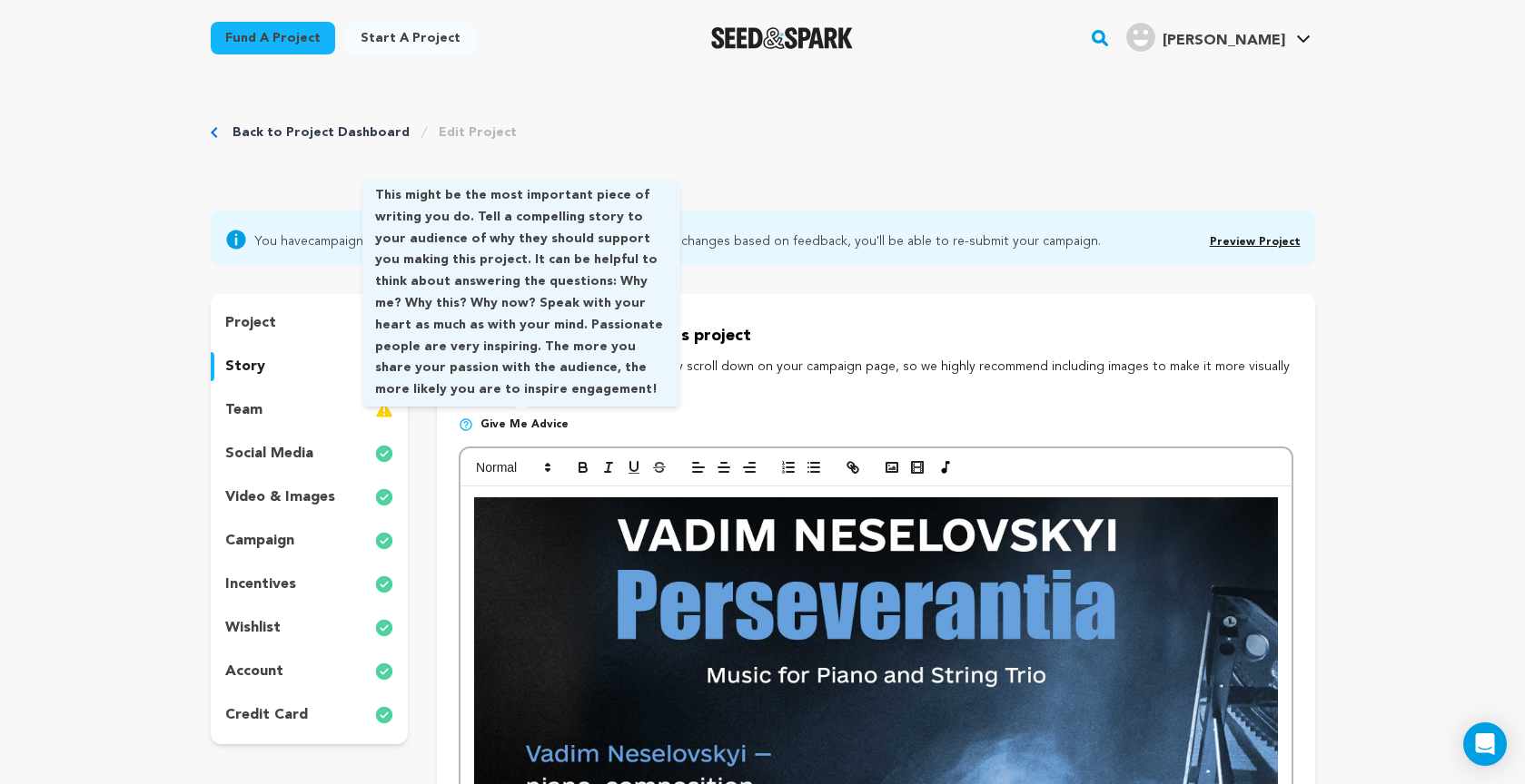
scroll to position [0, 0]
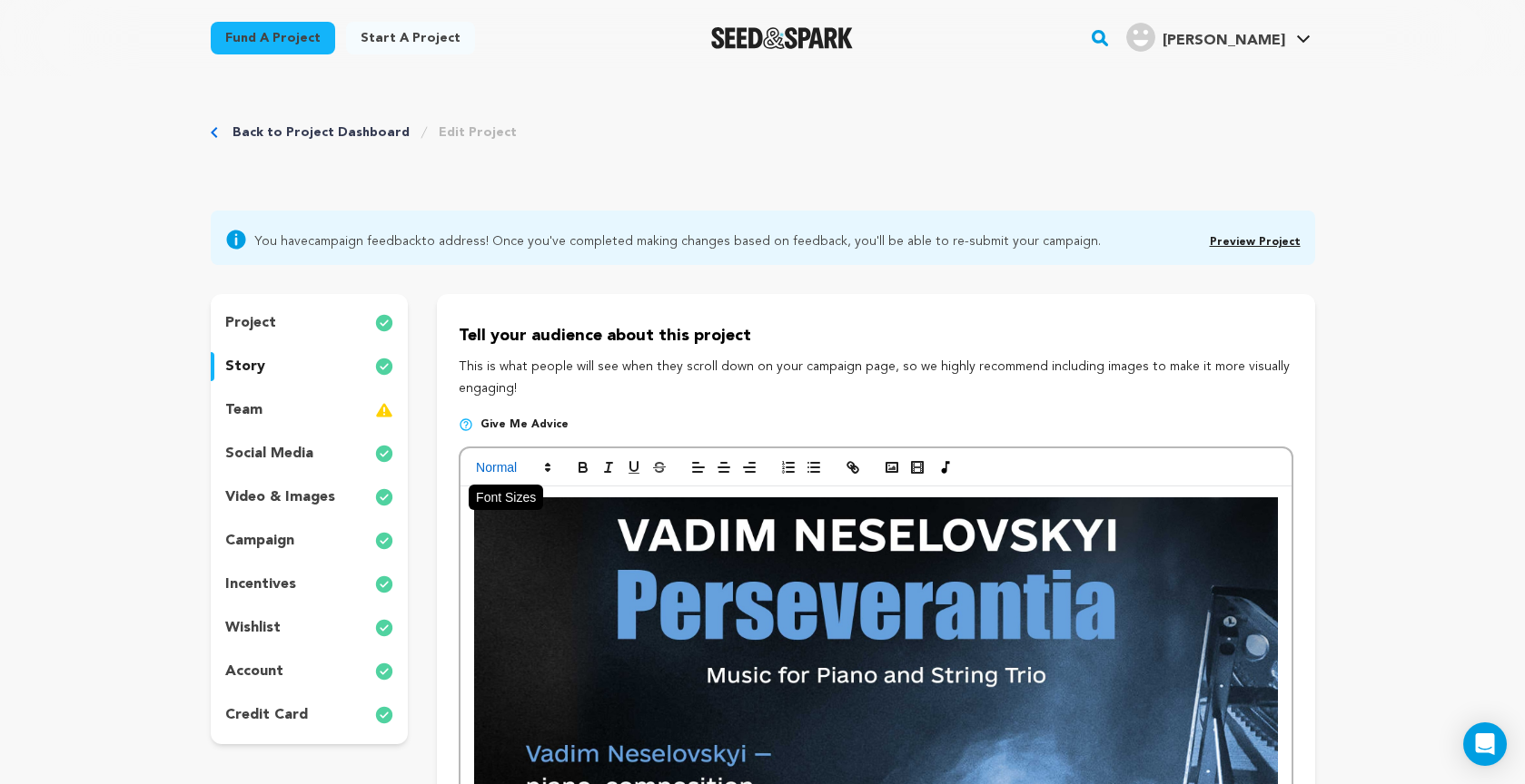
click at [544, 464] on icon at bounding box center [547, 467] width 16 height 16
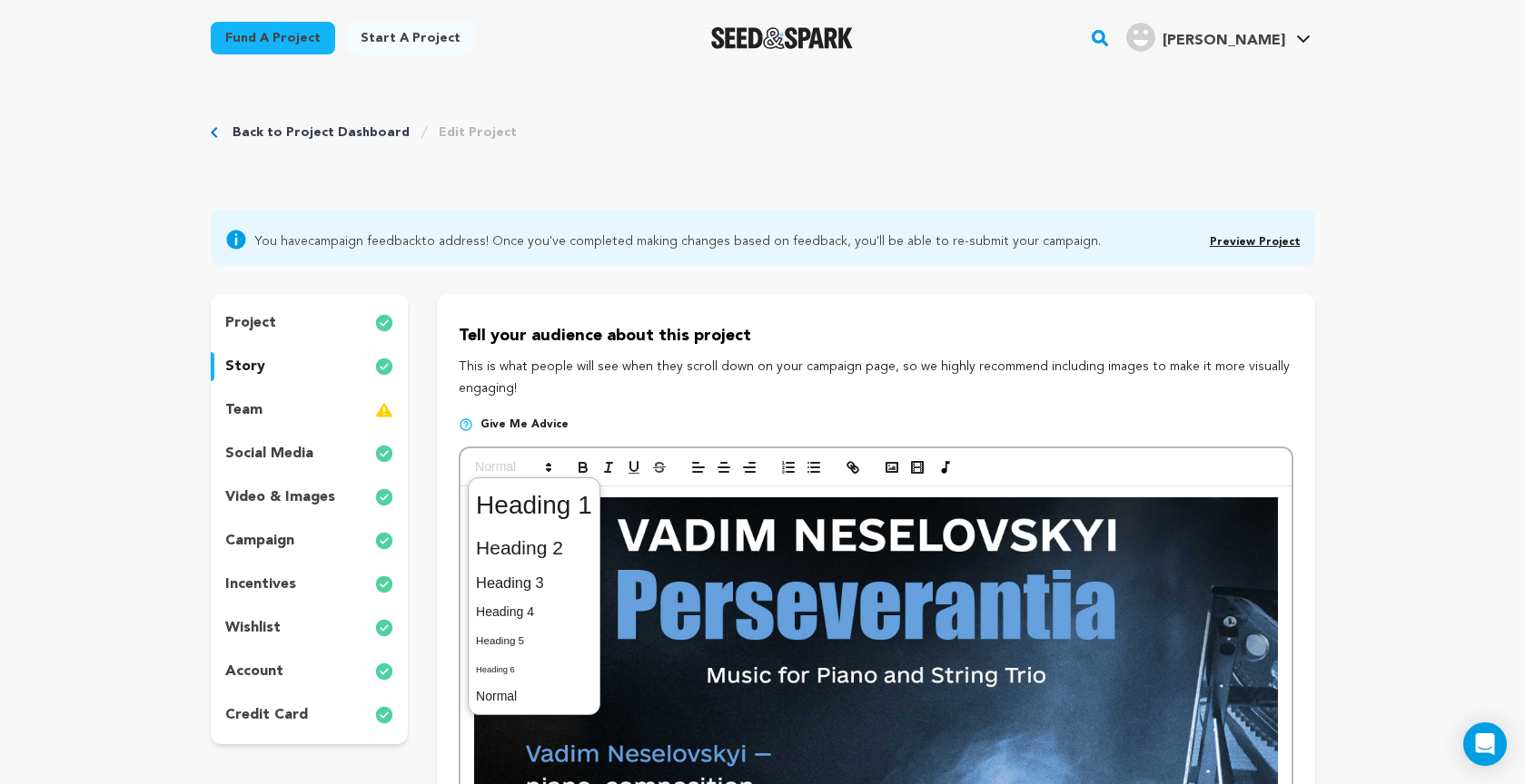
click at [548, 498] on span at bounding box center [533, 506] width 116 height 48
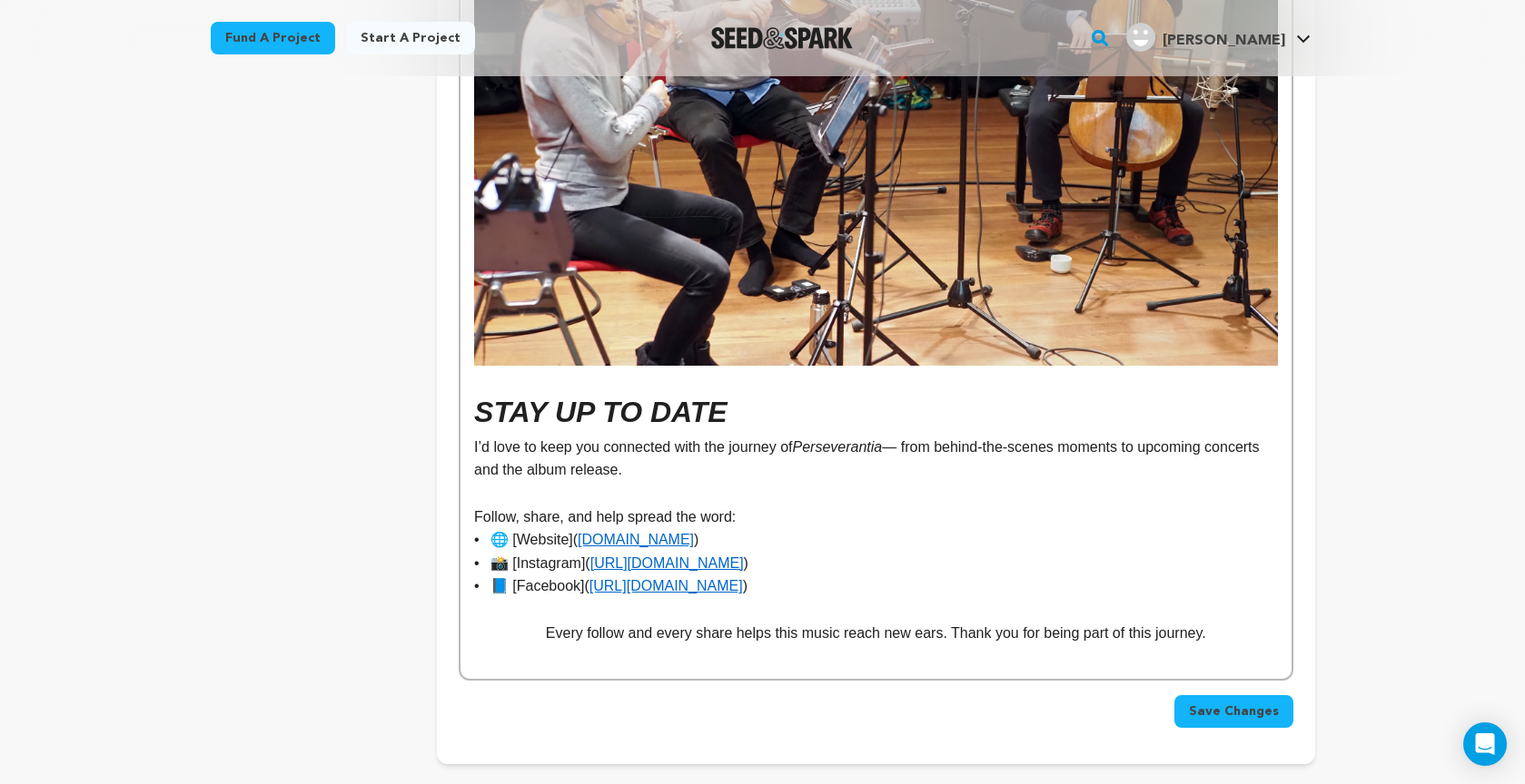
scroll to position [9445, 0]
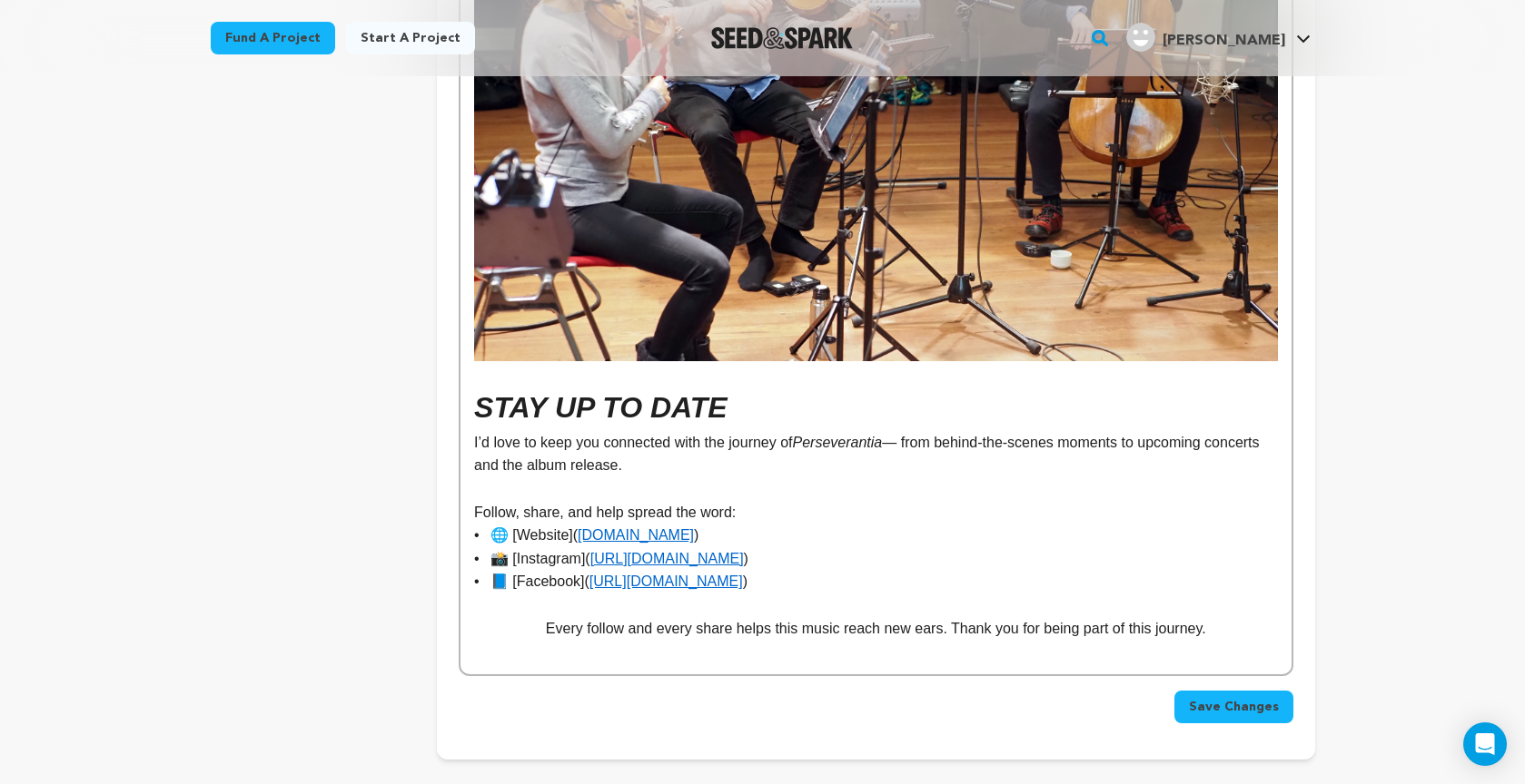
click at [1239, 698] on span "Save Changes" at bounding box center [1233, 707] width 90 height 18
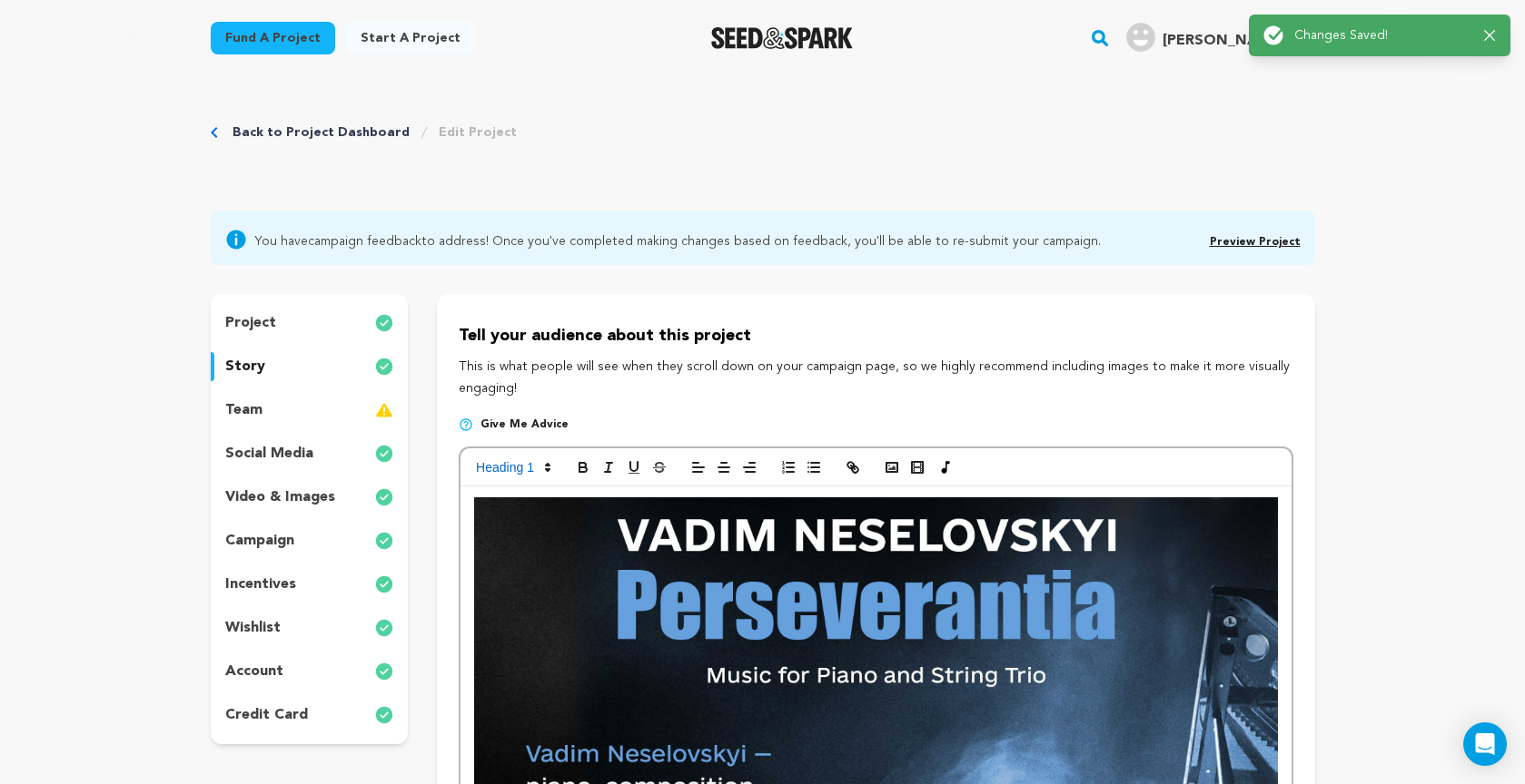
click at [1266, 241] on link "Preview Project" at bounding box center [1254, 242] width 90 height 11
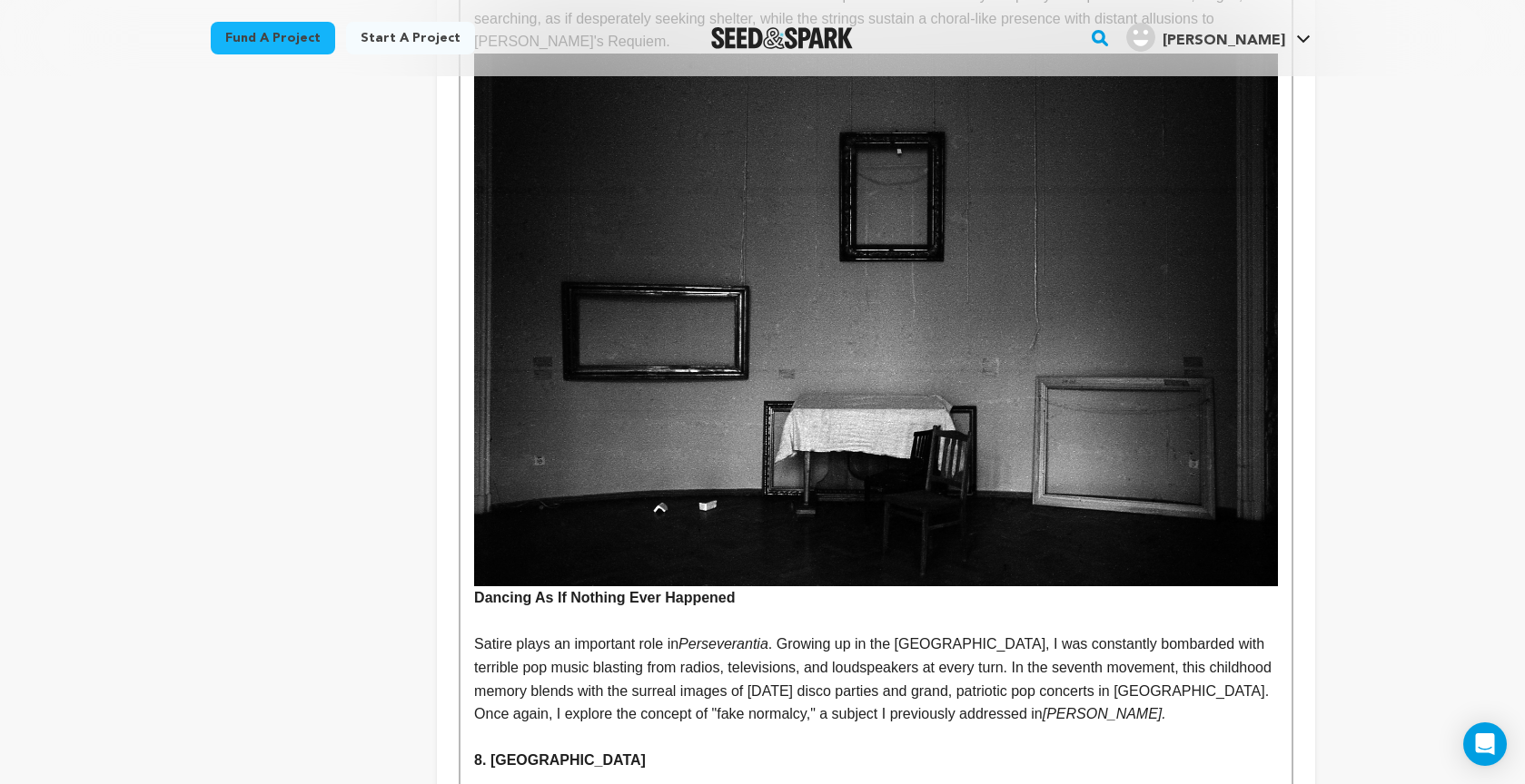
scroll to position [6442, 0]
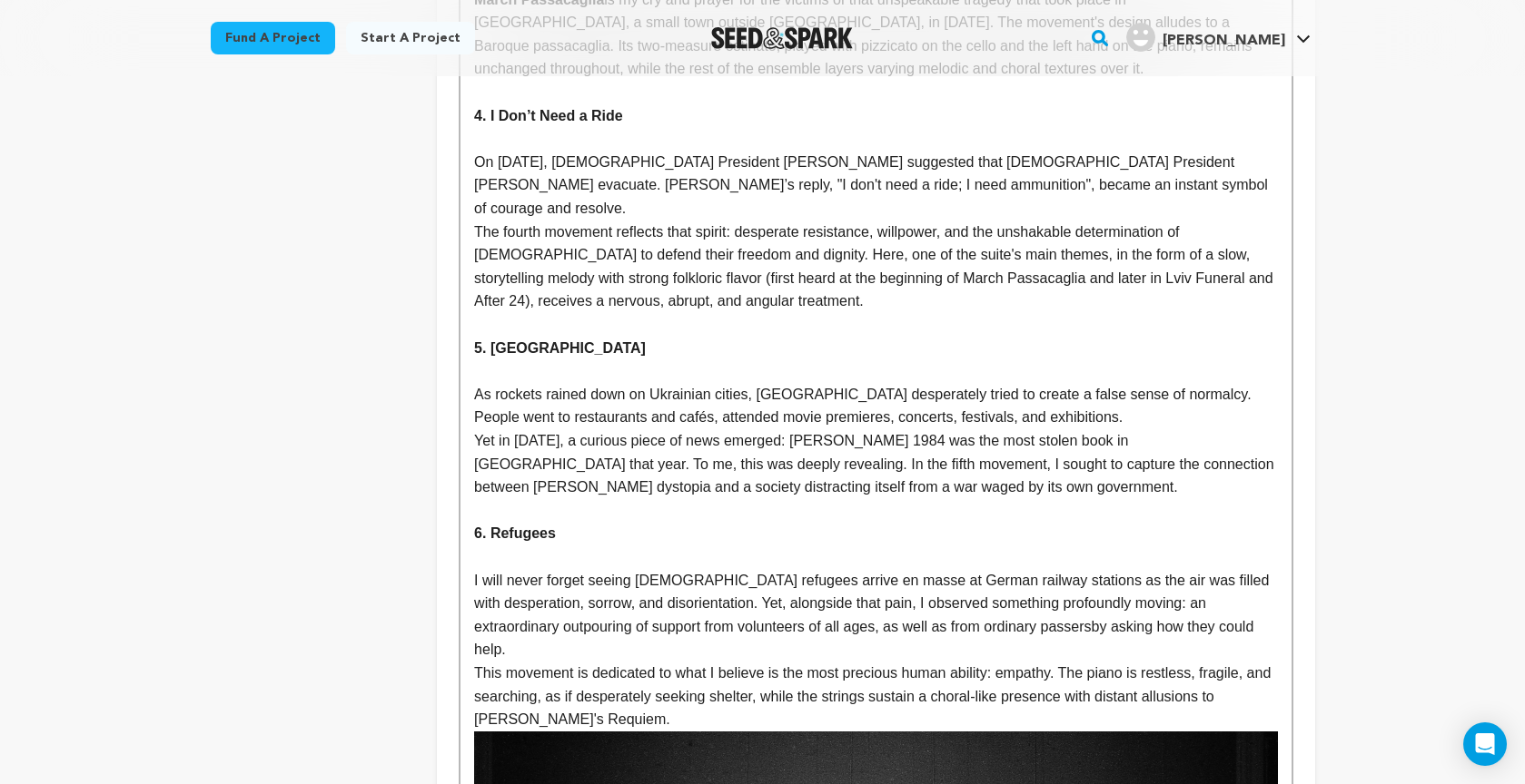
scroll to position [5766, 0]
click at [616, 664] on p "This movement is dedicated to what I believe is the most precious human ability…" at bounding box center [875, 699] width 803 height 69
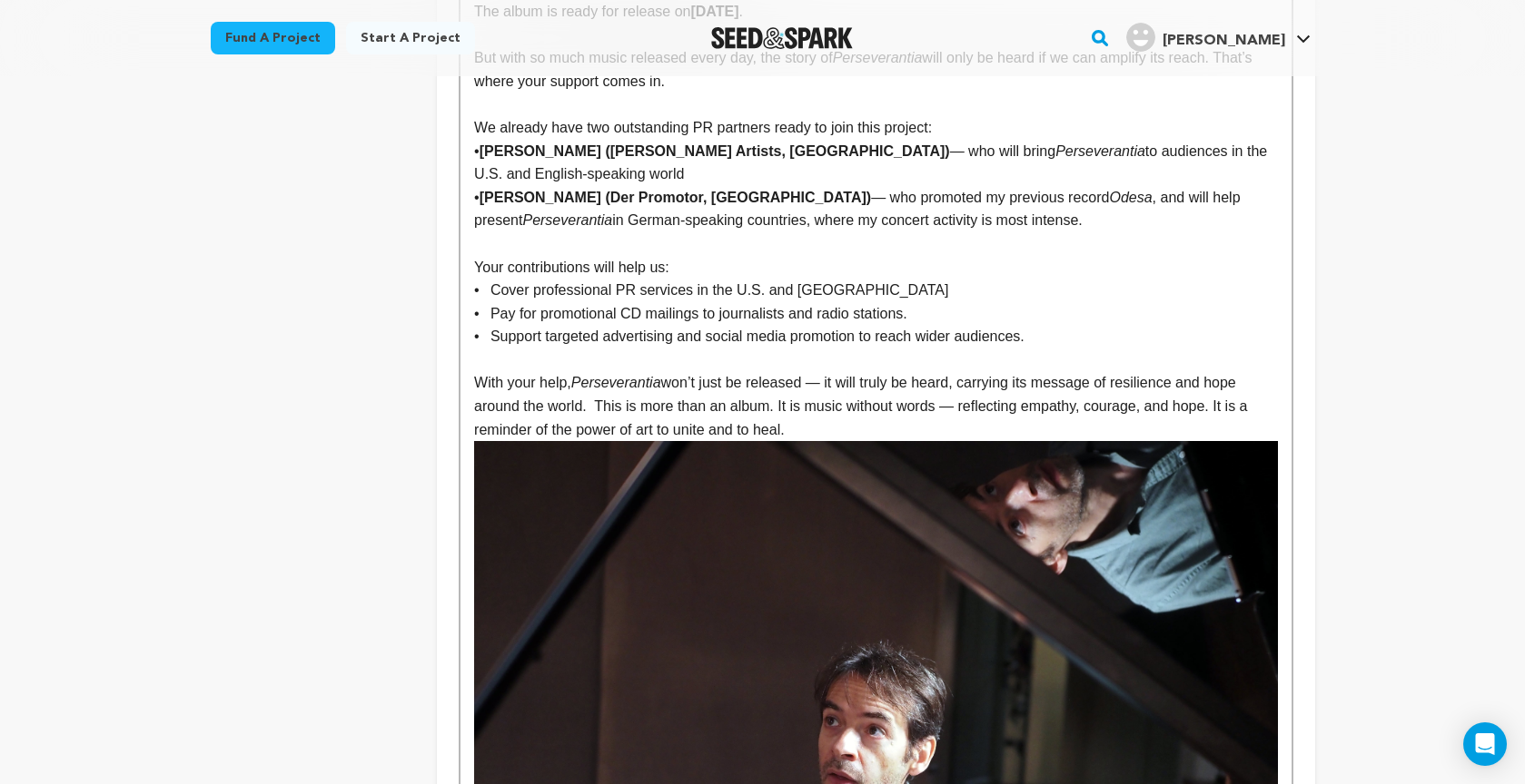
scroll to position [8738, 0]
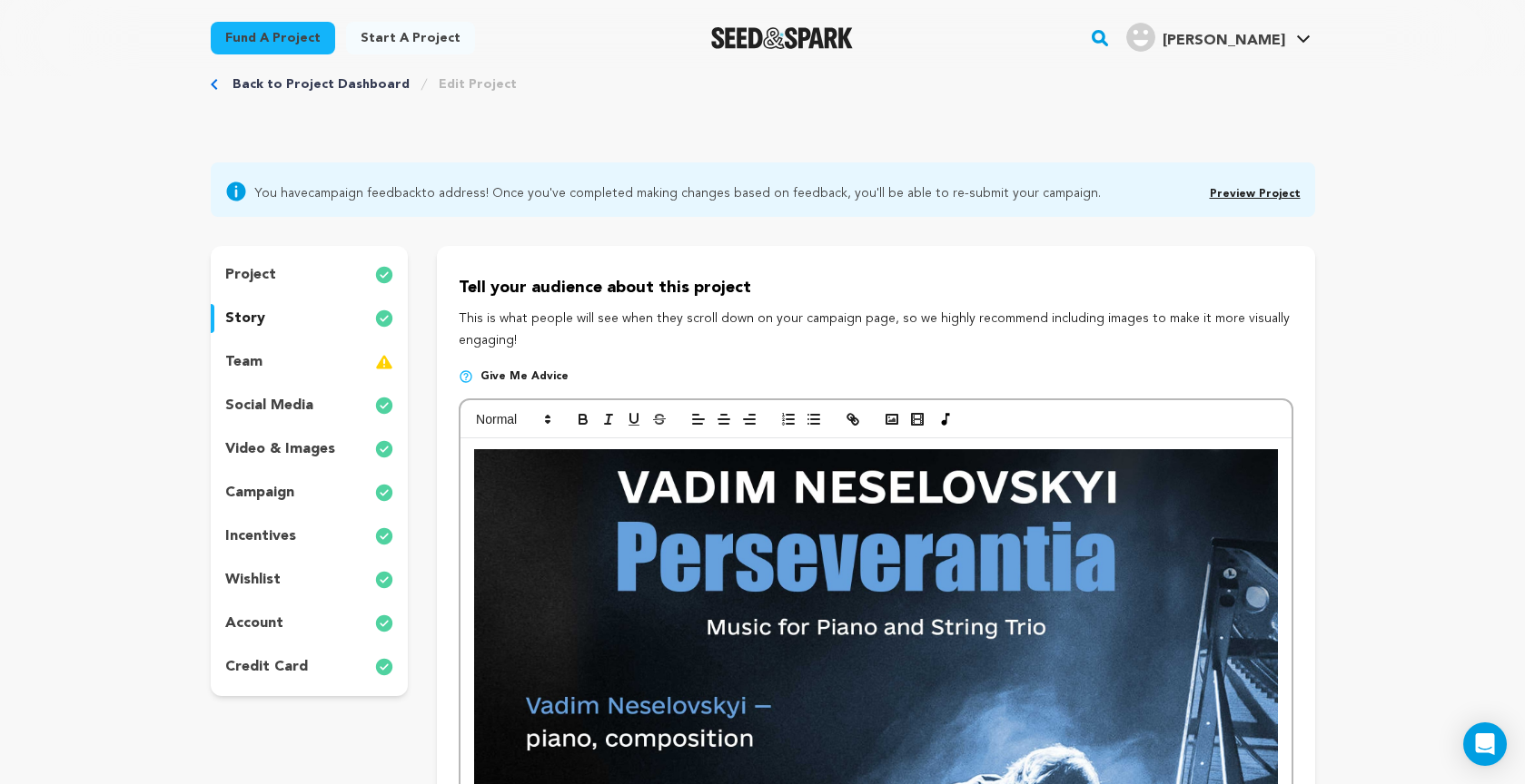
scroll to position [54, 0]
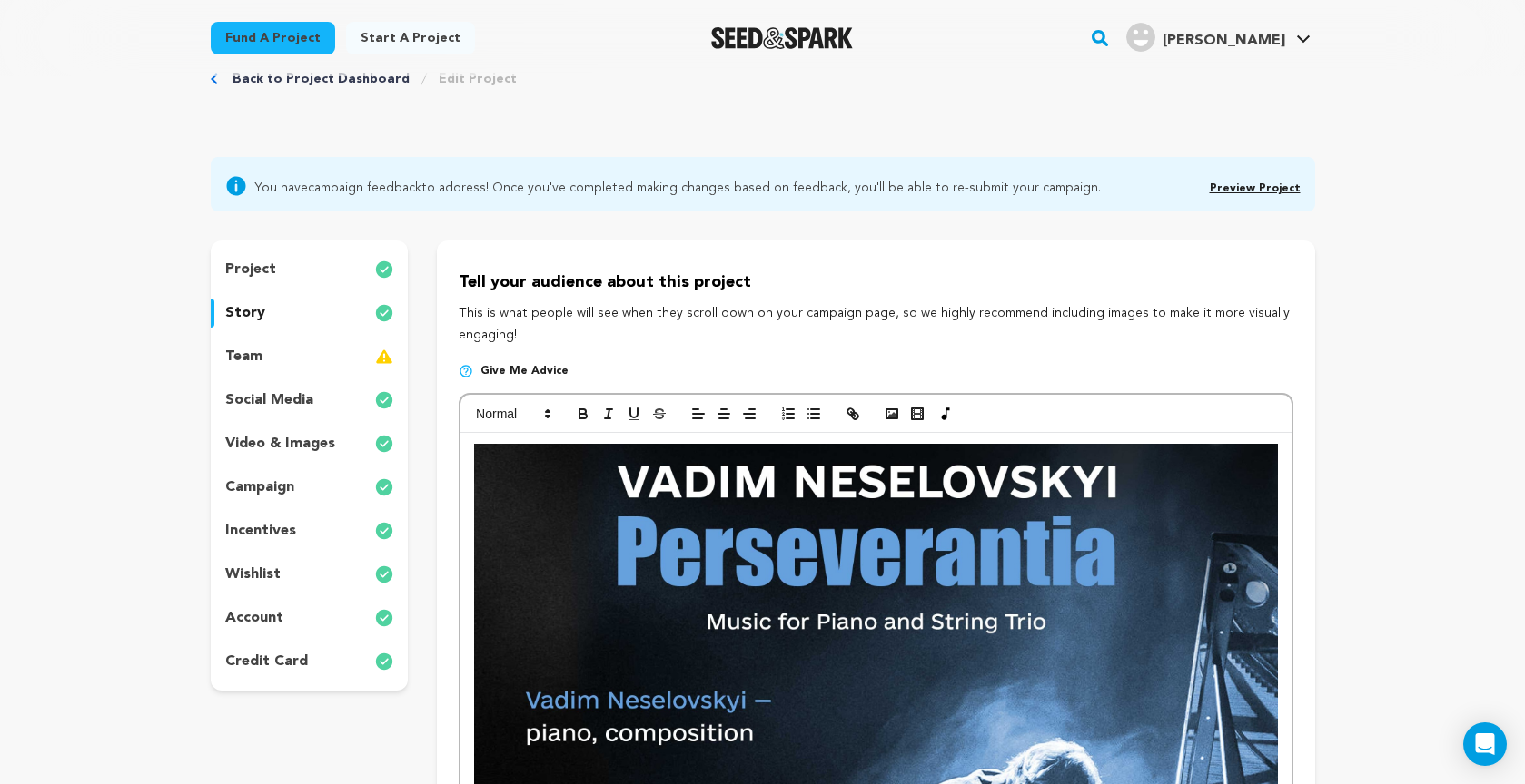
click at [1239, 186] on link "Preview Project" at bounding box center [1254, 189] width 90 height 11
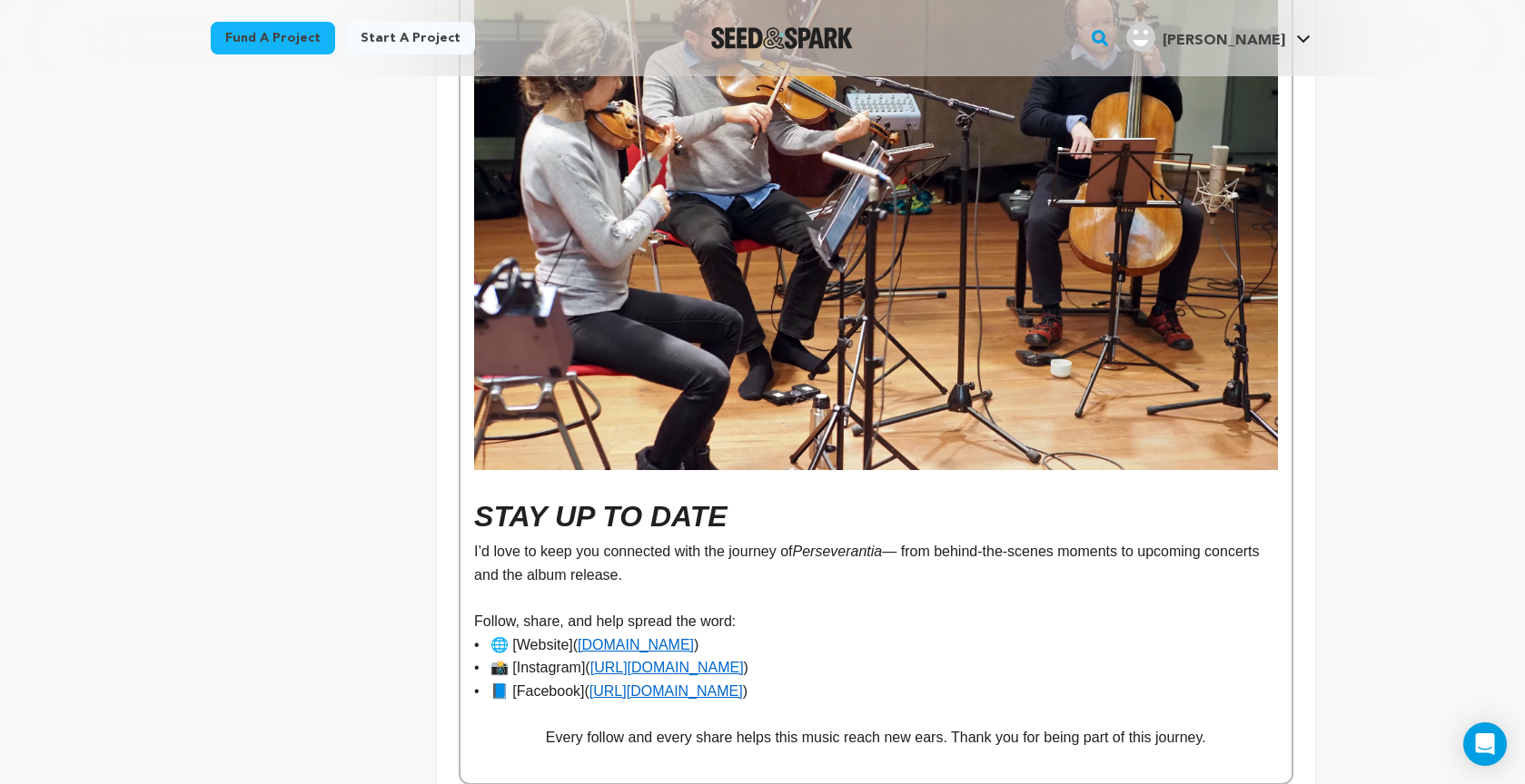
scroll to position [9938, 0]
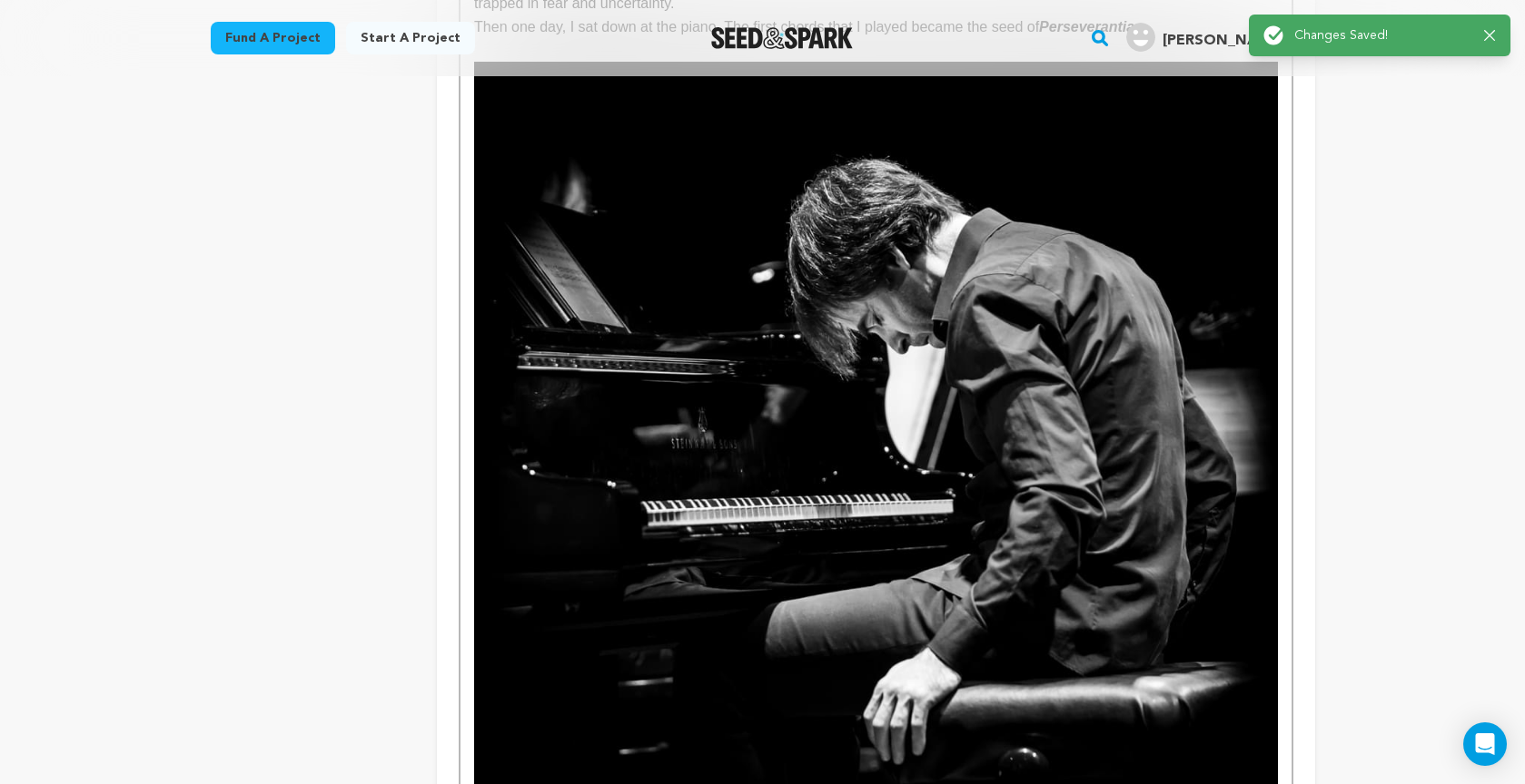
scroll to position [0, 0]
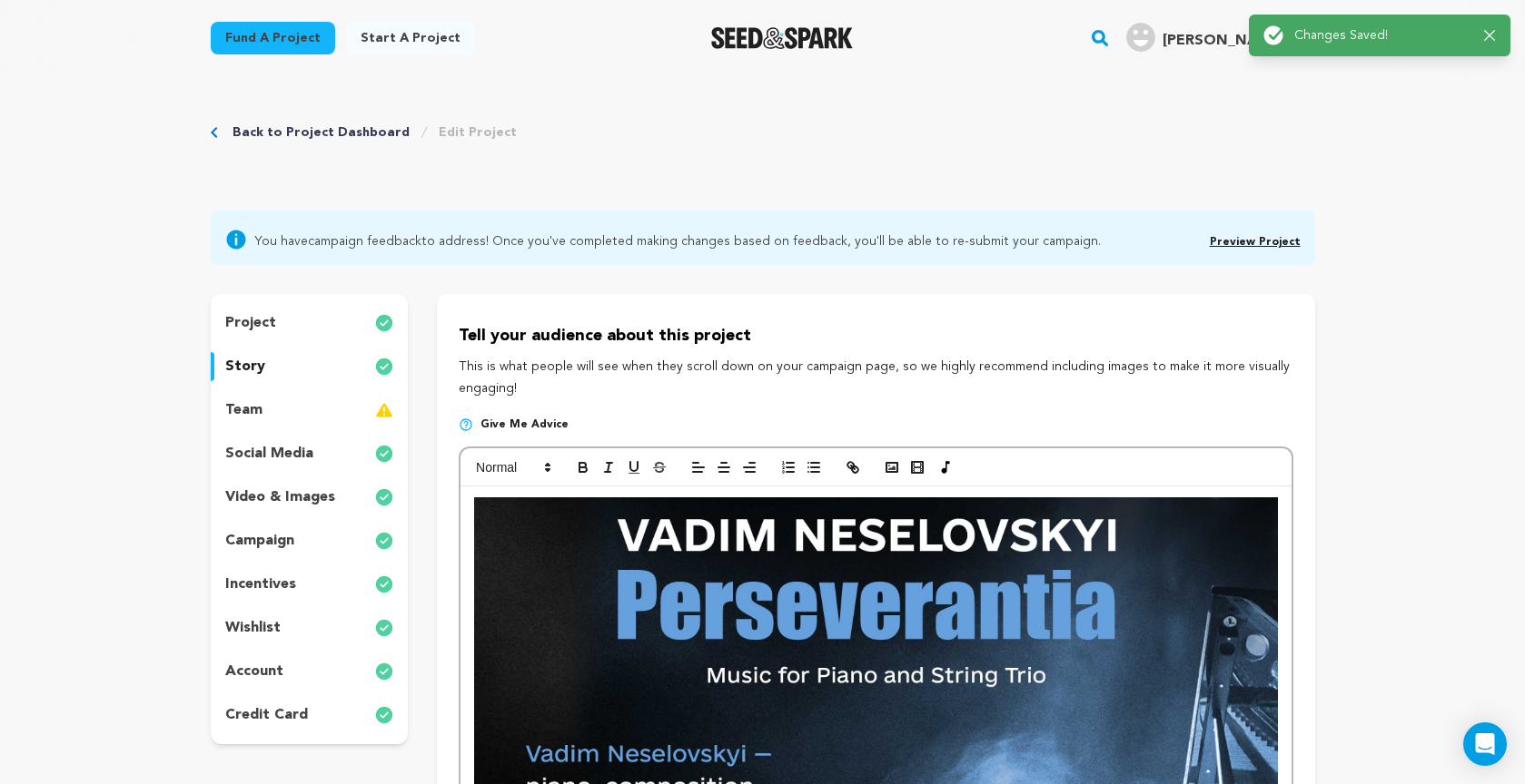
click at [1240, 245] on link "Preview Project" at bounding box center [1254, 242] width 90 height 11
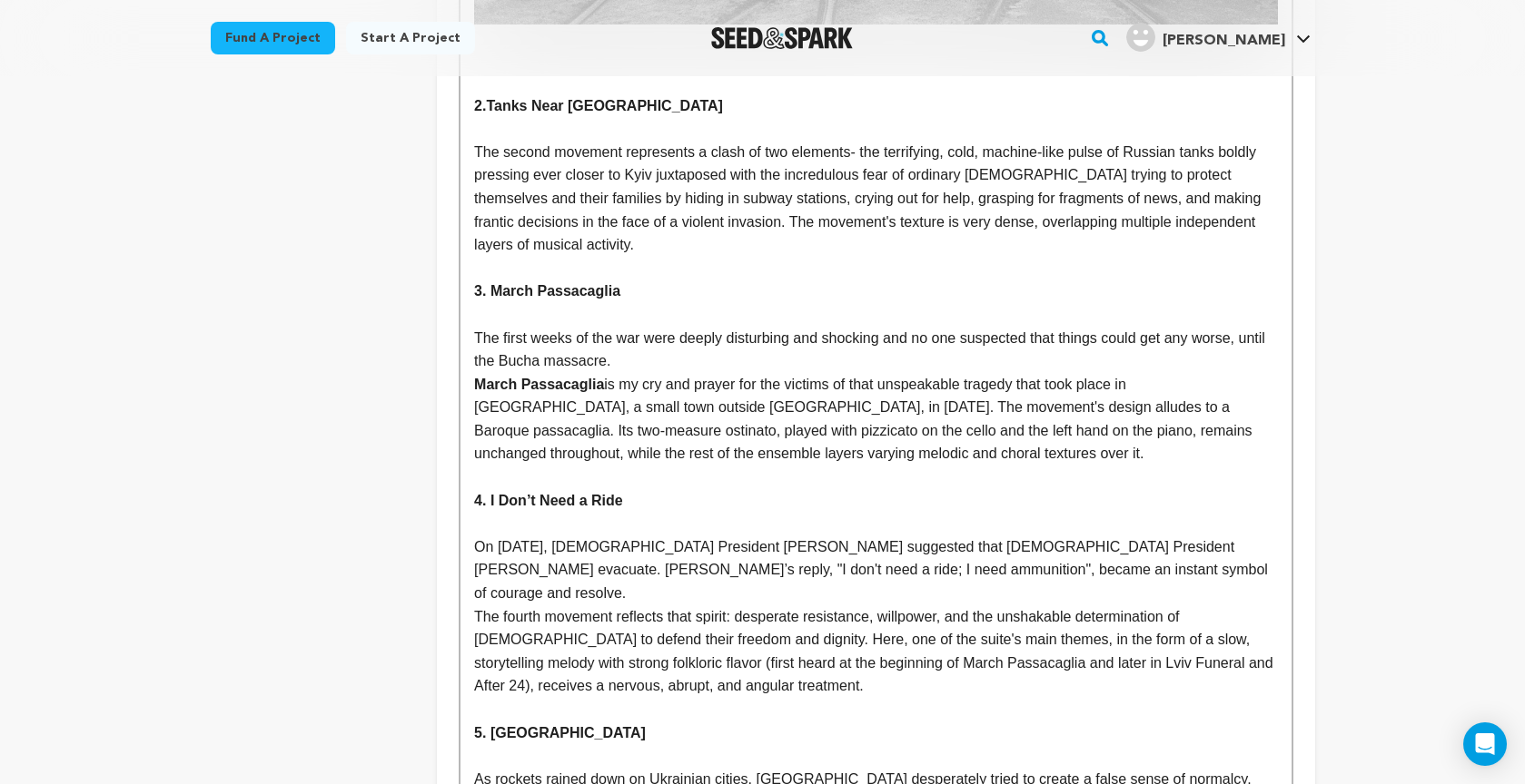
scroll to position [5384, 0]
click at [633, 215] on p "The second movement represents a clash of two elements- the terrifying, cold, m…" at bounding box center [875, 197] width 803 height 116
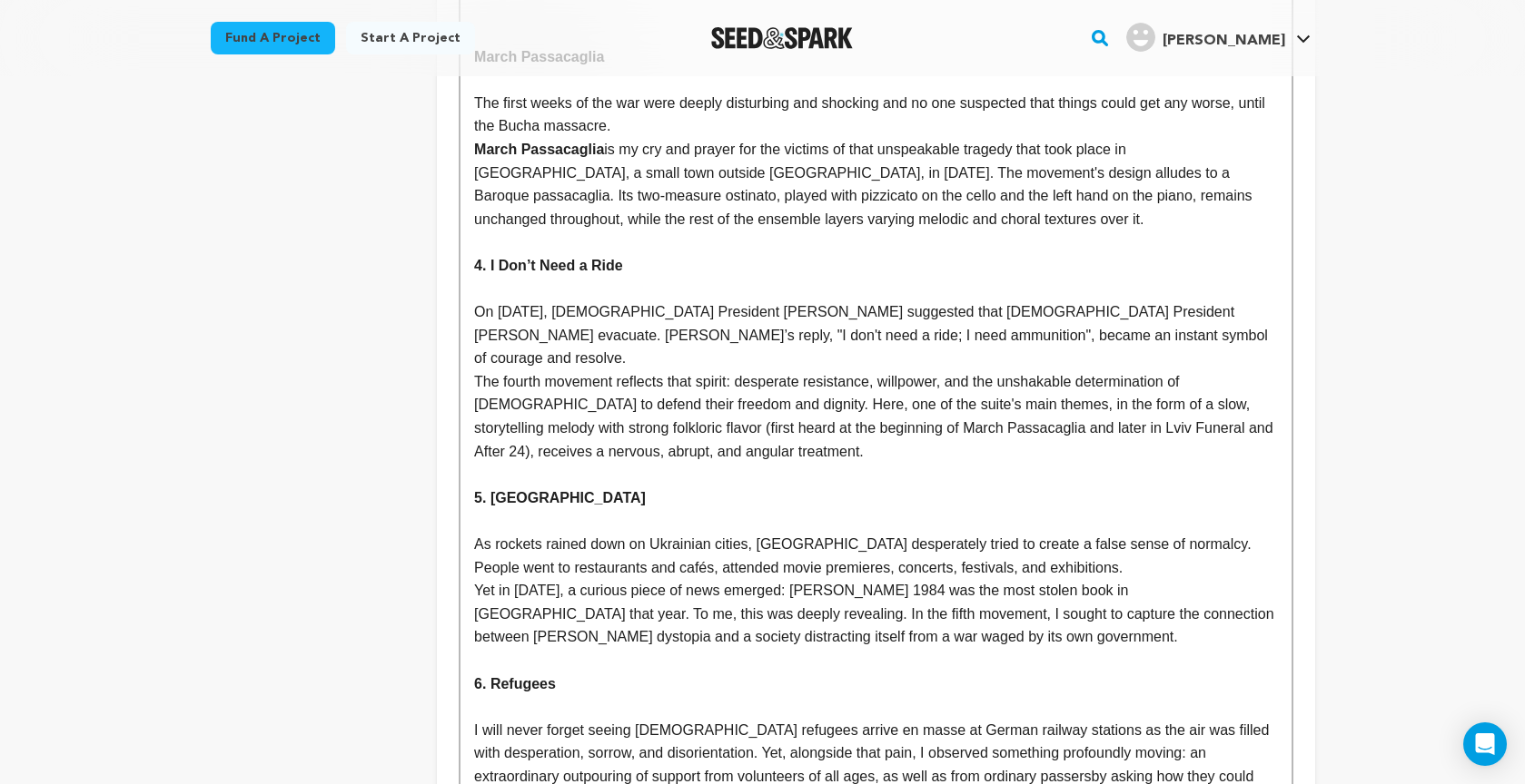
scroll to position [6313, 0]
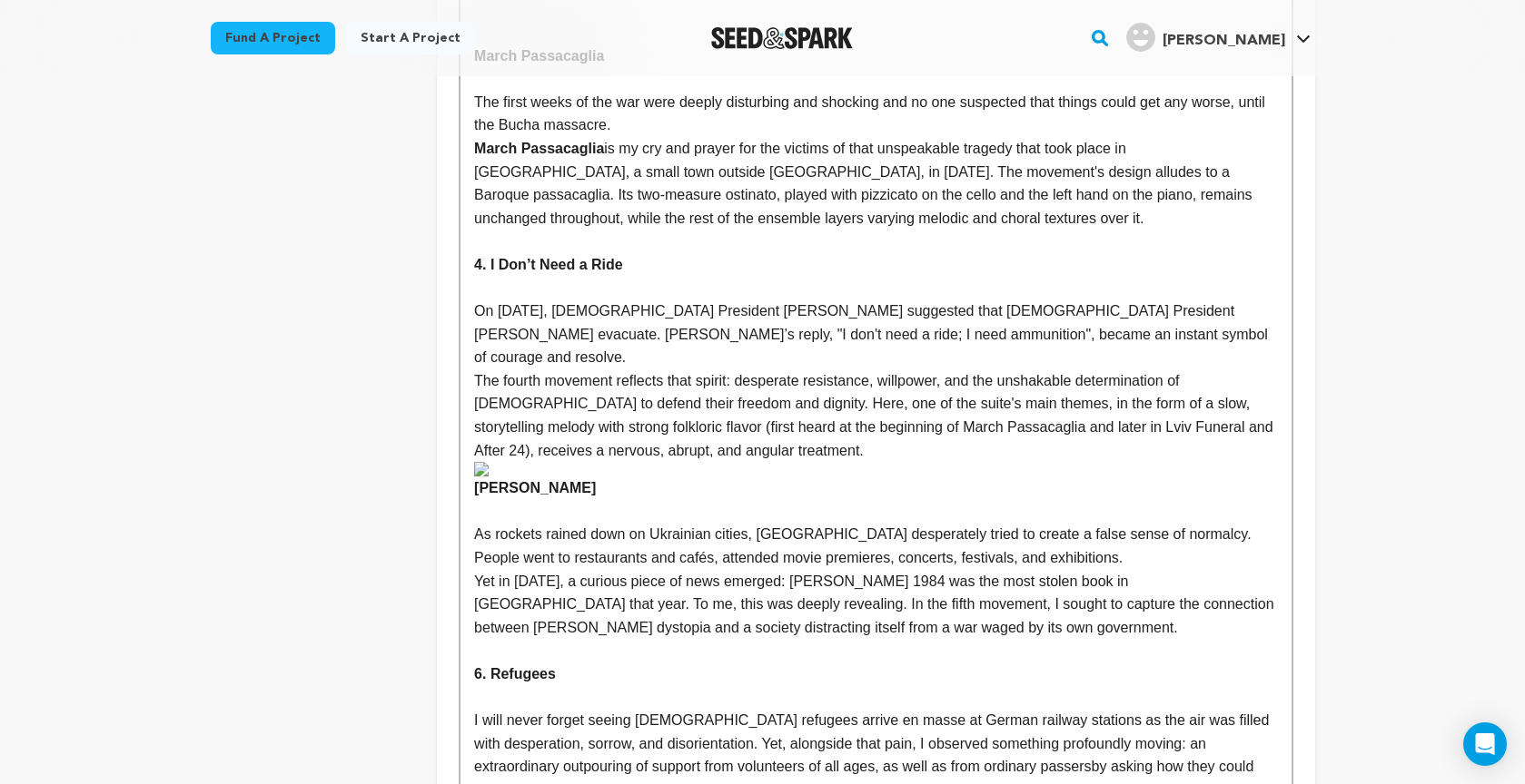
drag, startPoint x: 490, startPoint y: 403, endPoint x: 541, endPoint y: 419, distance: 53.5
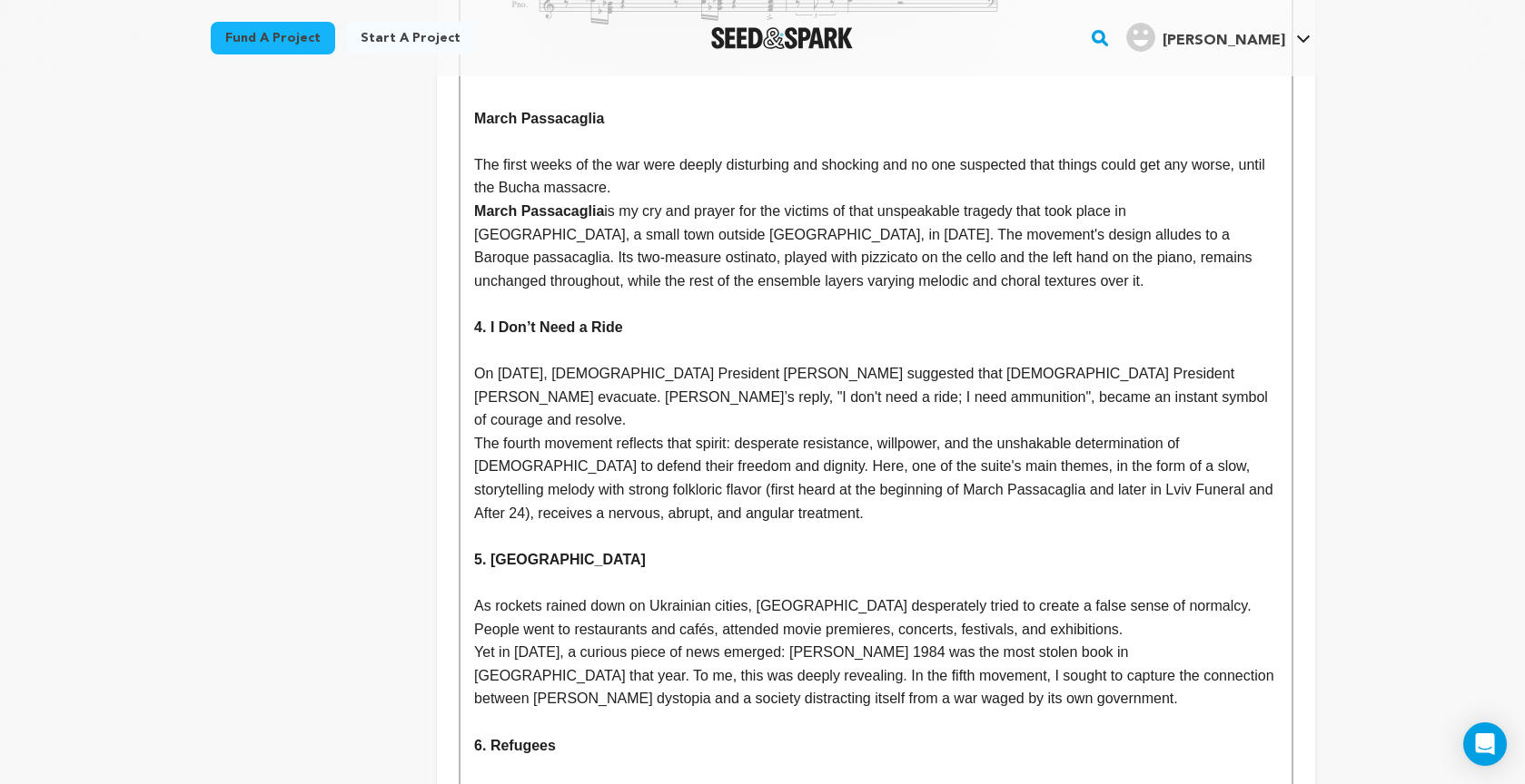
scroll to position [6251, 0]
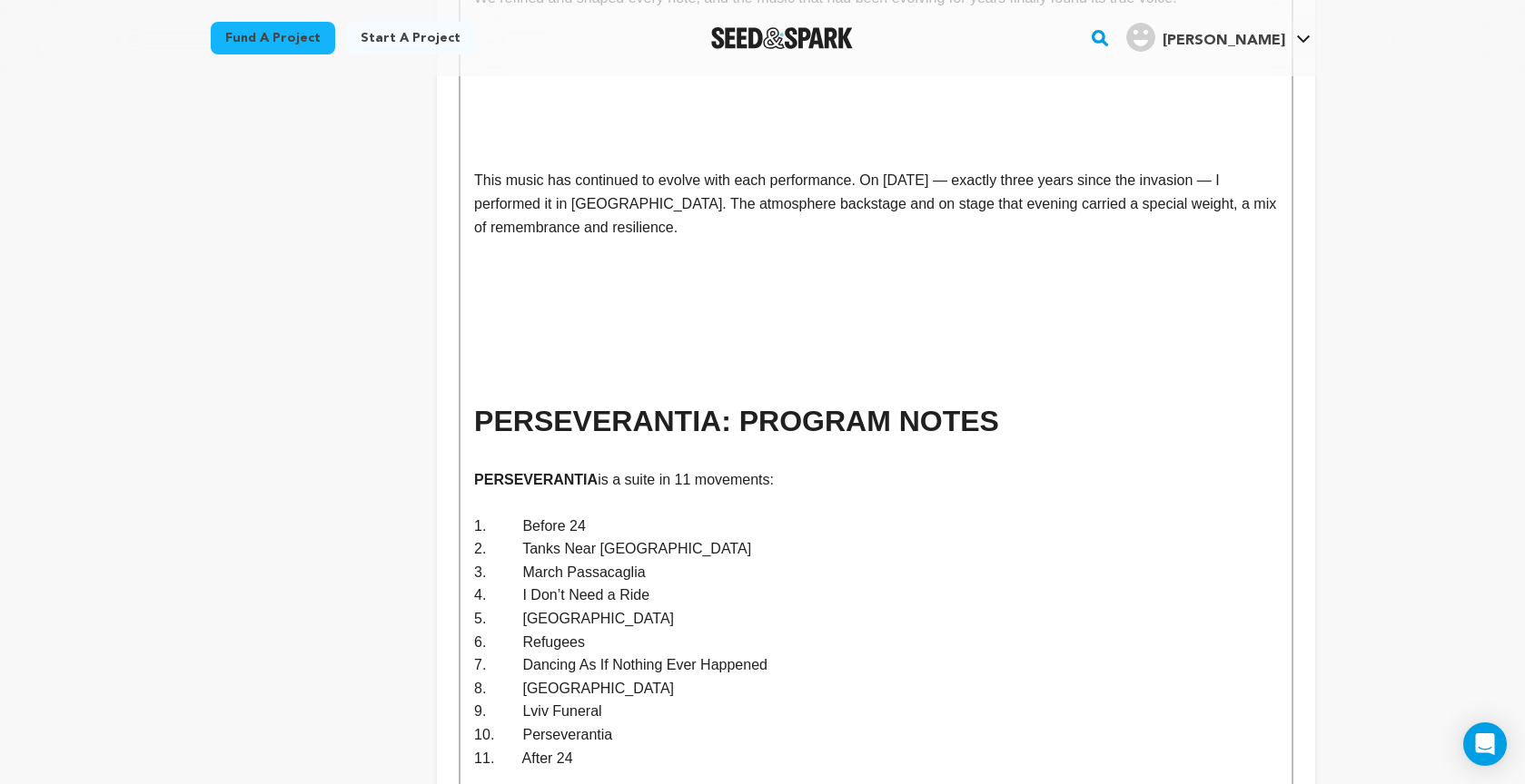
drag, startPoint x: 1463, startPoint y: 185, endPoint x: 1380, endPoint y: 187, distance: 83.0
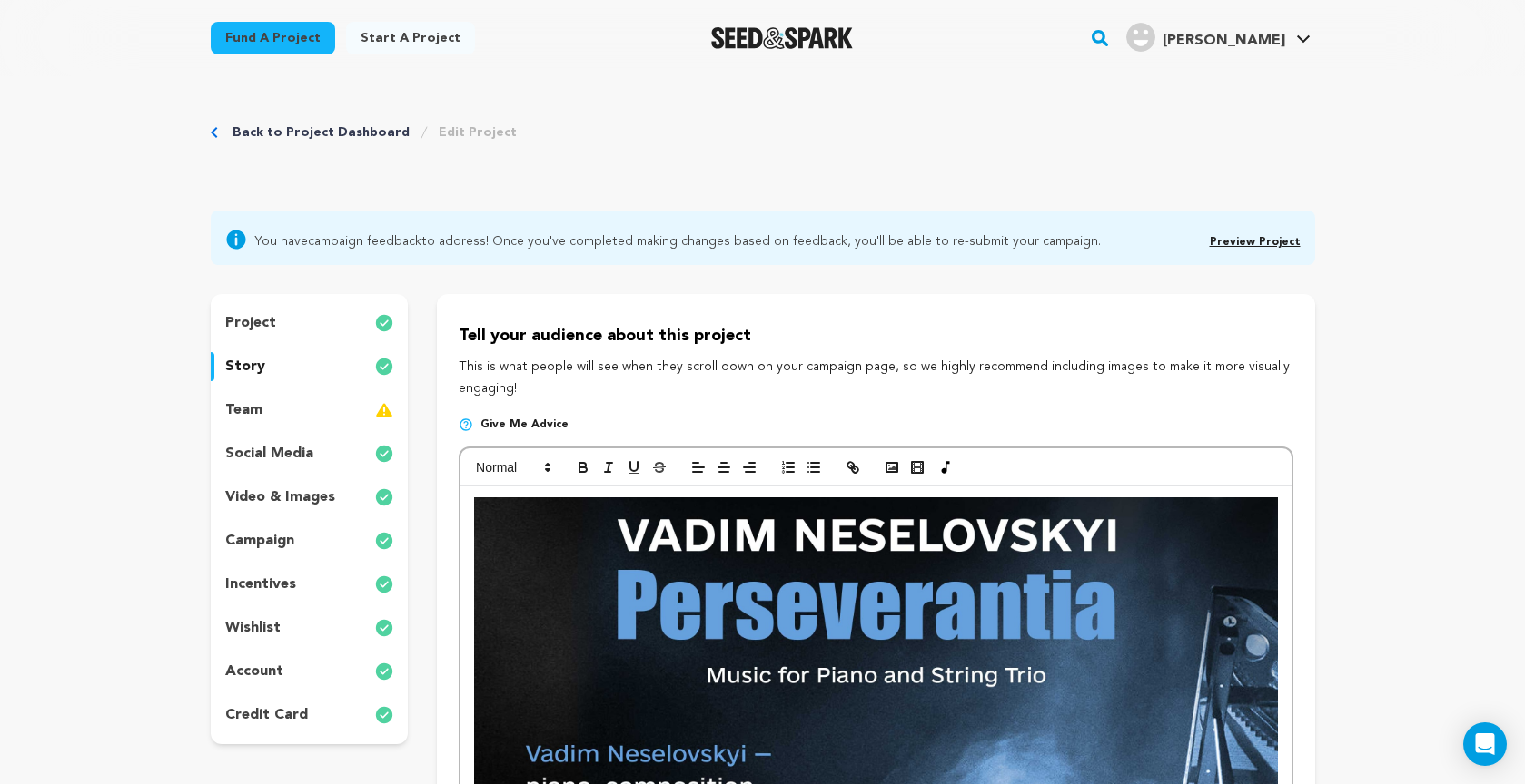
scroll to position [0, 0]
click at [1255, 239] on link "Preview Project" at bounding box center [1254, 242] width 90 height 11
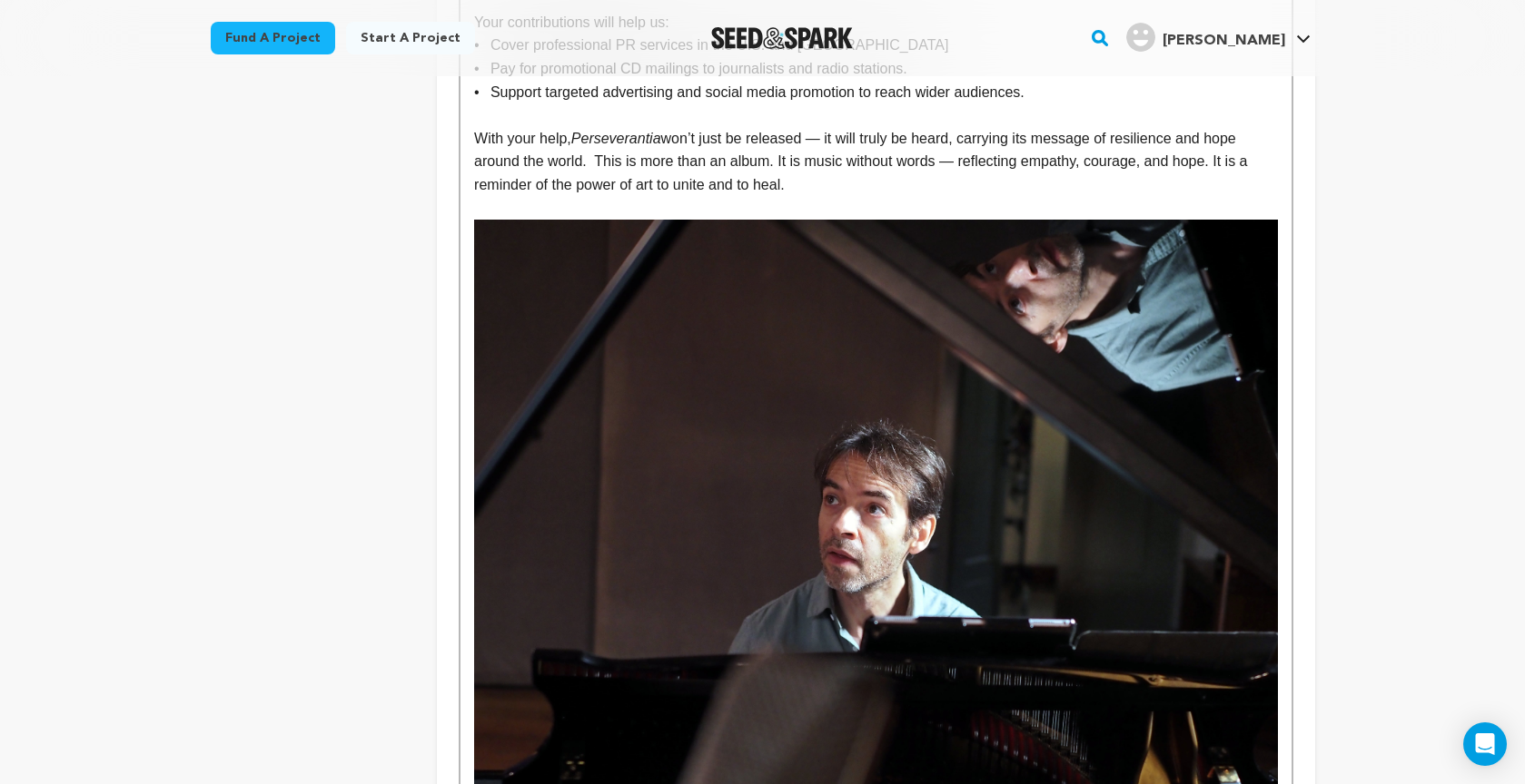
scroll to position [9676, 0]
click at [966, 394] on img at bounding box center [875, 519] width 803 height 601
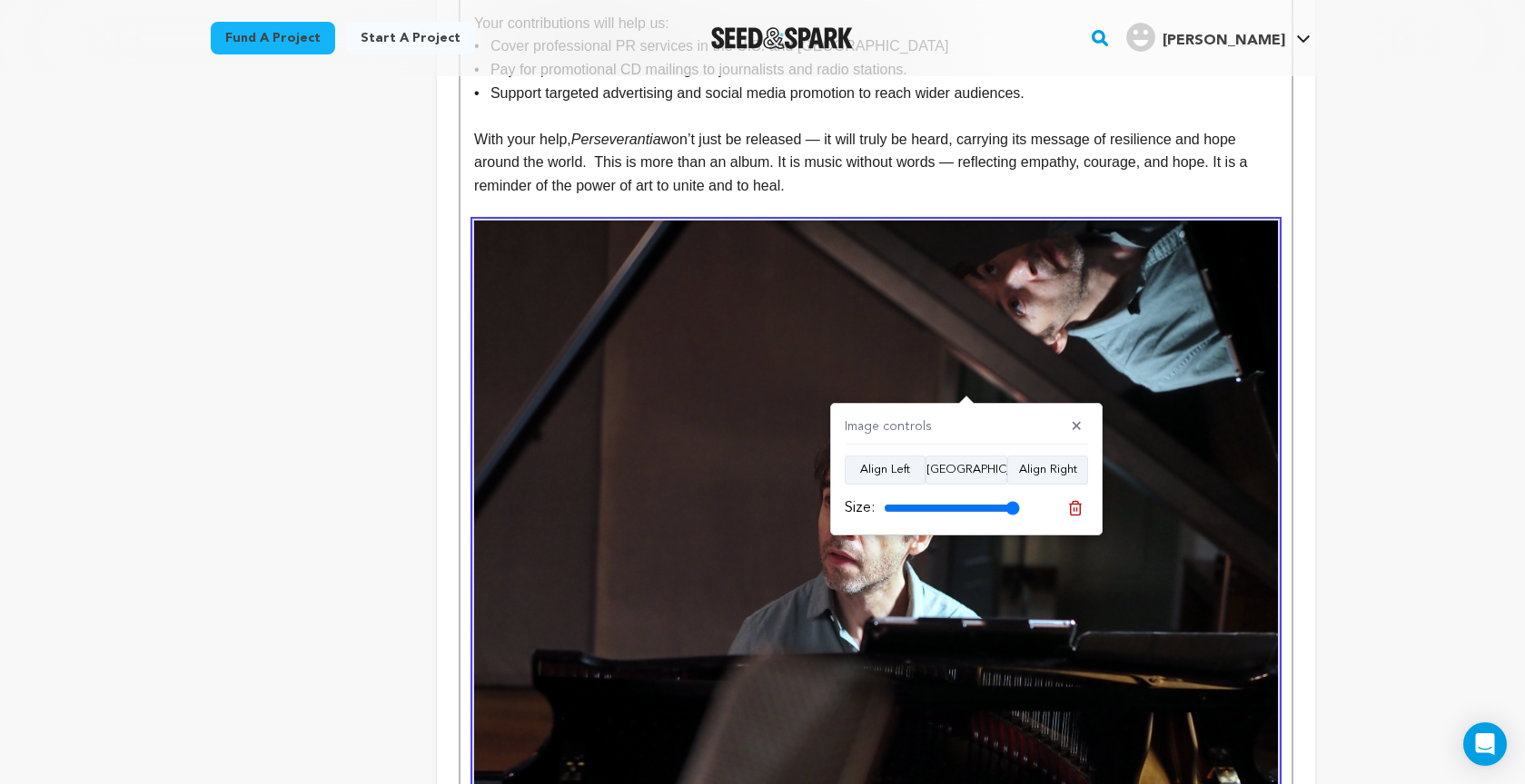
click at [1074, 513] on icon at bounding box center [1075, 508] width 16 height 16
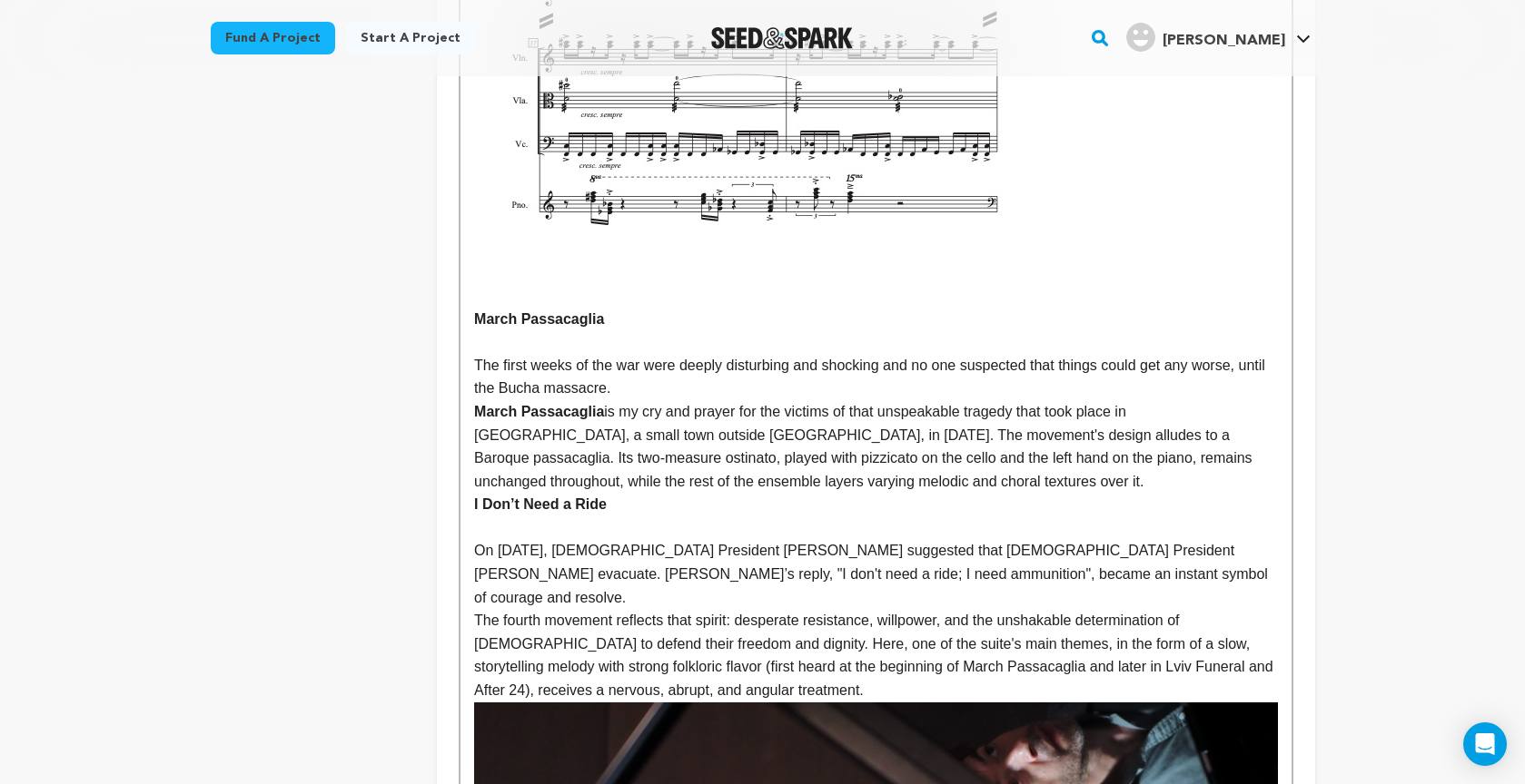
scroll to position [6048, 0]
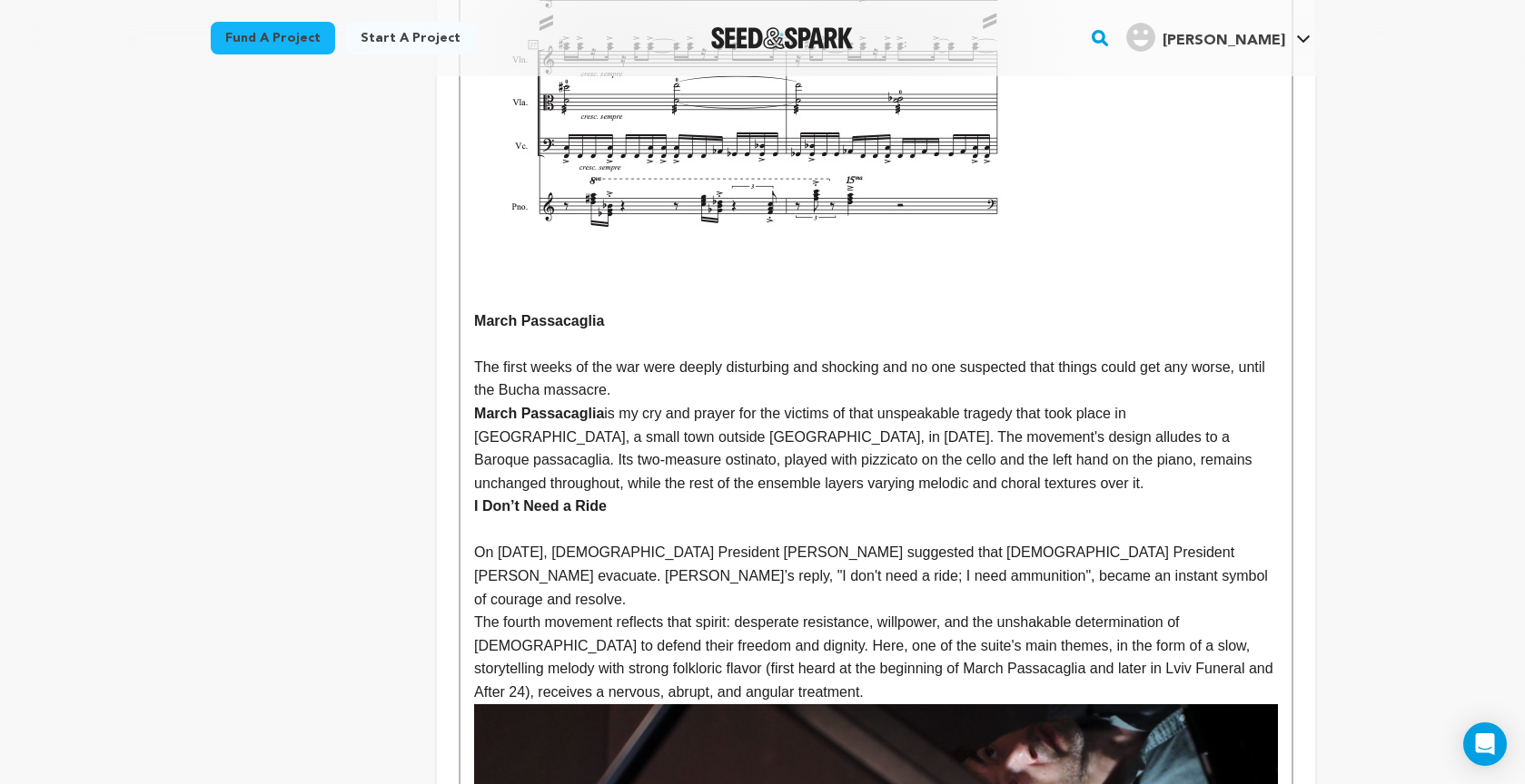
click at [776, 626] on p "The fourth movement reflects that spirit: desperate resistance, willpower, and …" at bounding box center [875, 657] width 803 height 92
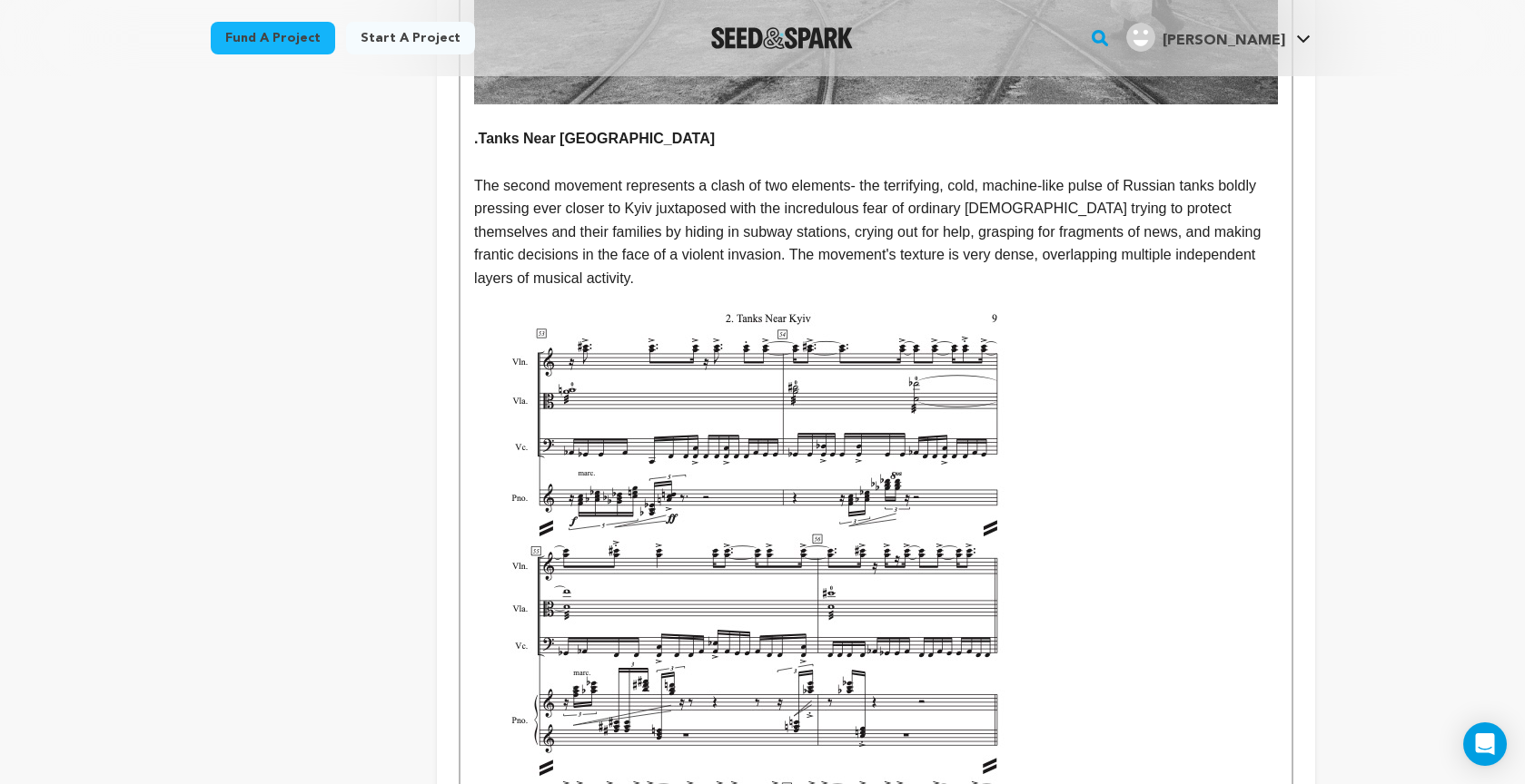
scroll to position [5289, 0]
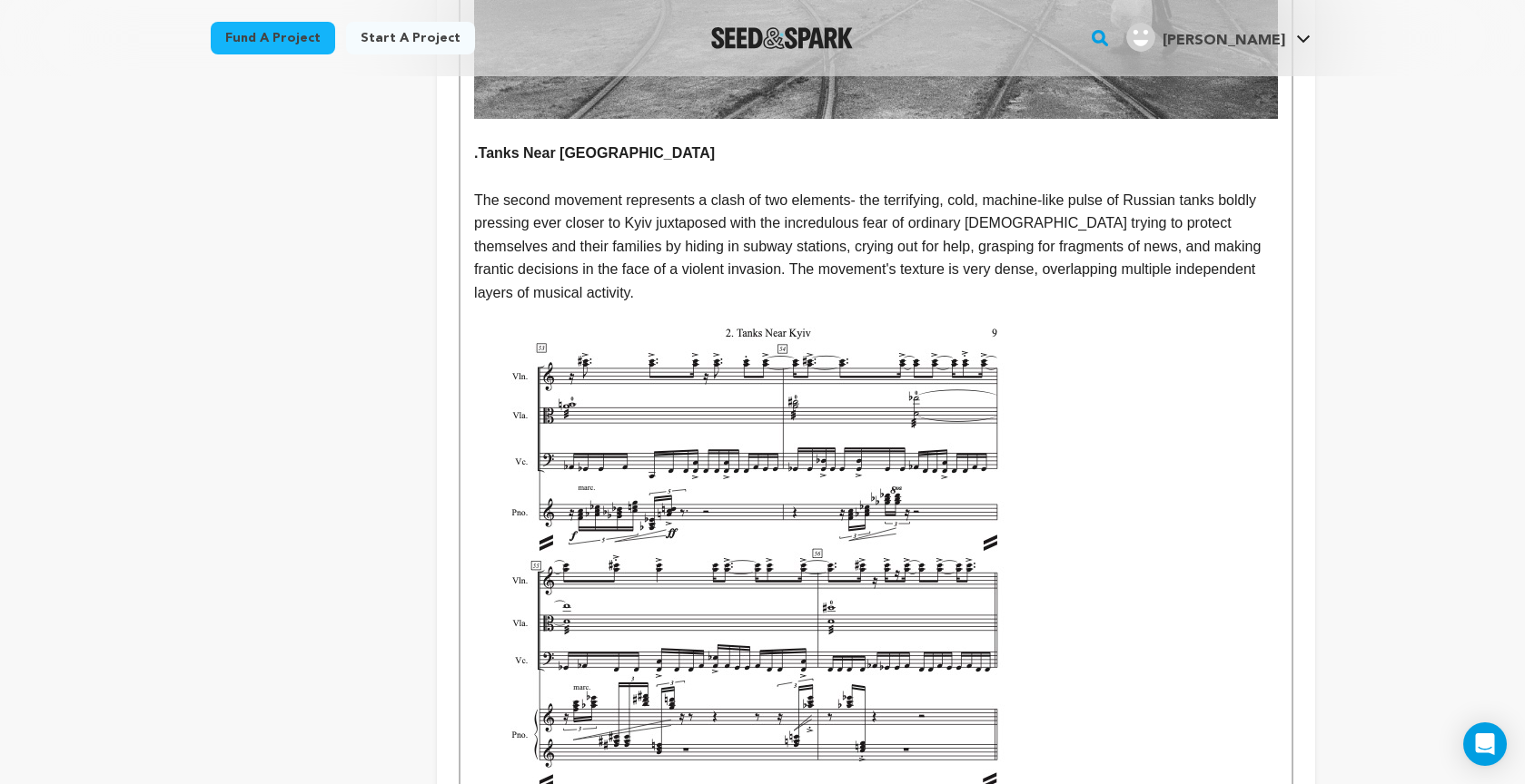
drag, startPoint x: 474, startPoint y: 122, endPoint x: 618, endPoint y: 261, distance: 200.1
click at [474, 122] on div "THE STORY When the war began on February 24, 2022 , for the first time in my li…" at bounding box center [876, 652] width 830 height 10908
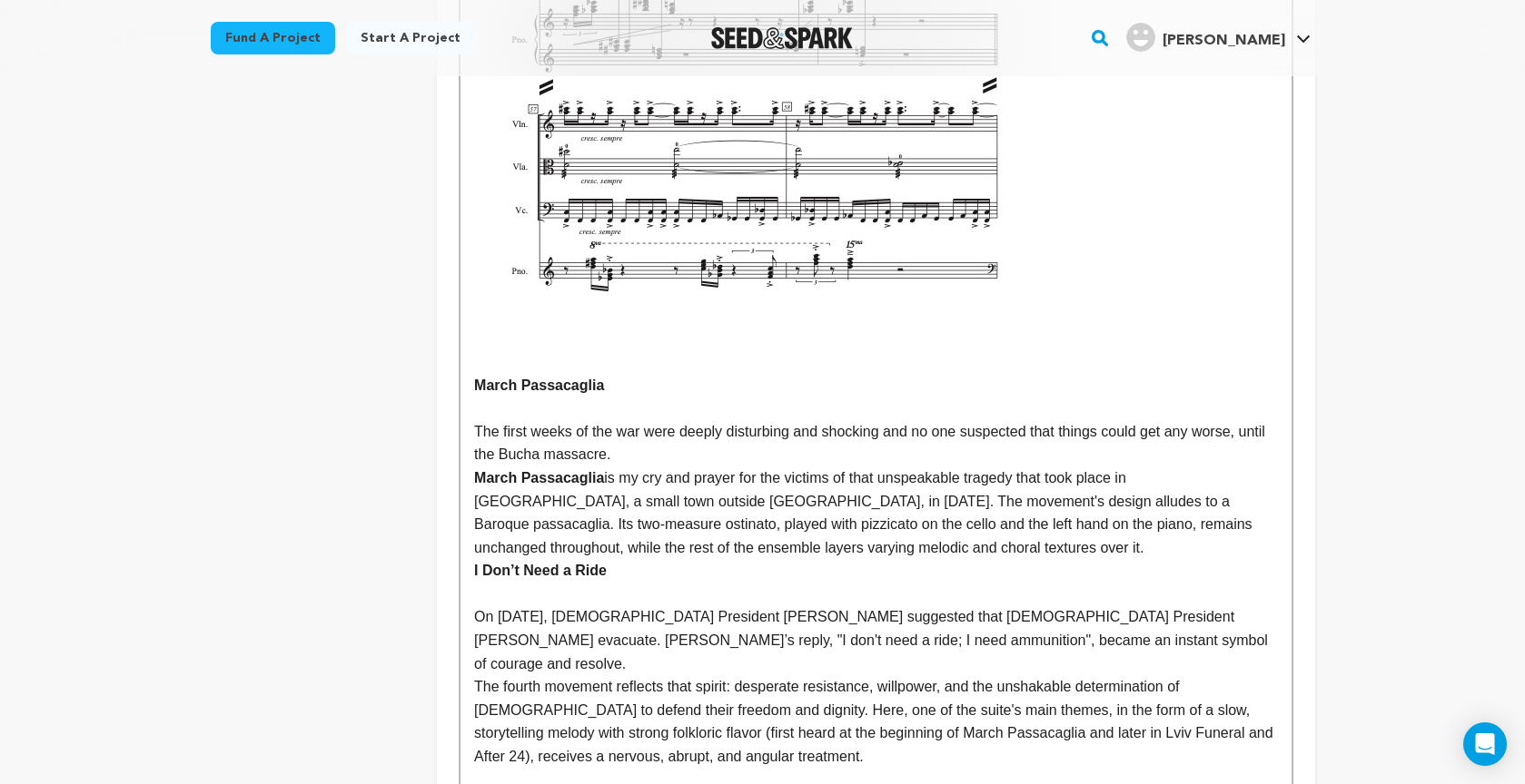
scroll to position [5988, 0]
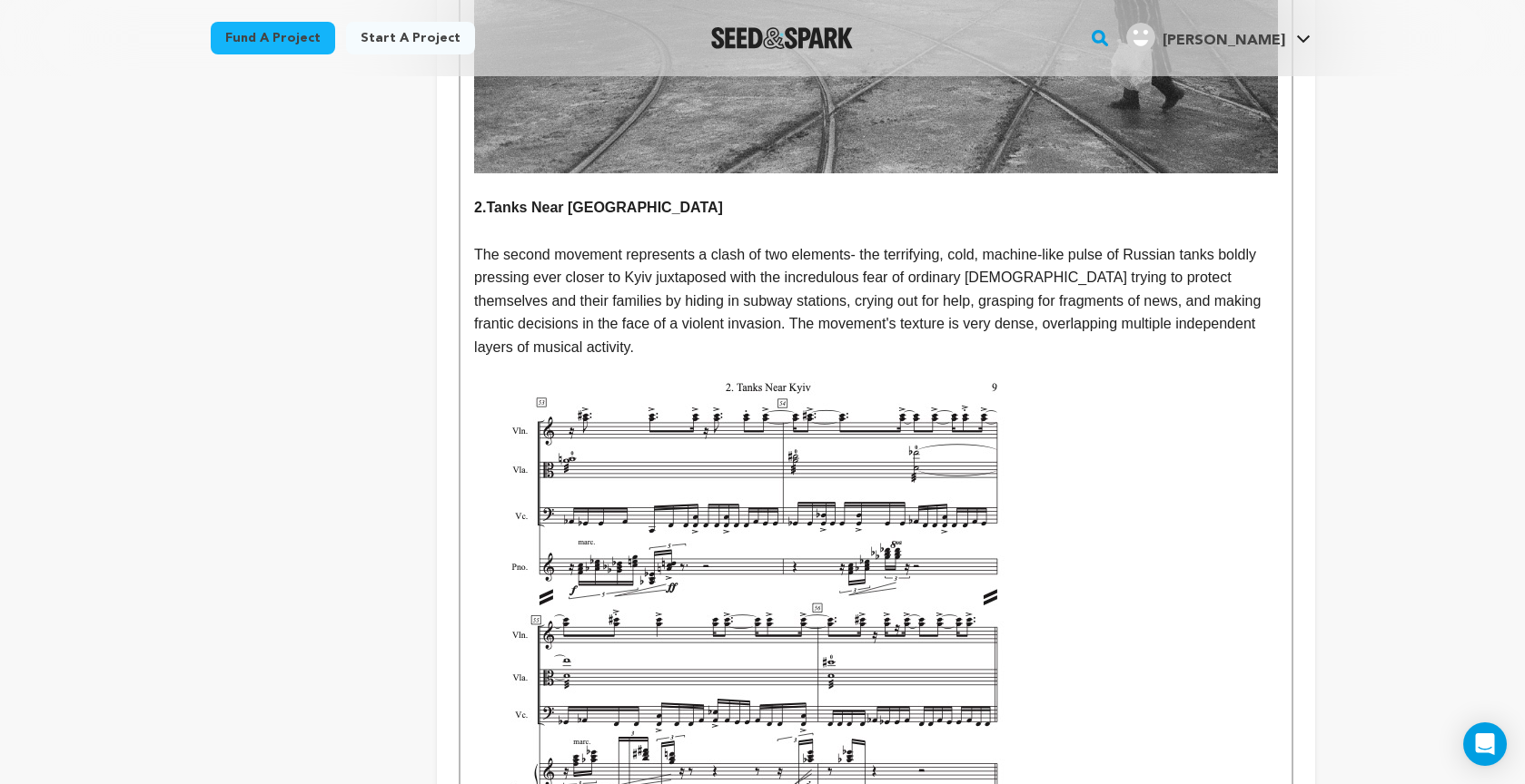
scroll to position [5241, 0]
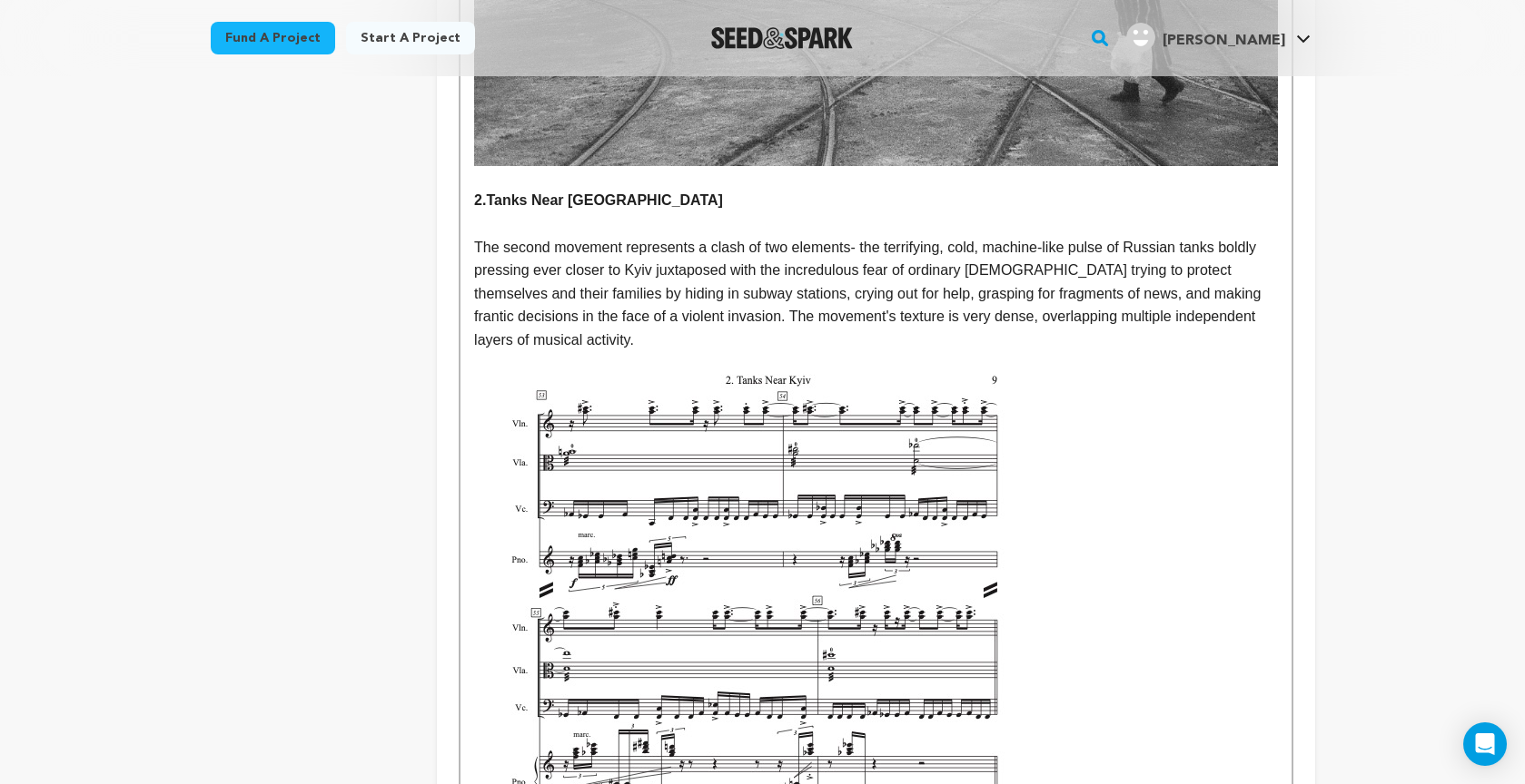
drag, startPoint x: 487, startPoint y: 168, endPoint x: 549, endPoint y: 237, distance: 92.8
click at [488, 193] on strong "2.Tanks Near Kyiv" at bounding box center [598, 200] width 249 height 16
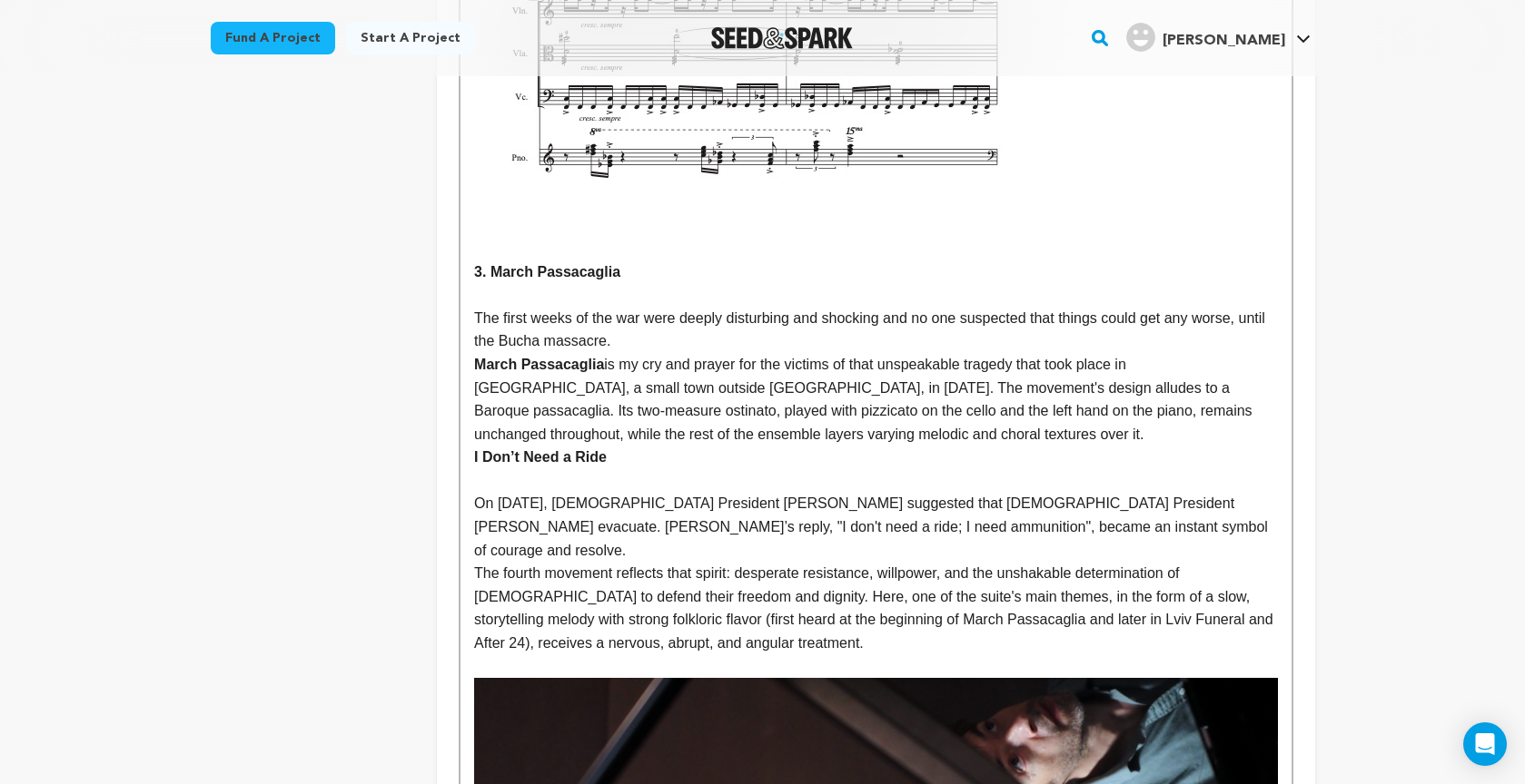
scroll to position [6096, 0]
click at [475, 451] on strong "I Don’t Need a Ride" at bounding box center [540, 458] width 133 height 16
click at [780, 447] on p "4. I Don’t Need a Ride" at bounding box center [875, 458] width 803 height 24
click at [881, 398] on p "March Passacaglia is my cry and prayer for the victims of that unspeakable trag…" at bounding box center [875, 400] width 803 height 92
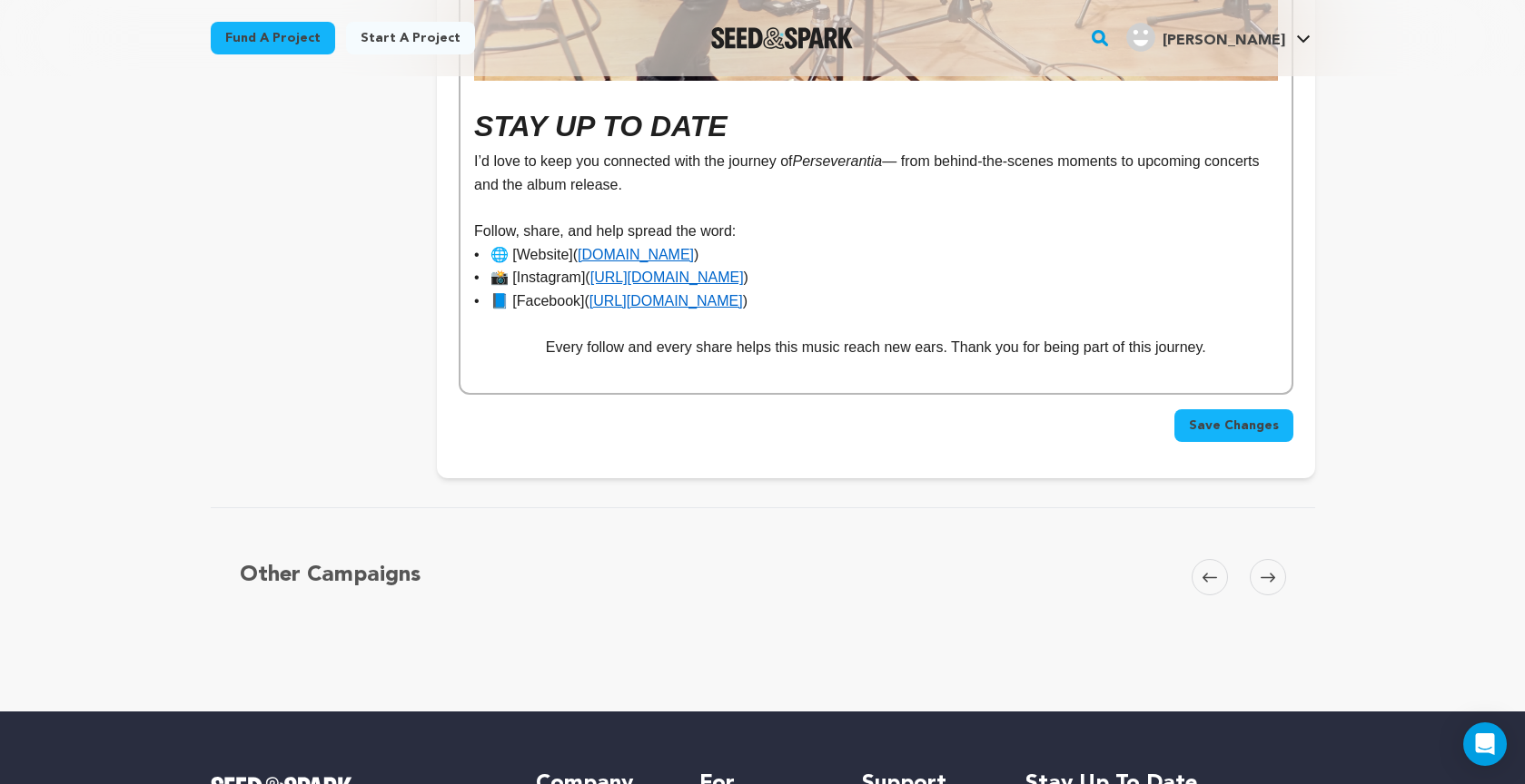
scroll to position [11035, 0]
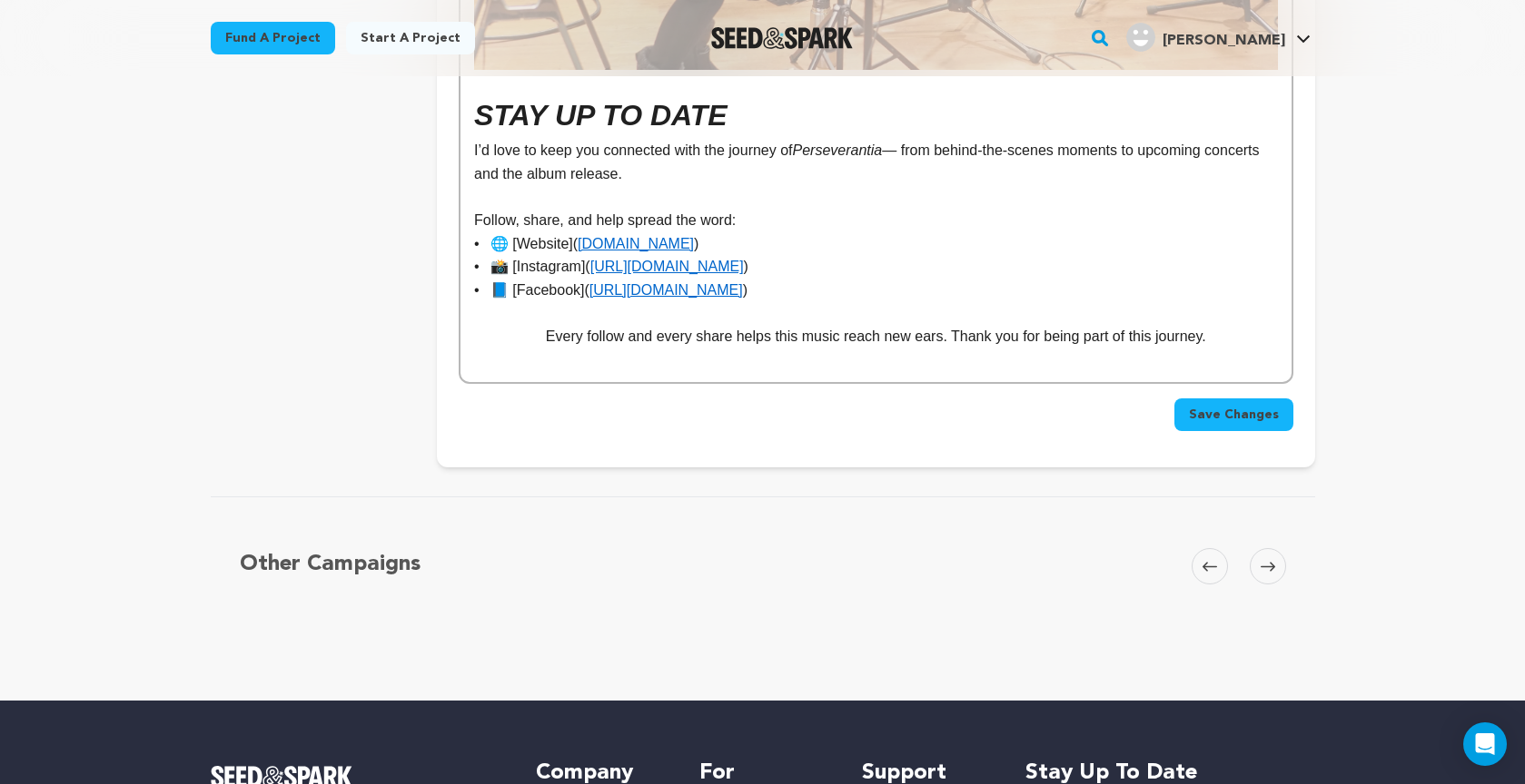
click at [1211, 406] on span "Save Changes" at bounding box center [1233, 415] width 90 height 18
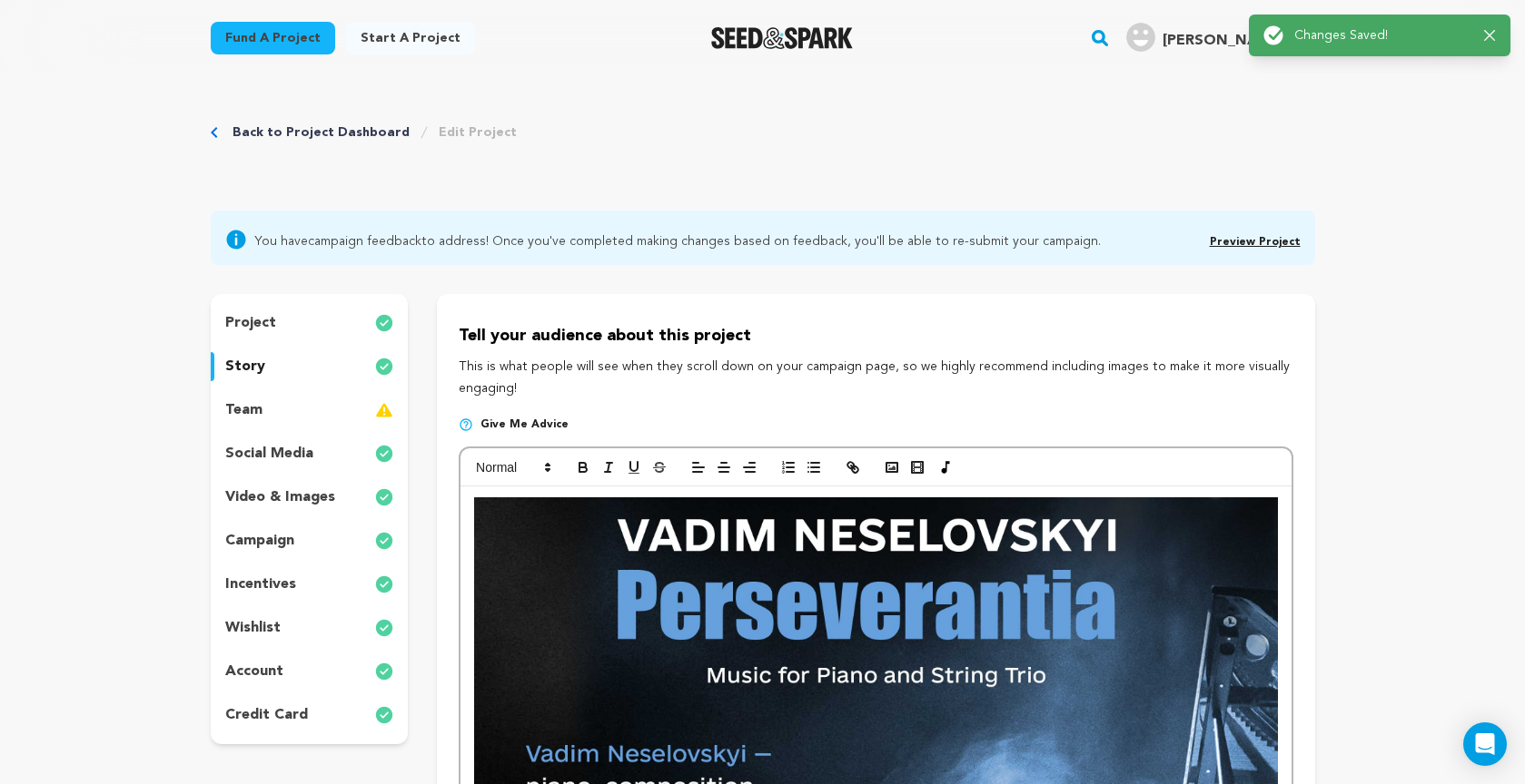
click at [1266, 239] on link "Preview Project" at bounding box center [1254, 242] width 90 height 11
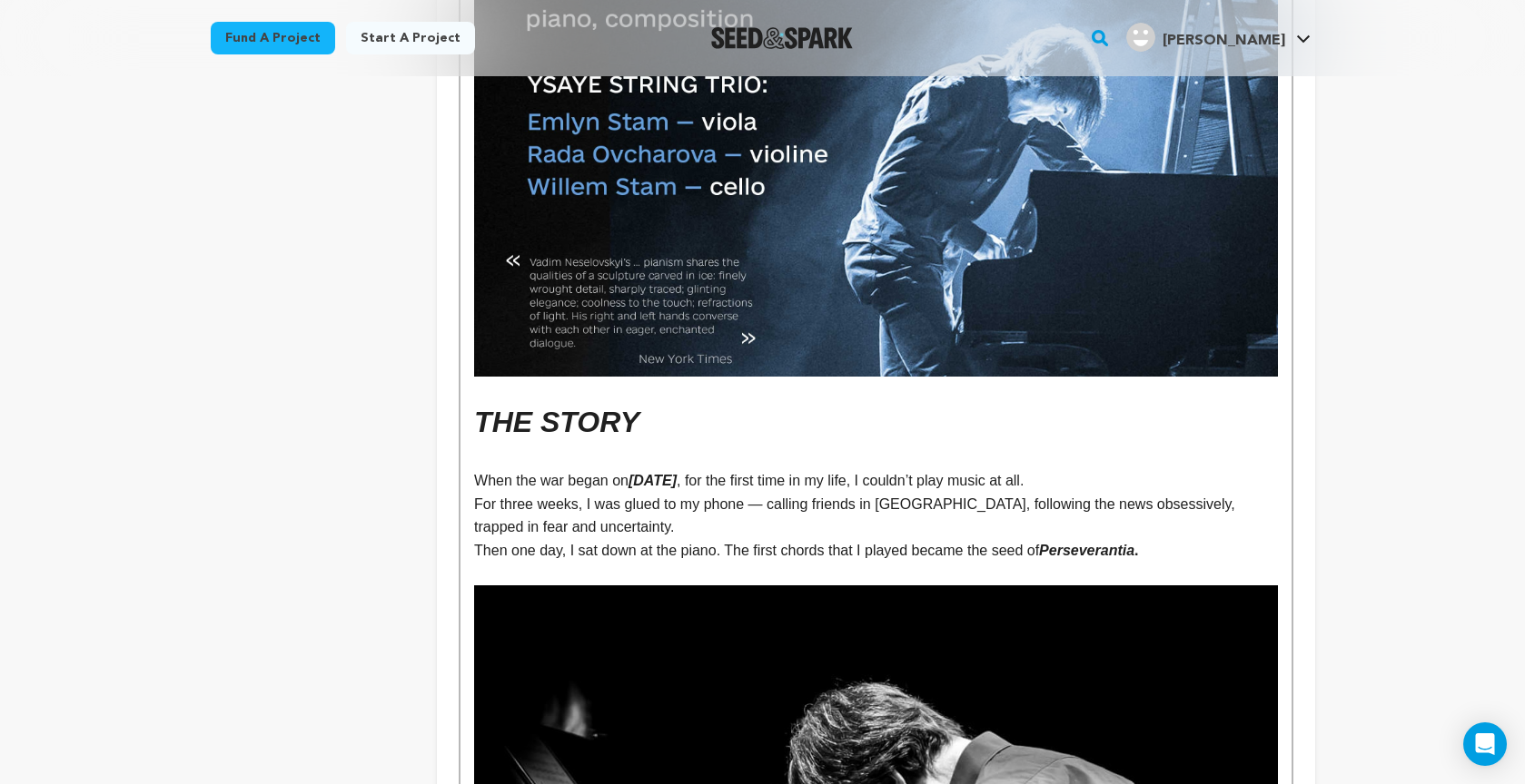
scroll to position [771, 0]
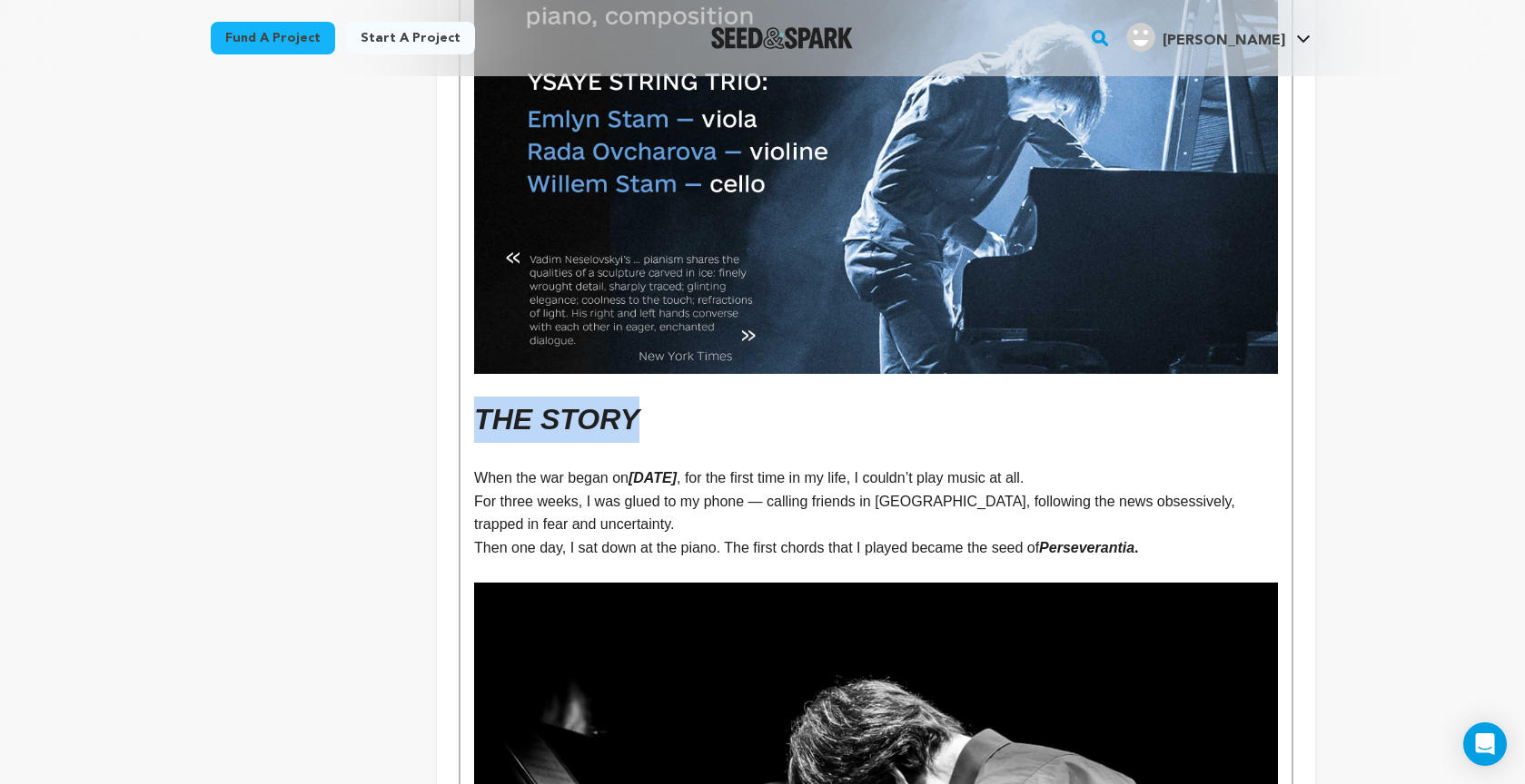
drag, startPoint x: 645, startPoint y: 419, endPoint x: 441, endPoint y: 418, distance: 204.0
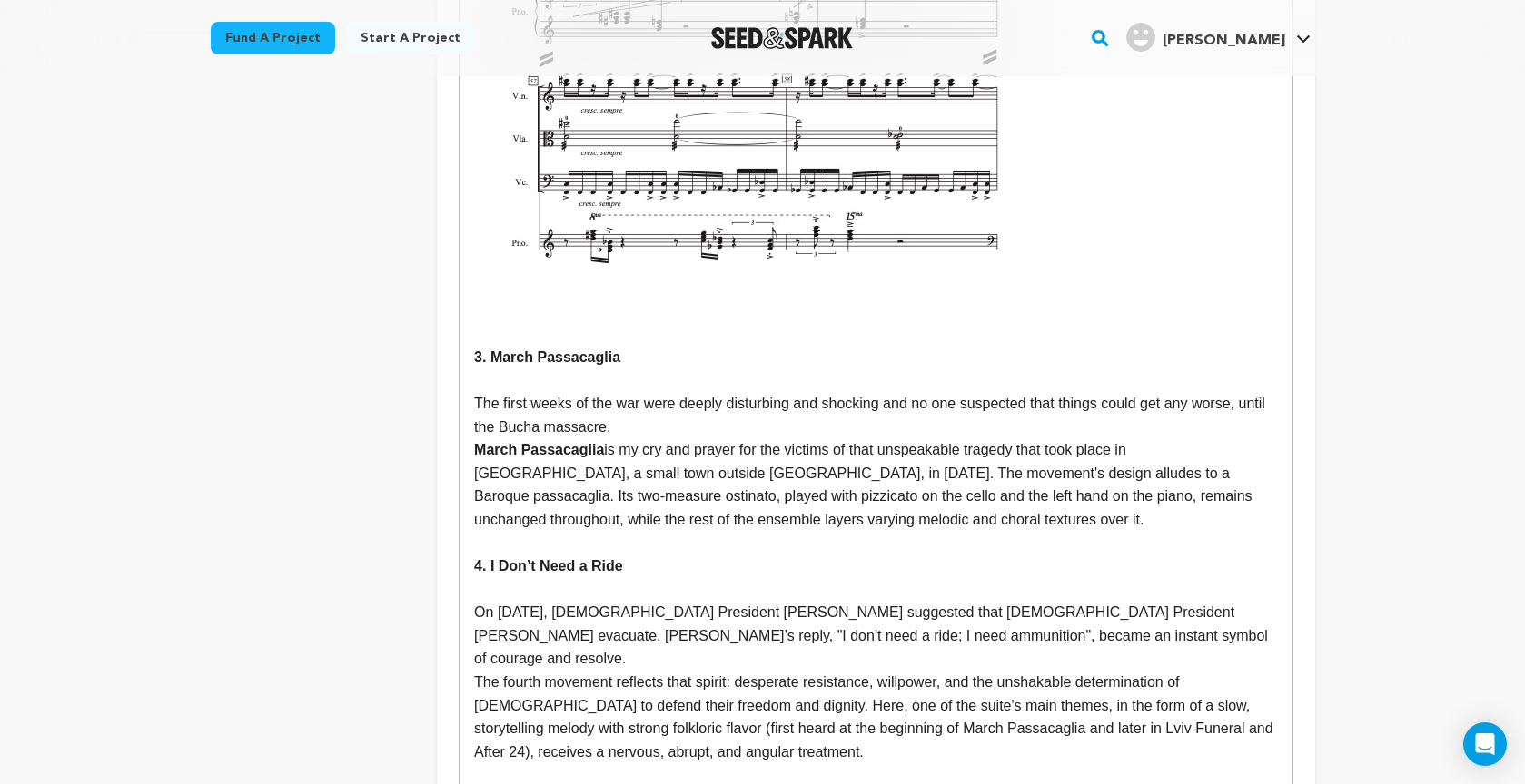
scroll to position [5941, 0]
drag, startPoint x: 470, startPoint y: 321, endPoint x: 522, endPoint y: 371, distance: 72.1
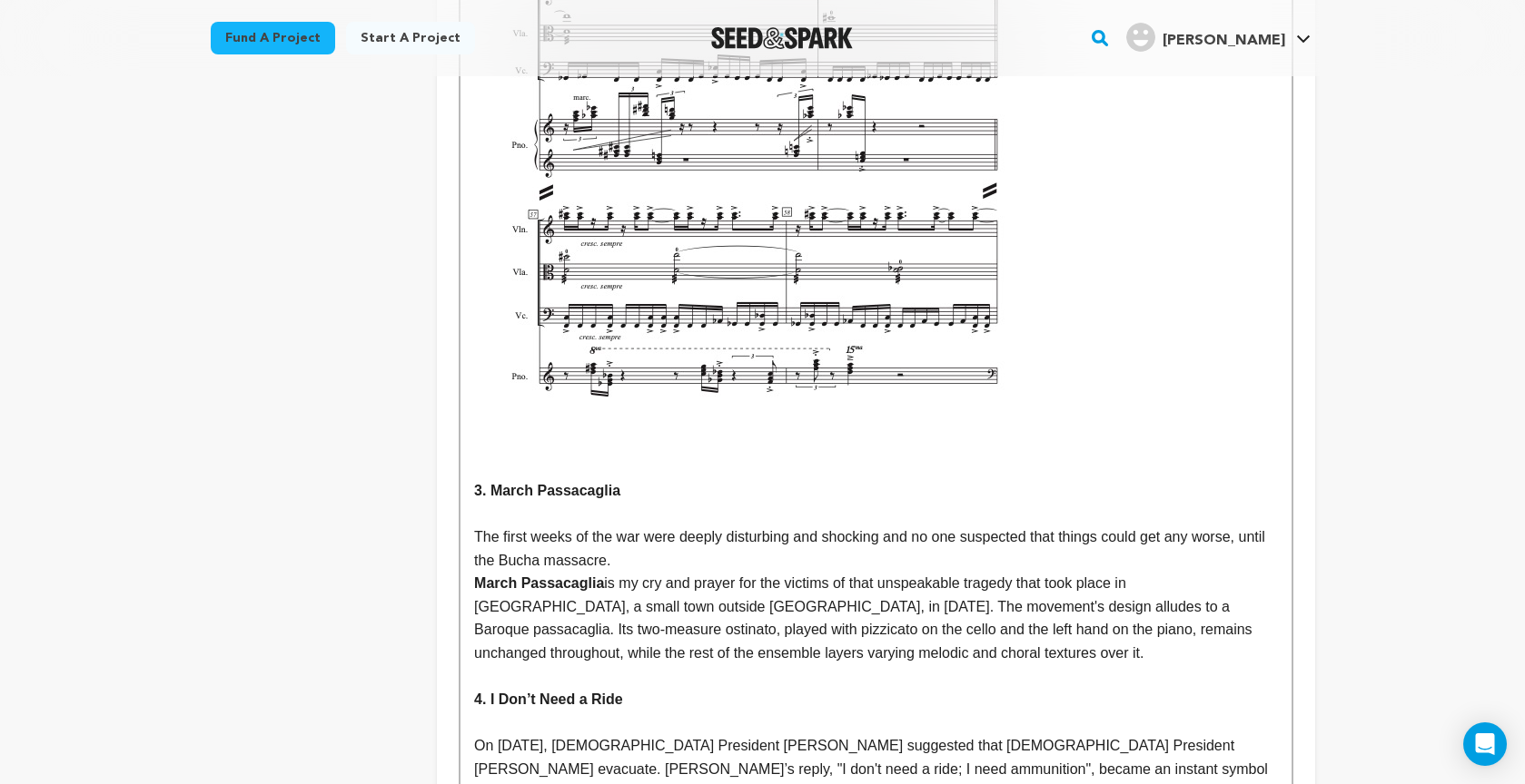
scroll to position [5810, 0]
drag, startPoint x: 487, startPoint y: 429, endPoint x: 499, endPoint y: 431, distance: 12.2
click at [487, 429] on img at bounding box center [744, 95] width 540 height 764
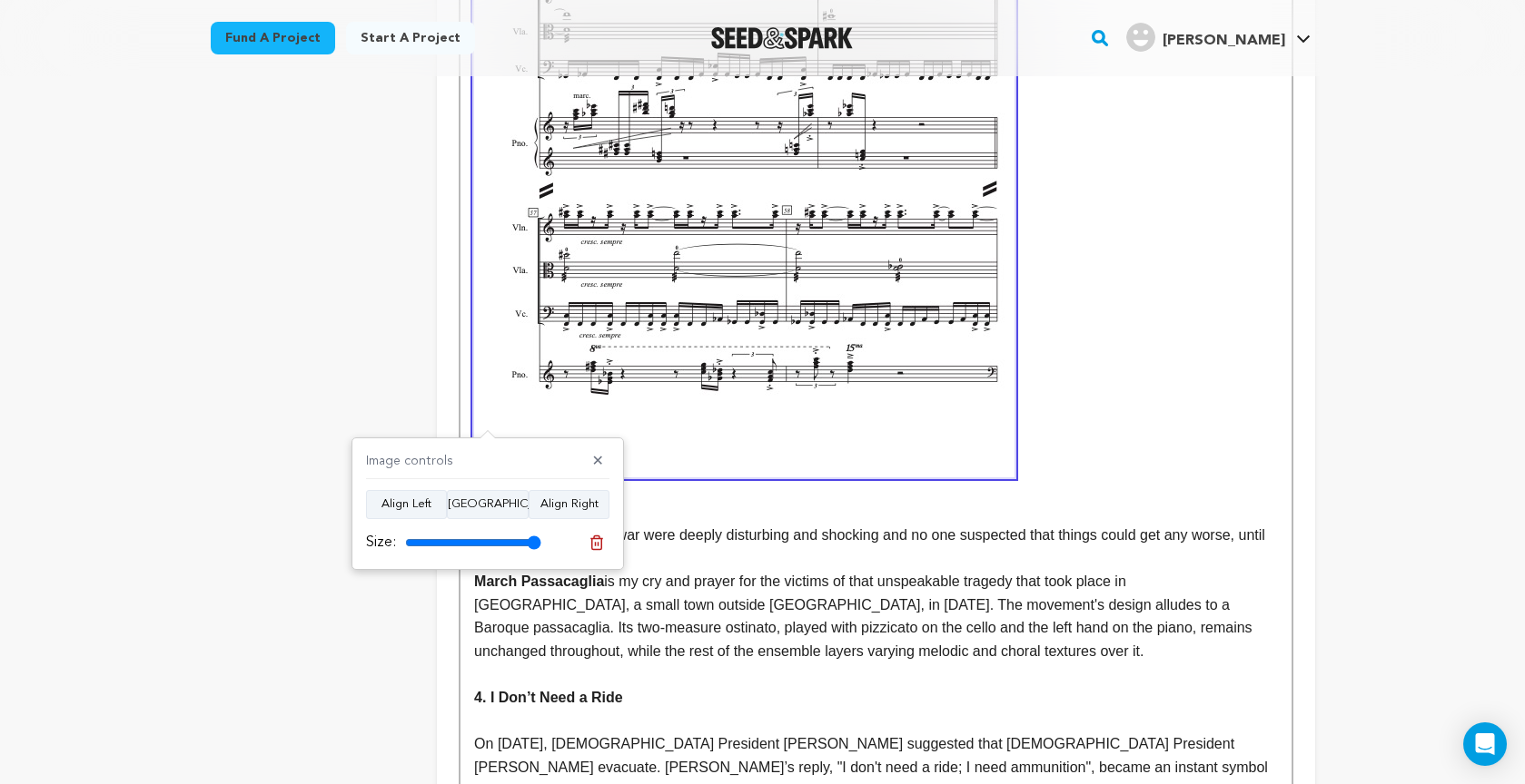
click at [810, 460] on p "3. March Passacaglia" at bounding box center [875, 107] width 803 height 788
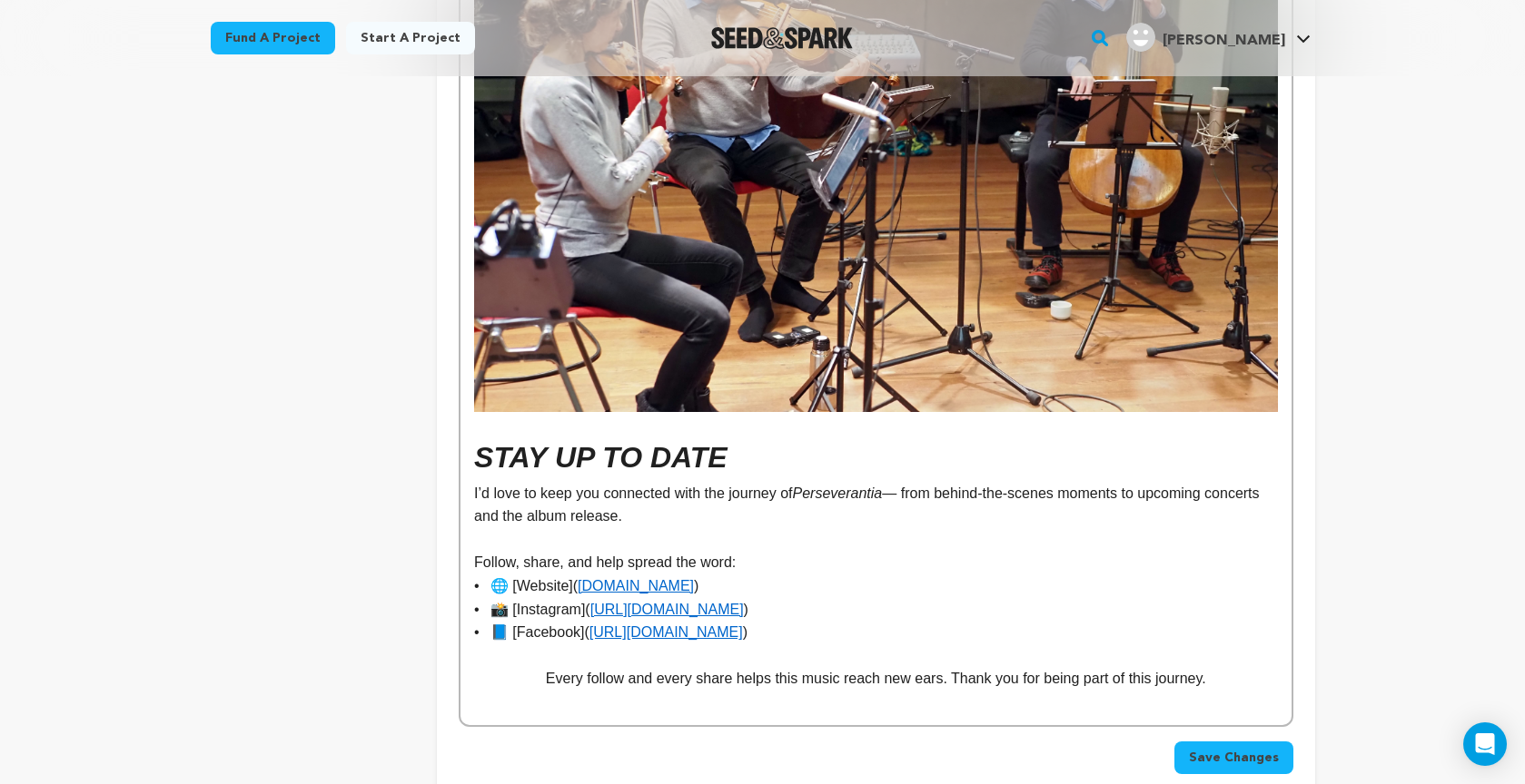
scroll to position [10624, 0]
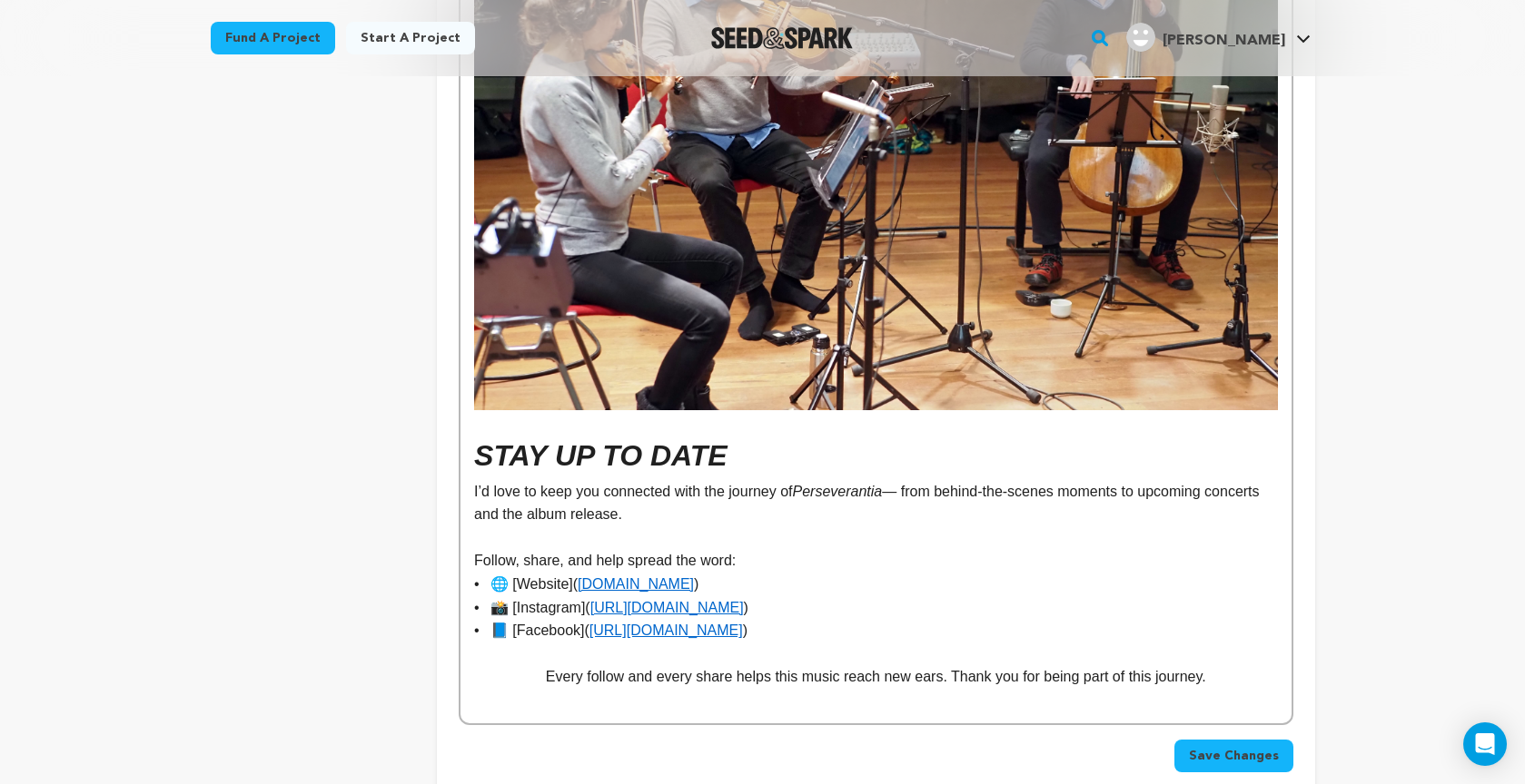
click at [1219, 747] on span "Save Changes" at bounding box center [1233, 756] width 90 height 18
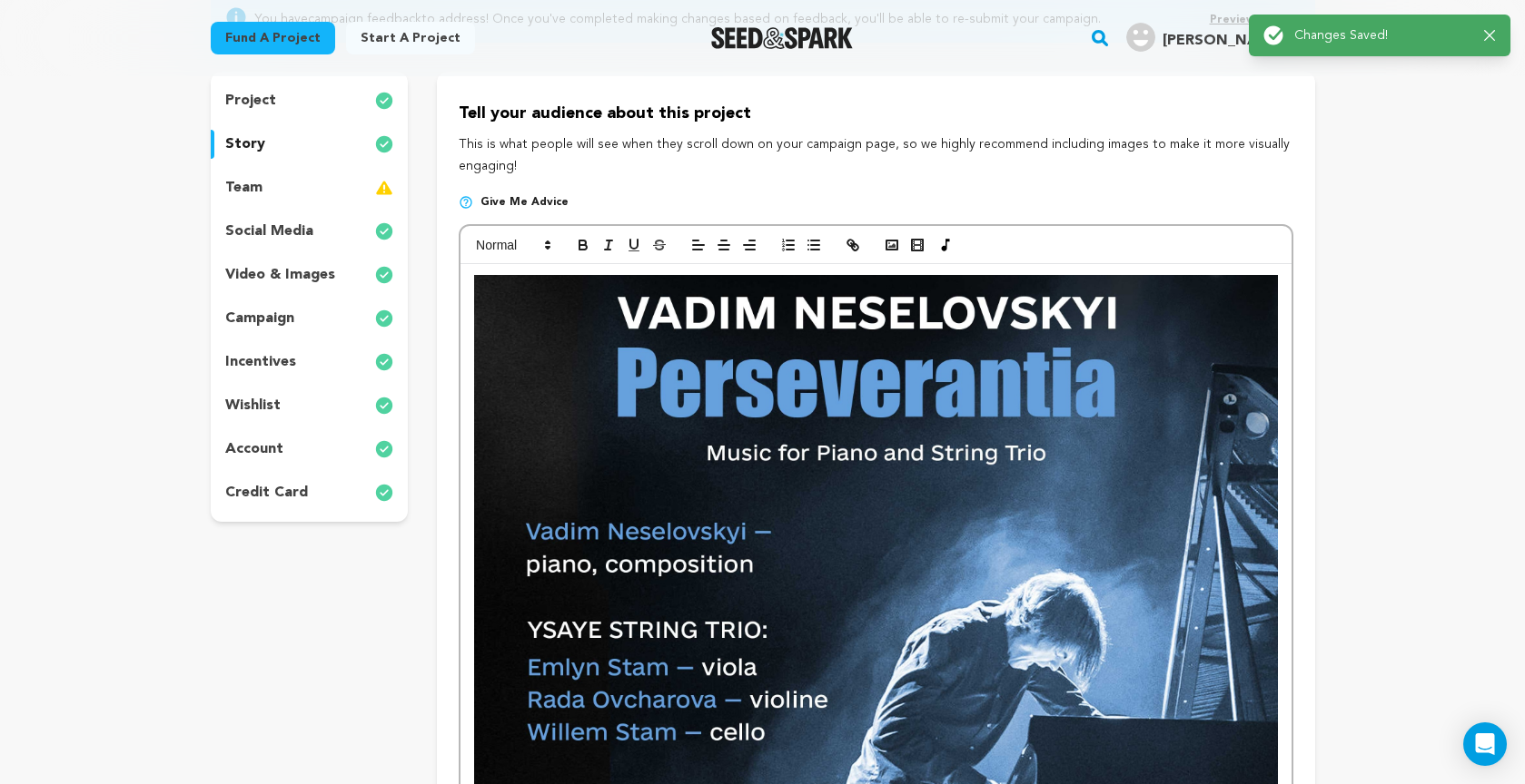
scroll to position [0, 0]
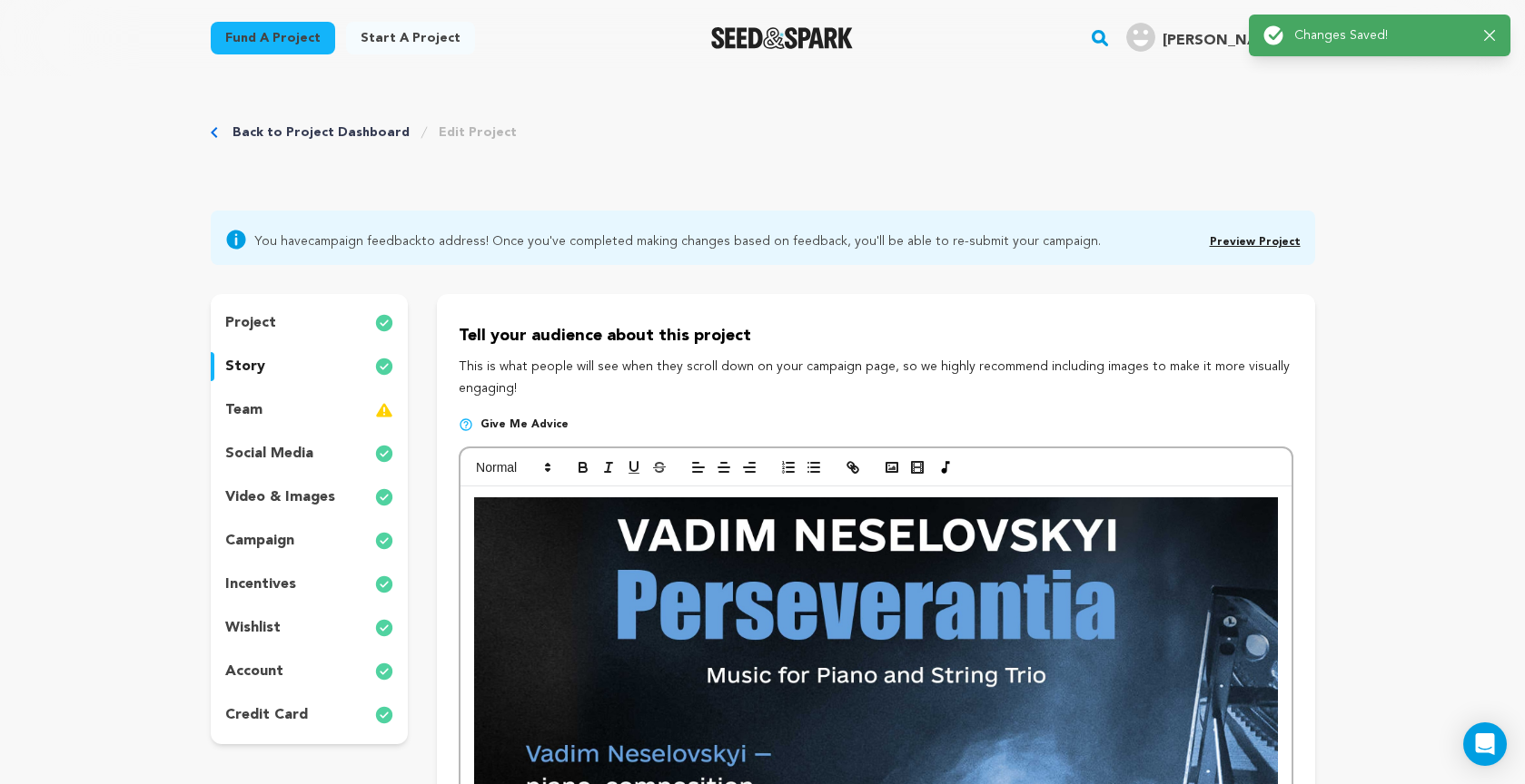
click at [1254, 239] on link "Preview Project" at bounding box center [1254, 242] width 90 height 11
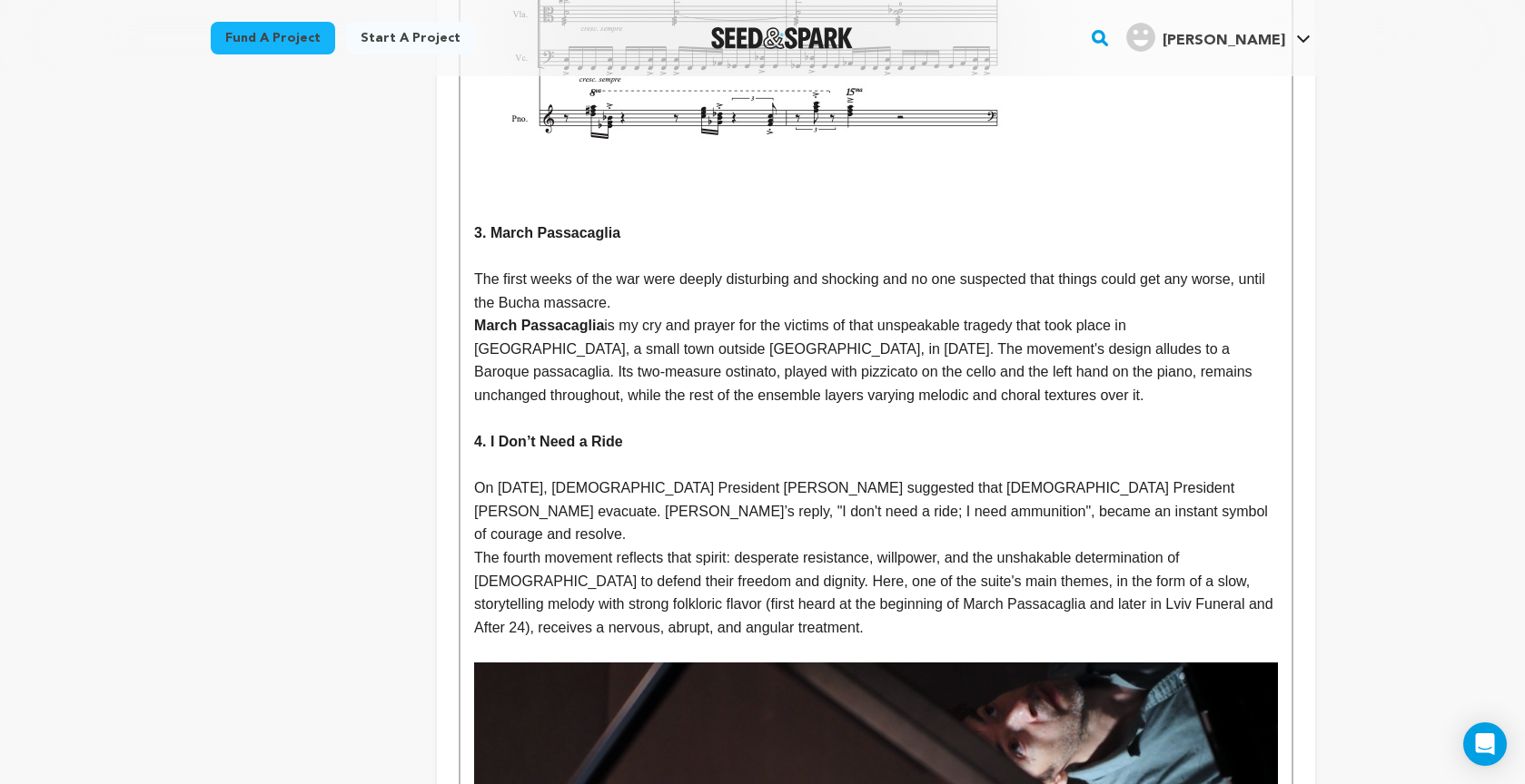
scroll to position [6067, 0]
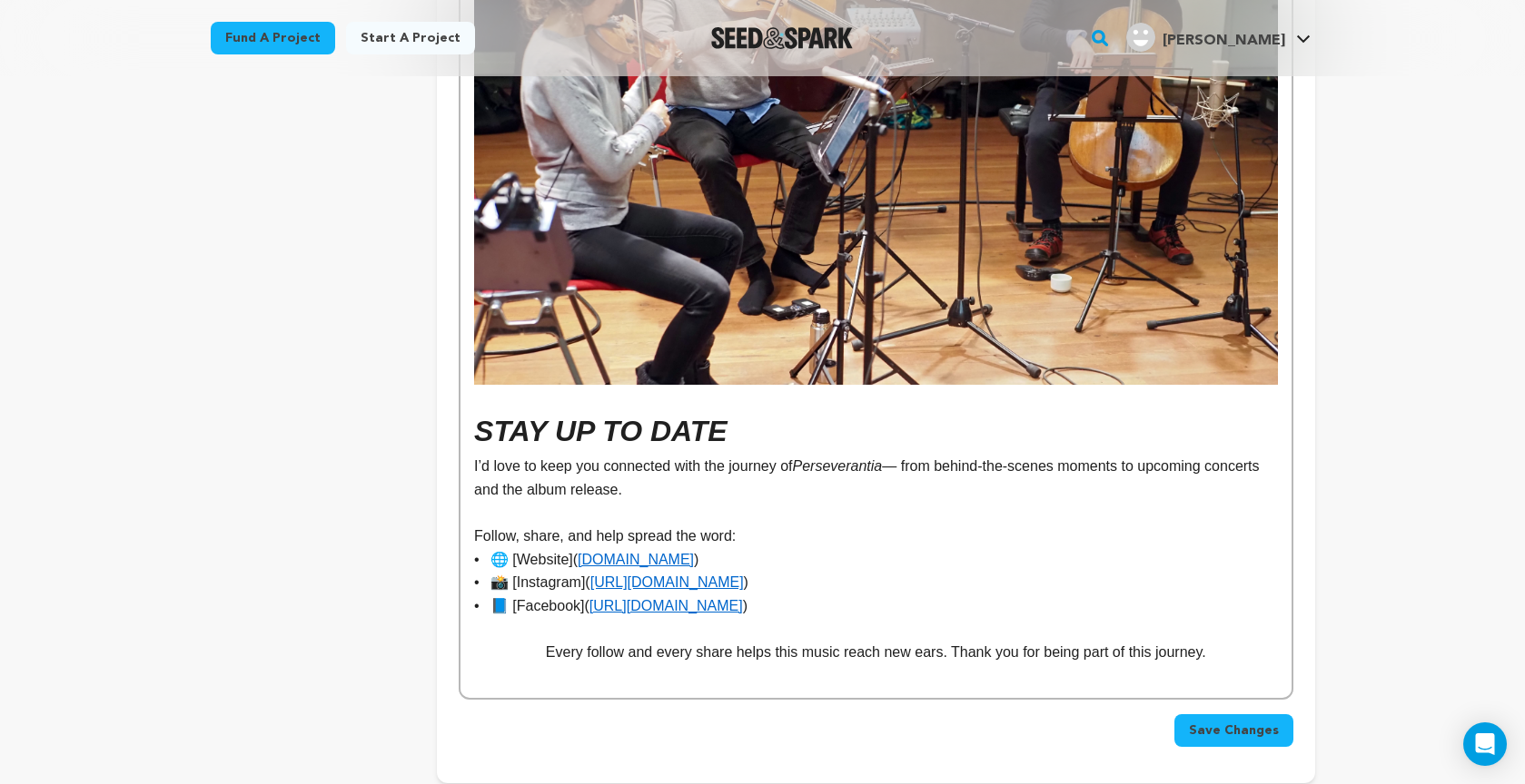
click at [1239, 721] on span "Save Changes" at bounding box center [1233, 730] width 90 height 18
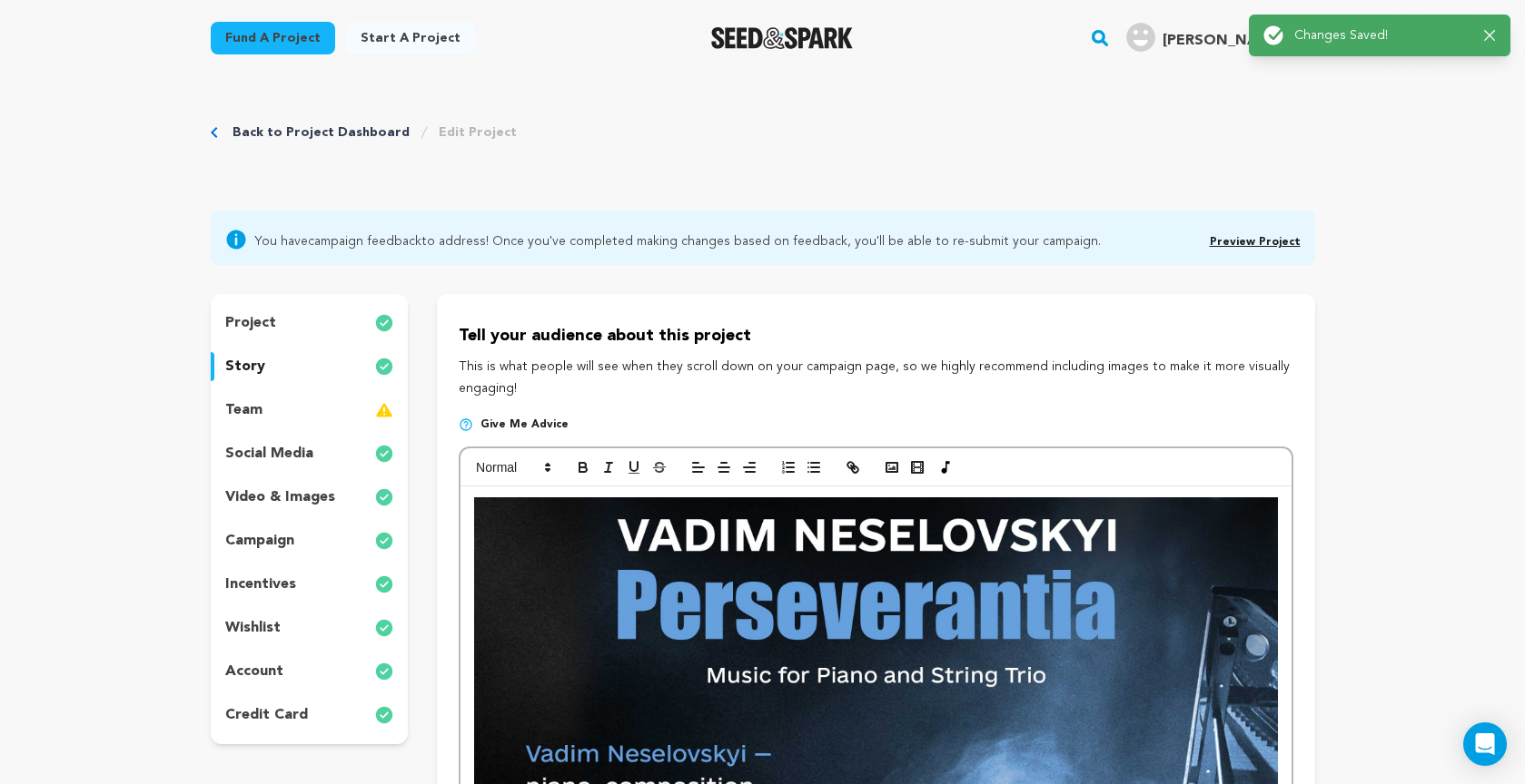
scroll to position [0, 0]
click at [1241, 241] on link "Preview Project" at bounding box center [1254, 242] width 90 height 11
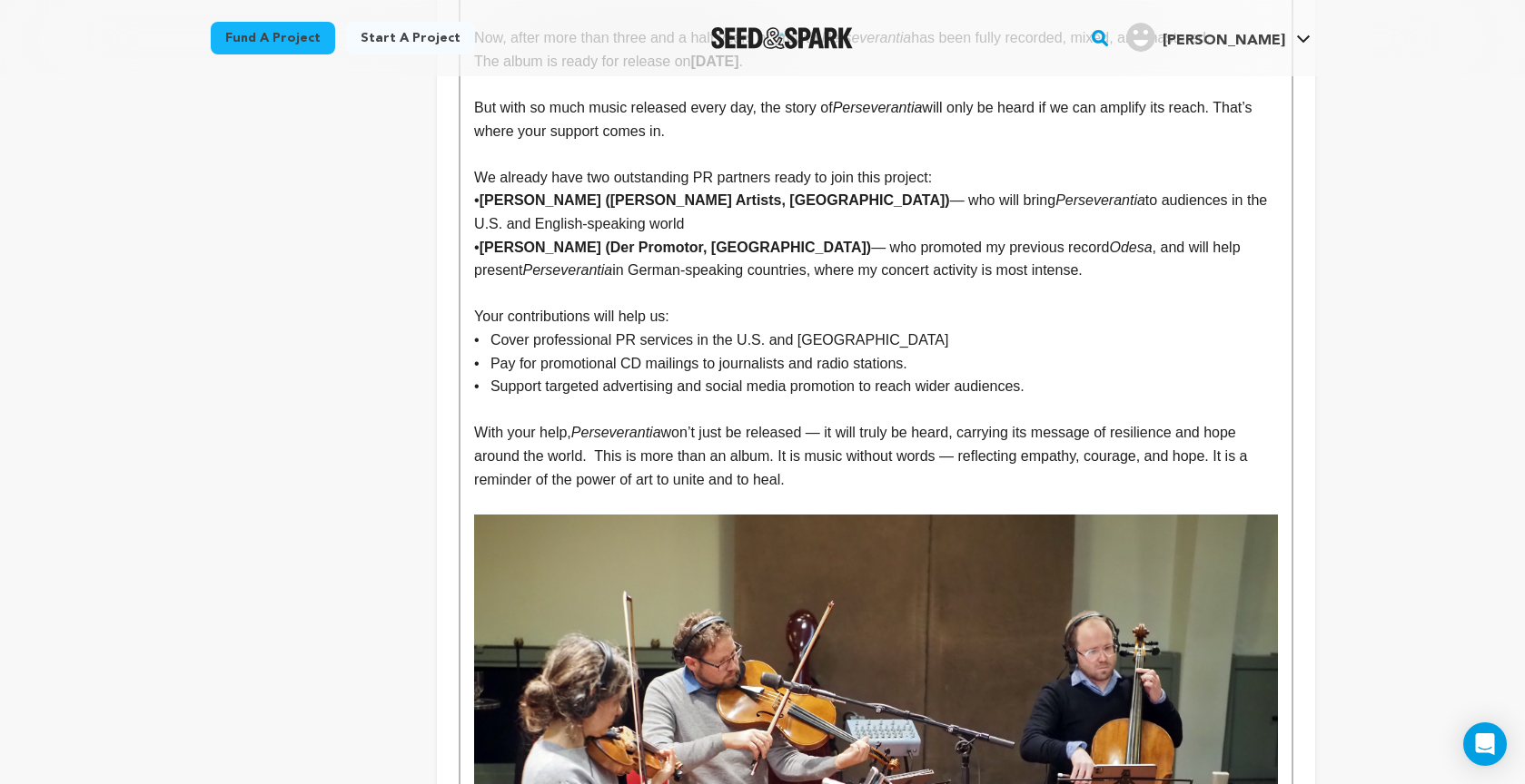
scroll to position [9968, 0]
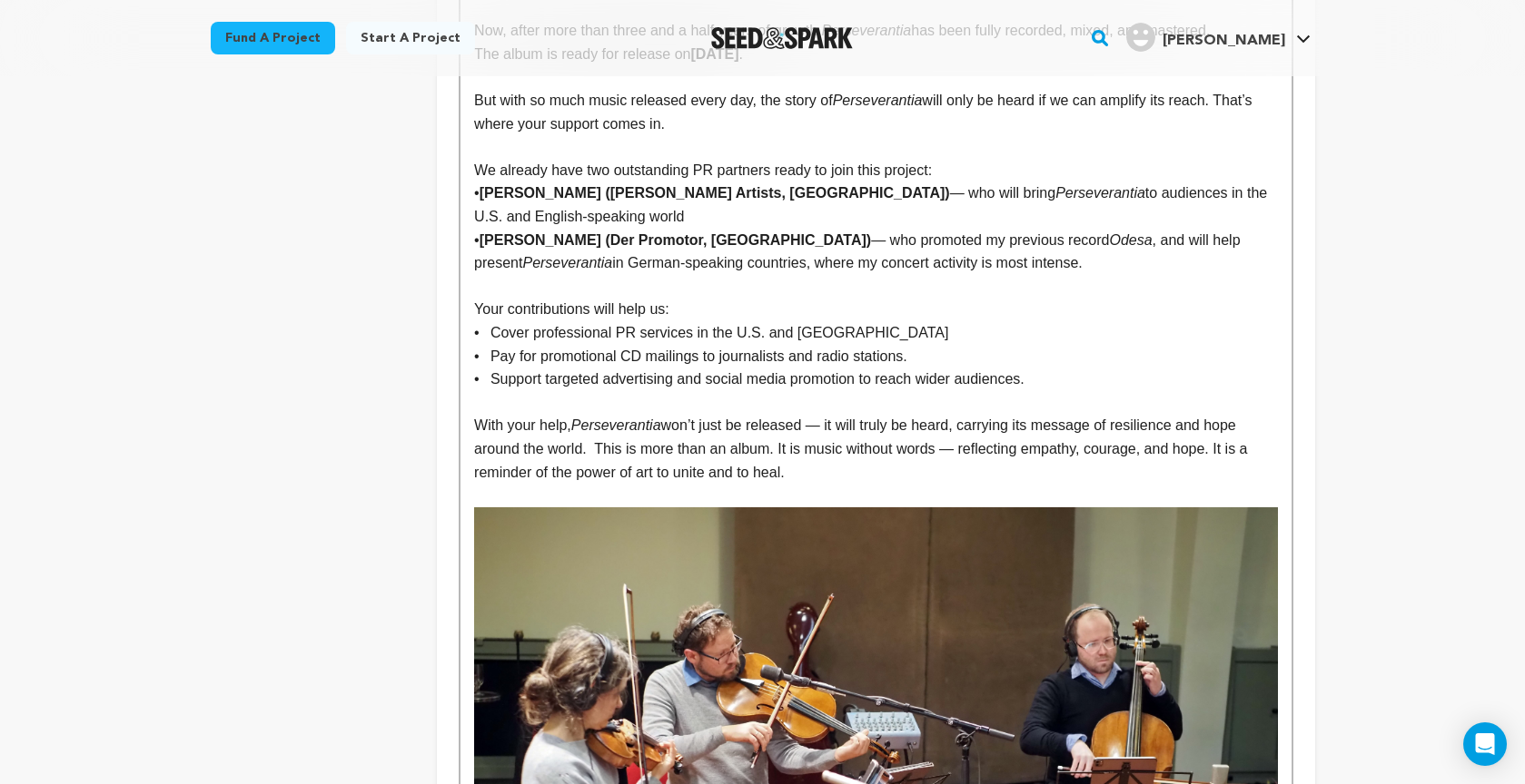
drag, startPoint x: 488, startPoint y: 334, endPoint x: 828, endPoint y: 377, distance: 342.7
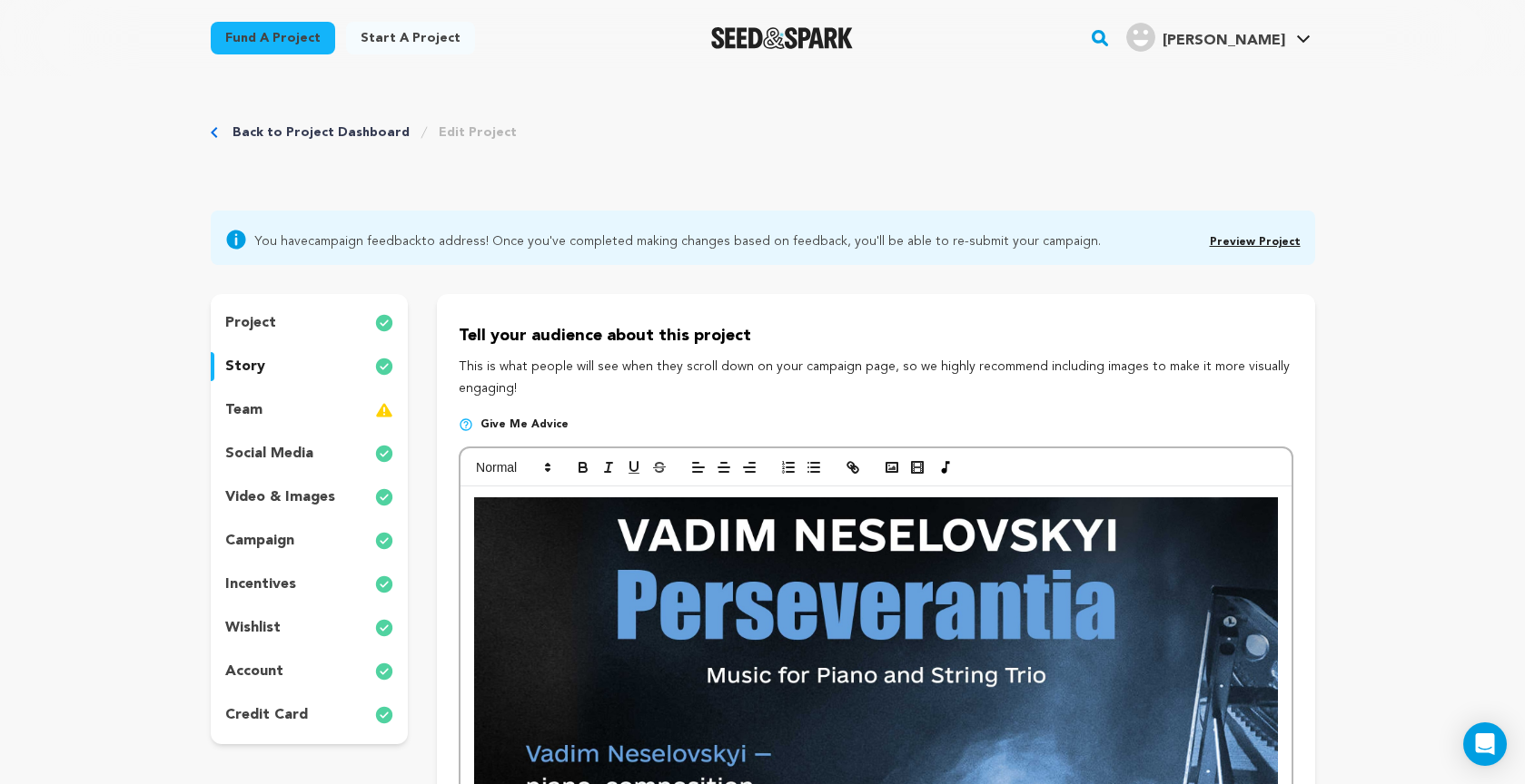
scroll to position [0, 0]
click at [537, 461] on span at bounding box center [512, 467] width 89 height 22
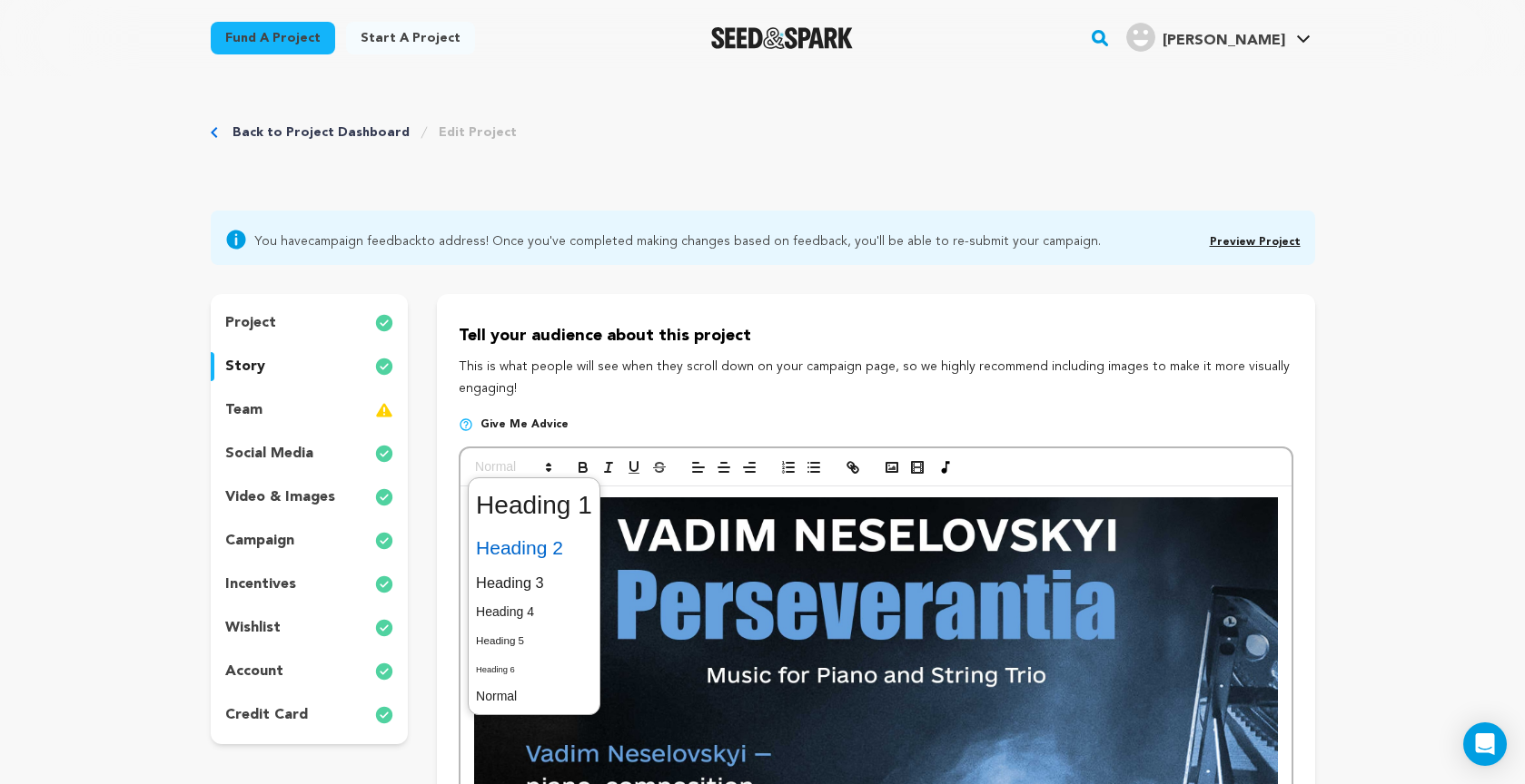
click at [551, 544] on span at bounding box center [533, 548] width 116 height 38
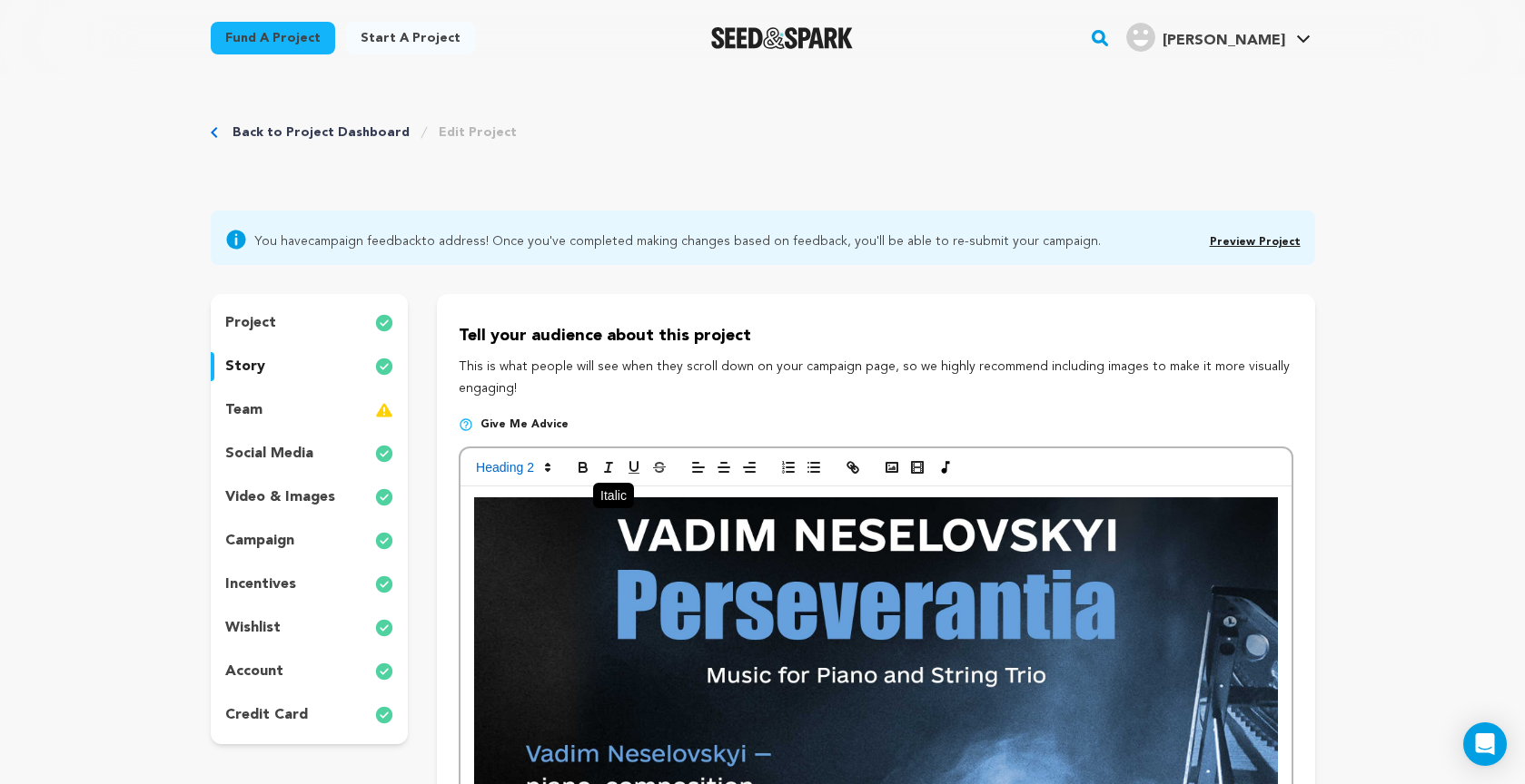
click at [608, 467] on line "button" at bounding box center [609, 466] width 2 height 9
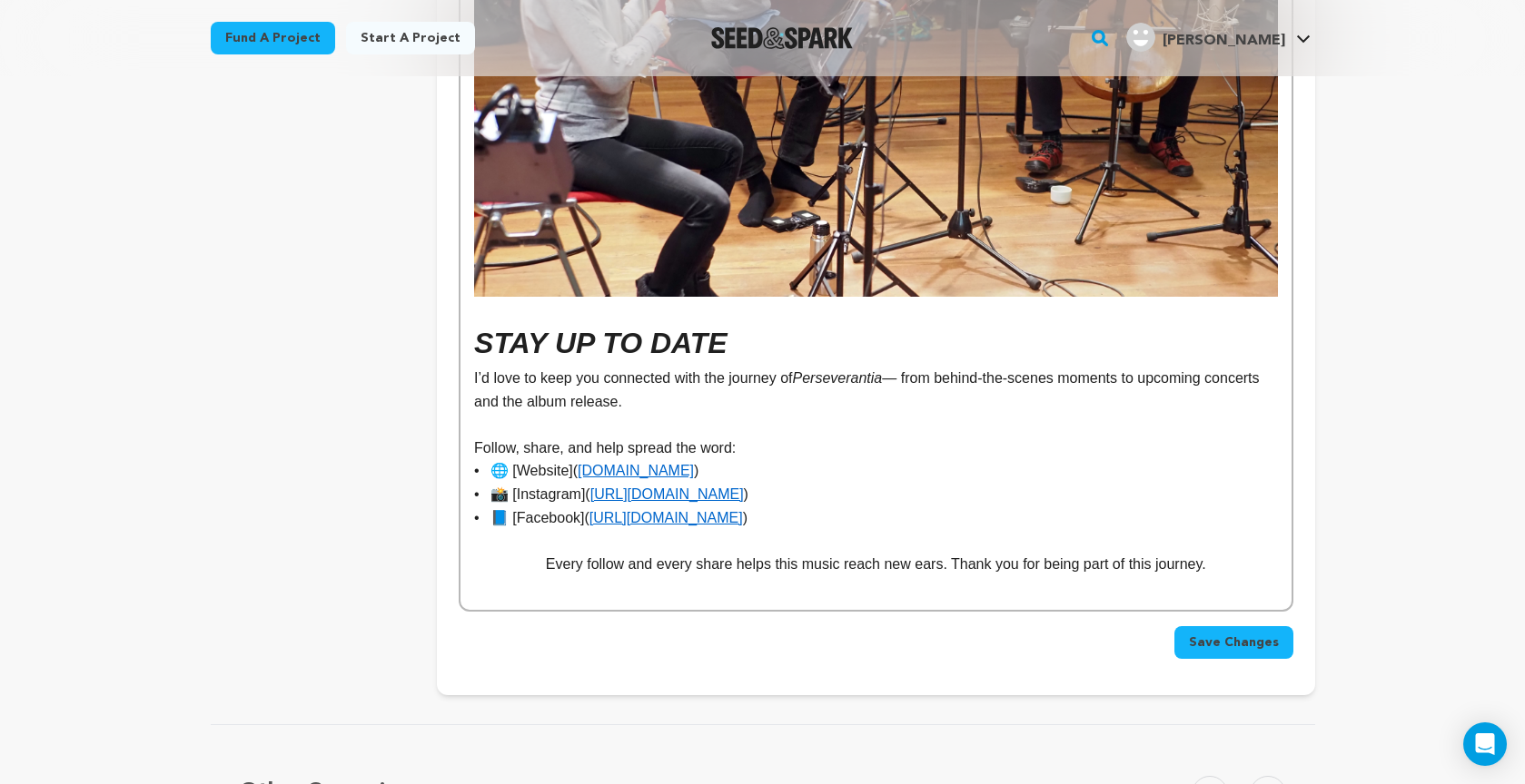
scroll to position [10833, 0]
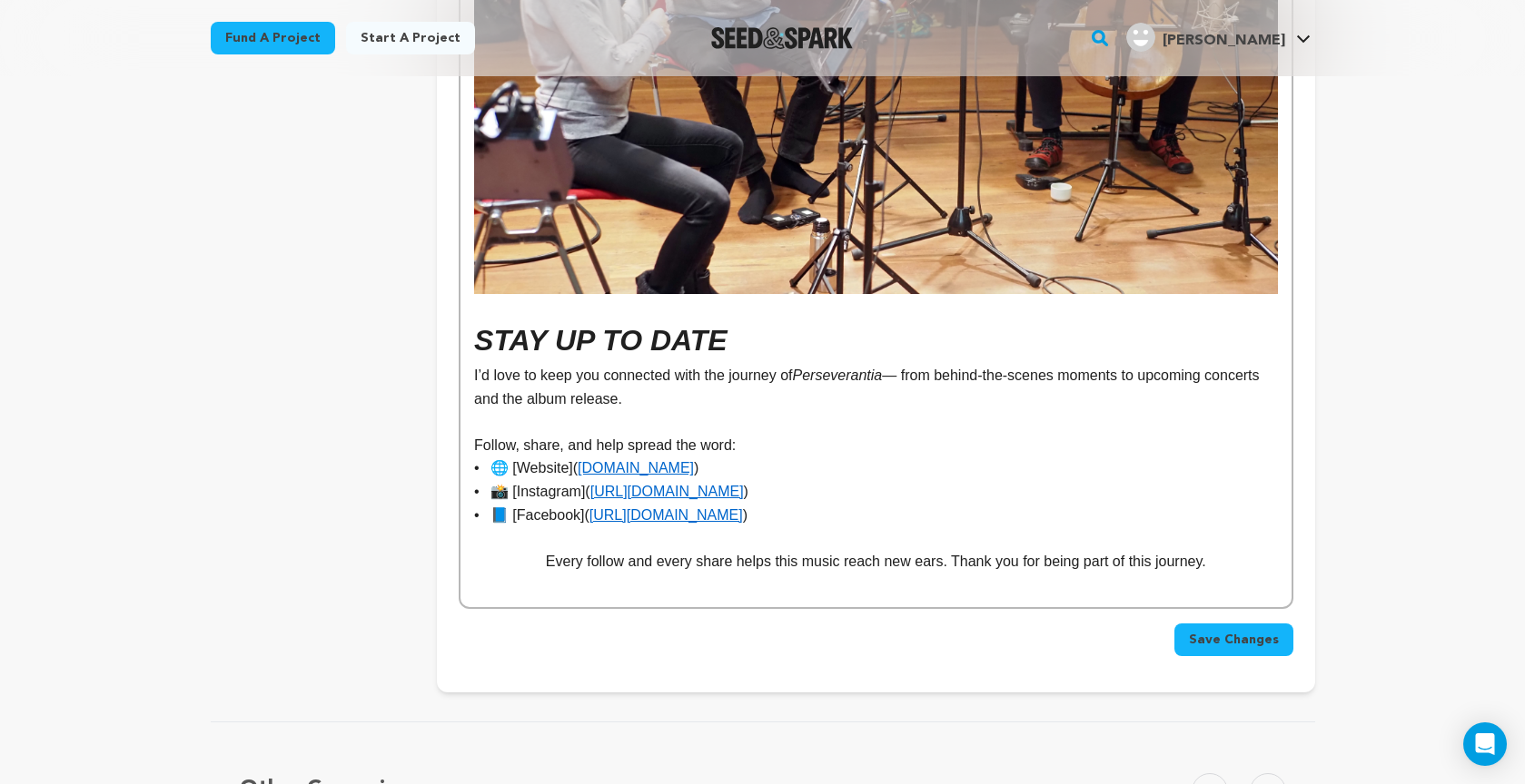
click at [1220, 631] on span "Save Changes" at bounding box center [1233, 640] width 90 height 18
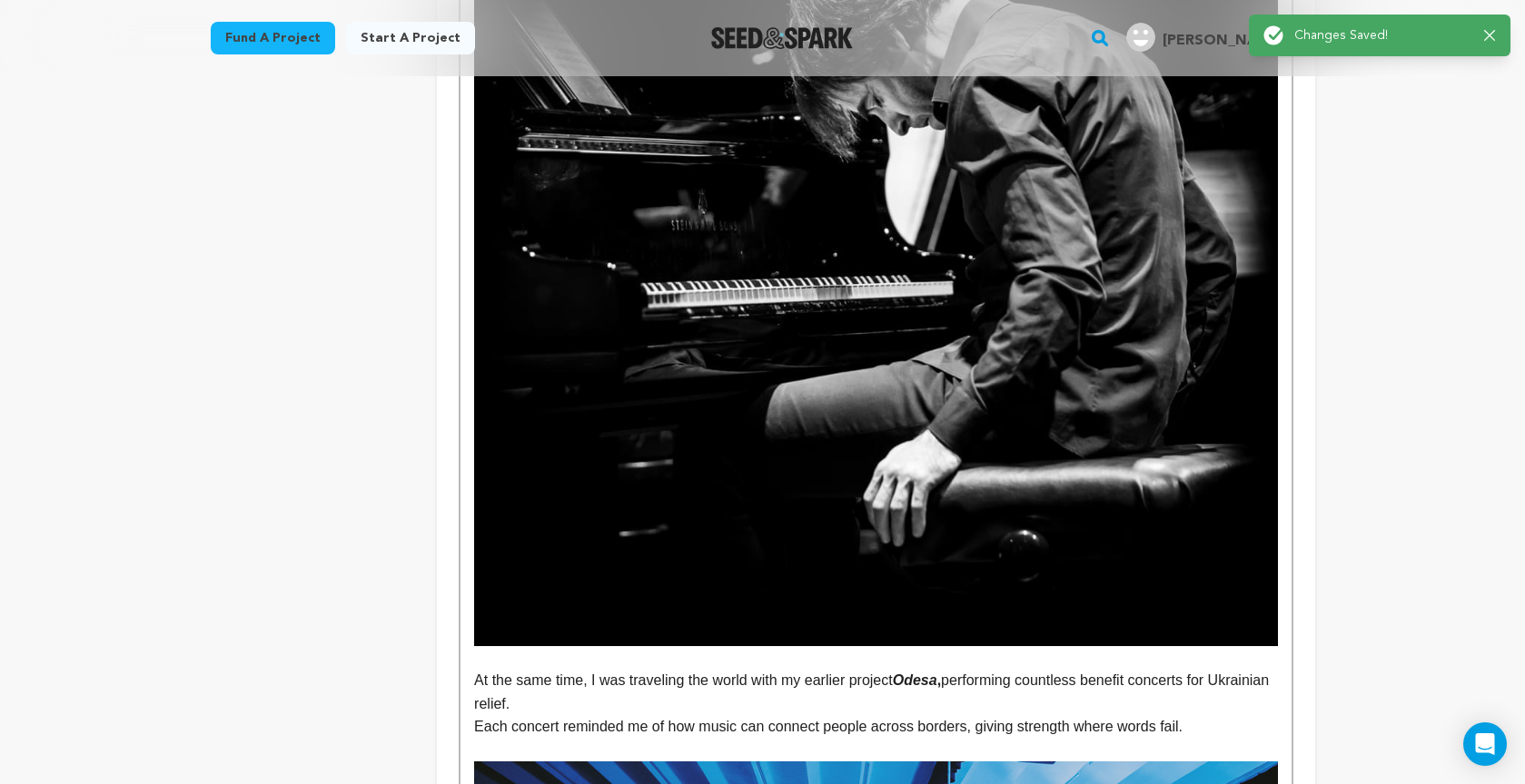
scroll to position [0, 0]
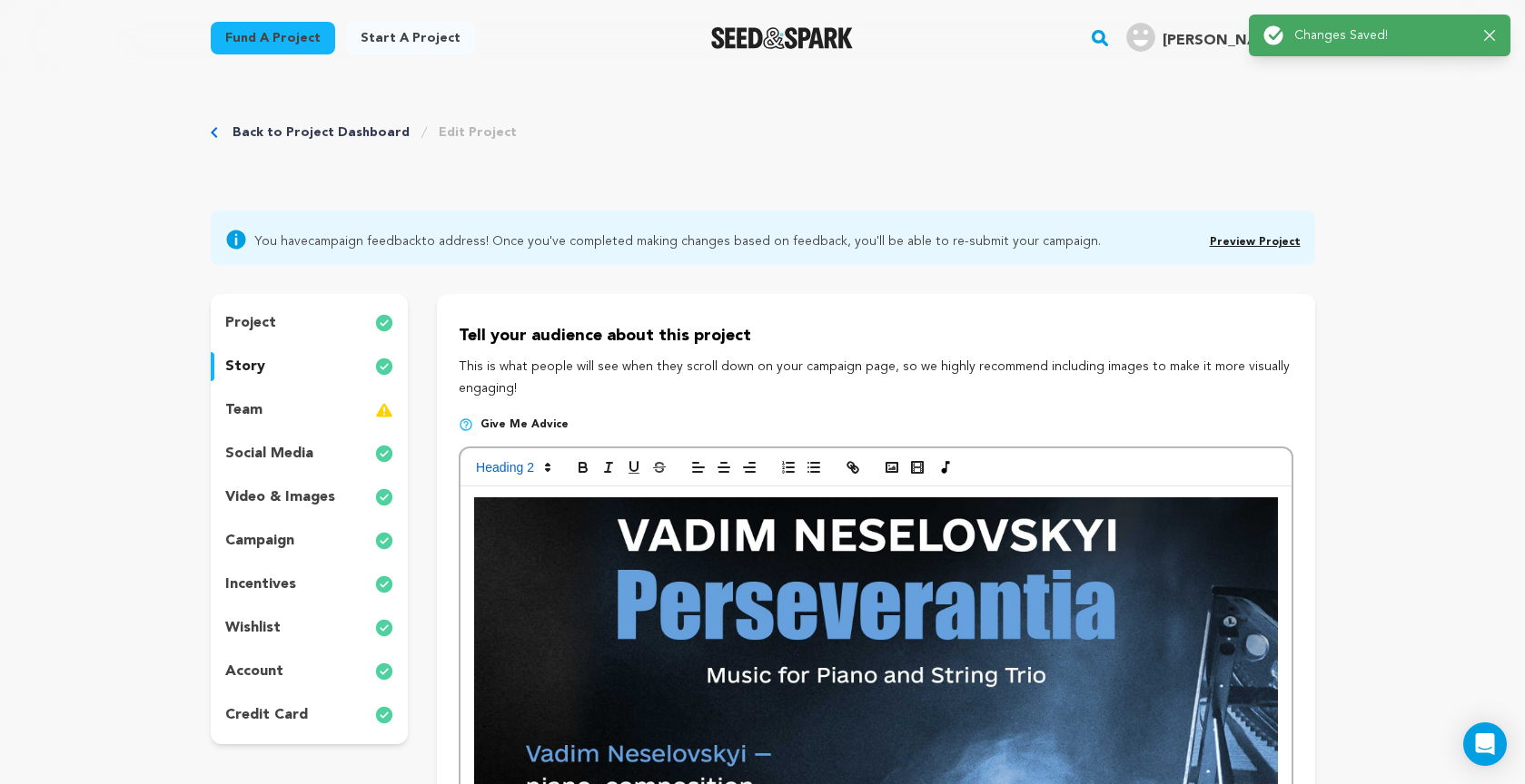
click at [1250, 241] on link "Preview Project" at bounding box center [1254, 242] width 90 height 11
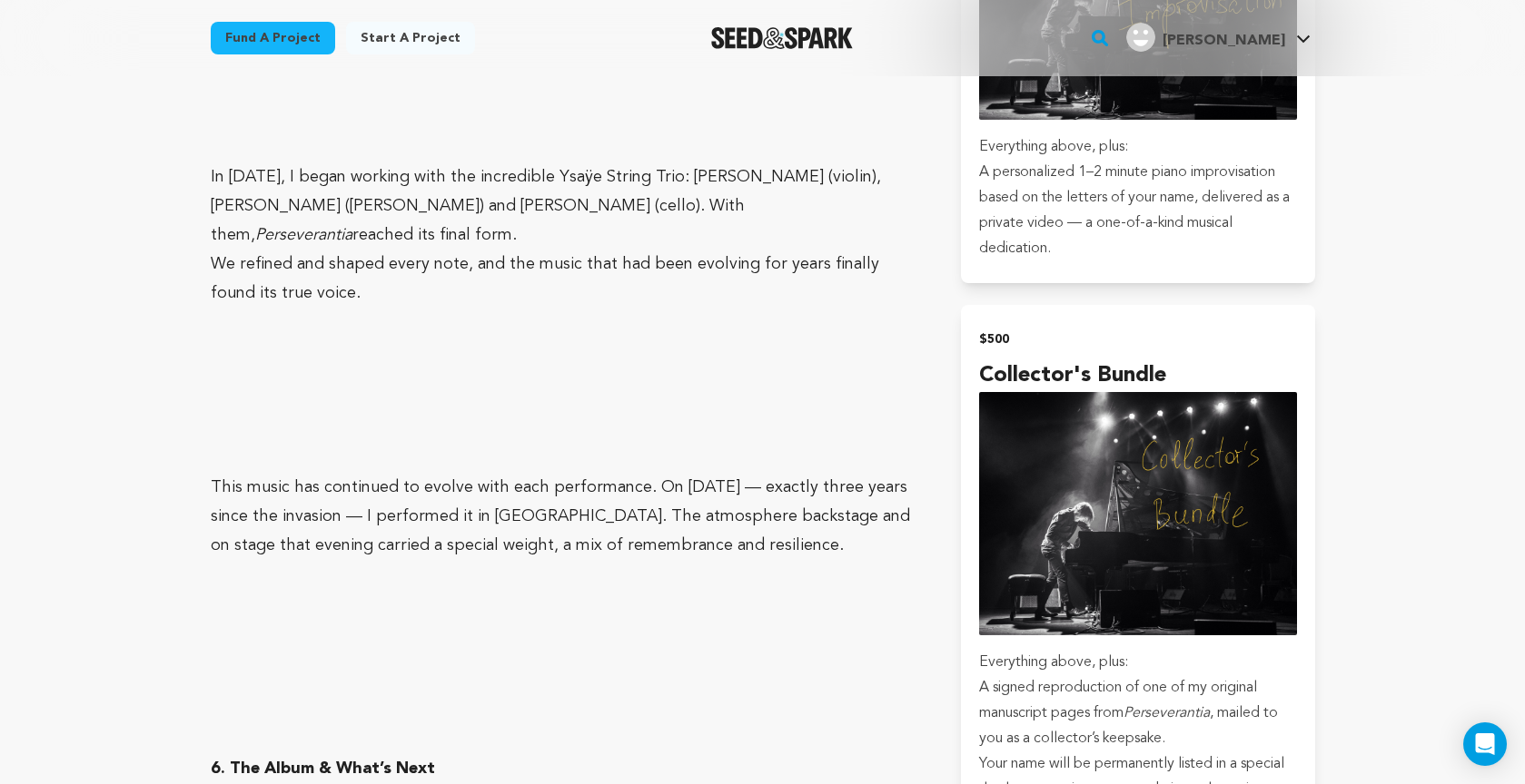
scroll to position [3657, 0]
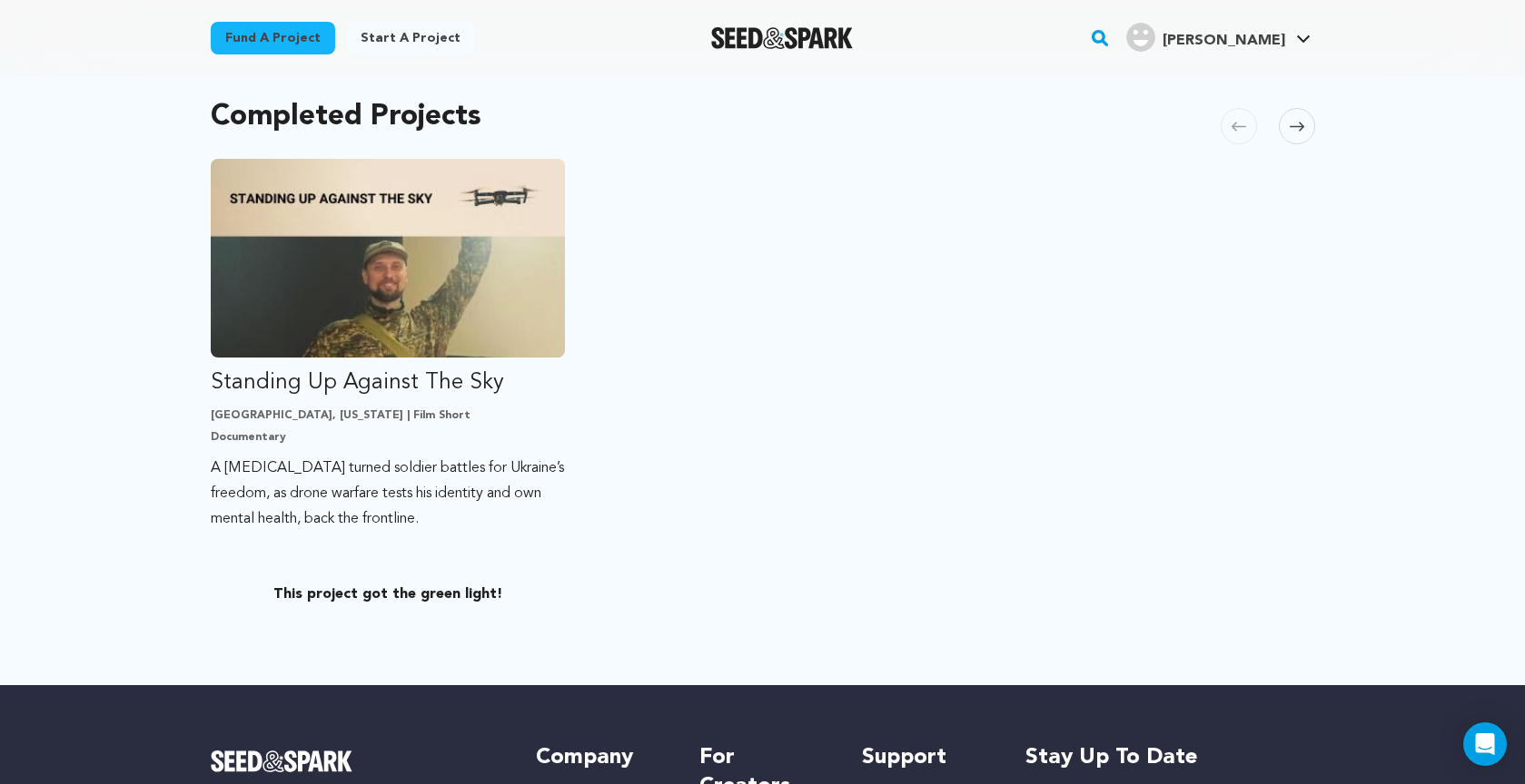
scroll to position [377, 0]
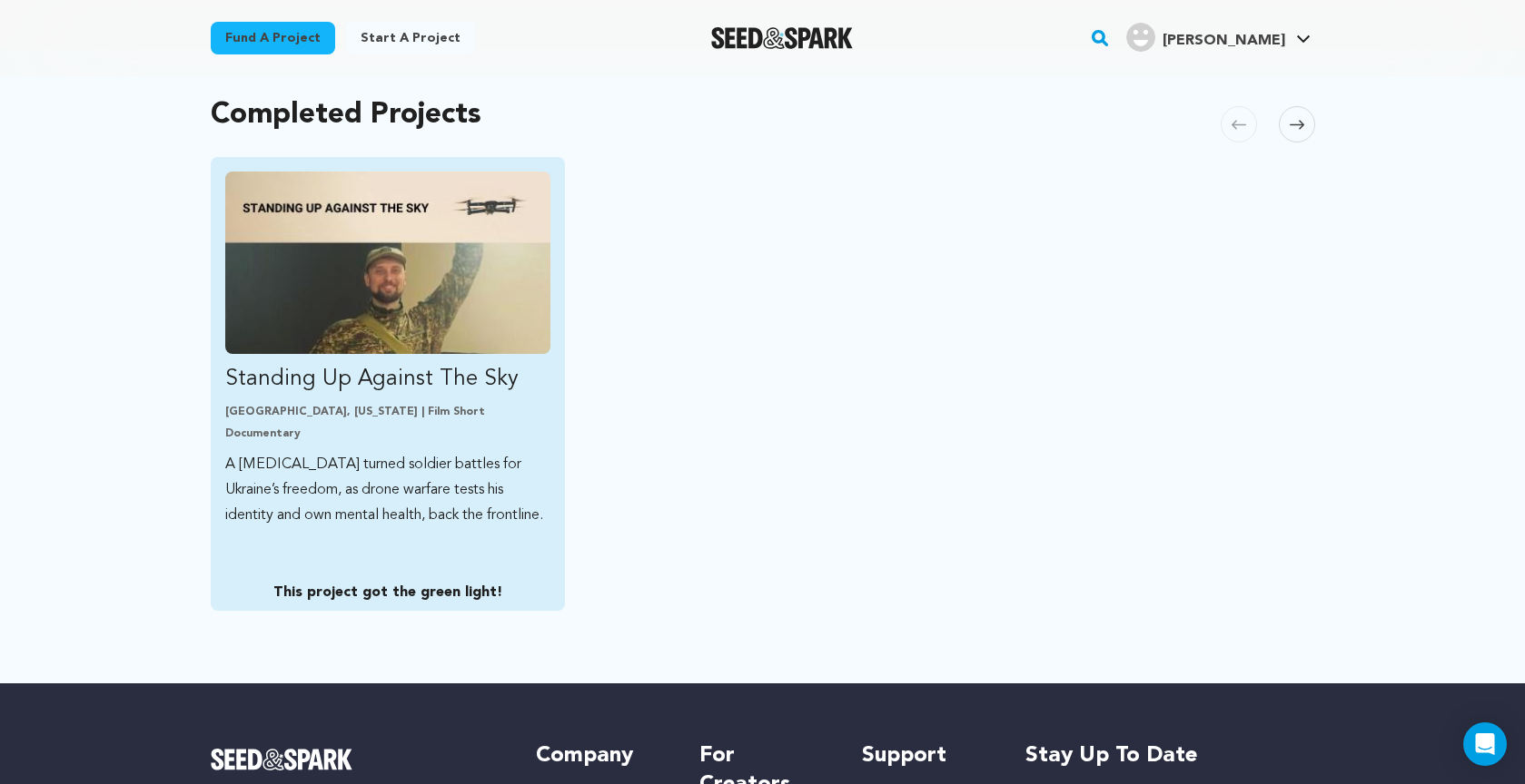
click at [349, 476] on p "A ballet dancer turned soldier battles for Ukraine’s freedom, as drone warfare …" at bounding box center [388, 489] width 326 height 76
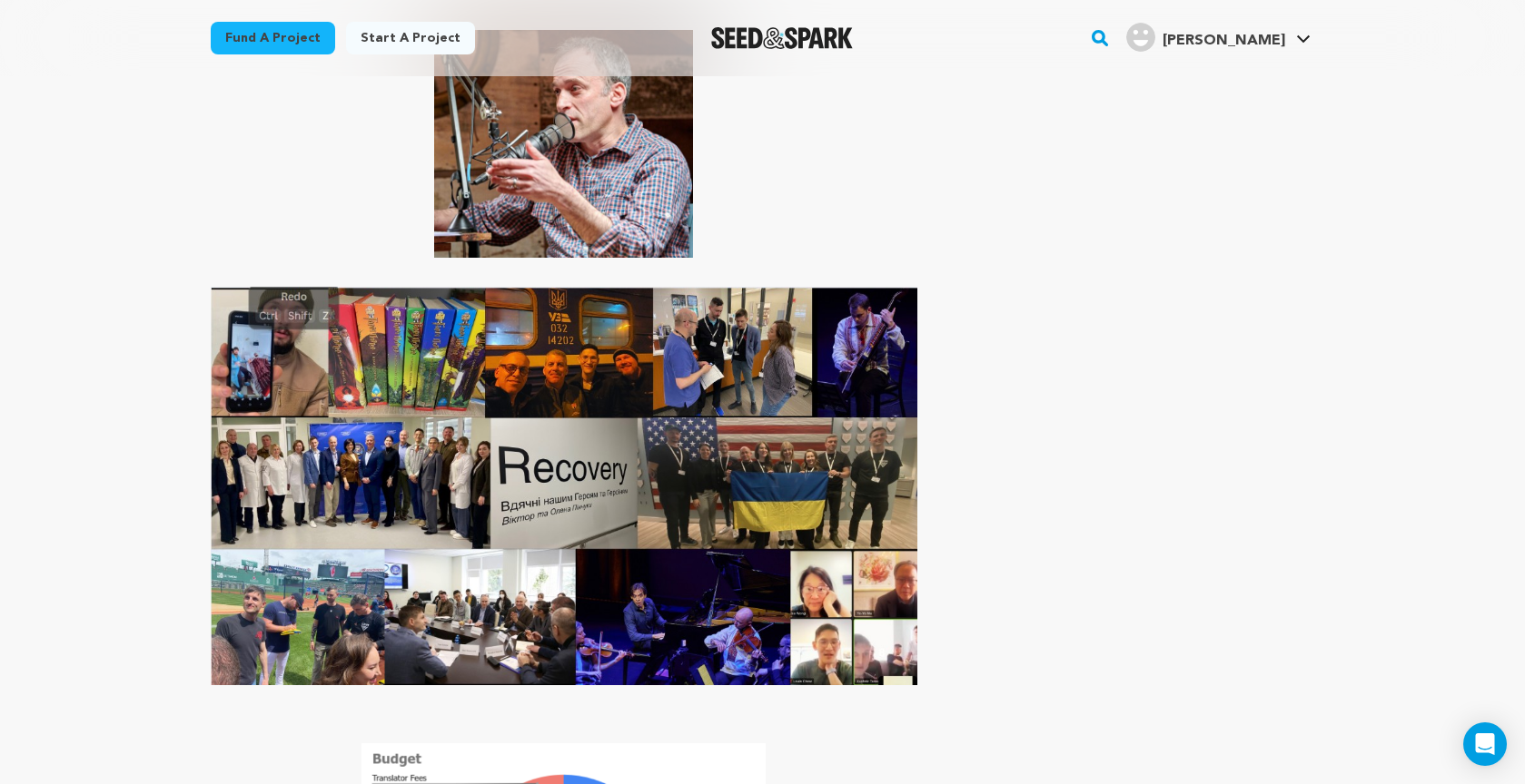
scroll to position [6349, 0]
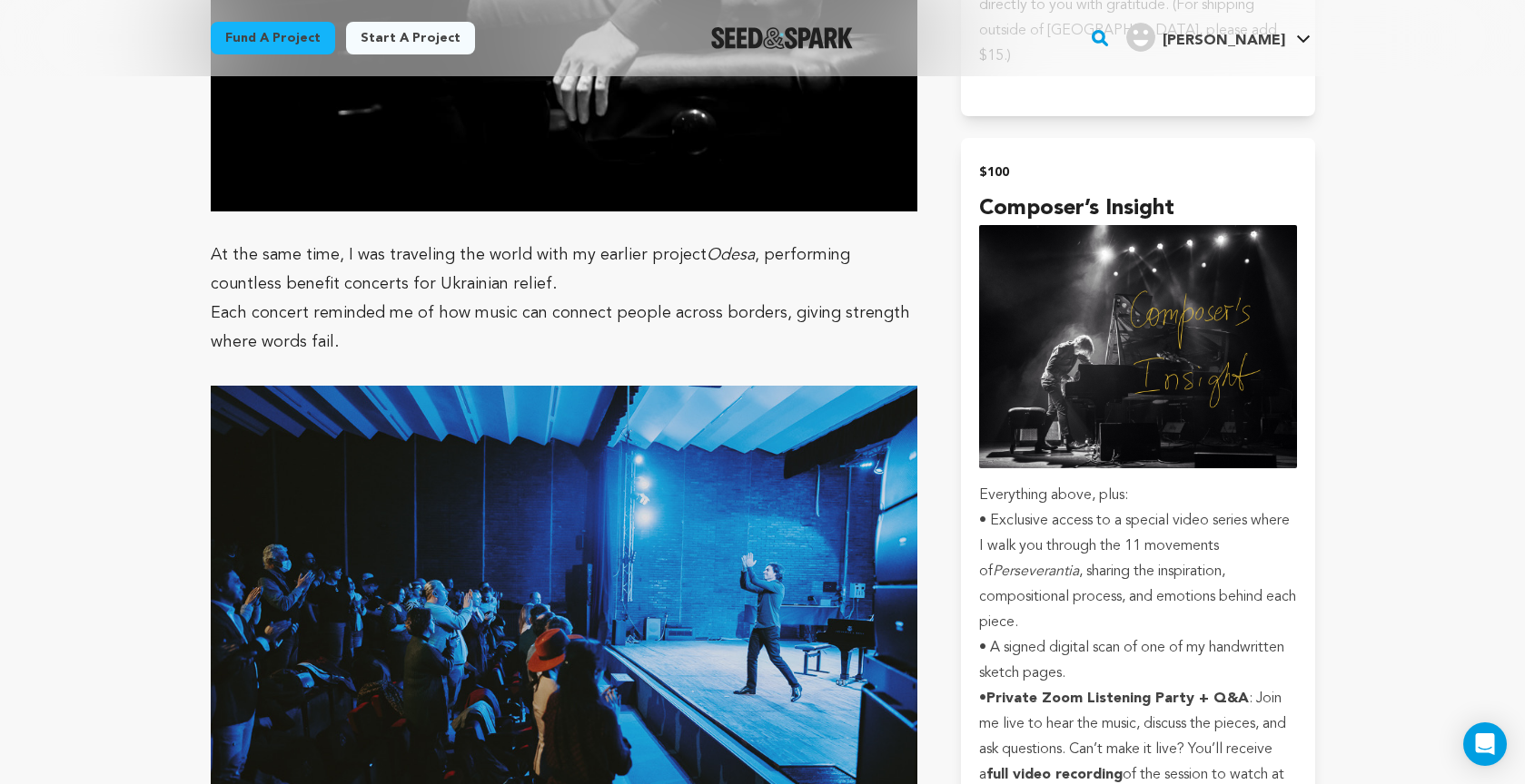
scroll to position [2594, 0]
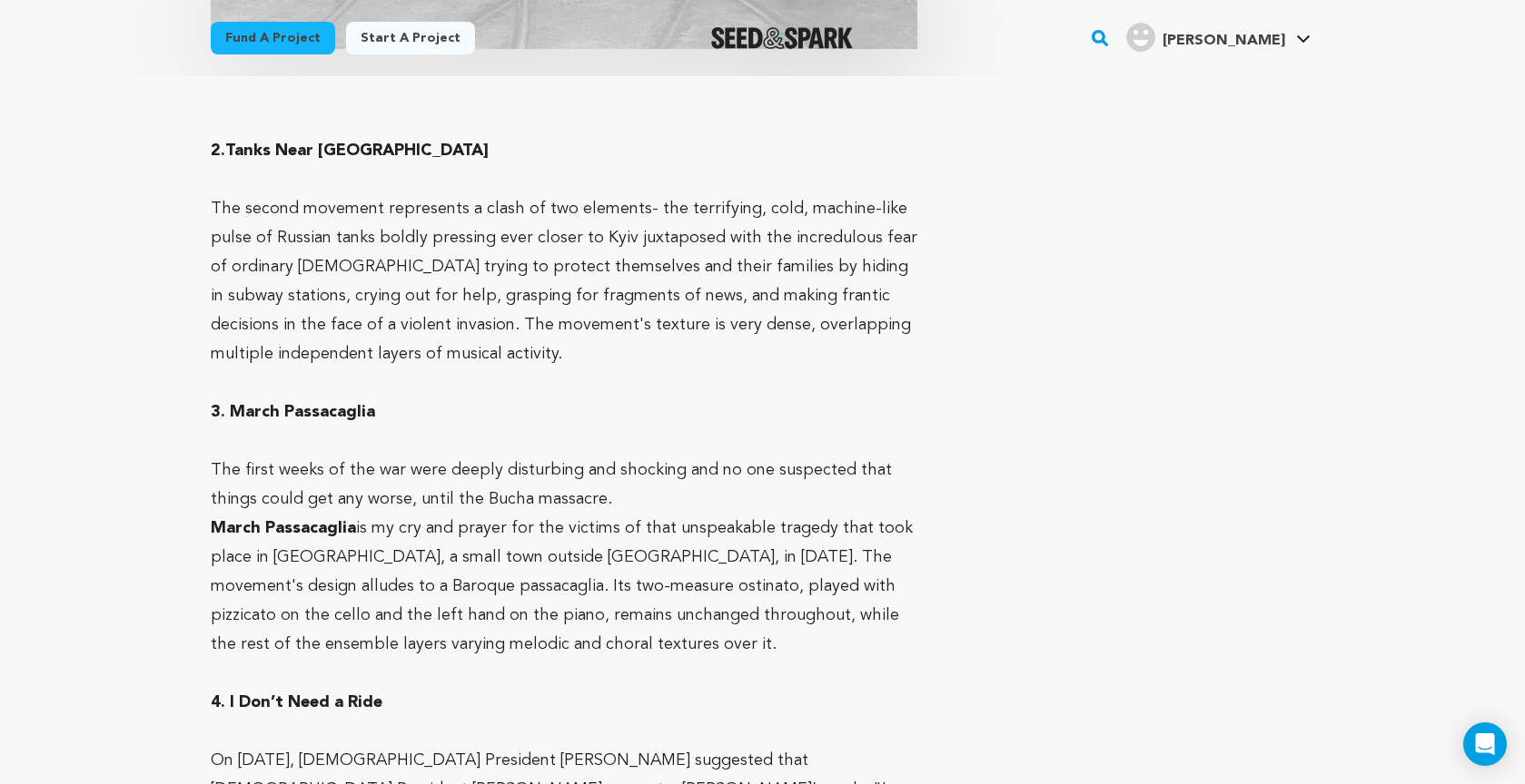
scroll to position [6210, 0]
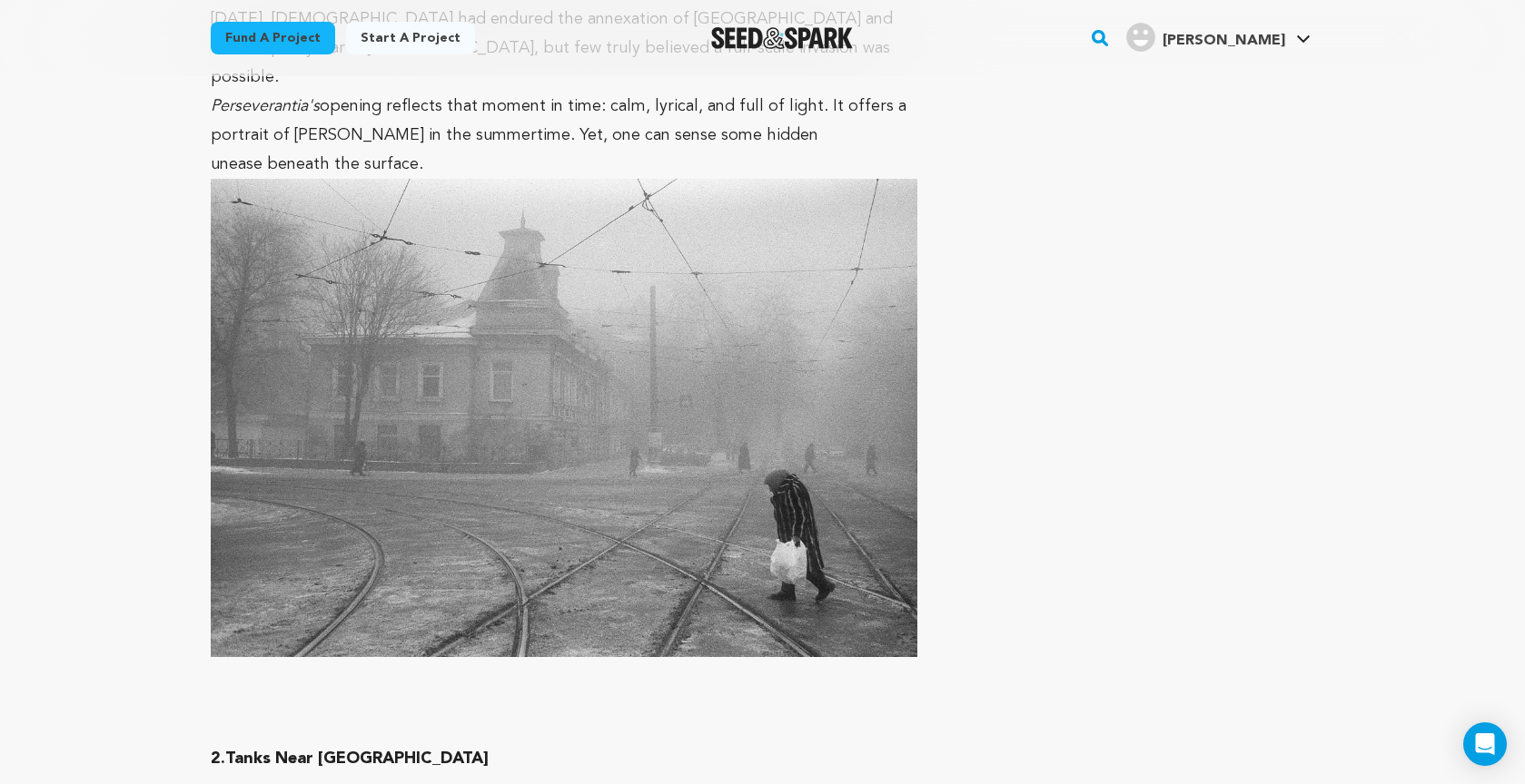
scroll to position [5675, 0]
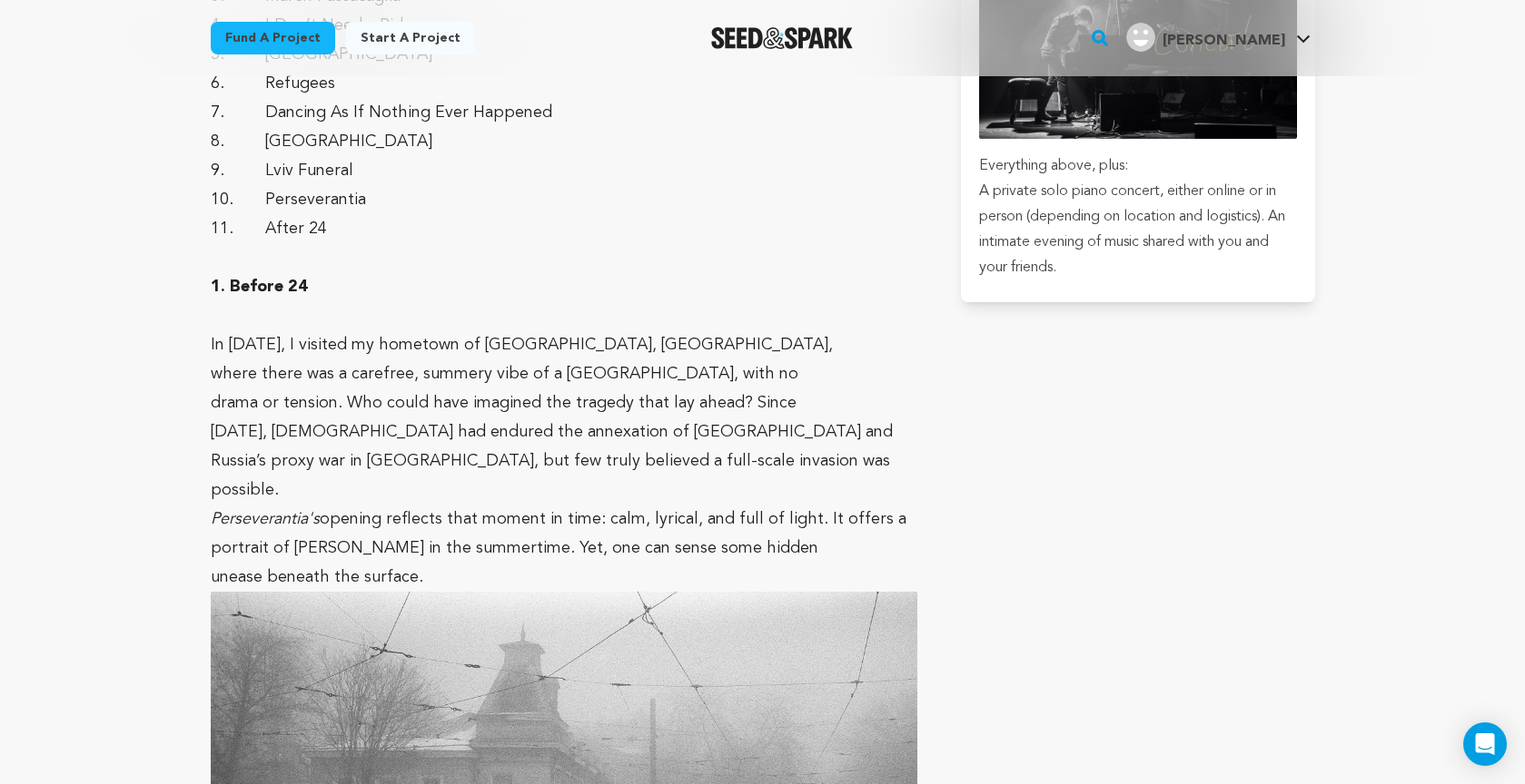
scroll to position [5233, 0]
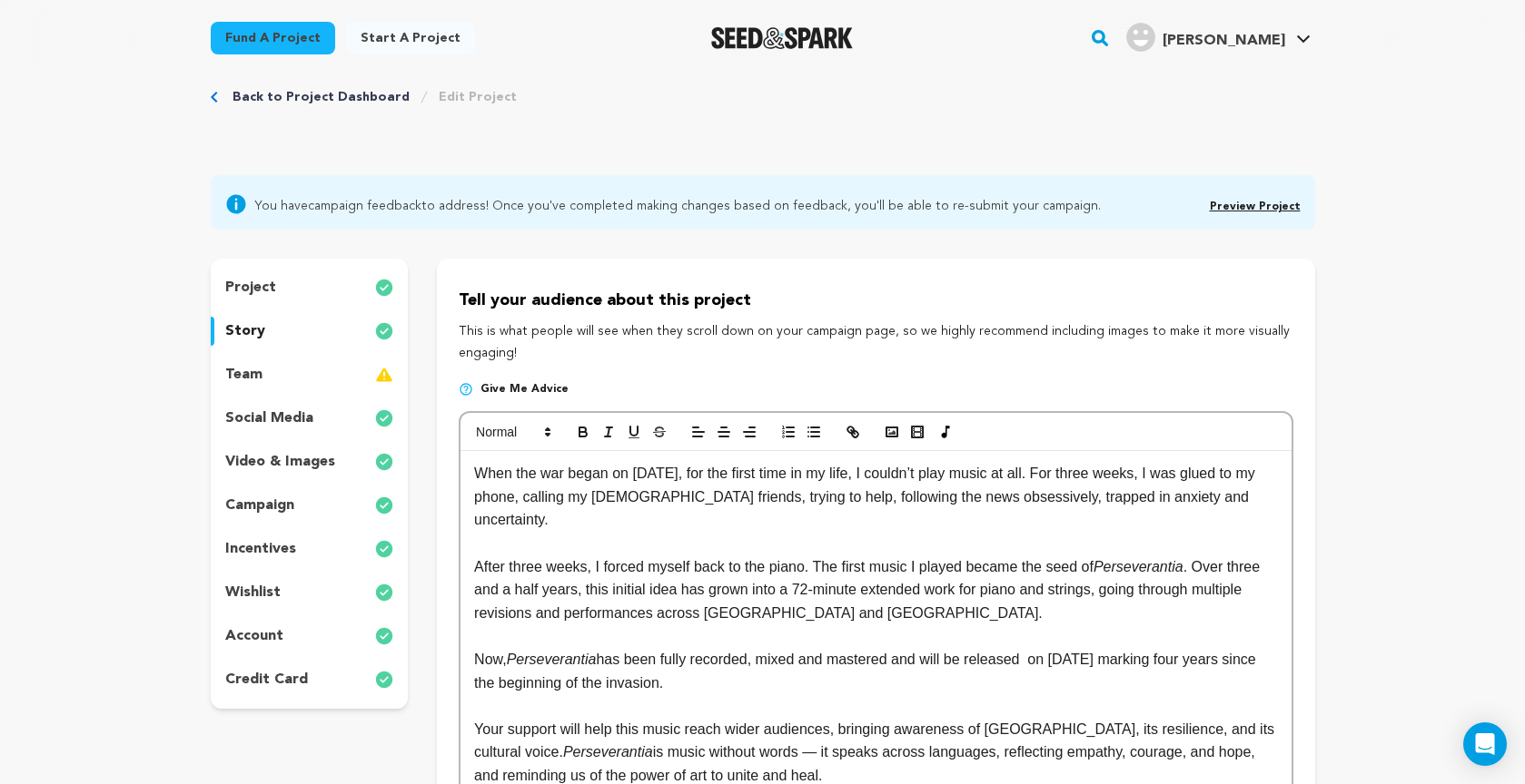
scroll to position [30, 0]
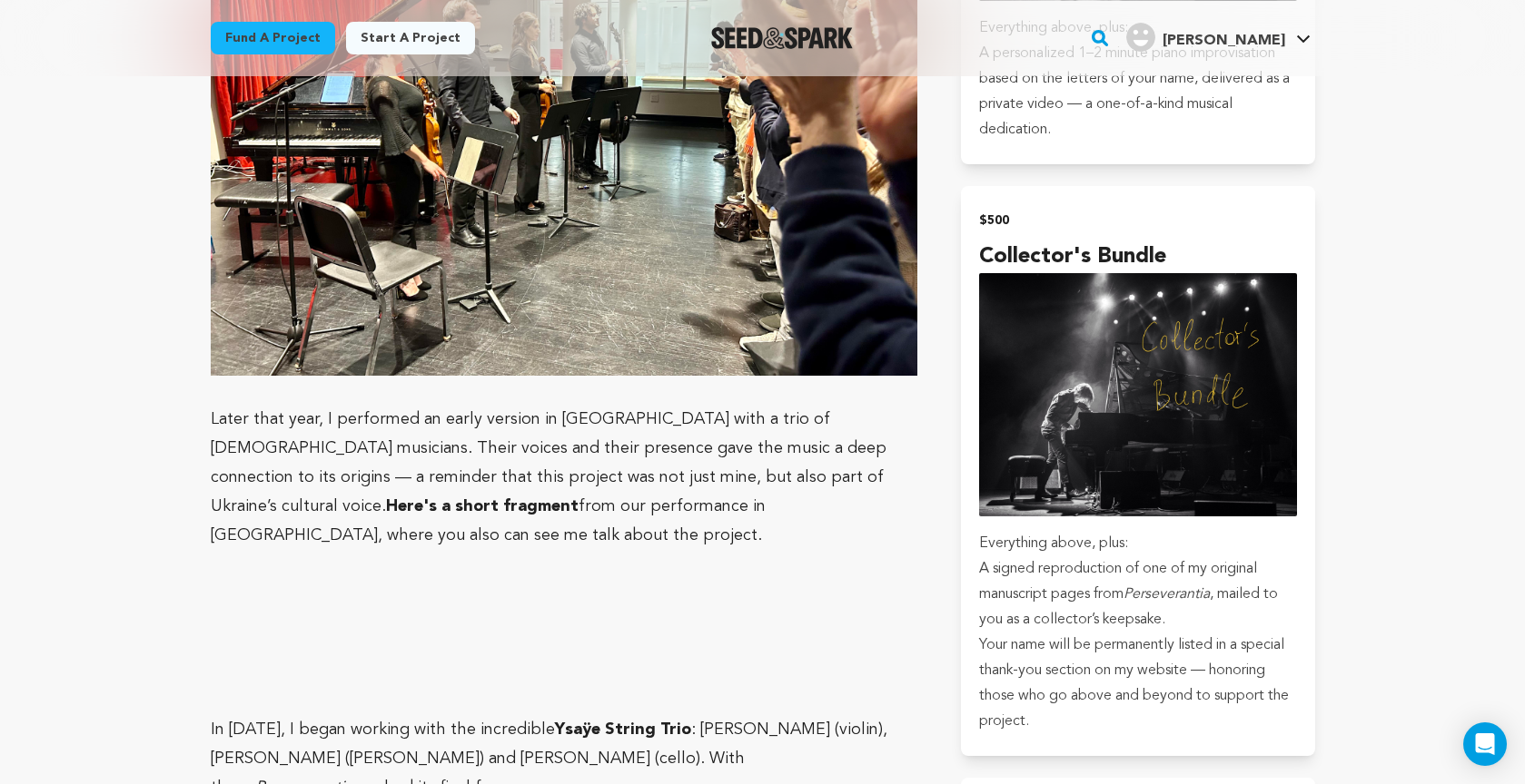
scroll to position [3779, 0]
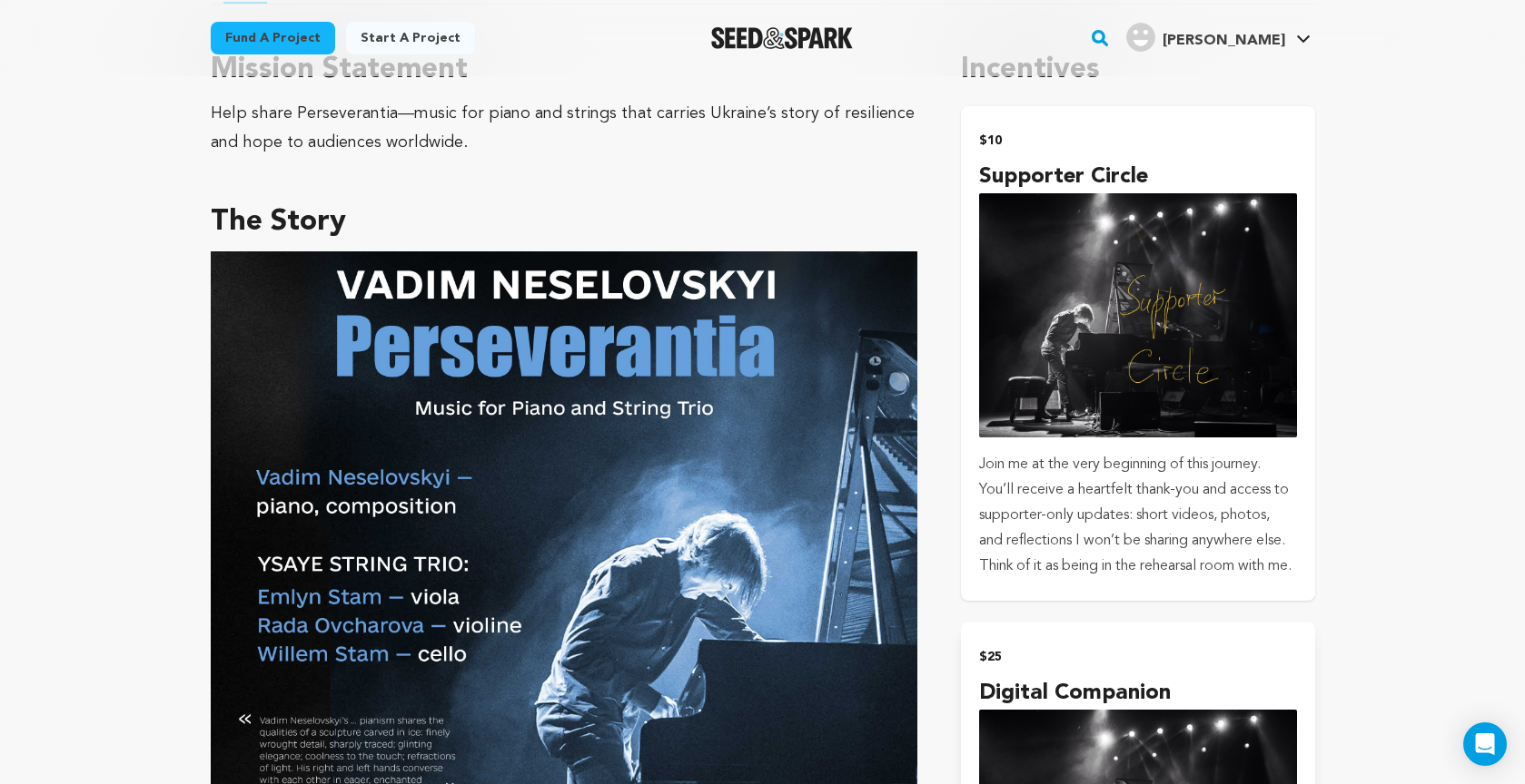
scroll to position [784, 0]
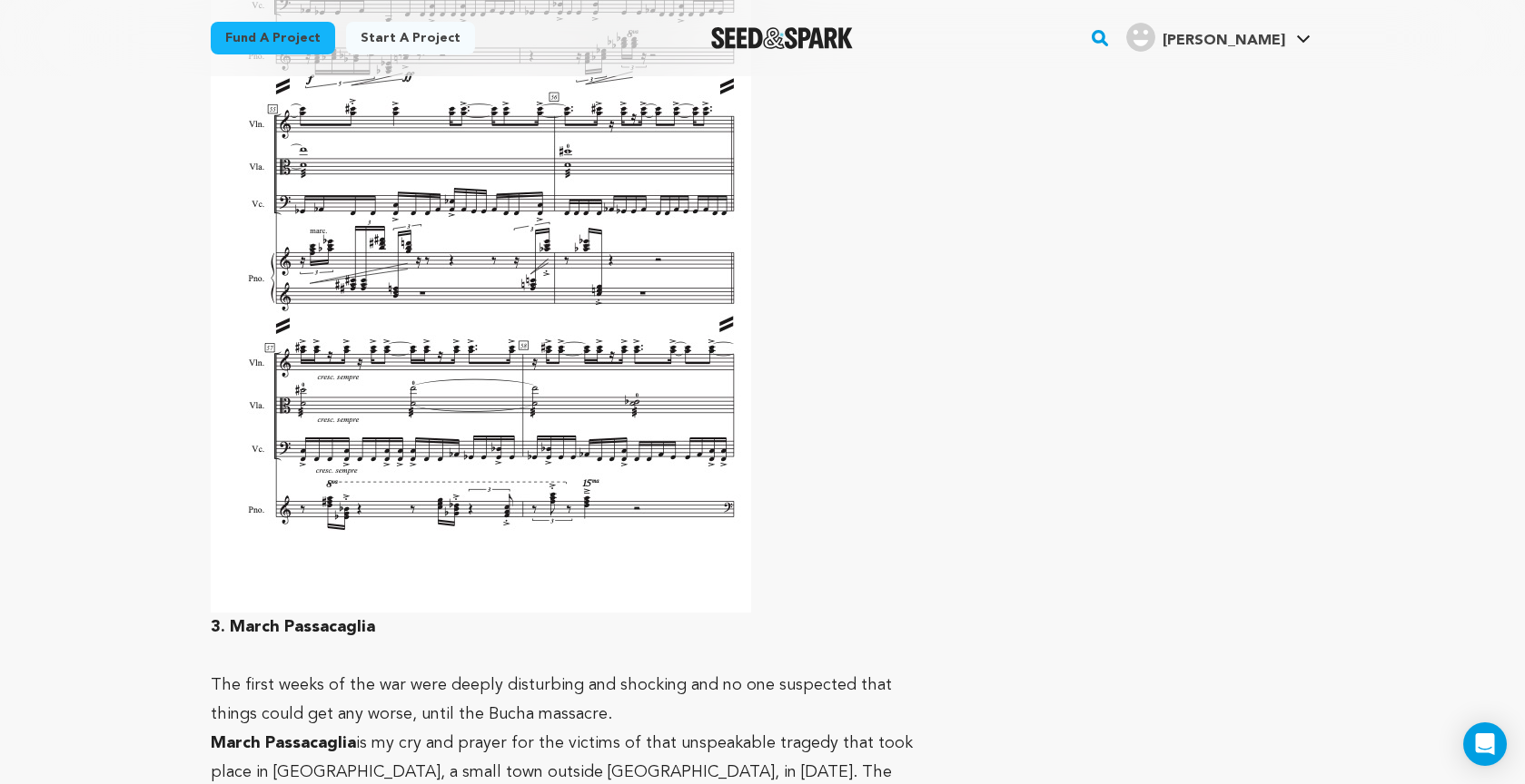
scroll to position [6668, 0]
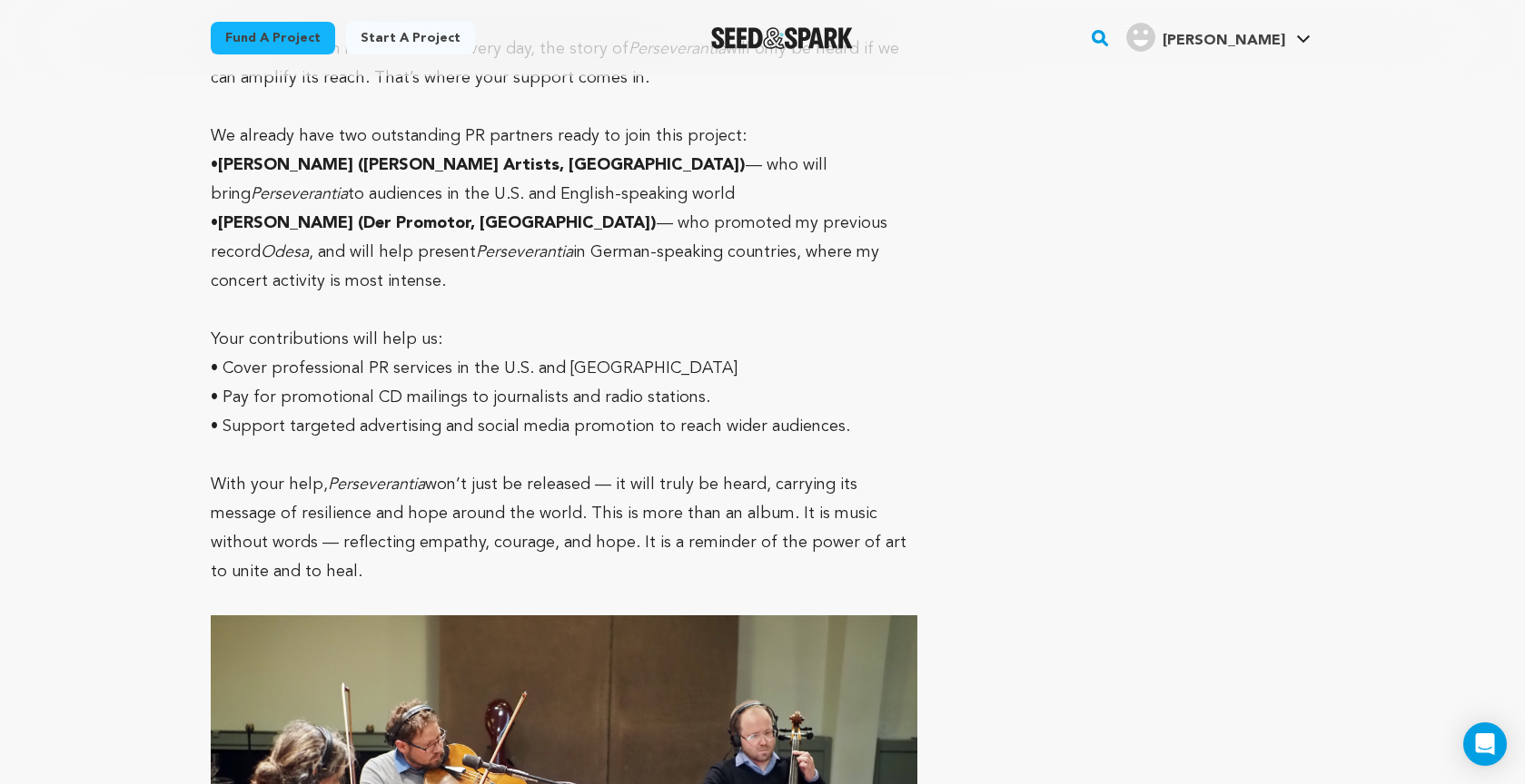
scroll to position [11587, 0]
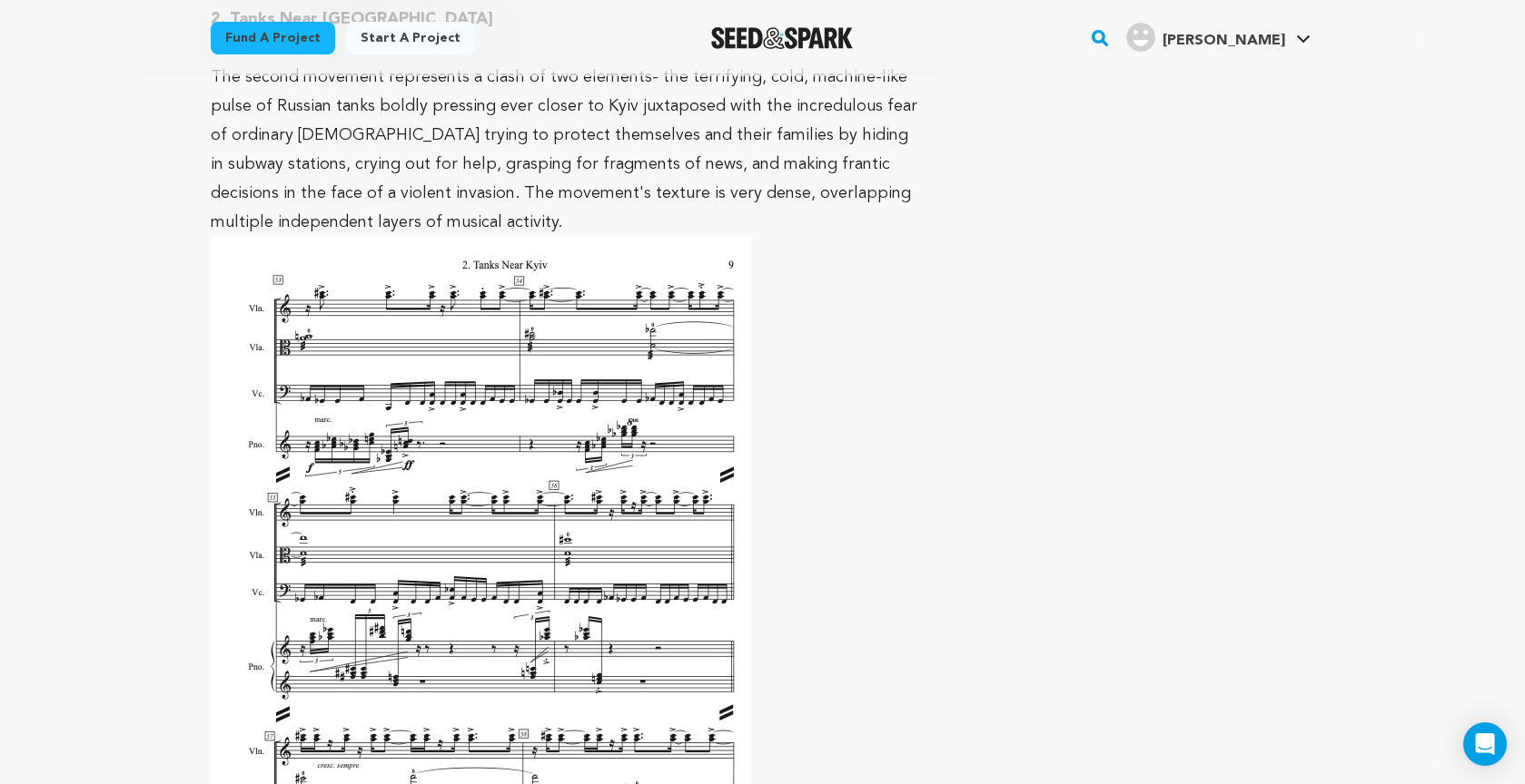
scroll to position [6284, 0]
